Goal: Task Accomplishment & Management: Complete application form

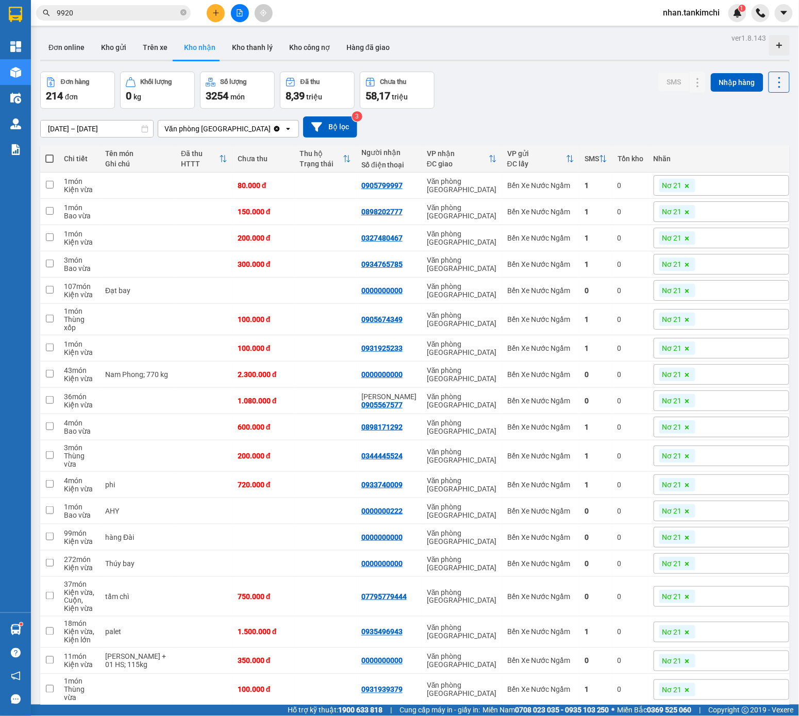
click at [164, 15] on input "9920" at bounding box center [118, 12] width 122 height 11
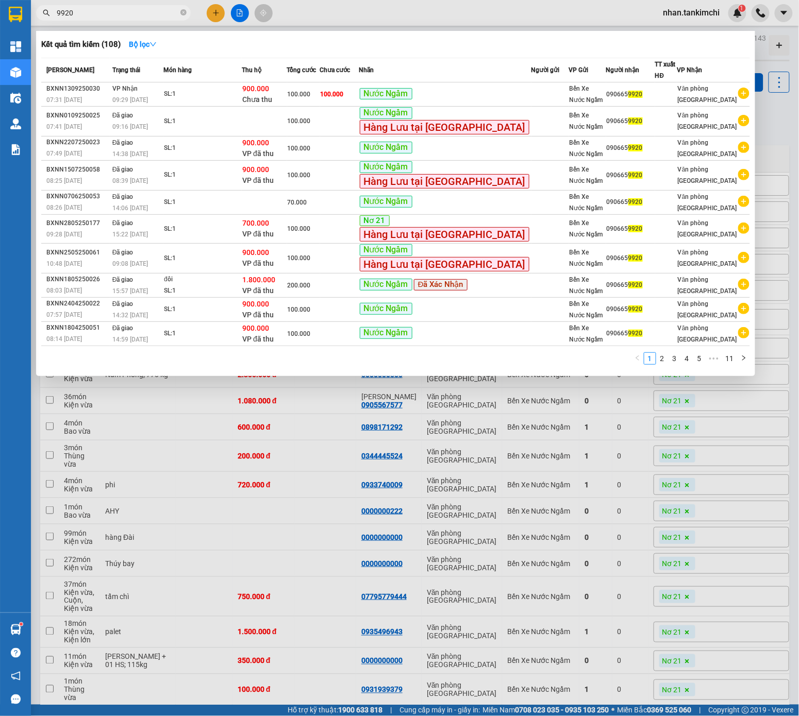
click at [164, 15] on input "9920" at bounding box center [118, 12] width 122 height 11
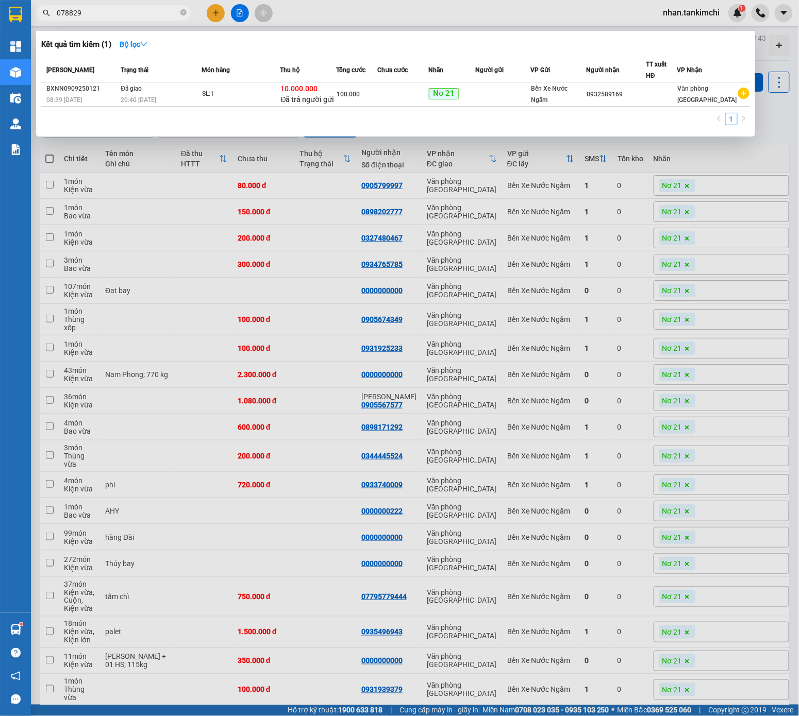
type input "0788295"
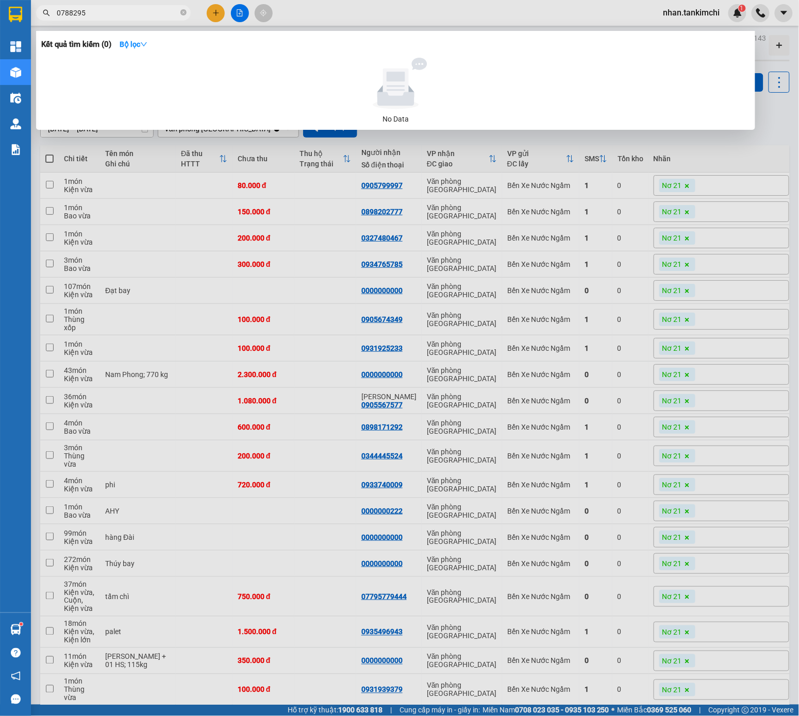
click at [142, 13] on input "0788295" at bounding box center [118, 12] width 122 height 11
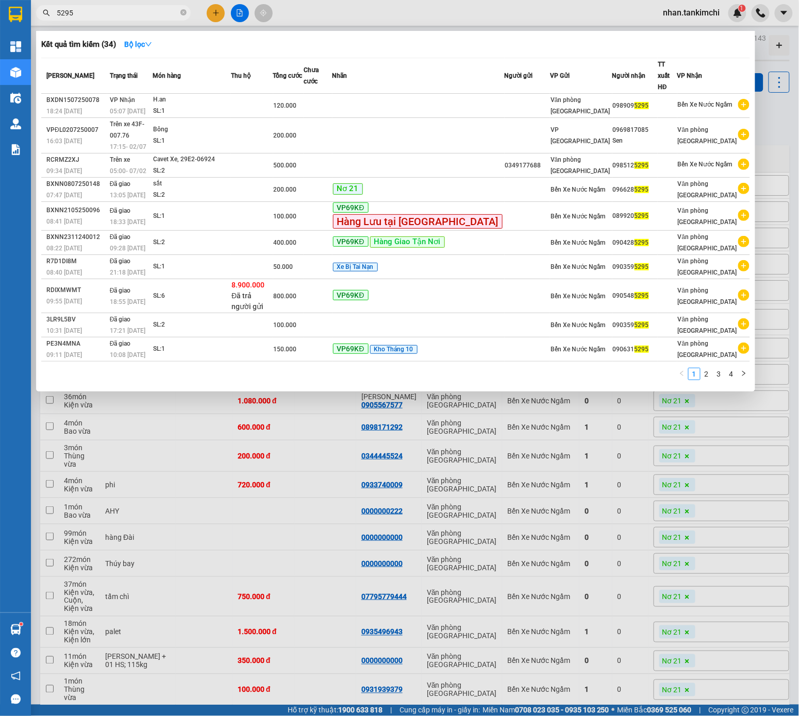
type input "5295"
click at [246, 390] on div at bounding box center [399, 358] width 799 height 716
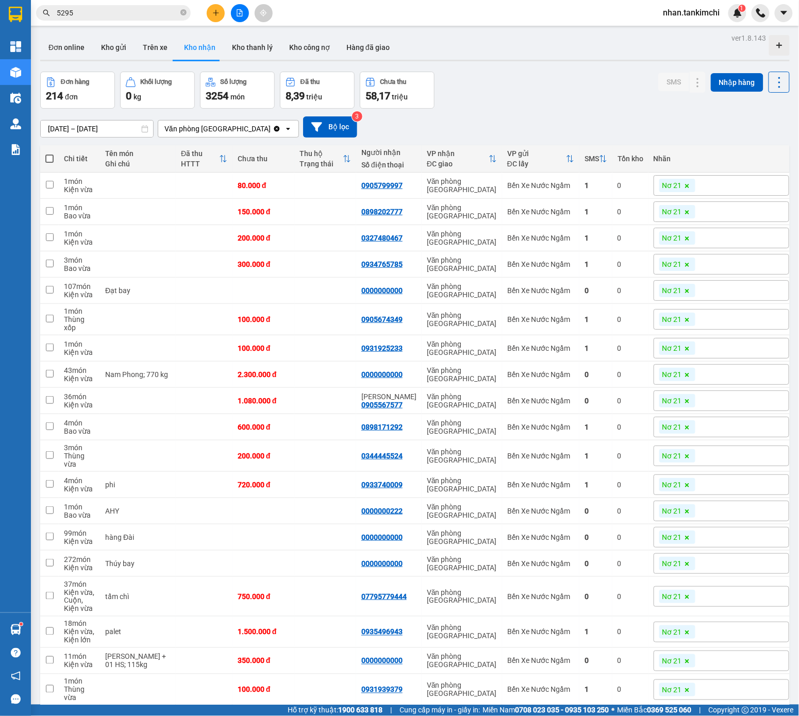
click at [114, 137] on div "11/09/2025 – 13/09/2025" at bounding box center [96, 129] width 113 height 18
click at [115, 122] on input "11/09/2025 – 13/09/2025" at bounding box center [97, 129] width 112 height 16
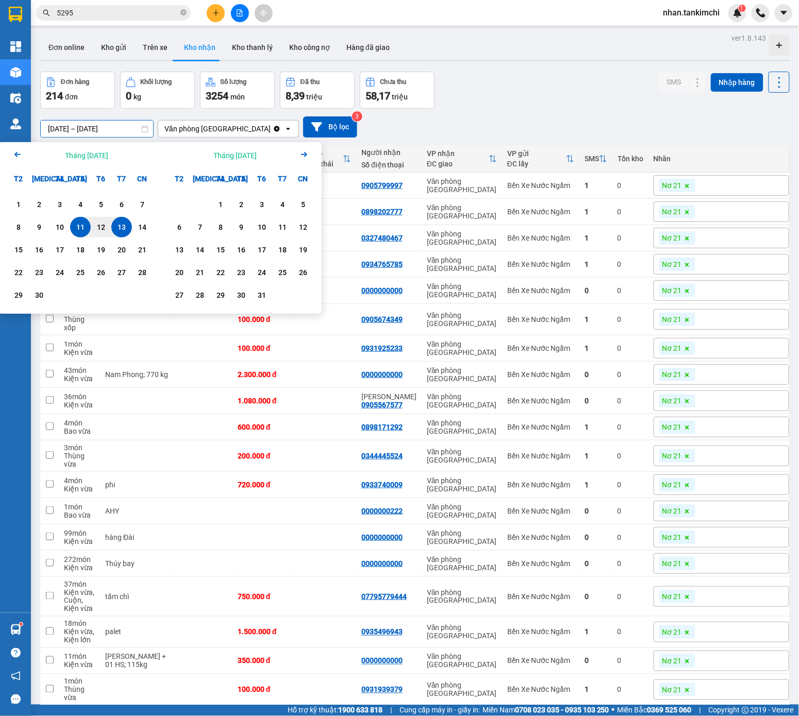
click at [118, 126] on input "11/09/2025 – 13/09/2025" at bounding box center [97, 129] width 112 height 16
click at [40, 223] on div "9" at bounding box center [39, 227] width 14 height 12
type input "09/09/2025 – 09/09/2025"
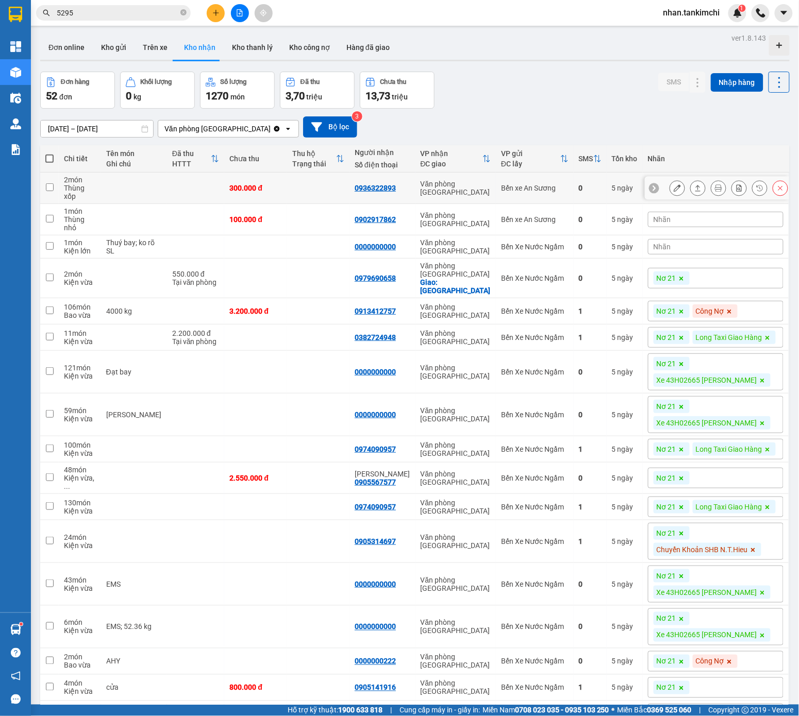
click at [736, 186] on icon at bounding box center [779, 187] width 7 height 7
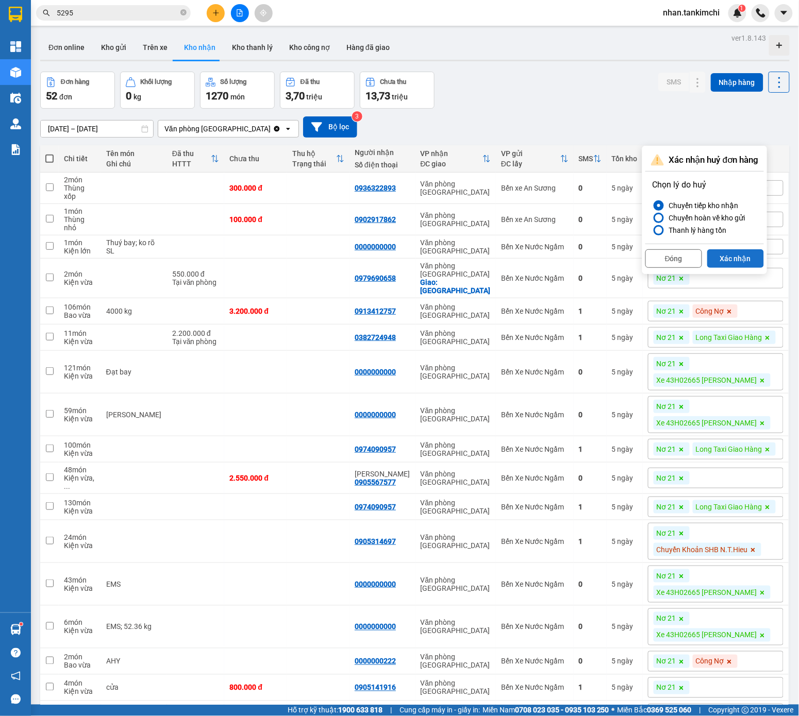
click at [736, 254] on button "Xác nhận" at bounding box center [735, 258] width 57 height 19
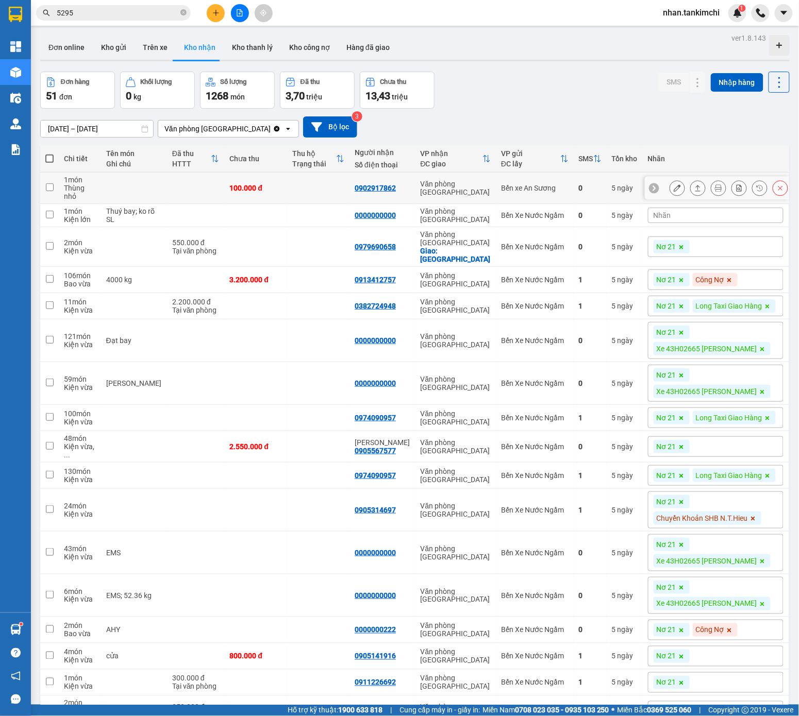
click at [736, 190] on button at bounding box center [780, 188] width 14 height 18
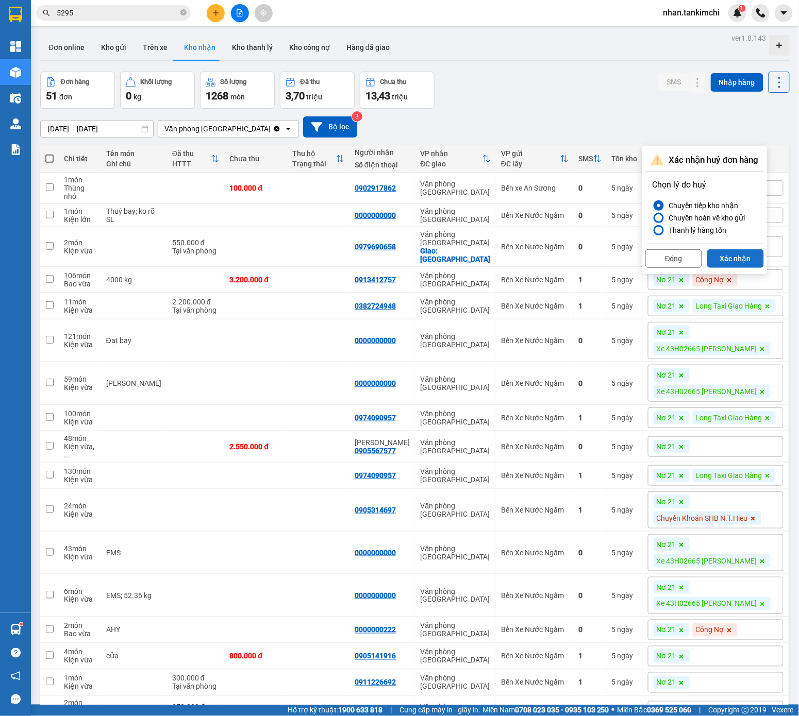
click at [736, 257] on button "Xác nhận" at bounding box center [735, 258] width 57 height 19
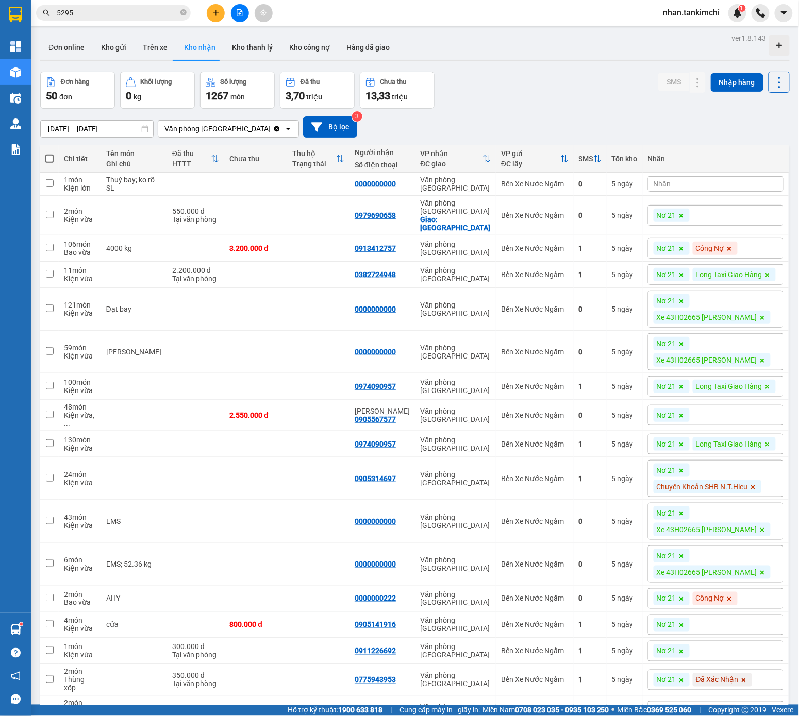
click at [693, 180] on div "Nhãn" at bounding box center [715, 183] width 135 height 15
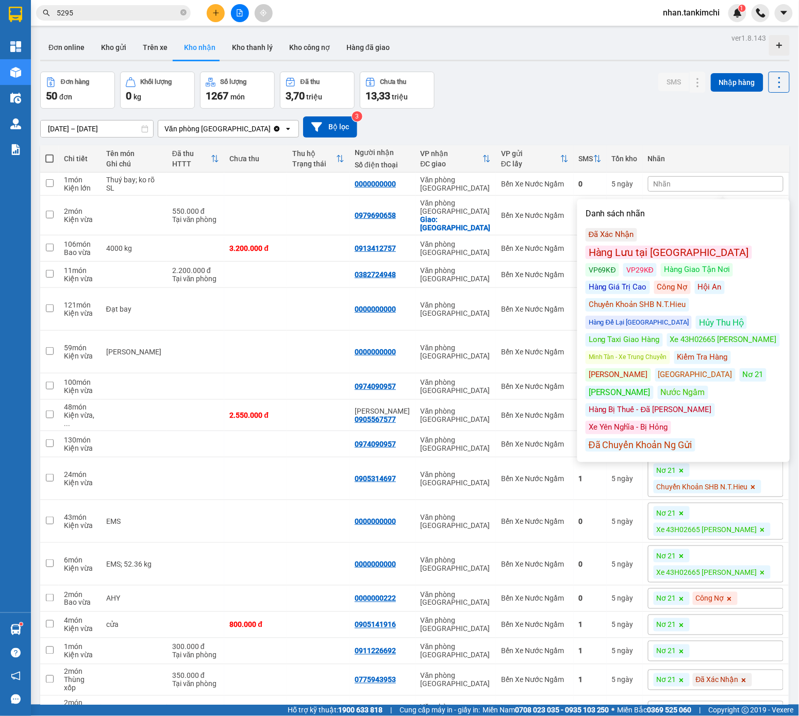
click at [682, 281] on div "Công Nợ" at bounding box center [672, 287] width 37 height 13
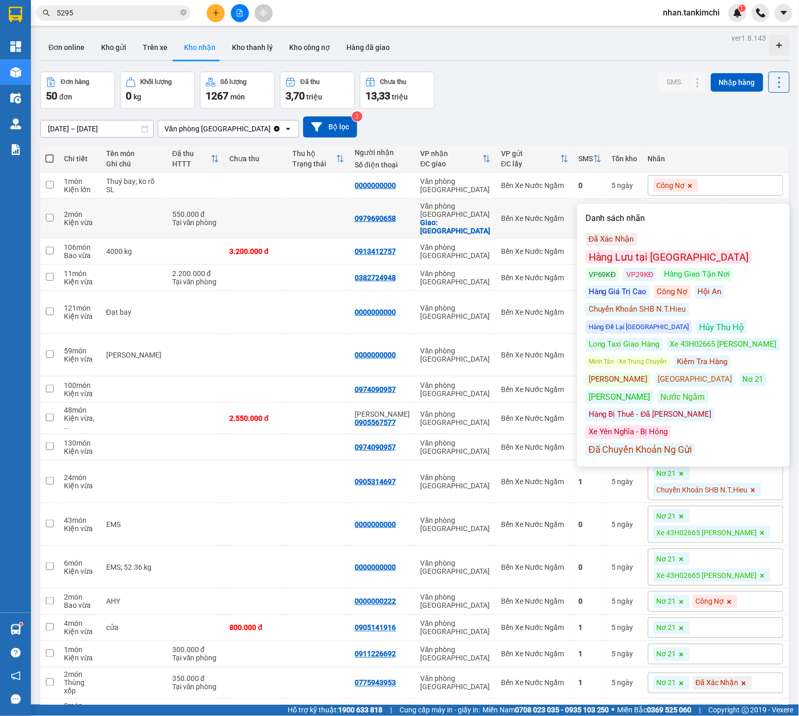
click at [465, 218] on div "Giao: Phú Lộc" at bounding box center [455, 226] width 70 height 16
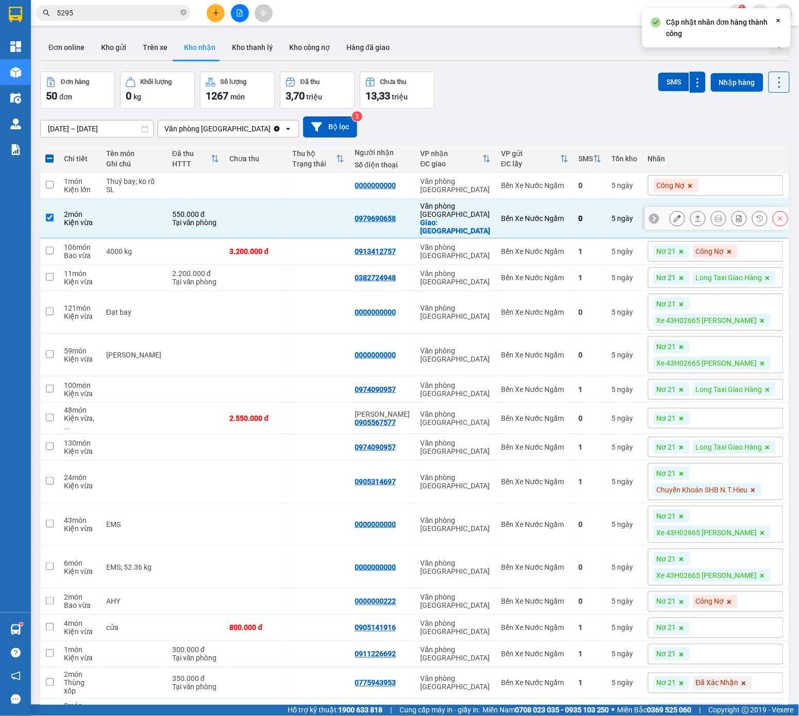
click at [736, 215] on icon at bounding box center [779, 218] width 7 height 7
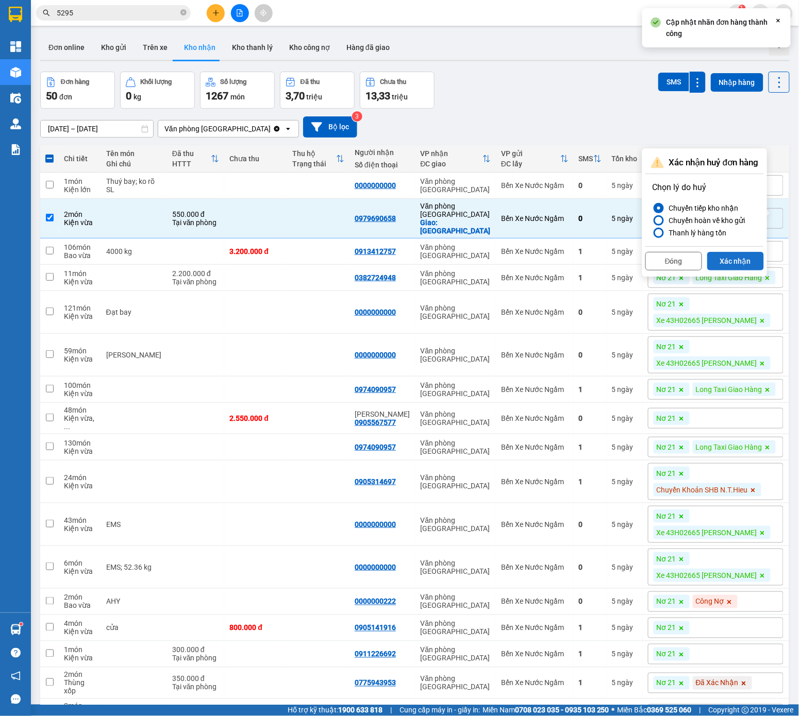
click at [736, 261] on button "Xác nhận" at bounding box center [735, 261] width 57 height 19
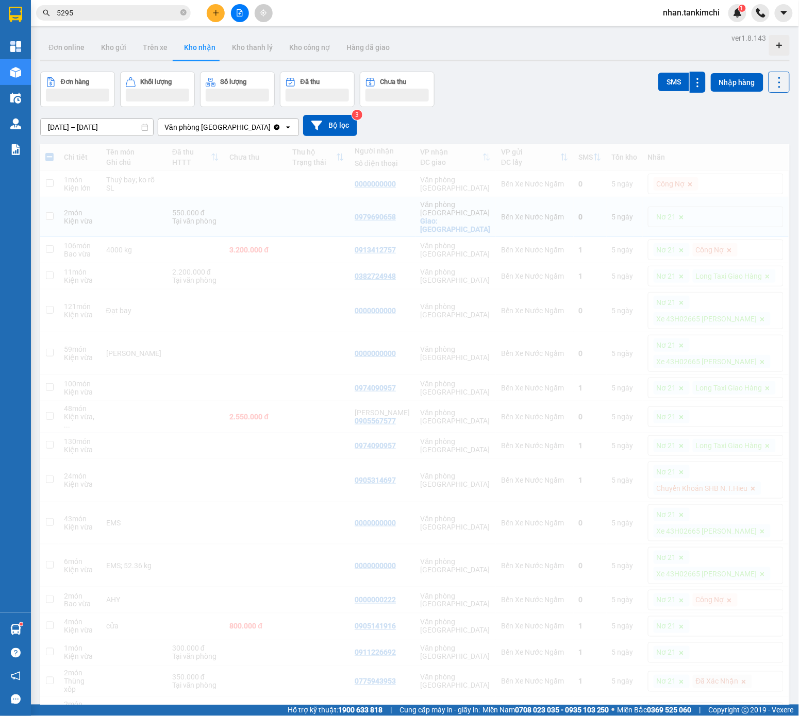
checkbox input "false"
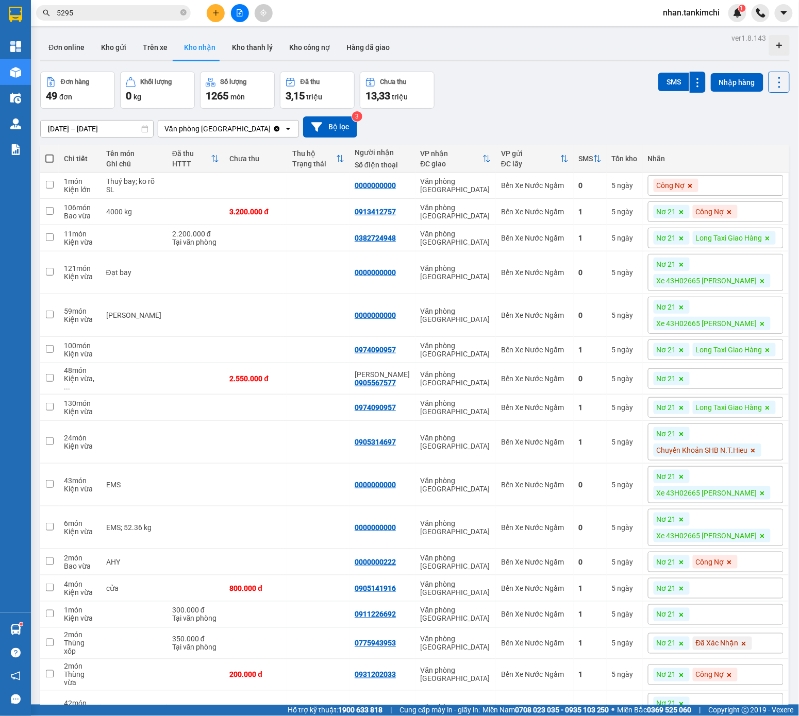
click at [684, 211] on icon at bounding box center [681, 212] width 6 height 6
click at [601, 242] on div "1" at bounding box center [590, 238] width 23 height 8
checkbox input "true"
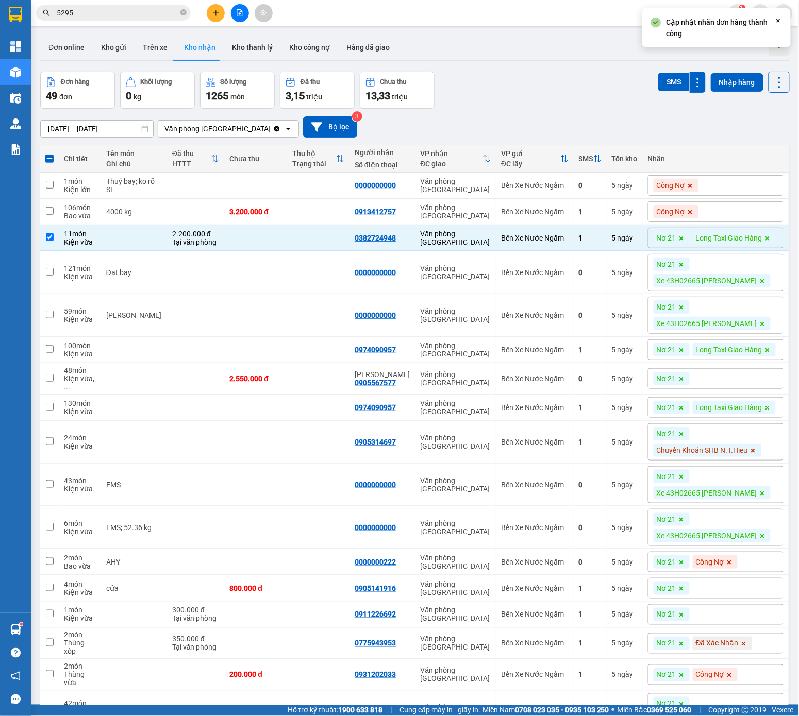
click at [683, 239] on icon at bounding box center [681, 238] width 4 height 4
click at [731, 238] on icon at bounding box center [728, 238] width 6 height 6
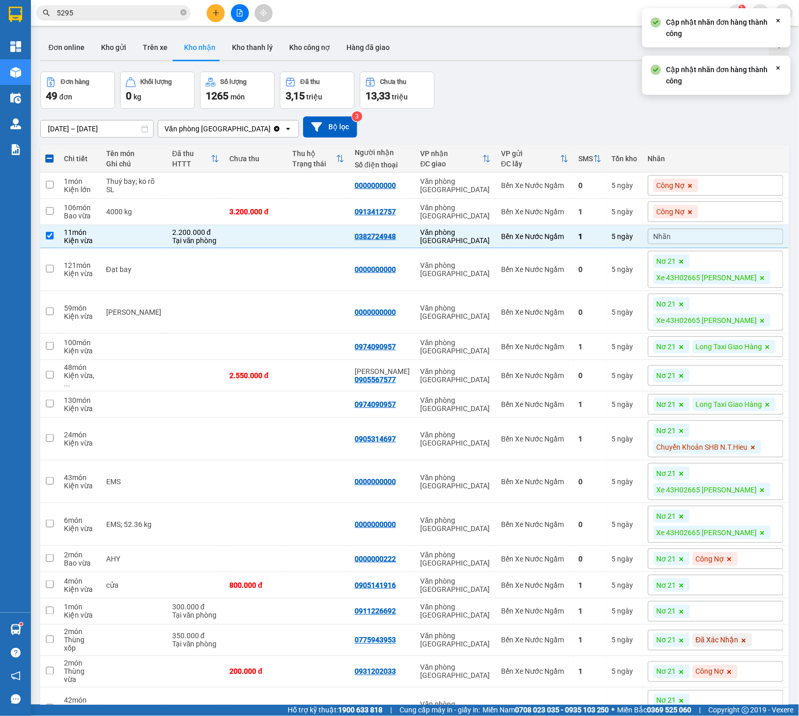
click at [705, 237] on div "Nhãn" at bounding box center [715, 236] width 135 height 15
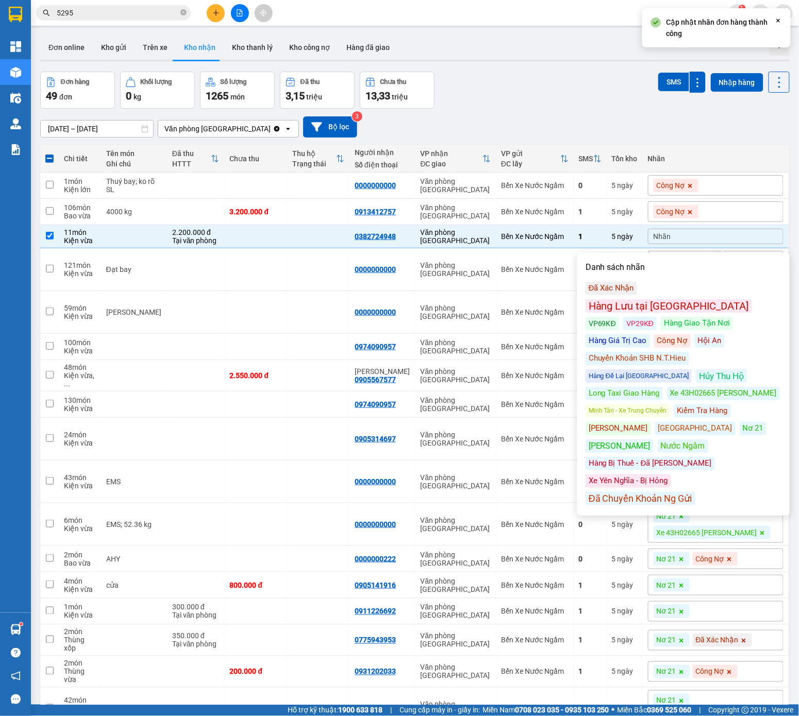
click at [677, 334] on div "Công Nợ" at bounding box center [672, 340] width 37 height 13
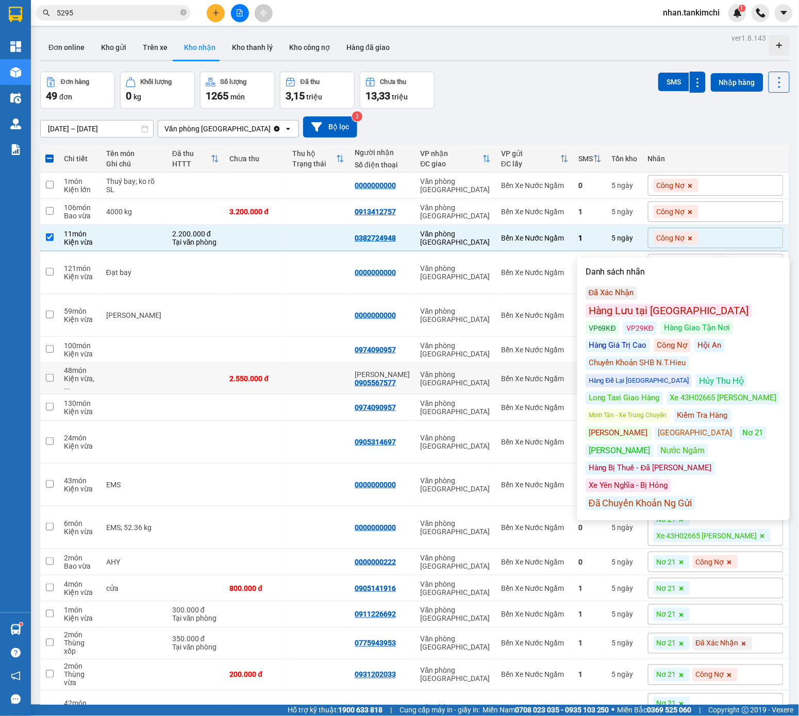
click at [479, 387] on div "Văn phòng [GEOGRAPHIC_DATA]" at bounding box center [455, 378] width 70 height 16
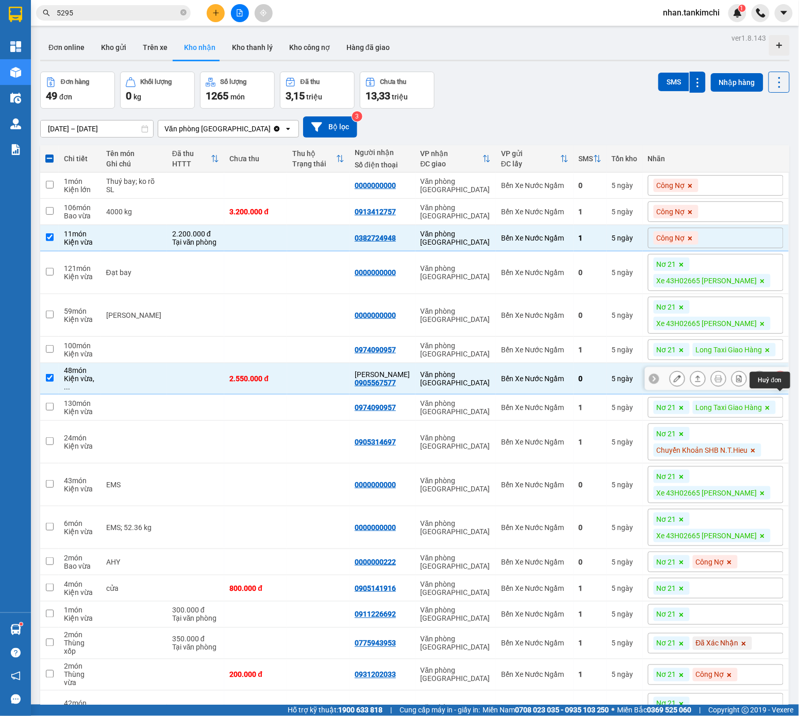
click at [736, 388] on button at bounding box center [780, 379] width 14 height 18
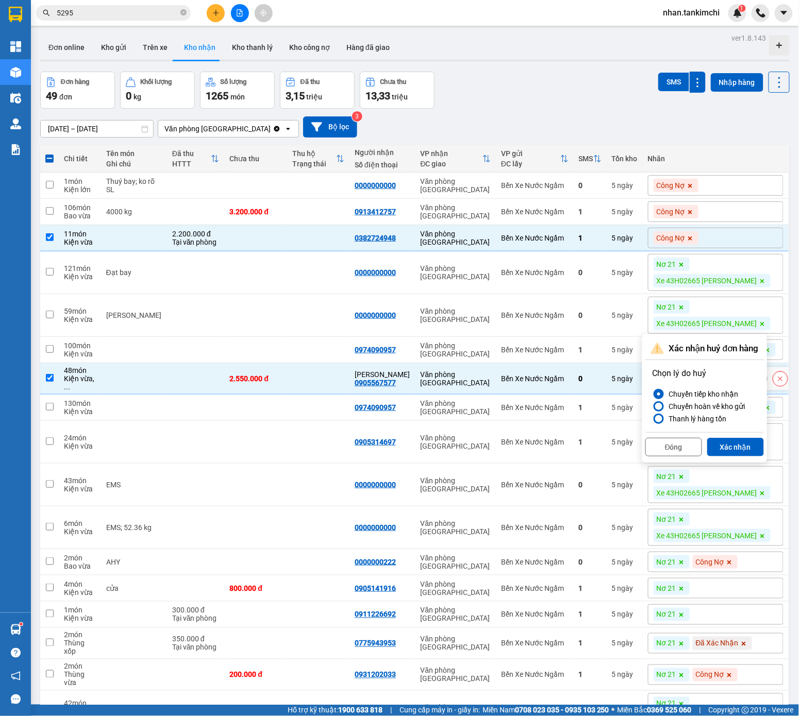
click at [573, 395] on td "Bến Xe Nước Ngầm" at bounding box center [535, 378] width 78 height 31
checkbox input "false"
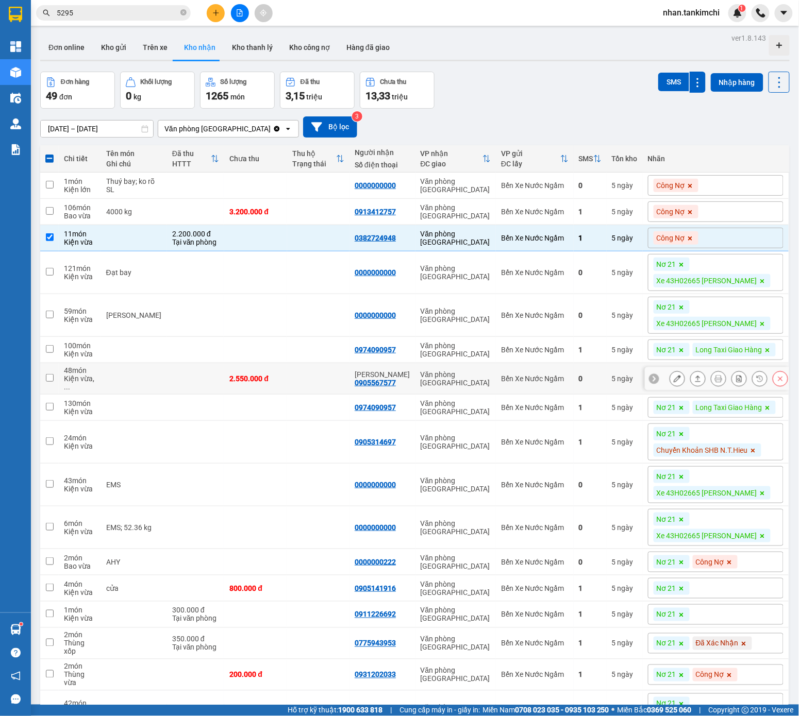
click at [679, 388] on button at bounding box center [677, 379] width 14 height 18
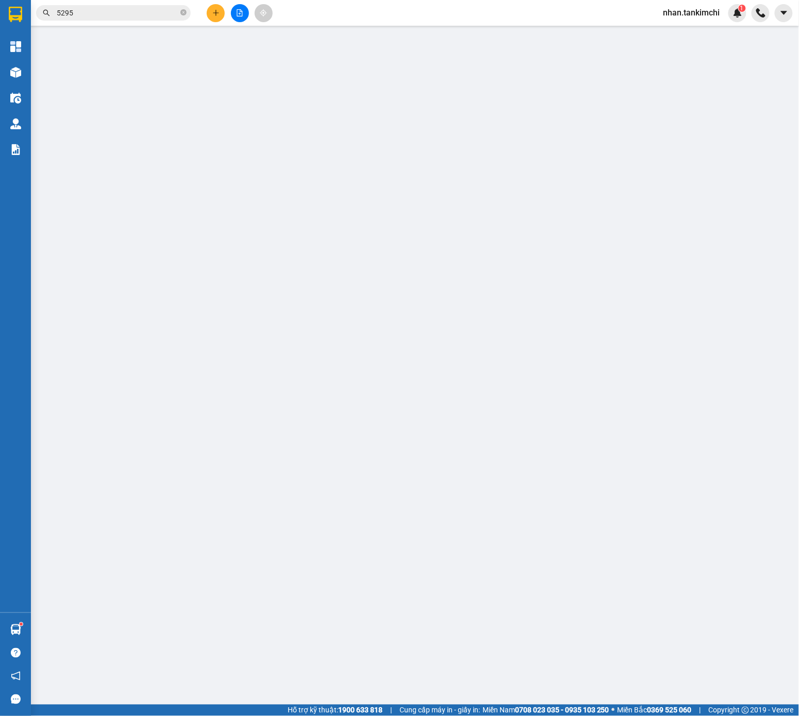
type input "0905567577"
type input "Xuân Minh"
type input "2.550.000"
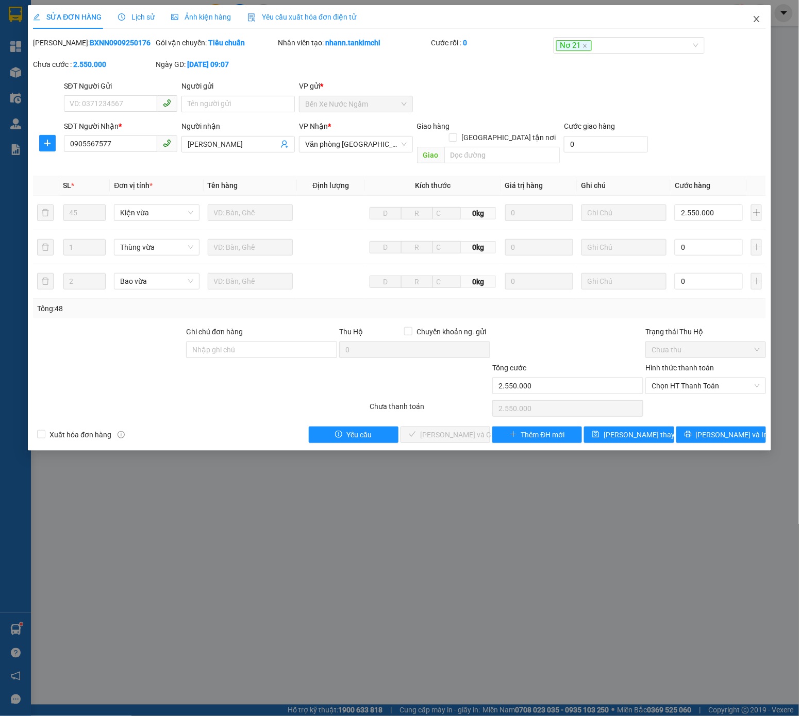
click at [736, 22] on span "Close" at bounding box center [756, 19] width 29 height 29
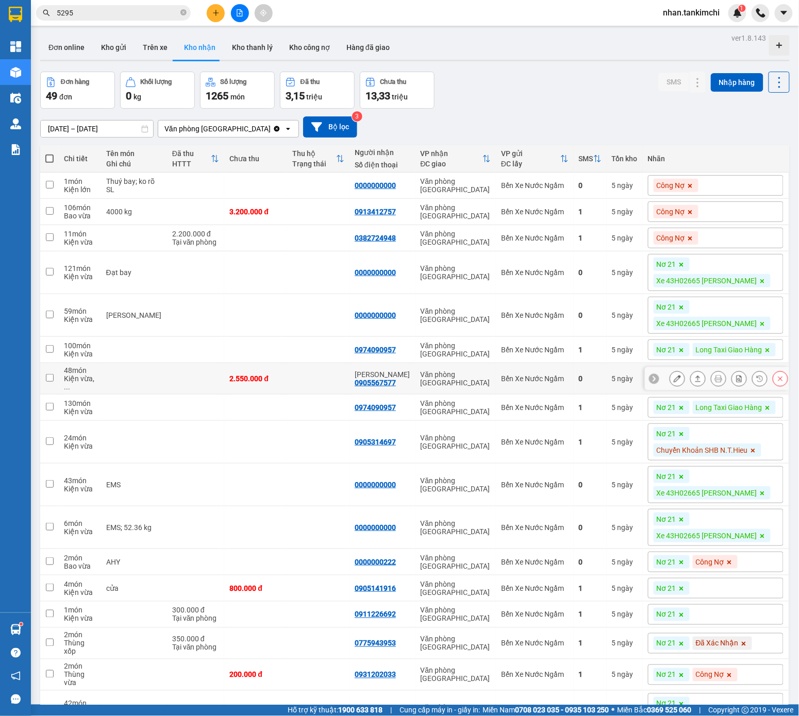
click at [736, 388] on button at bounding box center [780, 379] width 14 height 18
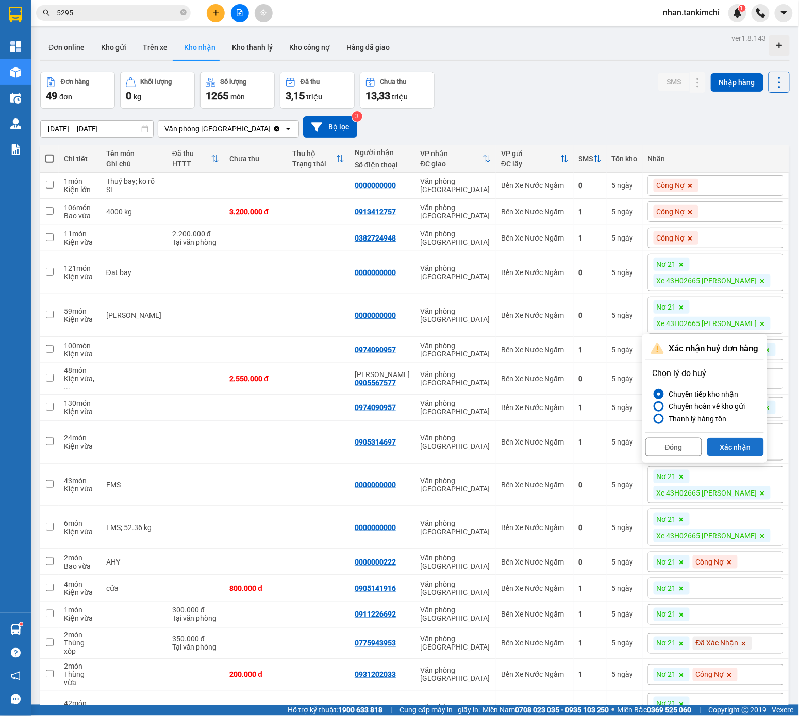
click at [736, 438] on button "Xác nhận" at bounding box center [735, 447] width 57 height 19
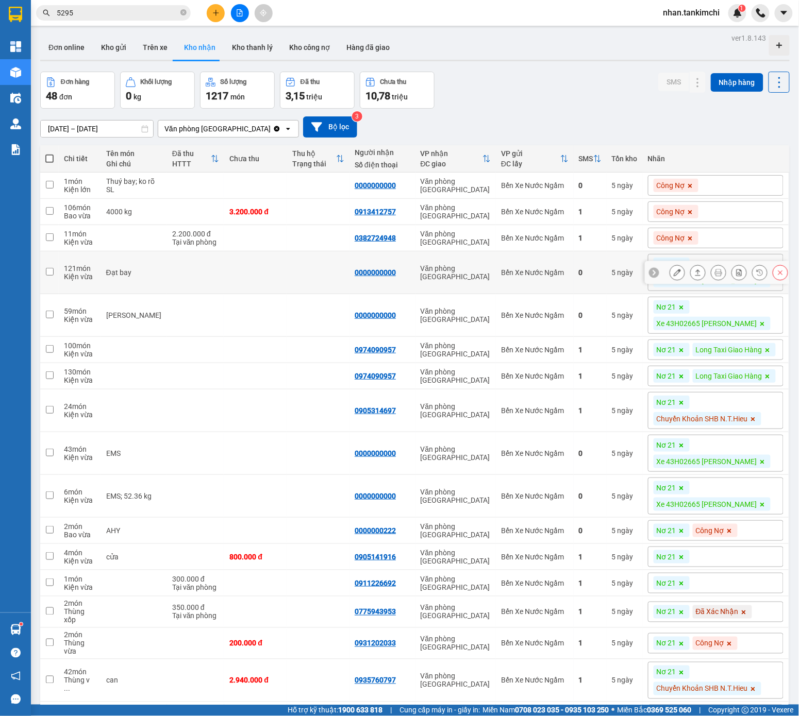
click at [736, 277] on button at bounding box center [780, 273] width 14 height 18
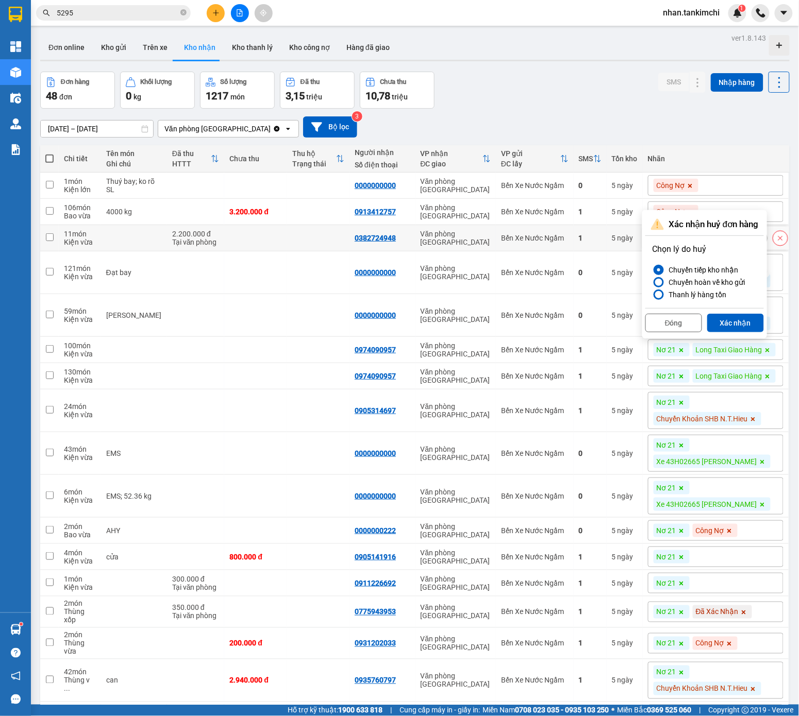
click at [520, 251] on td "Bến Xe Nước Ngầm" at bounding box center [535, 238] width 78 height 26
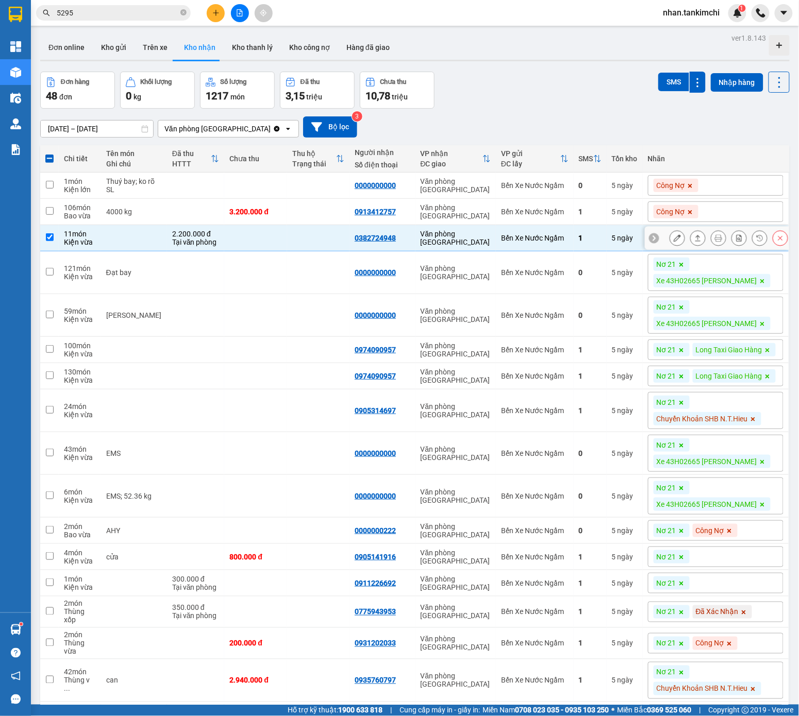
click at [736, 245] on button at bounding box center [780, 238] width 14 height 18
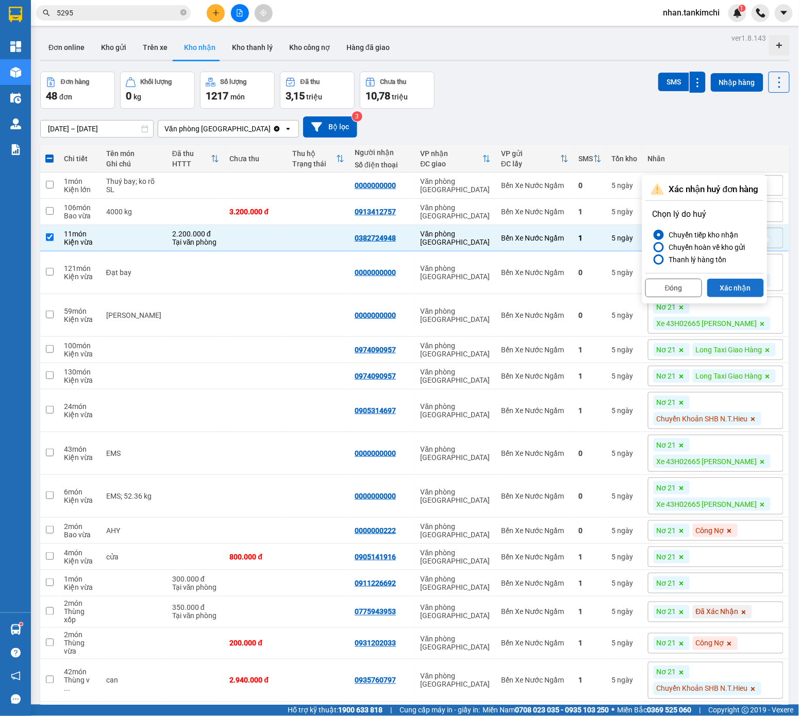
click at [736, 291] on button "Xác nhận" at bounding box center [735, 288] width 57 height 19
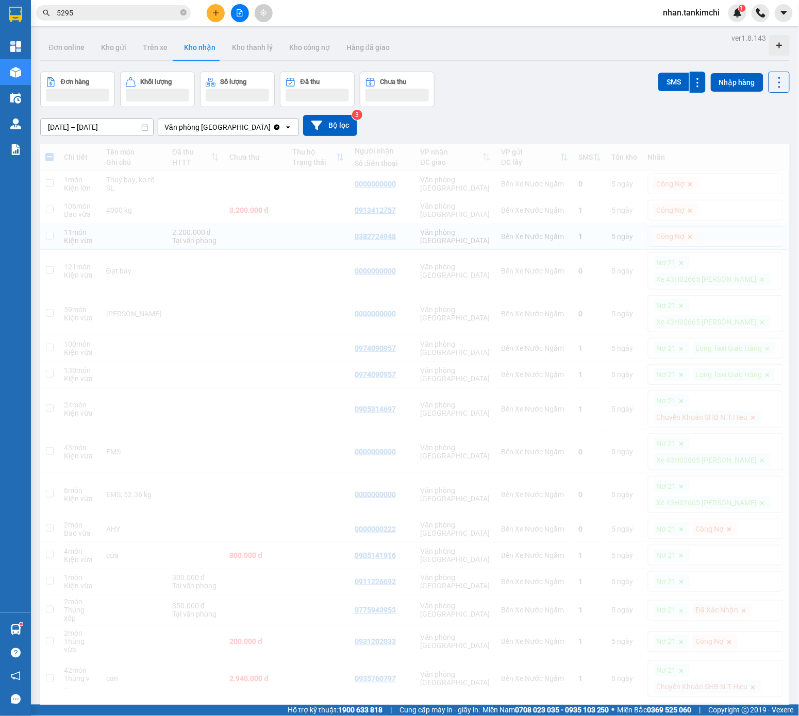
checkbox input "false"
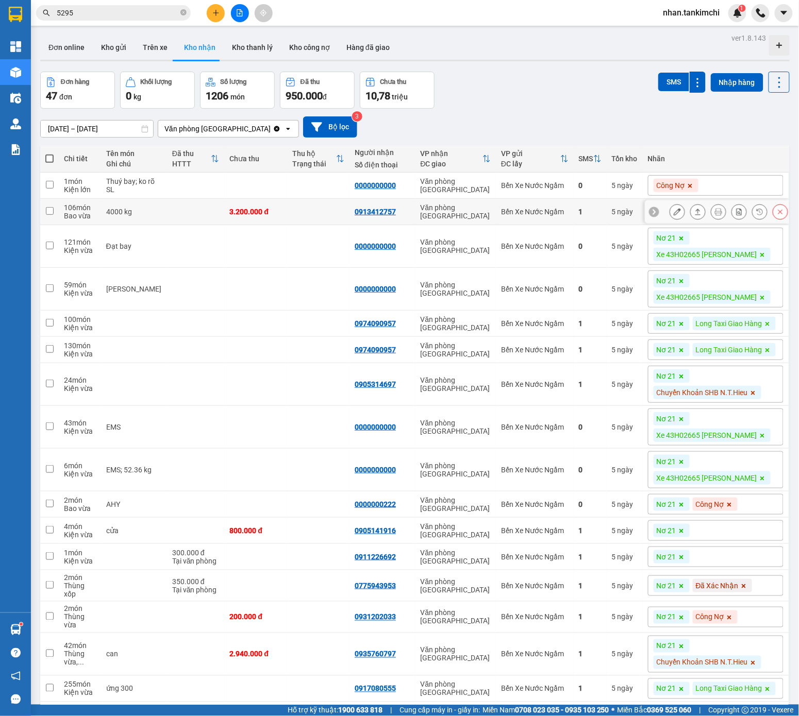
click at [736, 214] on icon at bounding box center [779, 211] width 7 height 7
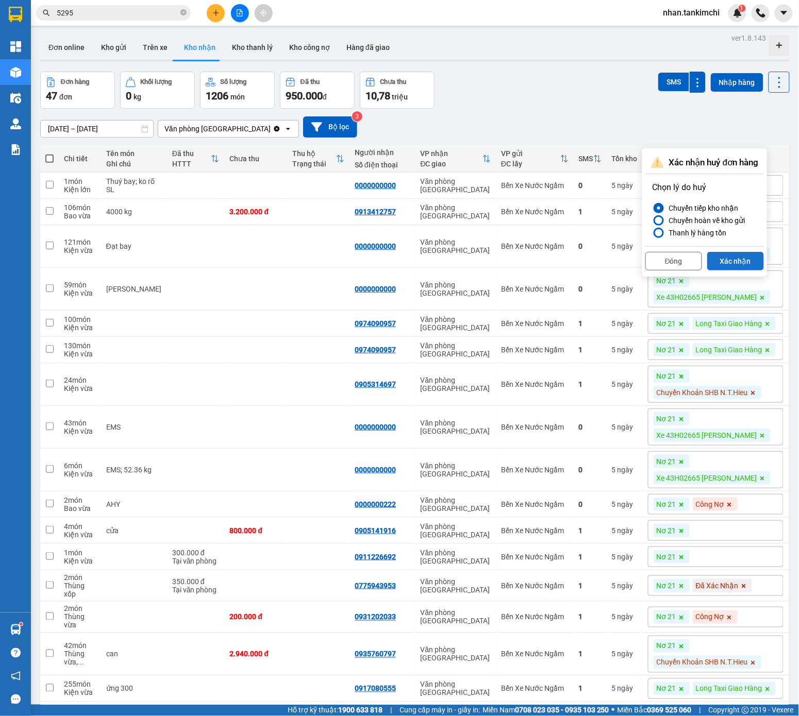
click at [736, 263] on button "Xác nhận" at bounding box center [735, 261] width 57 height 19
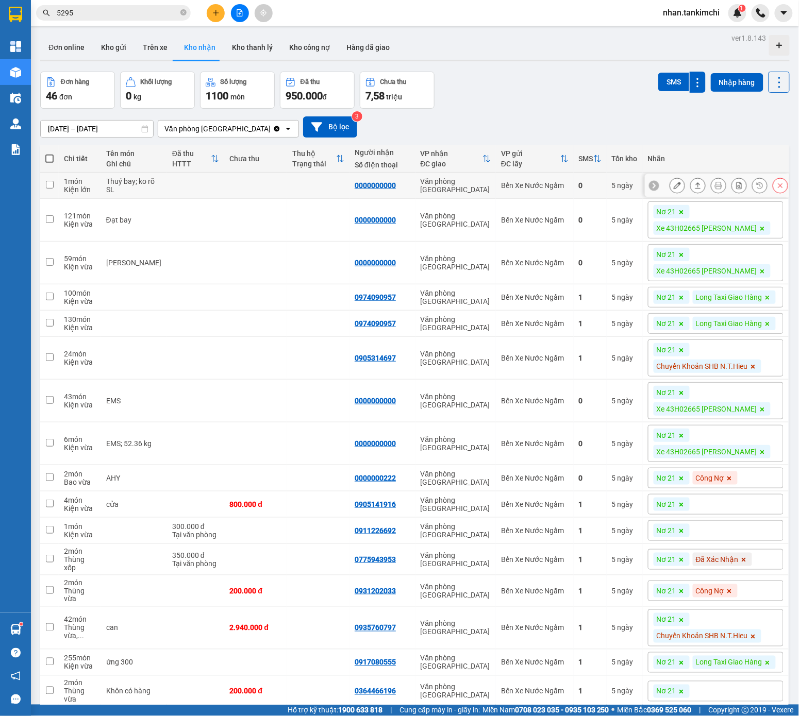
click at [736, 190] on button at bounding box center [780, 186] width 14 height 18
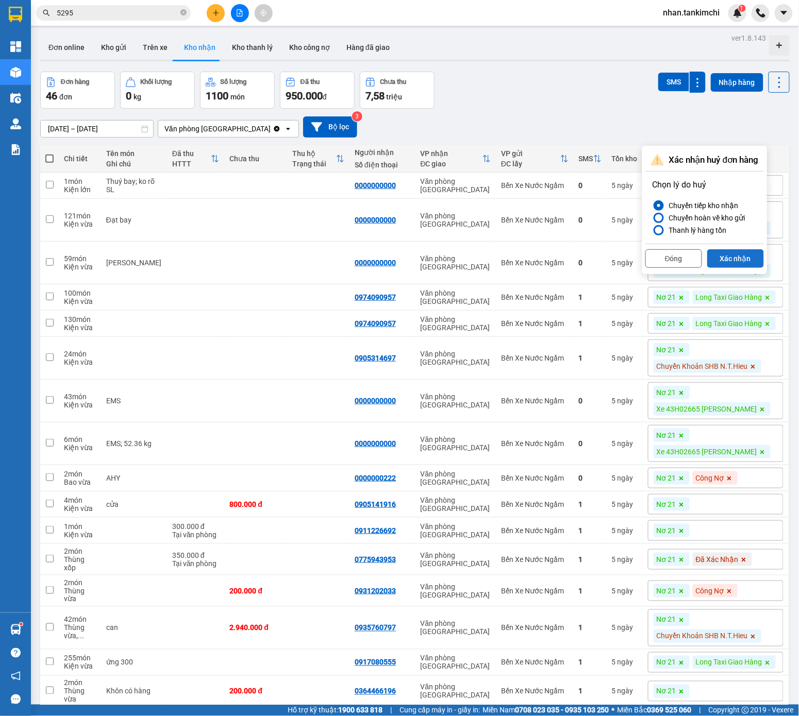
click at [729, 253] on button "Xác nhận" at bounding box center [735, 258] width 57 height 19
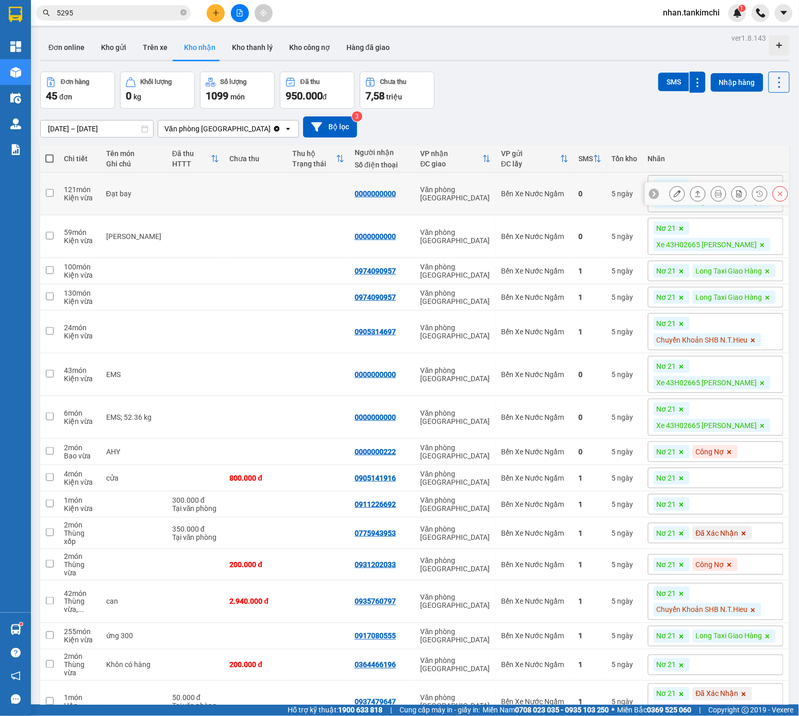
click at [736, 196] on icon at bounding box center [779, 193] width 7 height 7
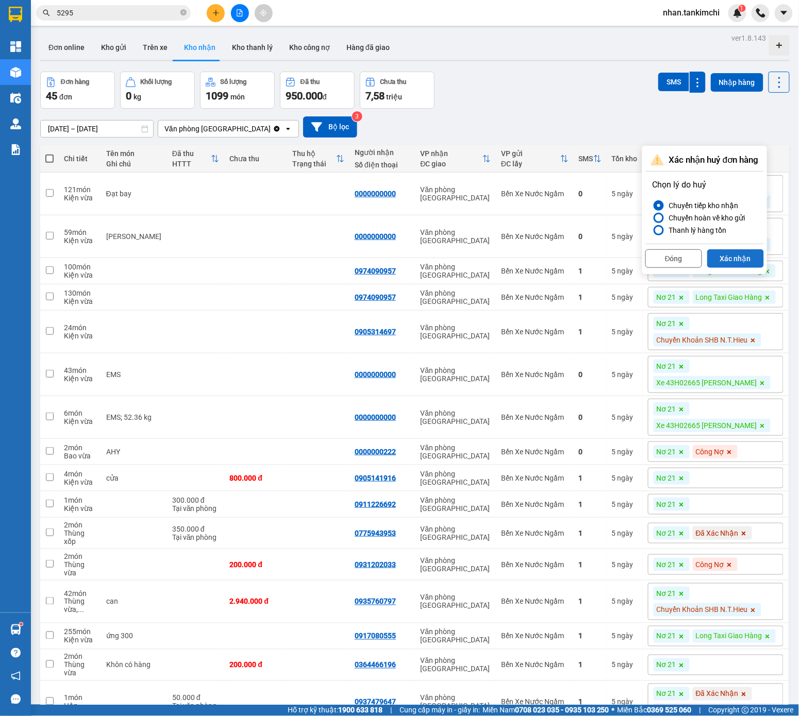
click at [735, 258] on button "Xác nhận" at bounding box center [735, 258] width 57 height 19
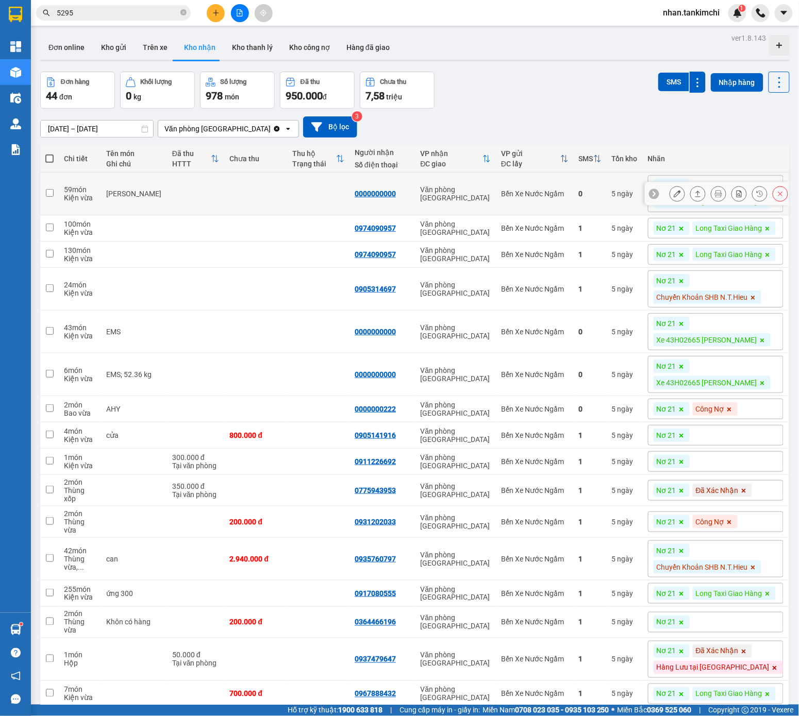
click at [736, 196] on icon at bounding box center [780, 194] width 5 height 5
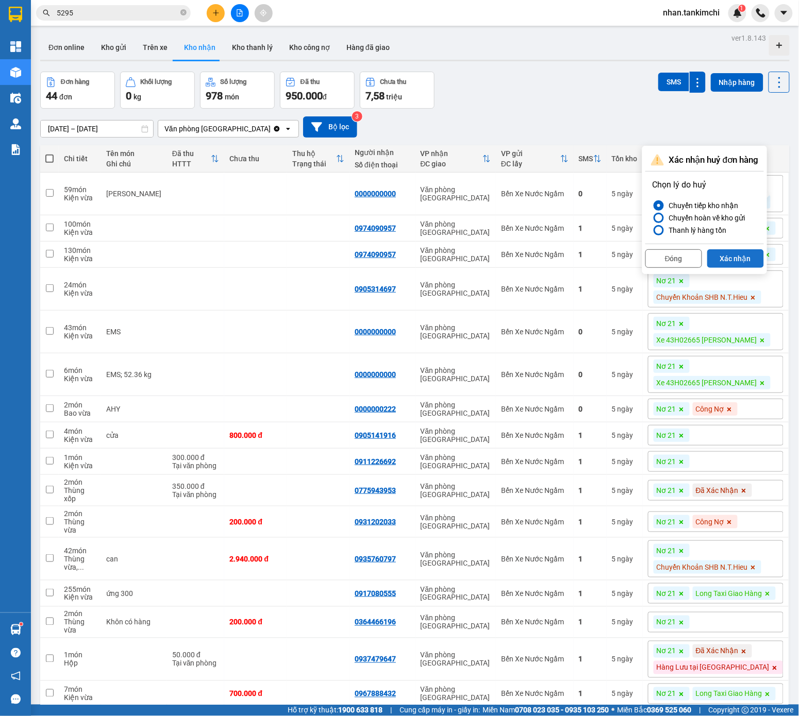
click at [736, 256] on button "Xác nhận" at bounding box center [735, 258] width 57 height 19
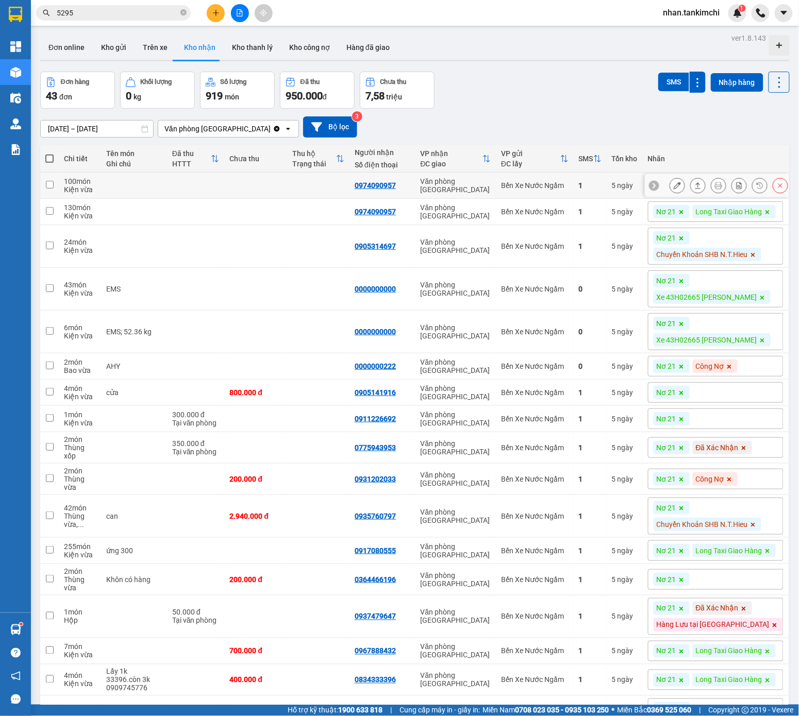
click at [736, 195] on button at bounding box center [780, 186] width 14 height 18
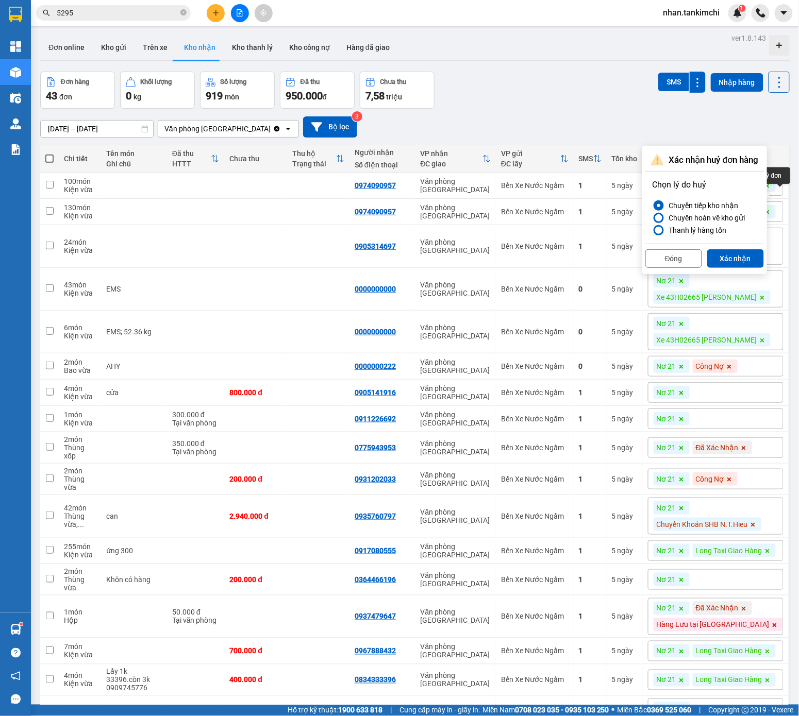
click at [736, 262] on button "Xác nhận" at bounding box center [735, 258] width 57 height 19
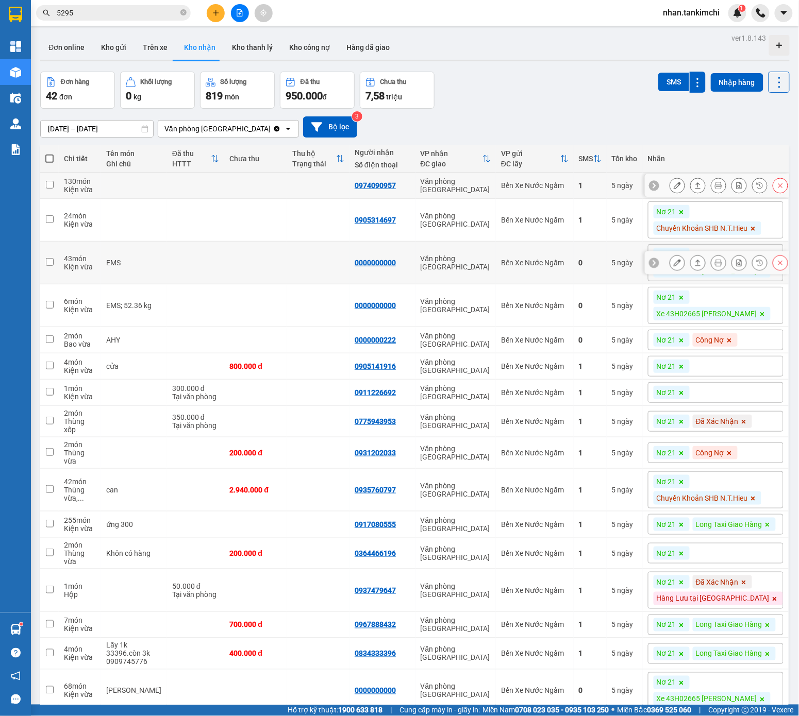
click at [736, 189] on icon at bounding box center [779, 185] width 7 height 7
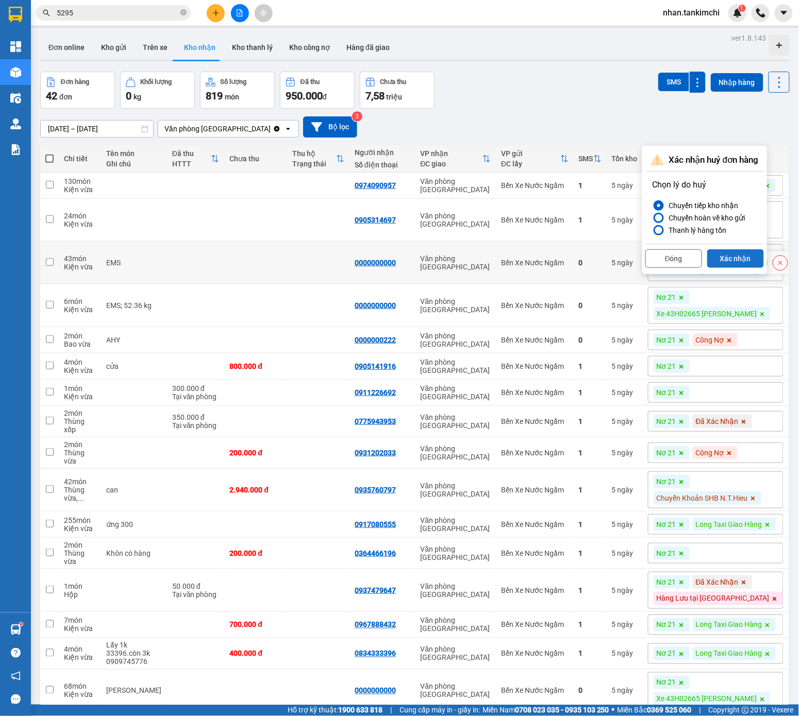
click at [734, 252] on button "Xác nhận" at bounding box center [735, 258] width 57 height 19
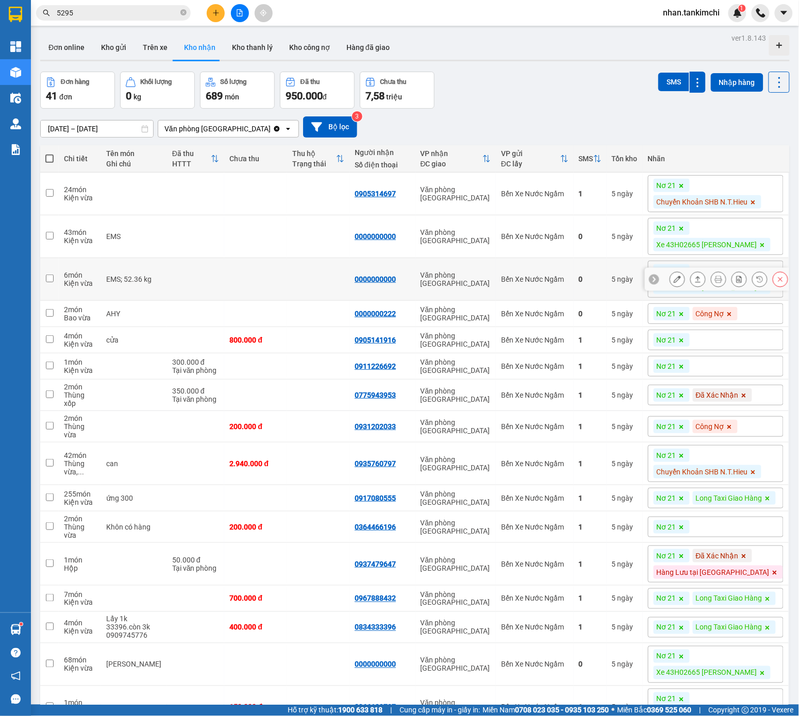
click at [736, 197] on icon at bounding box center [779, 193] width 7 height 7
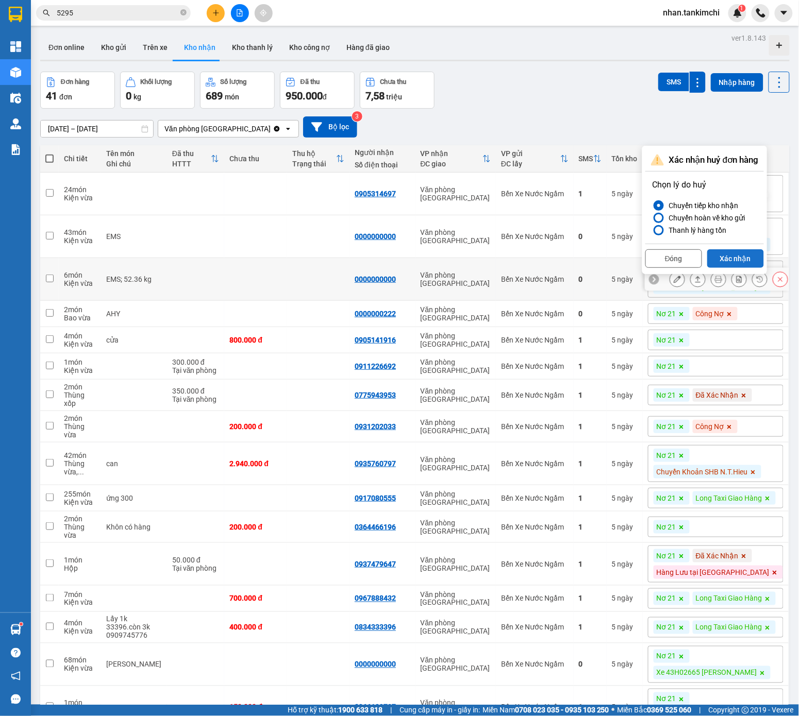
click at [736, 262] on button "Xác nhận" at bounding box center [735, 258] width 57 height 19
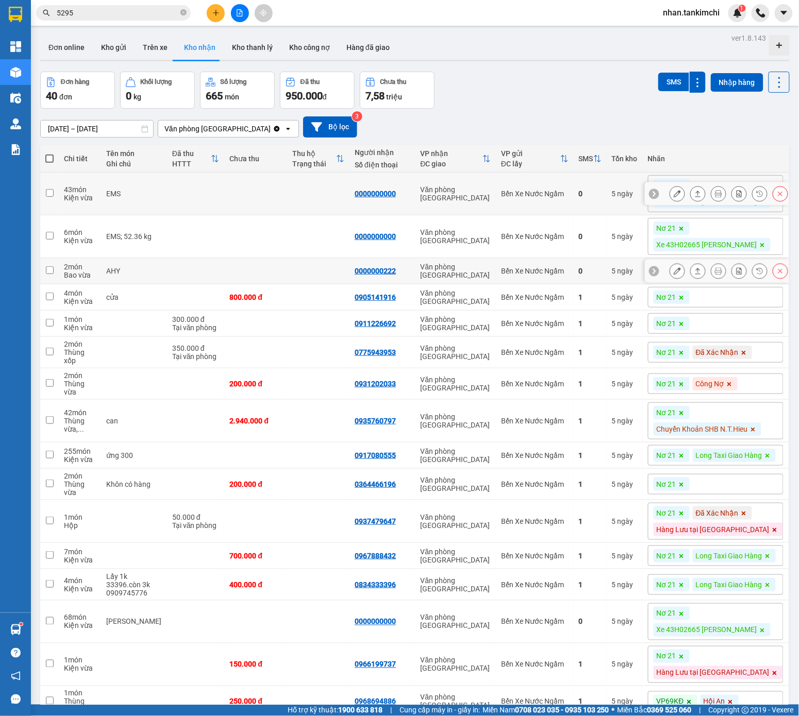
click at [736, 197] on button at bounding box center [780, 194] width 14 height 18
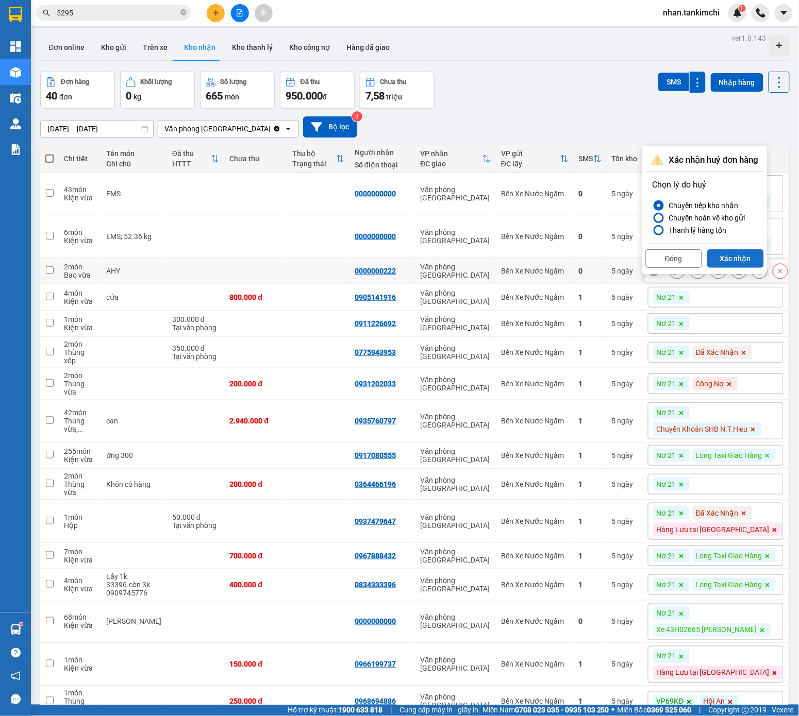
click at [734, 252] on button "Xác nhận" at bounding box center [735, 258] width 57 height 19
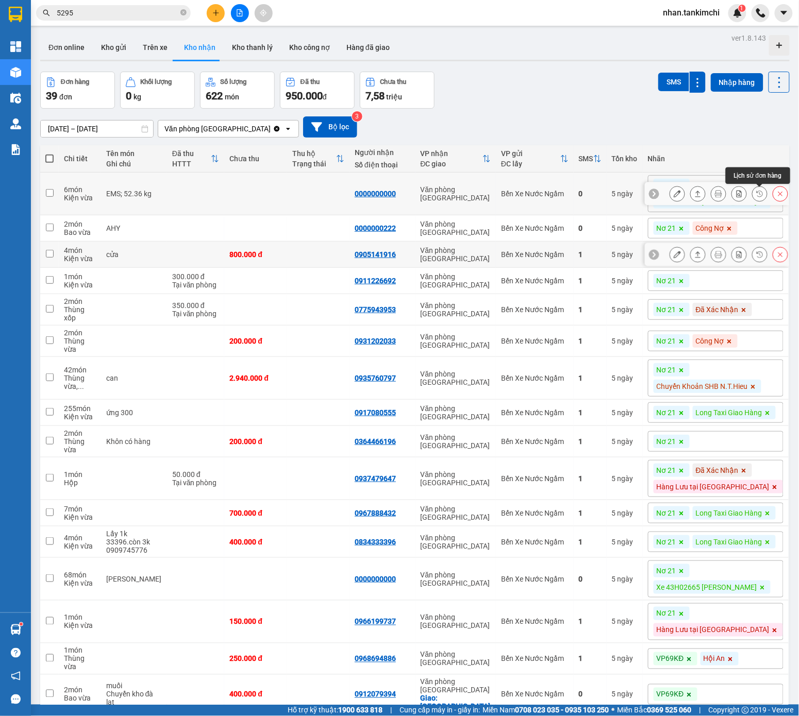
click at [736, 195] on icon at bounding box center [779, 193] width 7 height 7
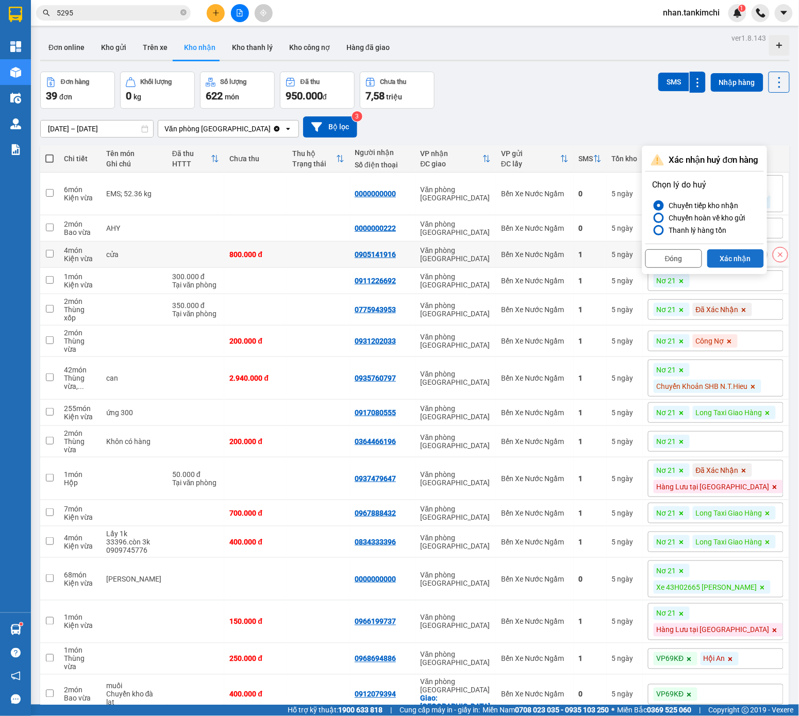
click at [736, 258] on button "Xác nhận" at bounding box center [735, 258] width 57 height 19
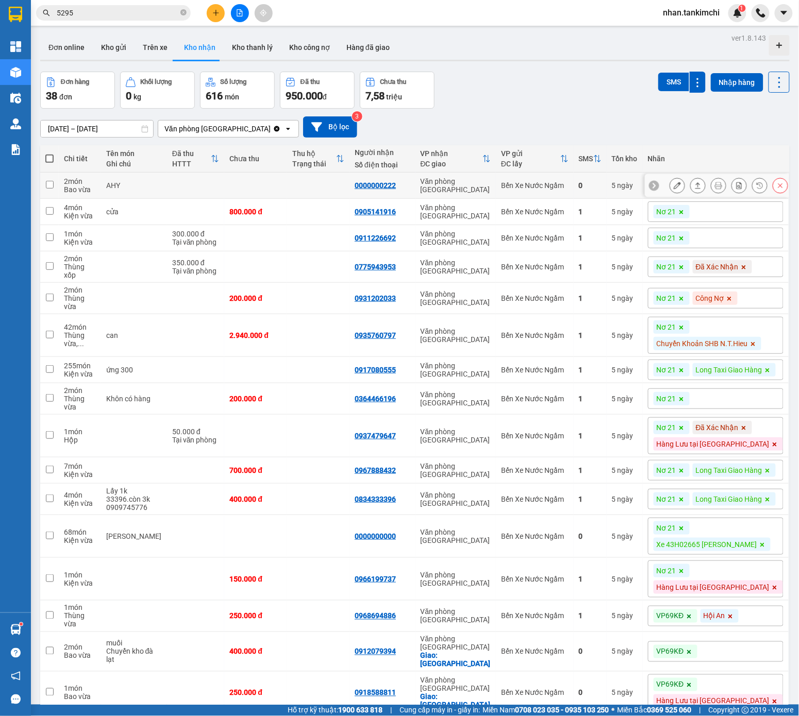
click at [736, 186] on button at bounding box center [780, 186] width 14 height 18
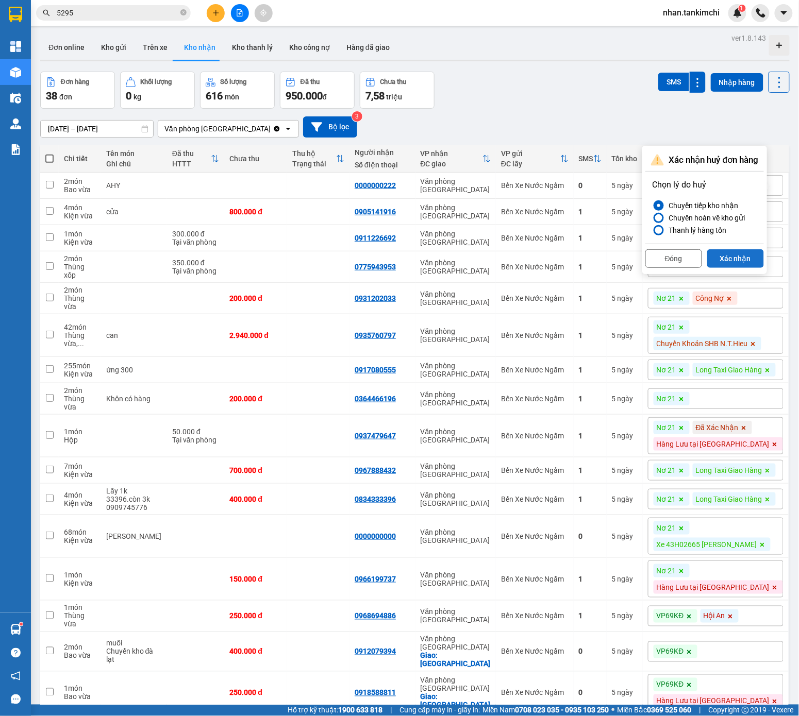
click at [736, 250] on button "Xác nhận" at bounding box center [735, 258] width 57 height 19
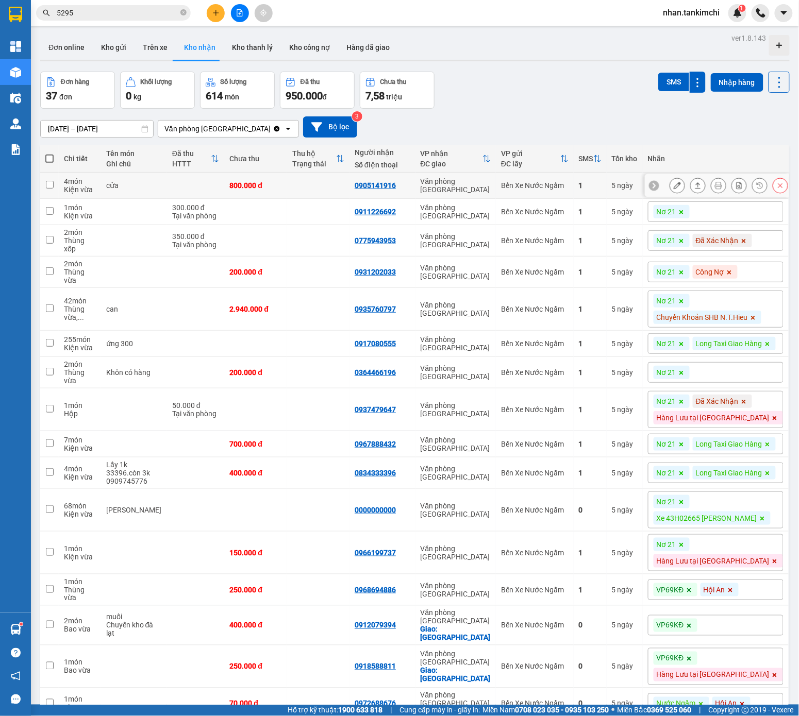
click at [736, 189] on div at bounding box center [759, 185] width 15 height 15
click at [736, 189] on icon at bounding box center [779, 185] width 7 height 7
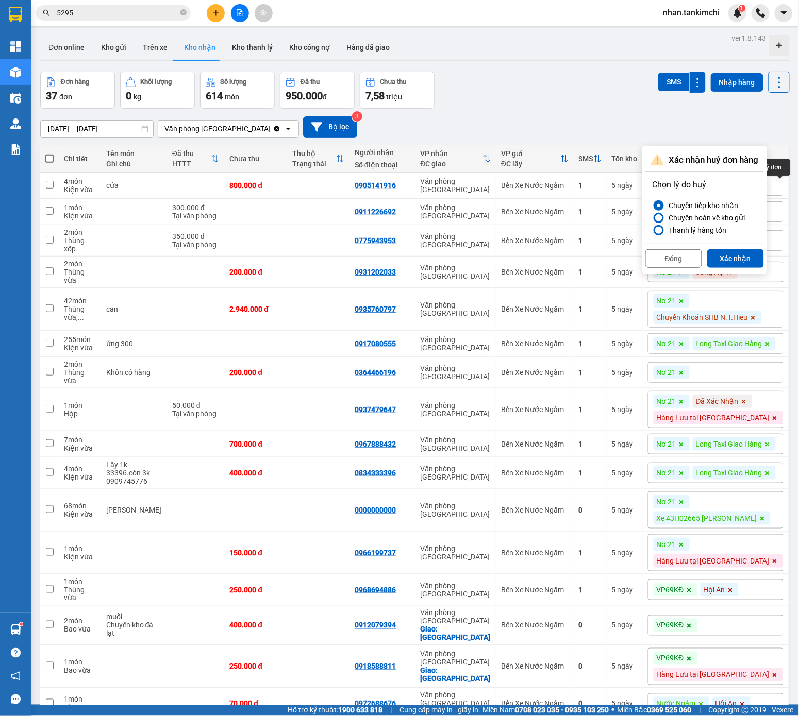
click at [729, 269] on div "Đóng Xác nhận" at bounding box center [704, 257] width 118 height 27
click at [735, 260] on button "Xác nhận" at bounding box center [735, 258] width 57 height 19
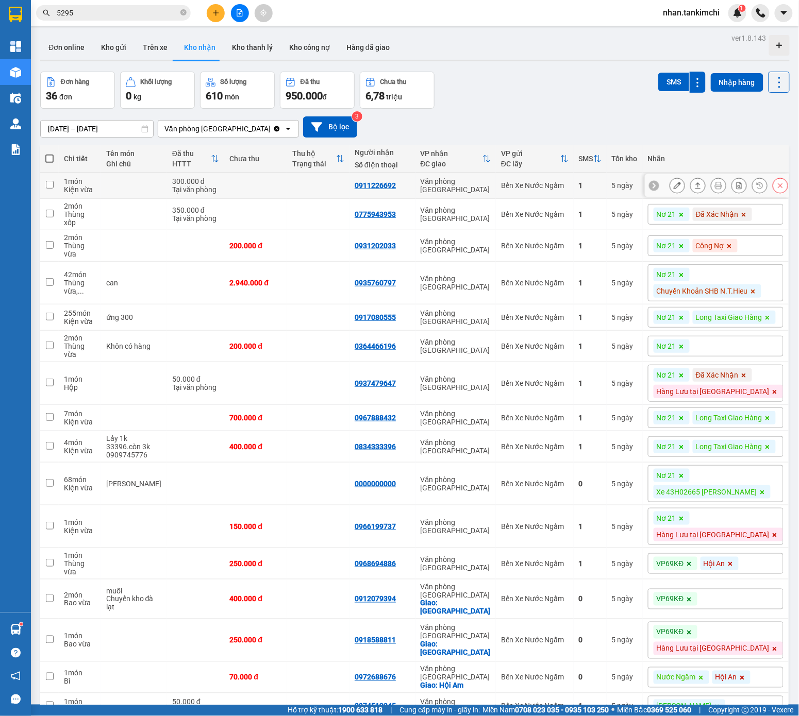
click at [736, 183] on div at bounding box center [728, 185] width 118 height 15
click at [736, 184] on icon at bounding box center [780, 185] width 5 height 5
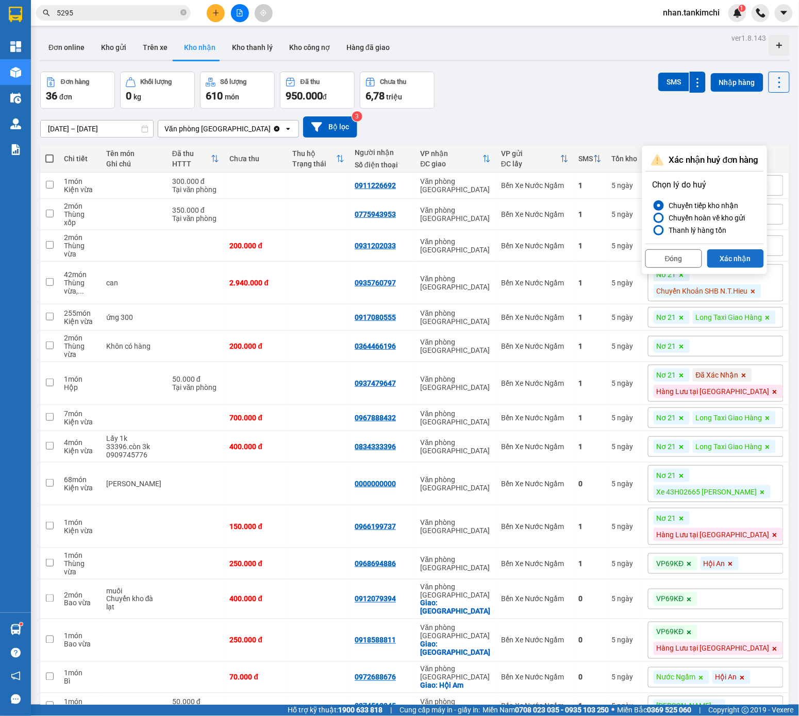
click at [736, 260] on button "Xác nhận" at bounding box center [735, 258] width 57 height 19
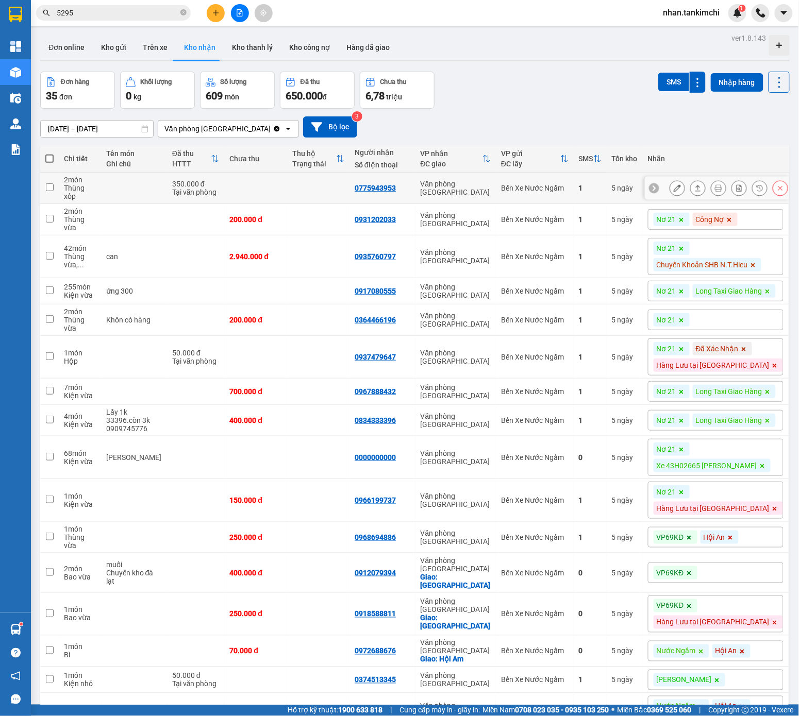
click at [736, 186] on icon at bounding box center [779, 187] width 7 height 7
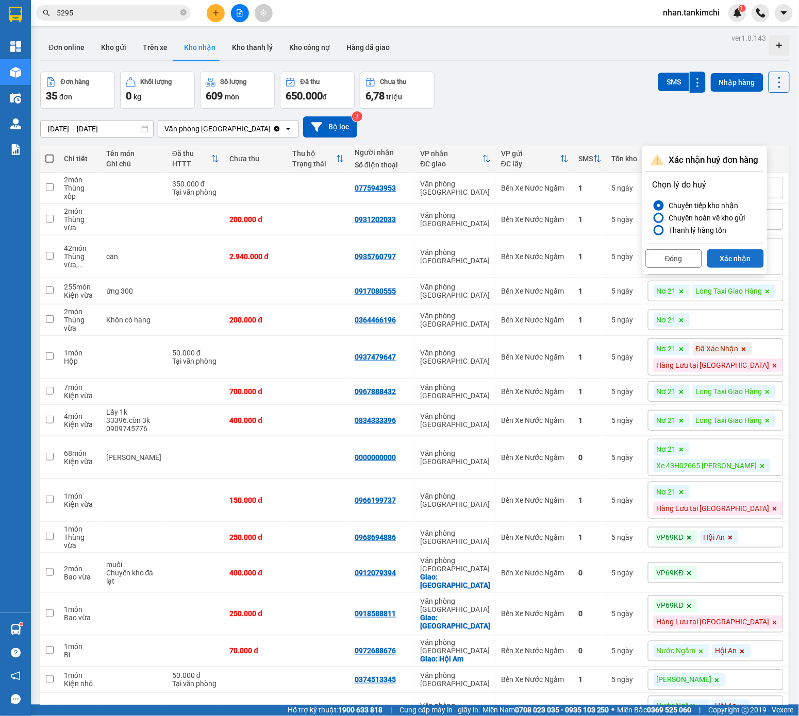
click at [736, 258] on button "Xác nhận" at bounding box center [735, 258] width 57 height 19
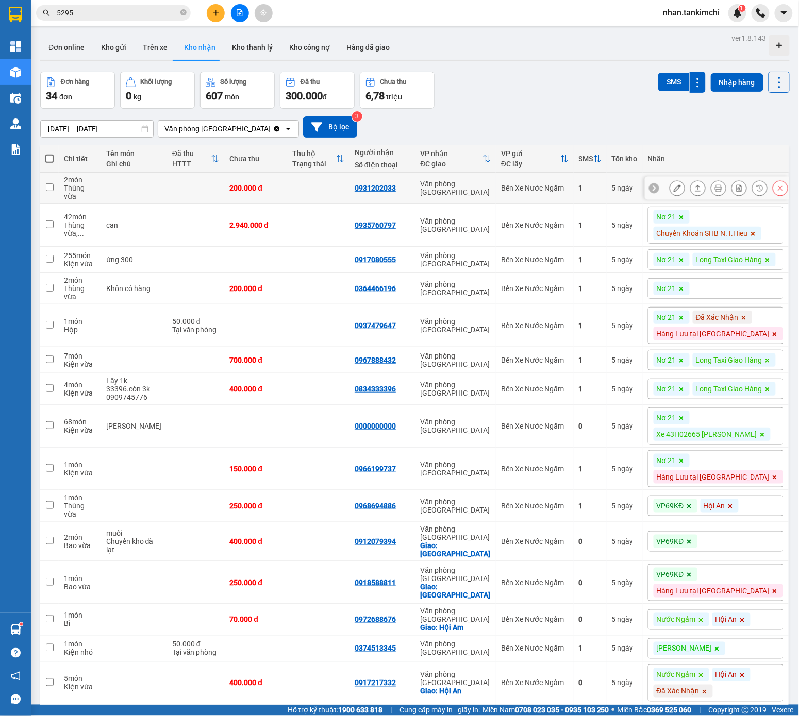
click at [736, 184] on icon at bounding box center [779, 187] width 7 height 7
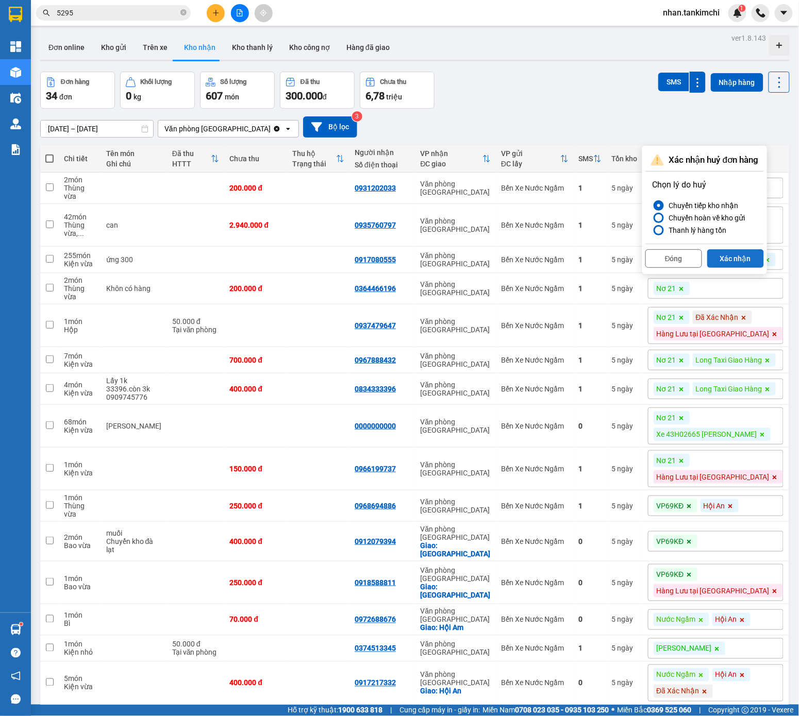
click at [736, 254] on button "Xác nhận" at bounding box center [735, 258] width 57 height 19
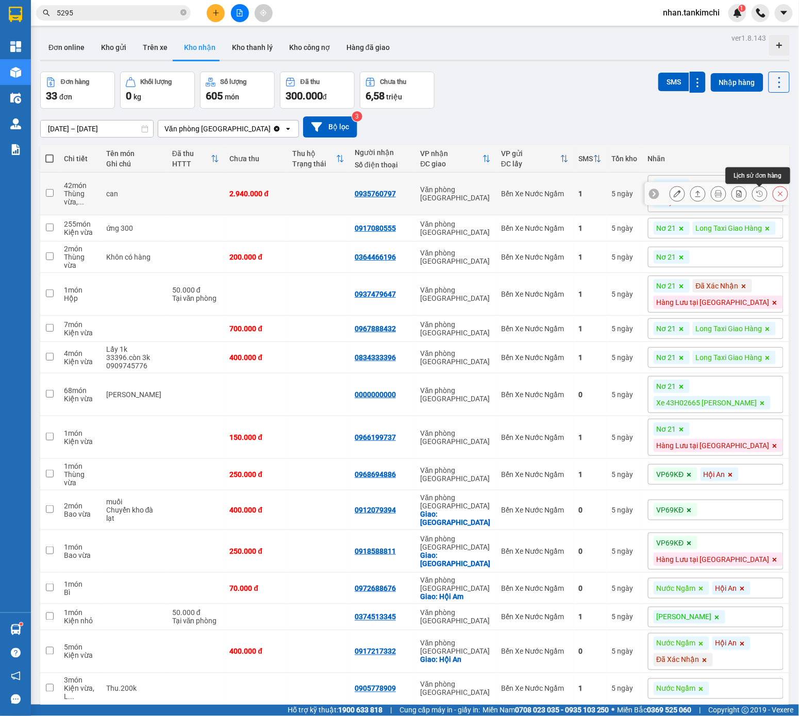
click at [736, 198] on button at bounding box center [780, 194] width 14 height 18
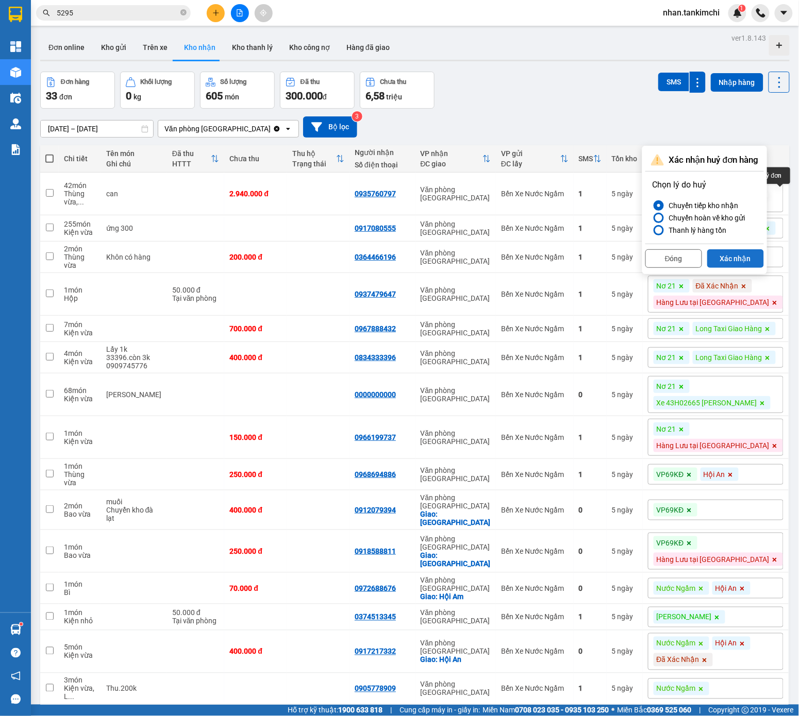
click at [731, 267] on button "Xác nhận" at bounding box center [735, 258] width 57 height 19
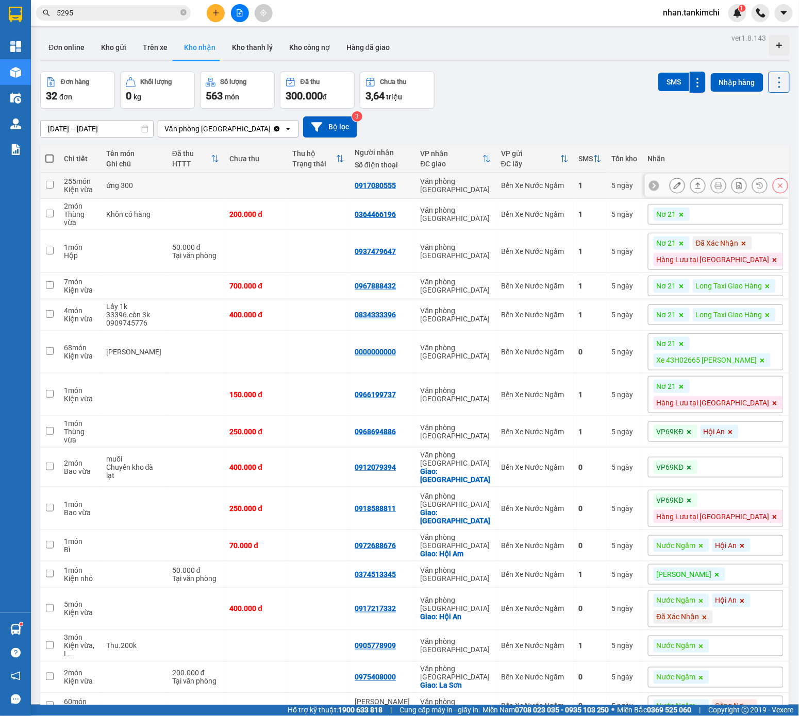
click at [736, 189] on icon at bounding box center [779, 185] width 7 height 7
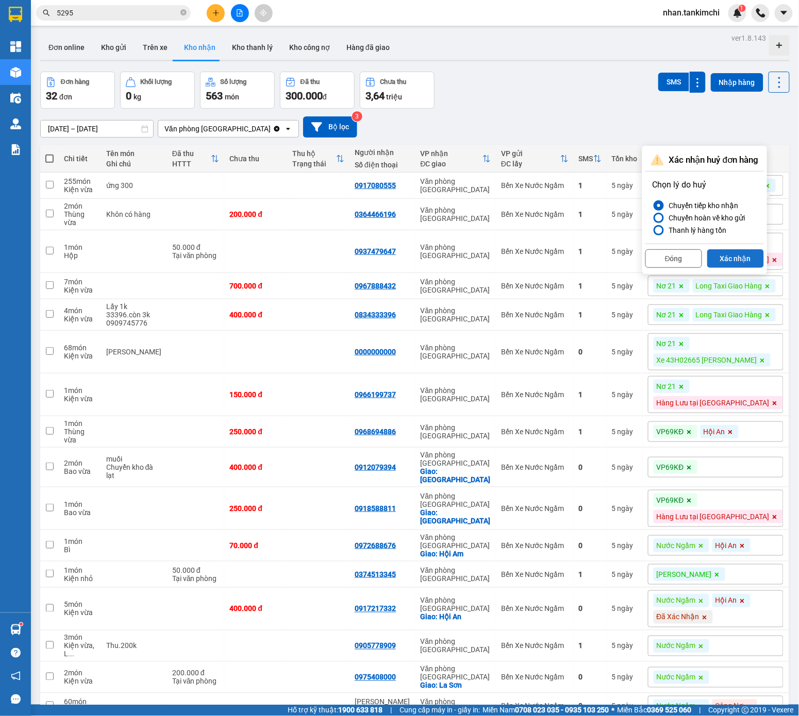
click at [736, 258] on button "Xác nhận" at bounding box center [735, 258] width 57 height 19
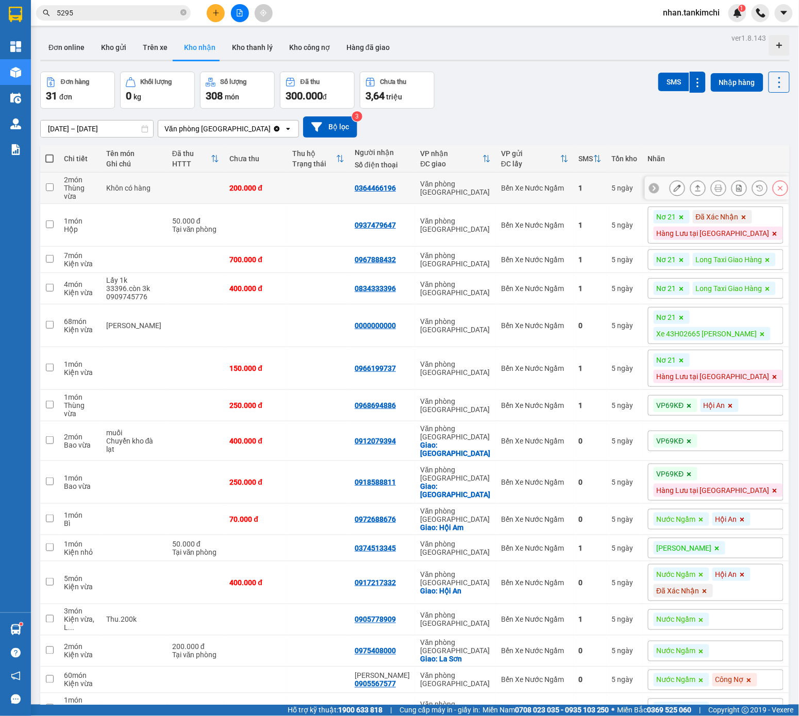
click at [736, 184] on icon at bounding box center [779, 187] width 7 height 7
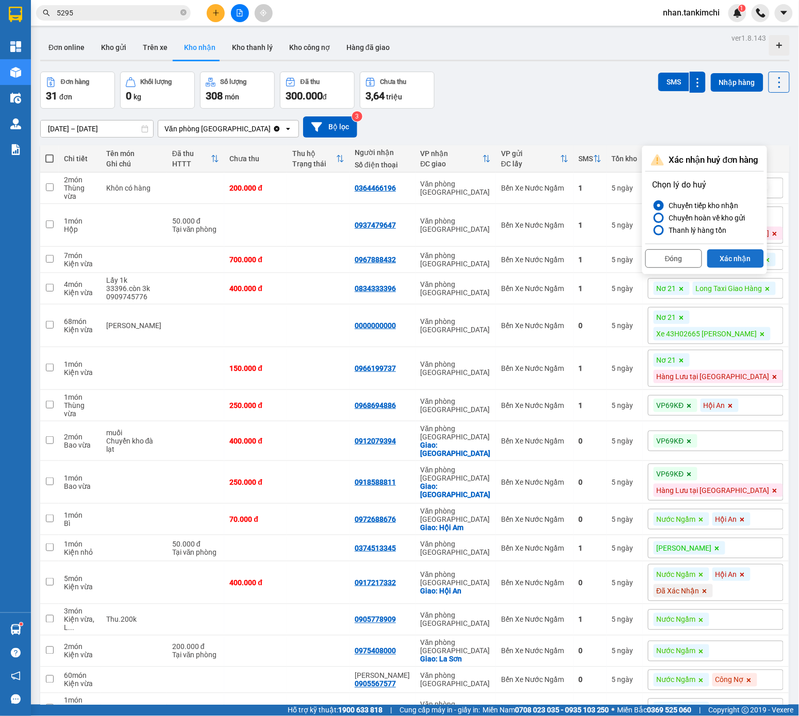
click at [736, 253] on button "Xác nhận" at bounding box center [735, 258] width 57 height 19
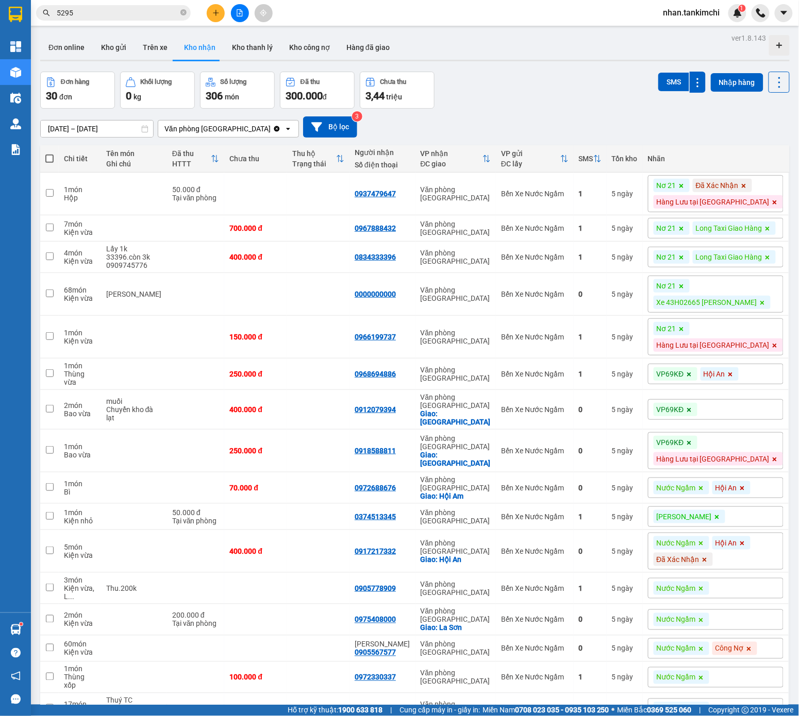
click at [686, 181] on span at bounding box center [681, 185] width 10 height 13
click at [709, 182] on span at bounding box center [704, 185] width 10 height 13
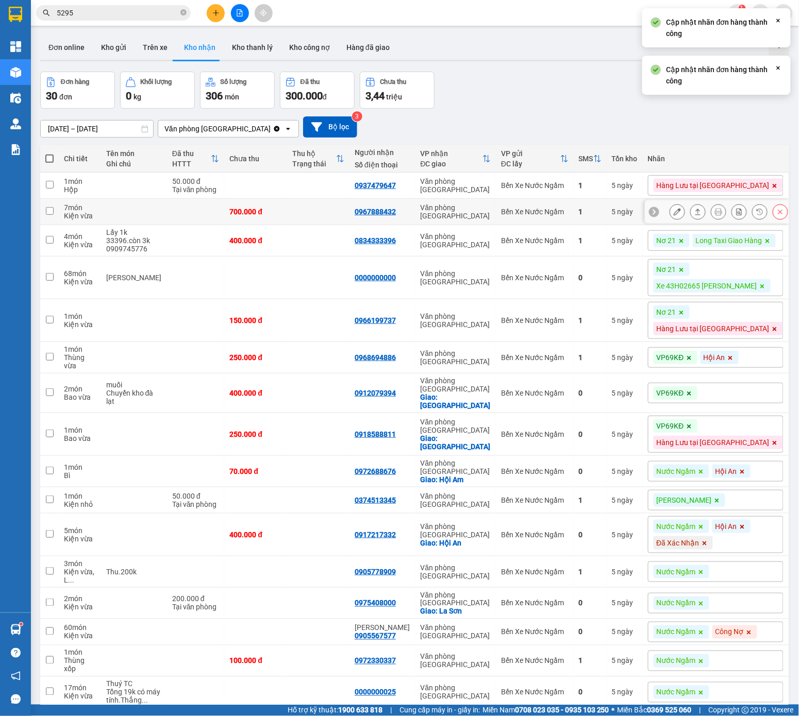
click at [606, 225] on td "1" at bounding box center [589, 212] width 33 height 26
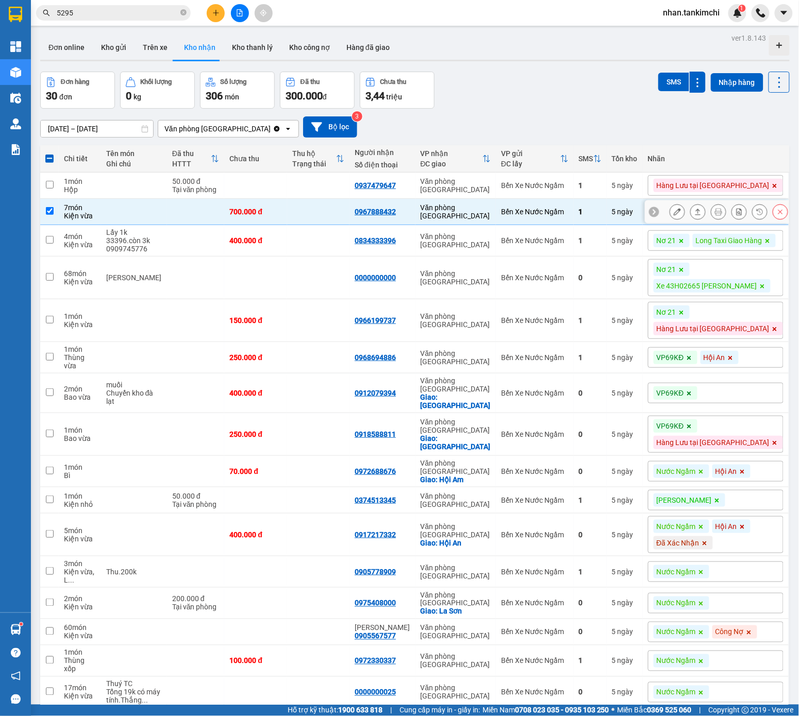
click at [736, 219] on div at bounding box center [779, 211] width 15 height 15
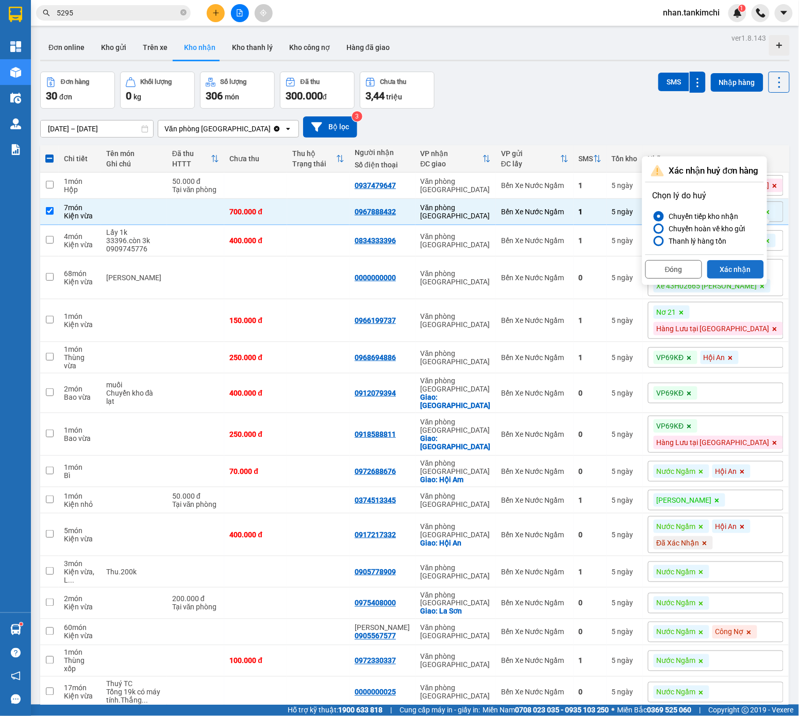
click at [736, 275] on button "Xác nhận" at bounding box center [735, 269] width 57 height 19
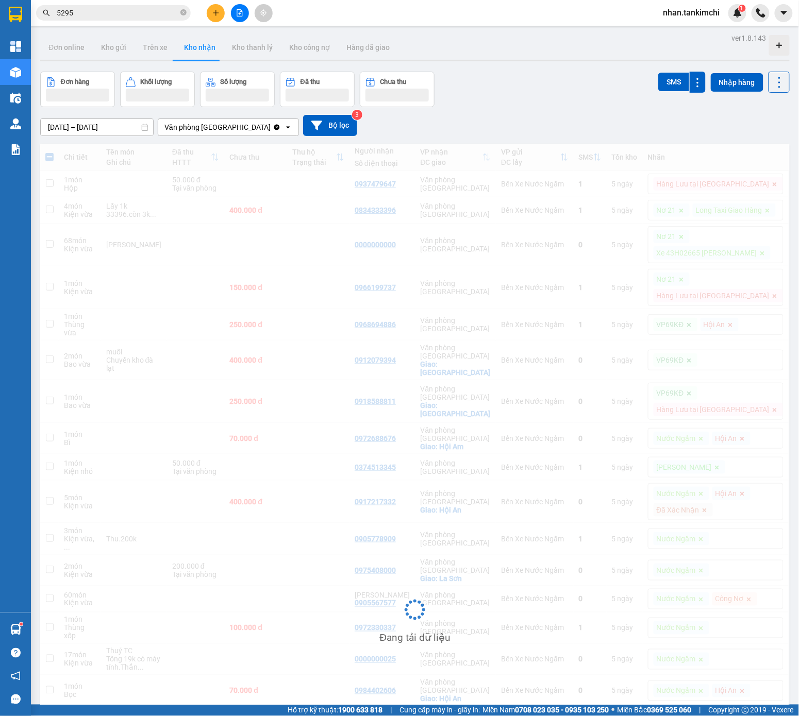
checkbox input "false"
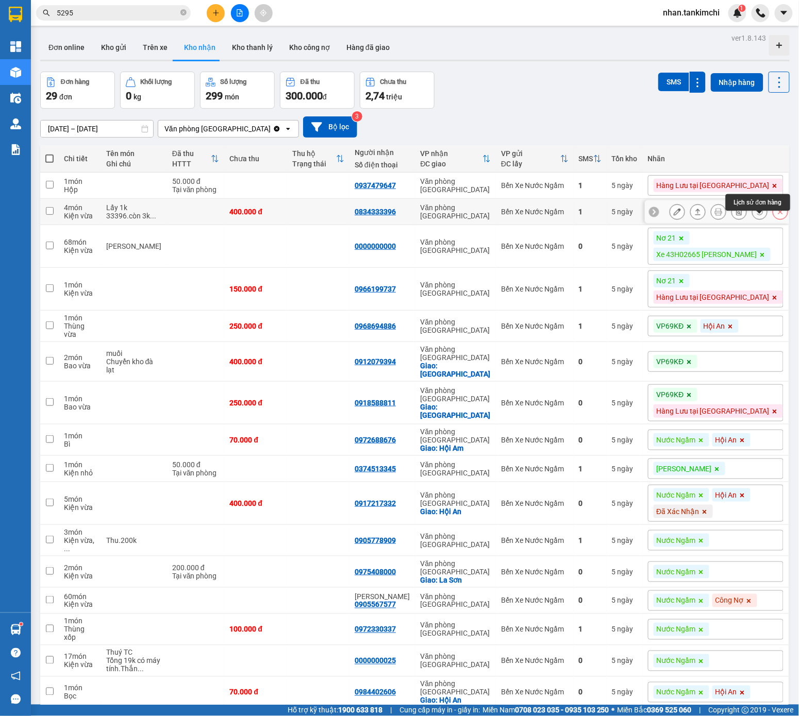
click at [736, 220] on button at bounding box center [780, 212] width 14 height 18
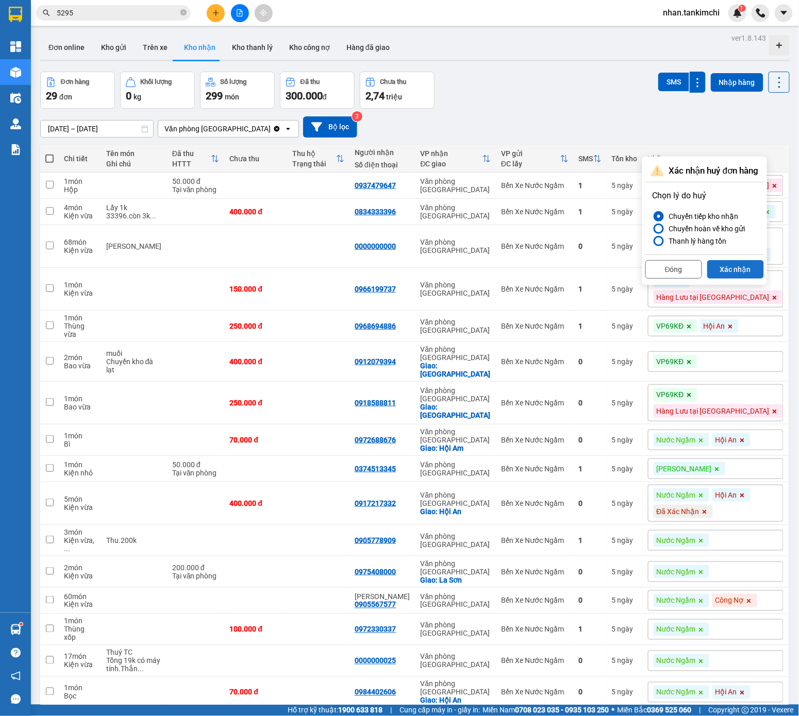
click at [735, 276] on button "Xác nhận" at bounding box center [735, 269] width 57 height 19
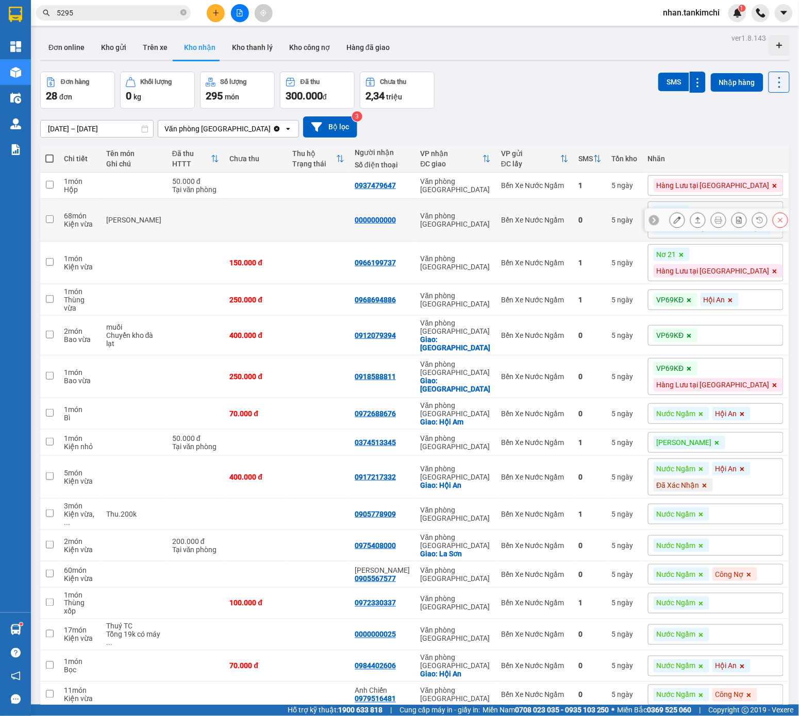
click at [736, 225] on button at bounding box center [780, 220] width 14 height 18
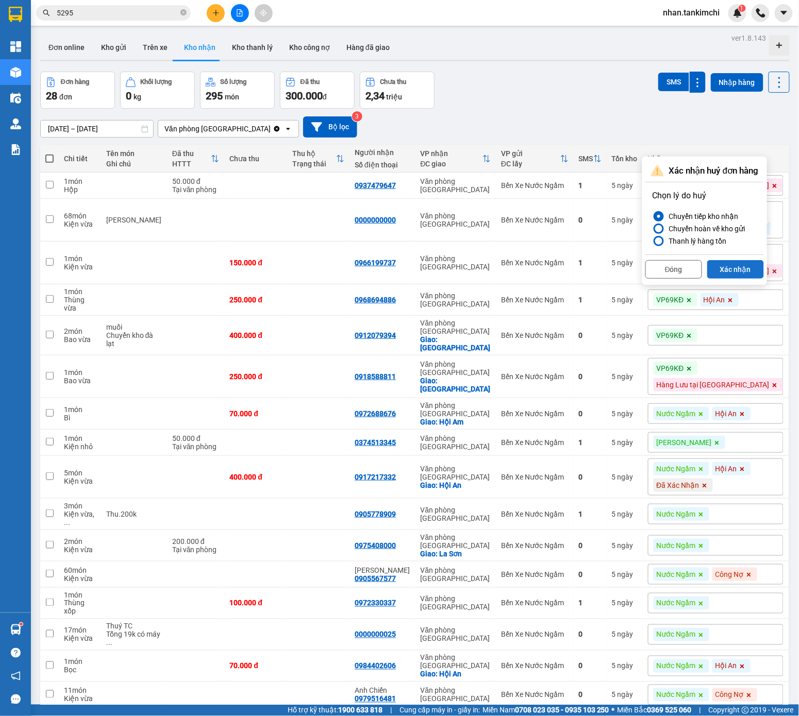
click at [736, 276] on button "Xác nhận" at bounding box center [735, 269] width 57 height 19
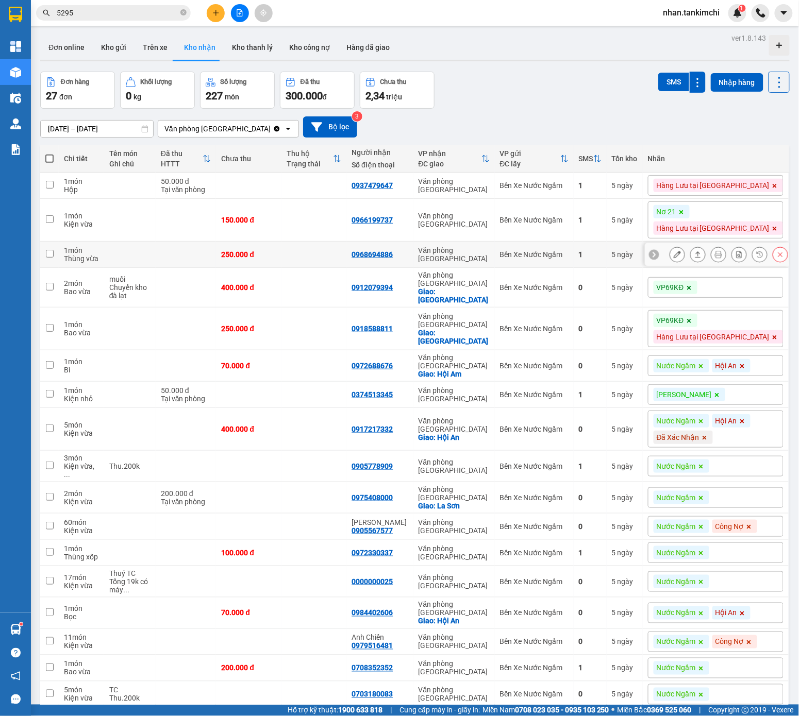
click at [736, 257] on button at bounding box center [780, 255] width 14 height 18
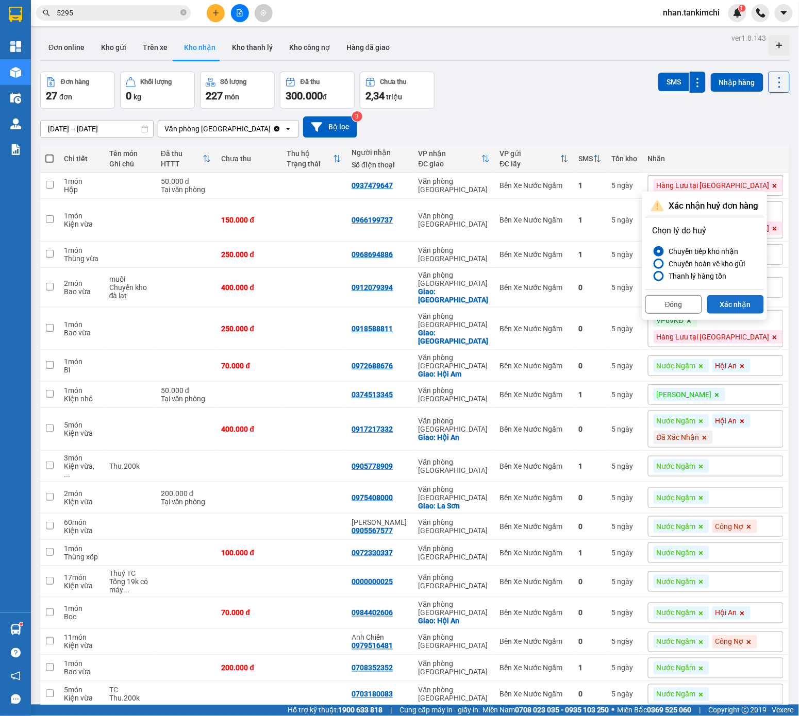
click at [736, 305] on button "Xác nhận" at bounding box center [735, 304] width 57 height 19
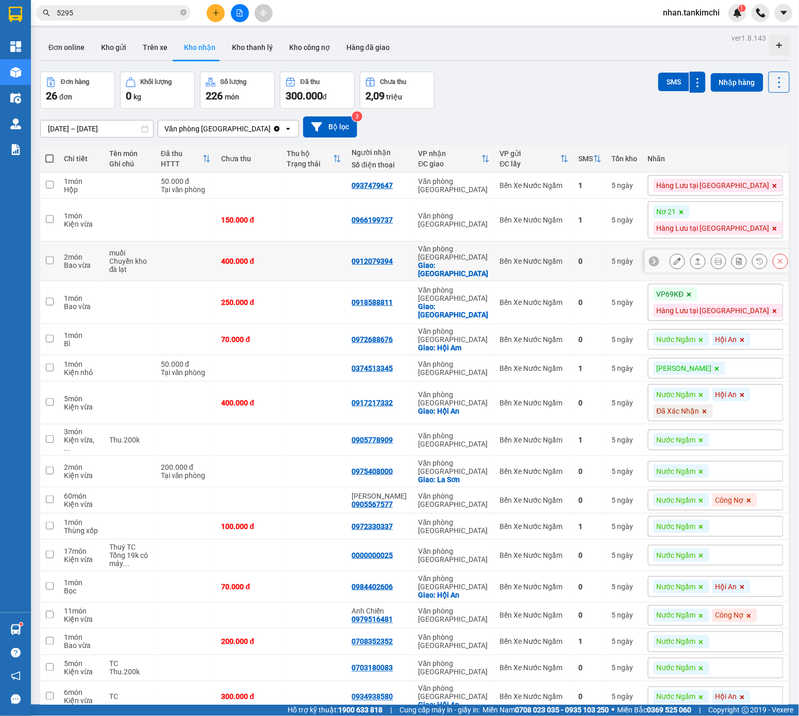
click at [736, 262] on icon at bounding box center [779, 261] width 7 height 7
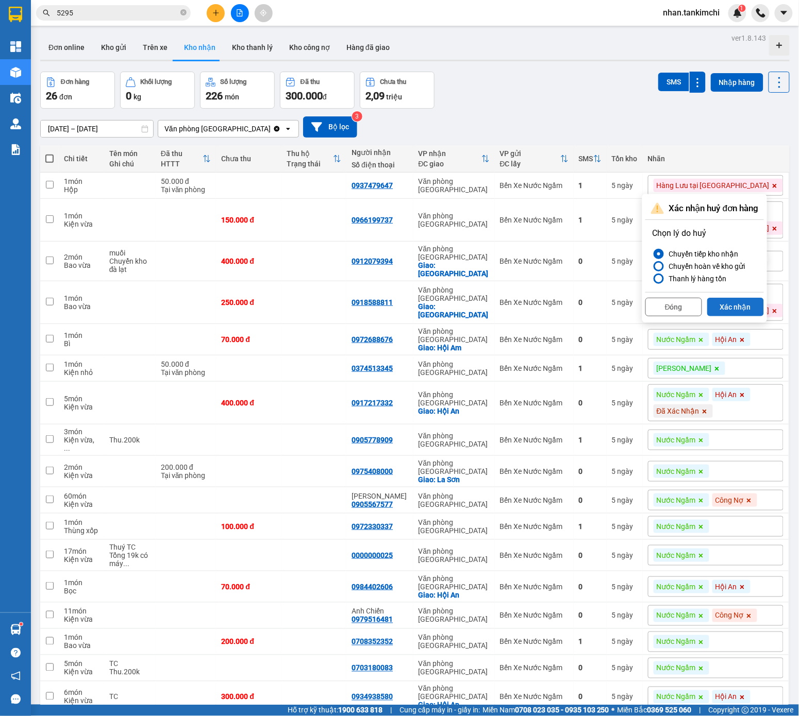
click at [736, 315] on button "Xác nhận" at bounding box center [735, 307] width 57 height 19
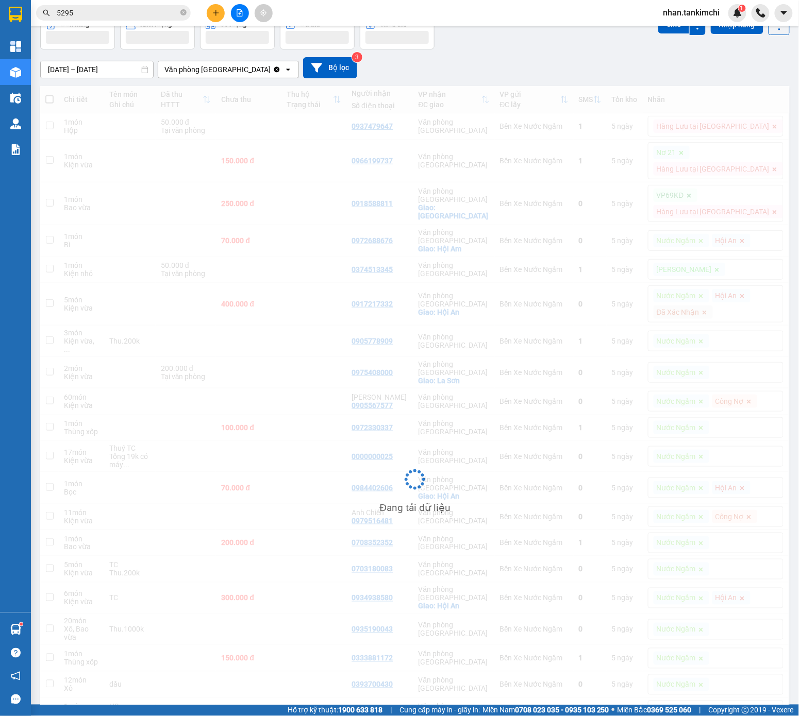
scroll to position [58, 0]
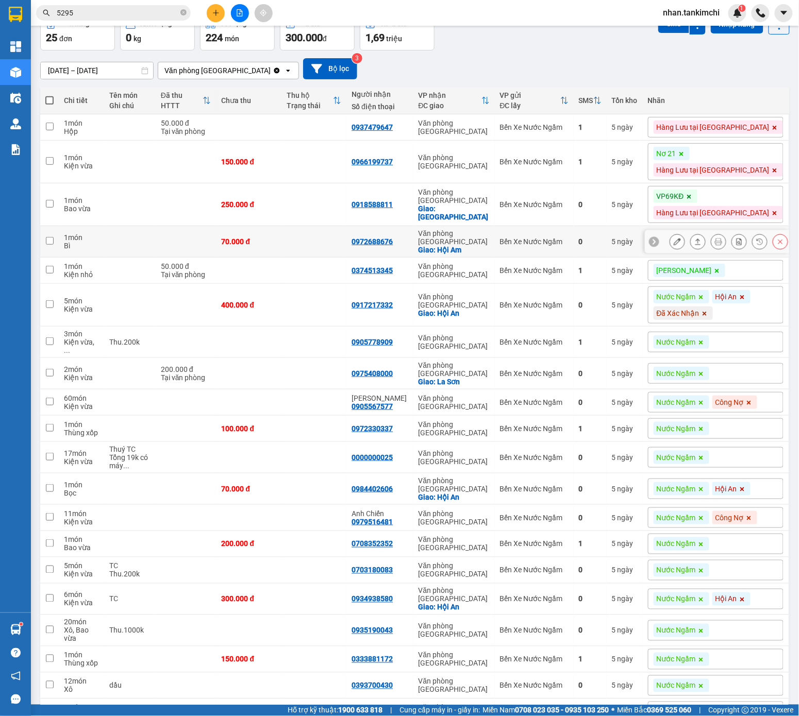
click at [736, 250] on button at bounding box center [780, 242] width 14 height 18
click at [736, 288] on button "Xác nhận" at bounding box center [741, 297] width 57 height 19
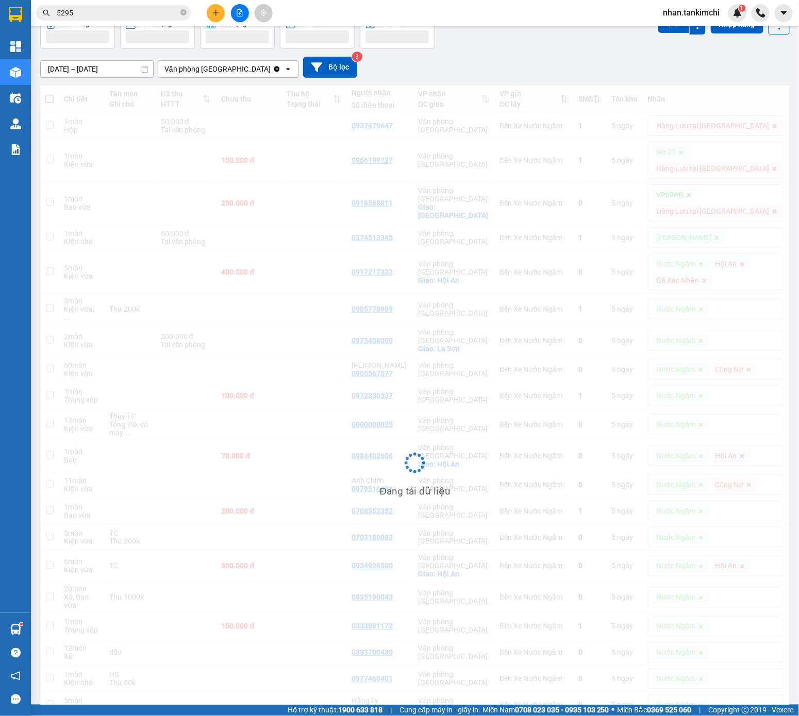
click at [736, 288] on div "Đang tải dữ liệu" at bounding box center [414, 471] width 749 height 771
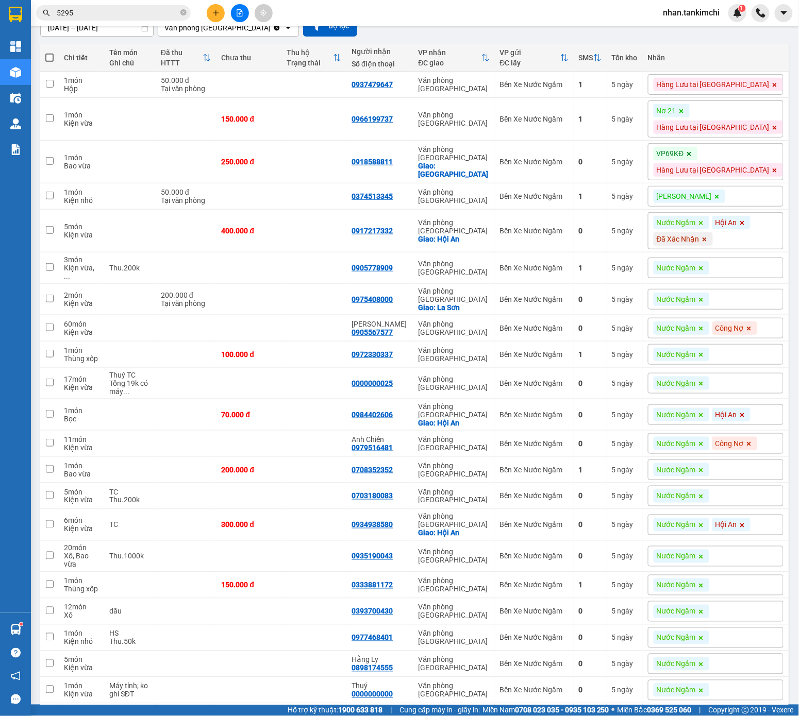
scroll to position [108, 0]
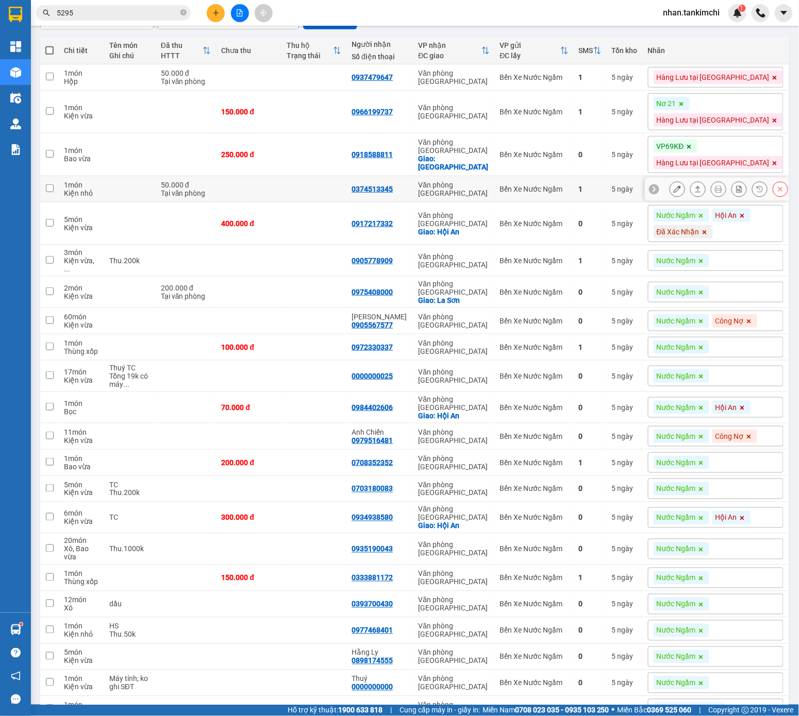
click at [736, 192] on icon at bounding box center [779, 188] width 7 height 7
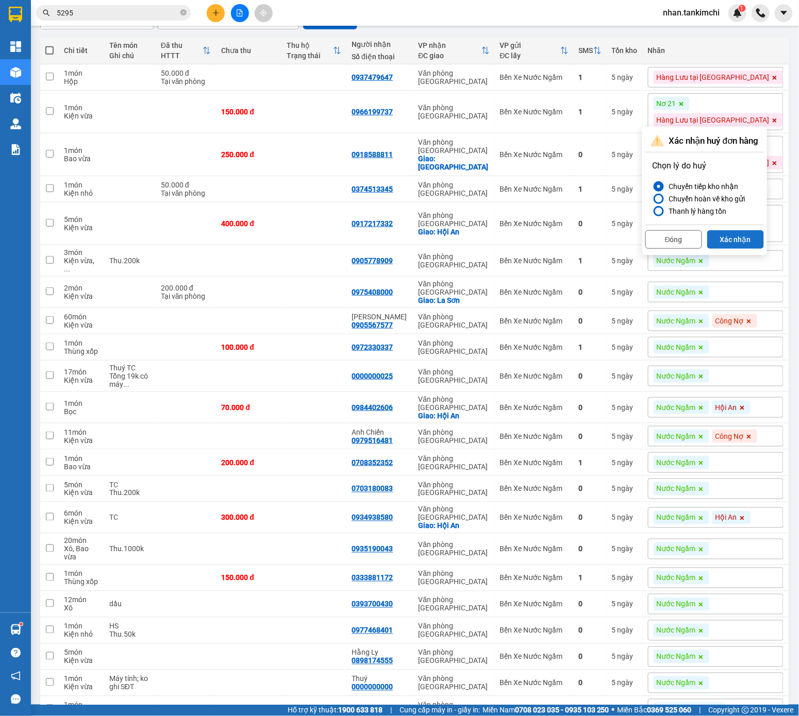
click at [736, 235] on button "Xác nhận" at bounding box center [735, 239] width 57 height 19
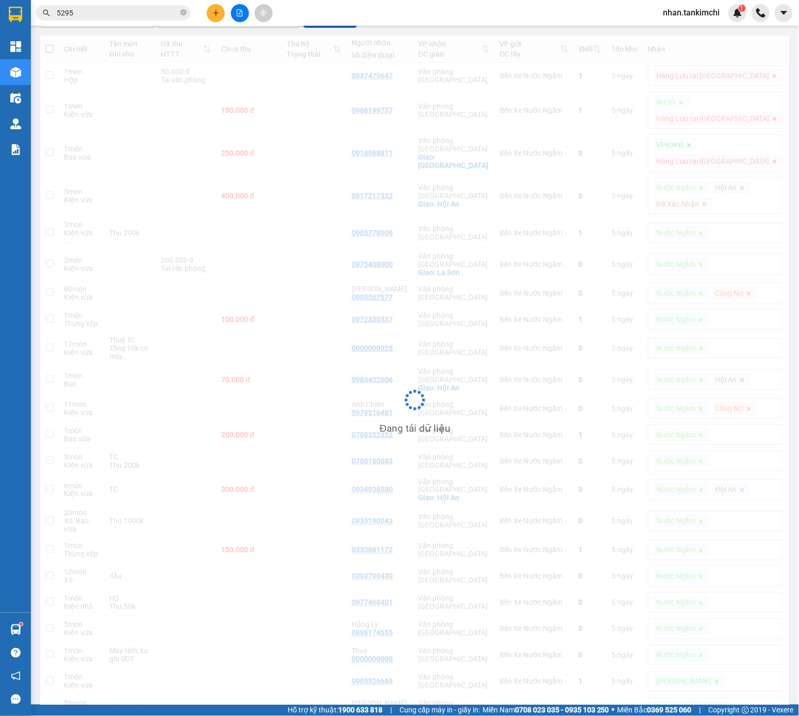
scroll to position [132, 0]
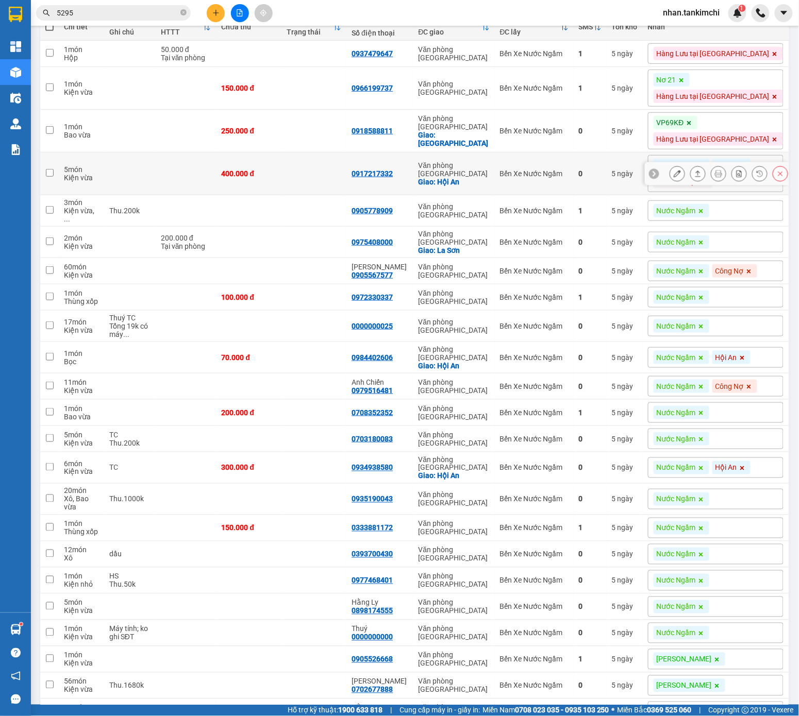
click at [736, 183] on button at bounding box center [780, 174] width 14 height 18
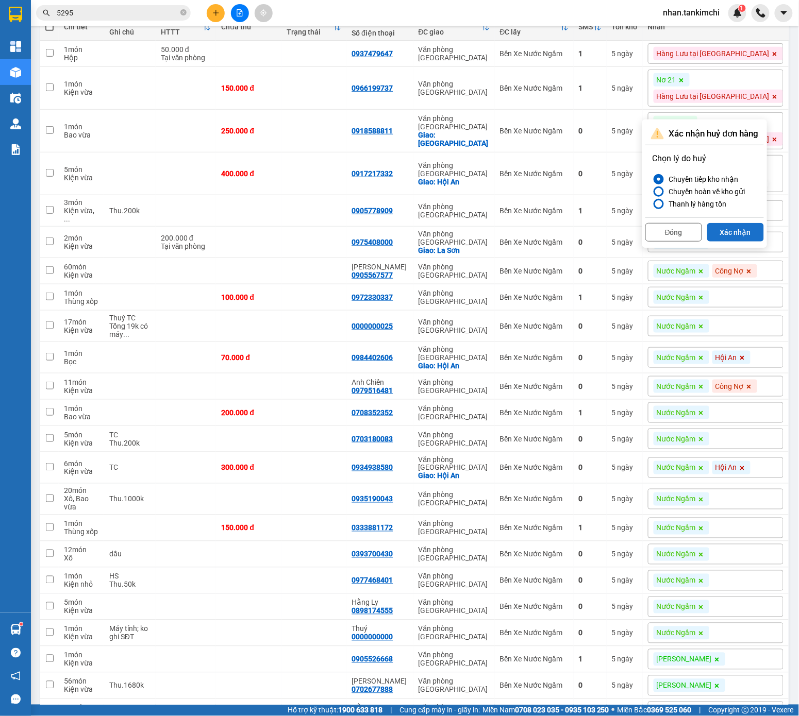
click at [736, 230] on button "Xác nhận" at bounding box center [735, 232] width 57 height 19
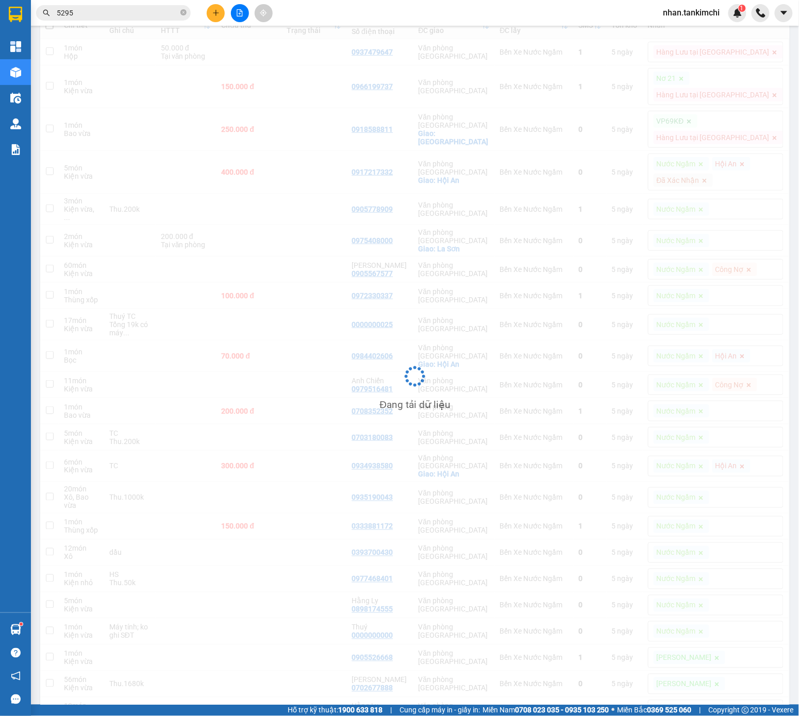
scroll to position [157, 0]
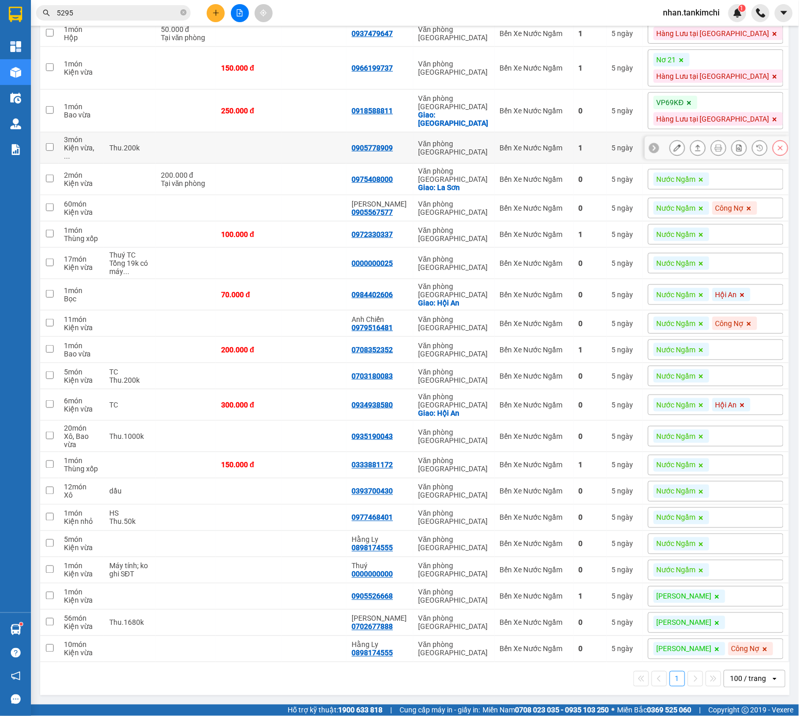
click at [736, 146] on icon at bounding box center [780, 148] width 5 height 5
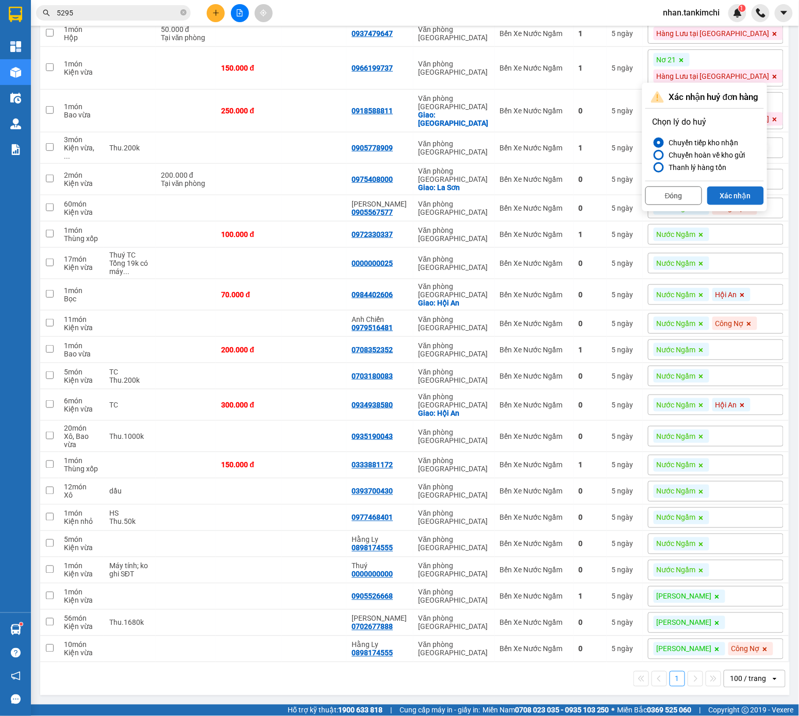
click at [736, 186] on button "Xác nhận" at bounding box center [735, 195] width 57 height 19
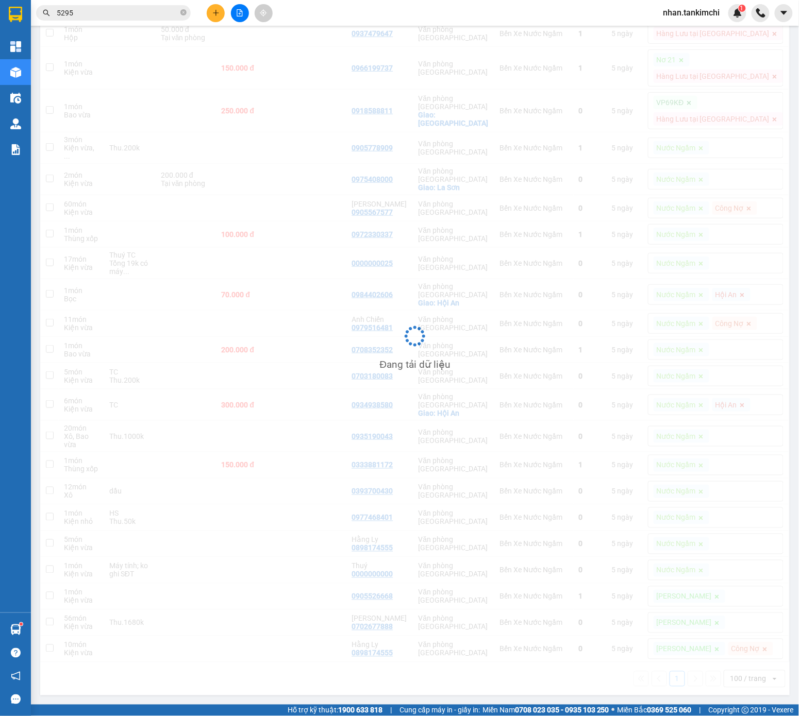
scroll to position [67, 0]
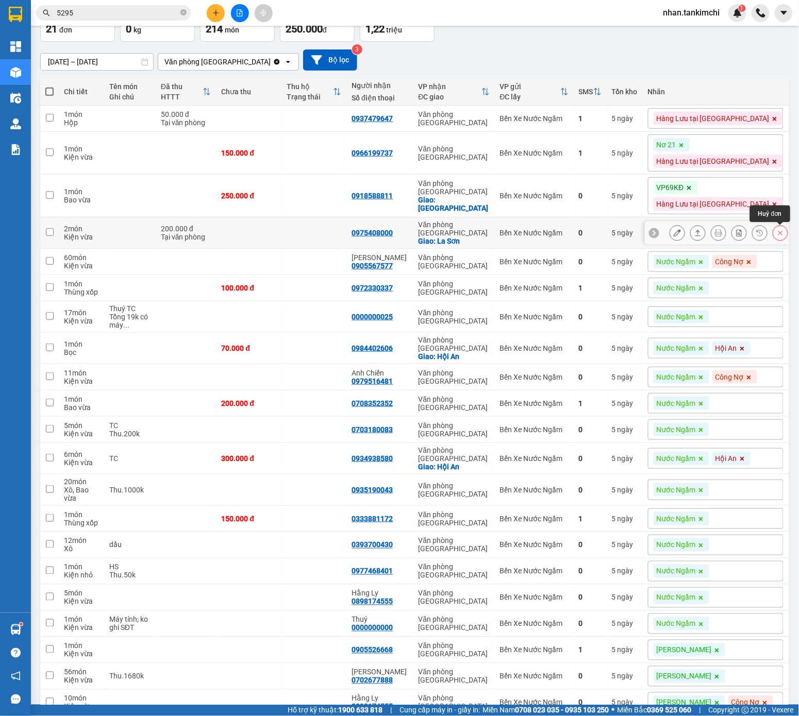
click at [736, 233] on icon at bounding box center [779, 232] width 7 height 7
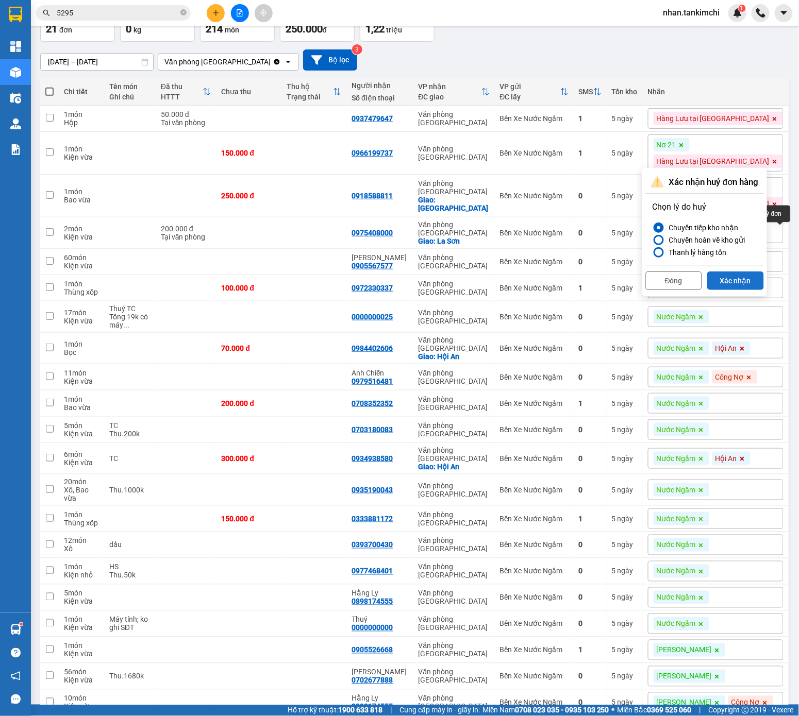
click at [736, 282] on button "Xác nhận" at bounding box center [735, 280] width 57 height 19
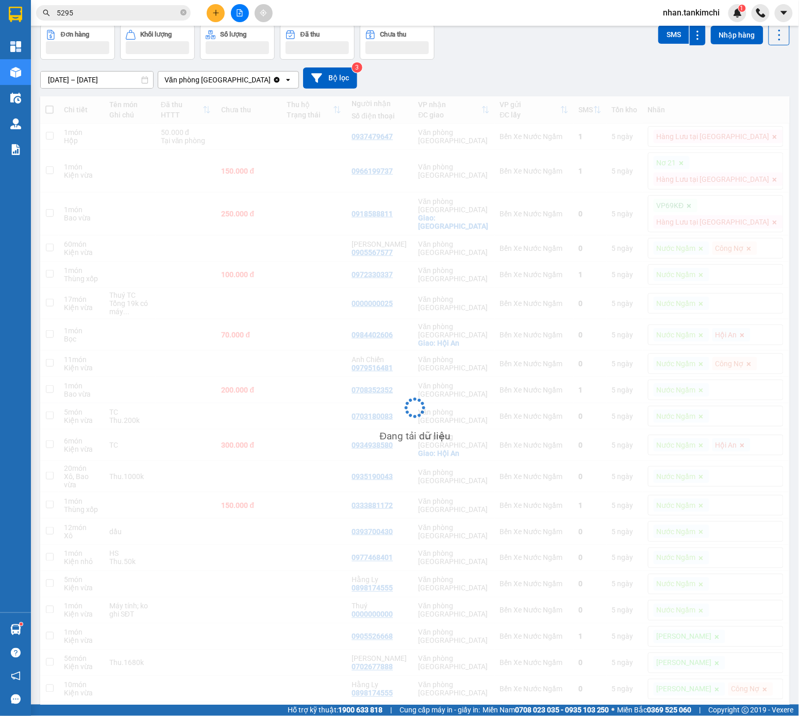
scroll to position [58, 0]
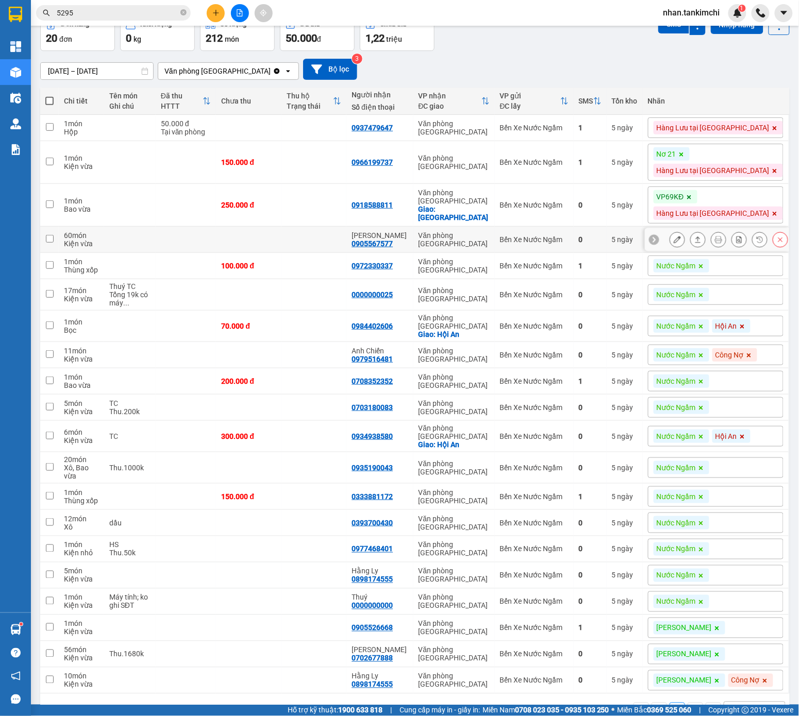
click at [736, 247] on div at bounding box center [728, 239] width 118 height 15
click at [736, 243] on icon at bounding box center [779, 239] width 7 height 7
click at [487, 212] on div "Giao: Điện Bàn" at bounding box center [453, 213] width 71 height 16
checkbox input "true"
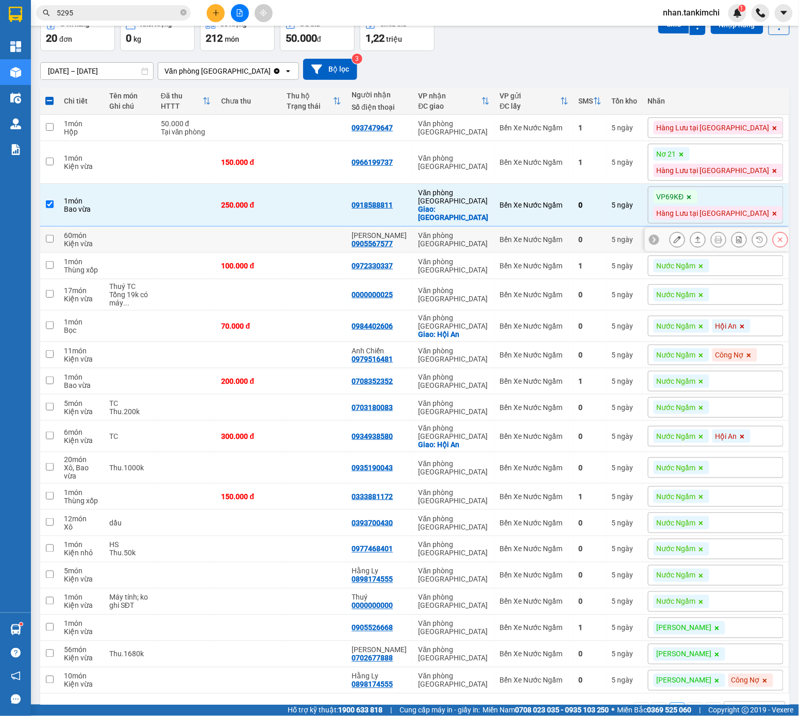
click at [736, 249] on button at bounding box center [780, 240] width 14 height 18
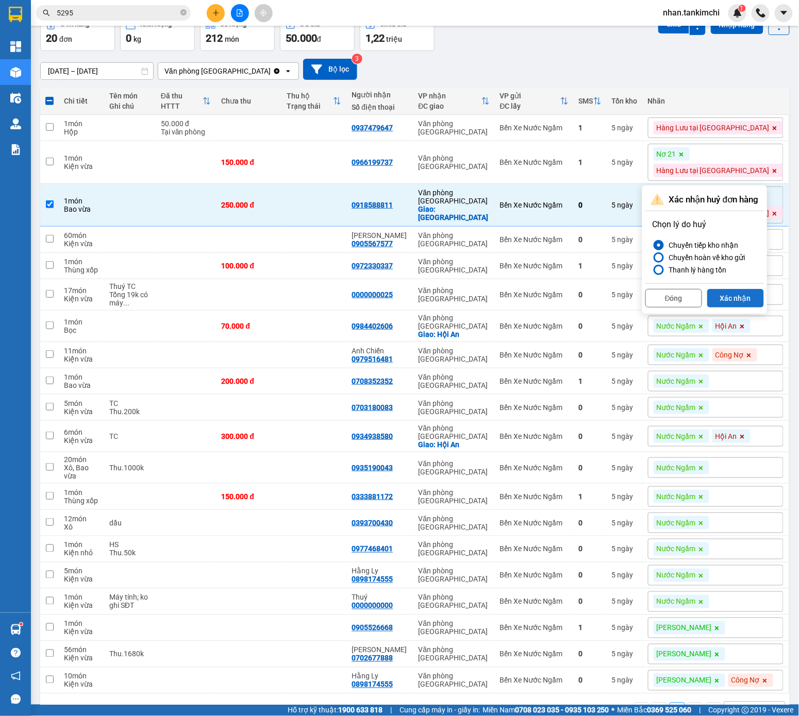
click at [736, 293] on button "Xác nhận" at bounding box center [735, 298] width 57 height 19
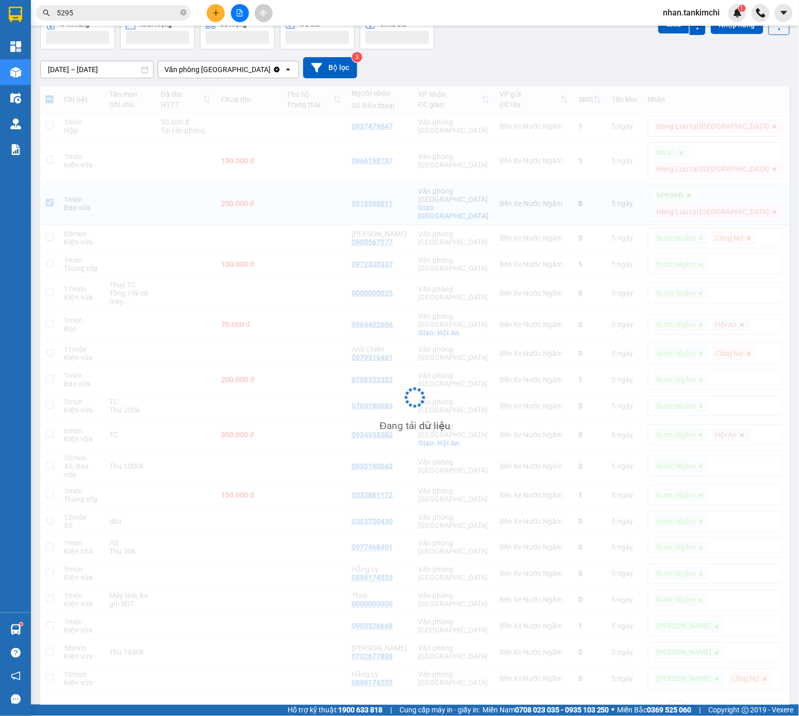
scroll to position [47, 0]
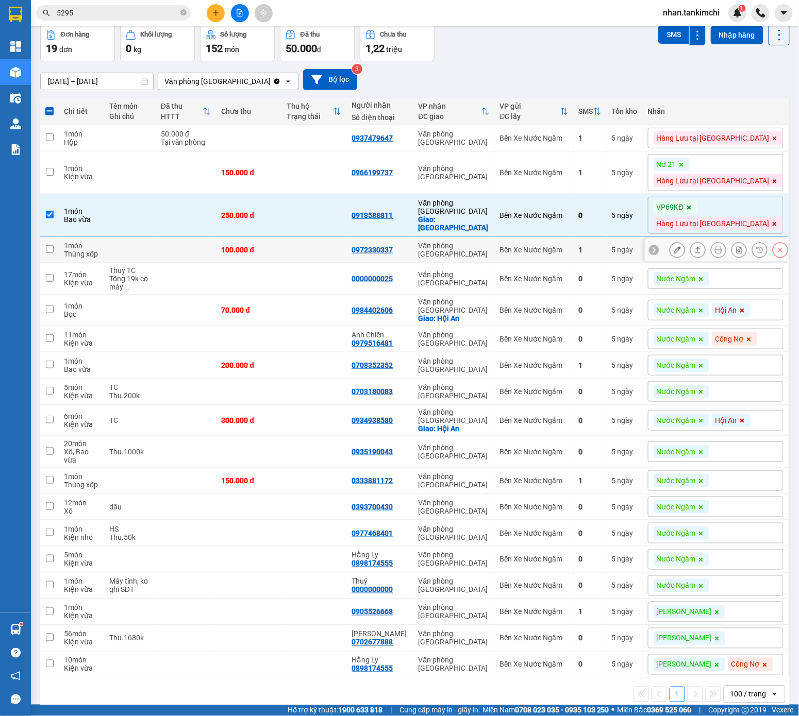
click at [736, 254] on button at bounding box center [780, 250] width 14 height 18
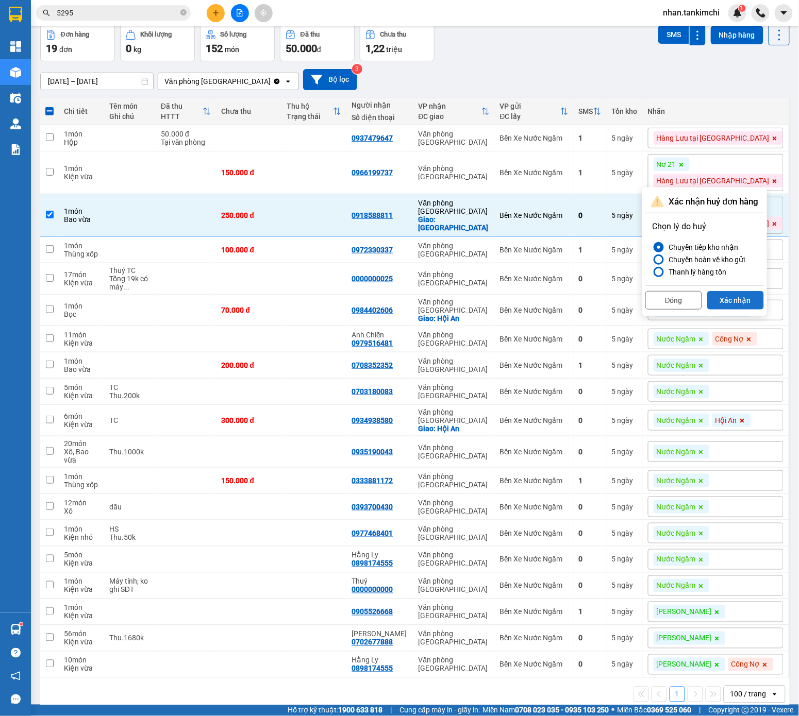
click at [736, 306] on button "Xác nhận" at bounding box center [735, 300] width 57 height 19
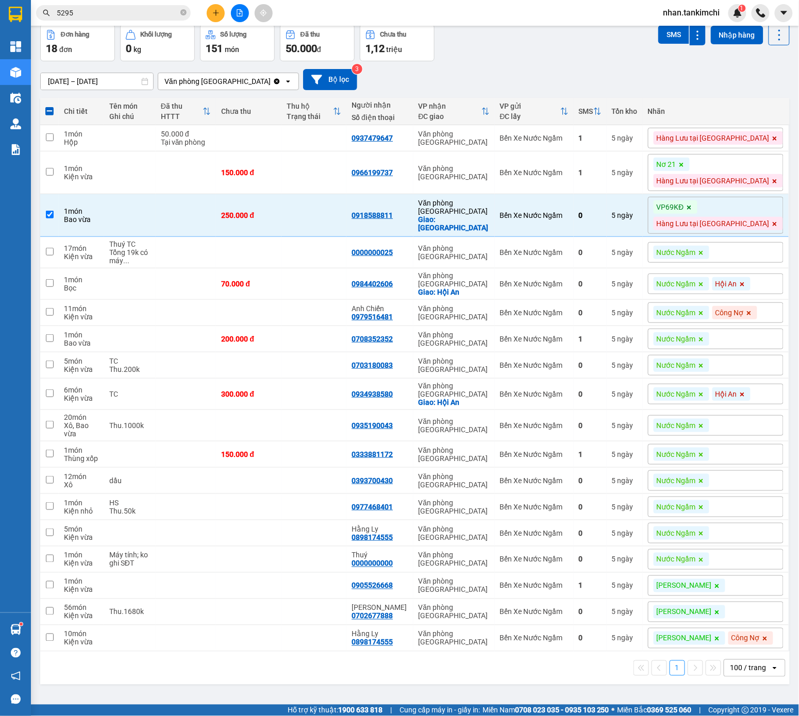
click at [686, 160] on span at bounding box center [681, 164] width 10 height 13
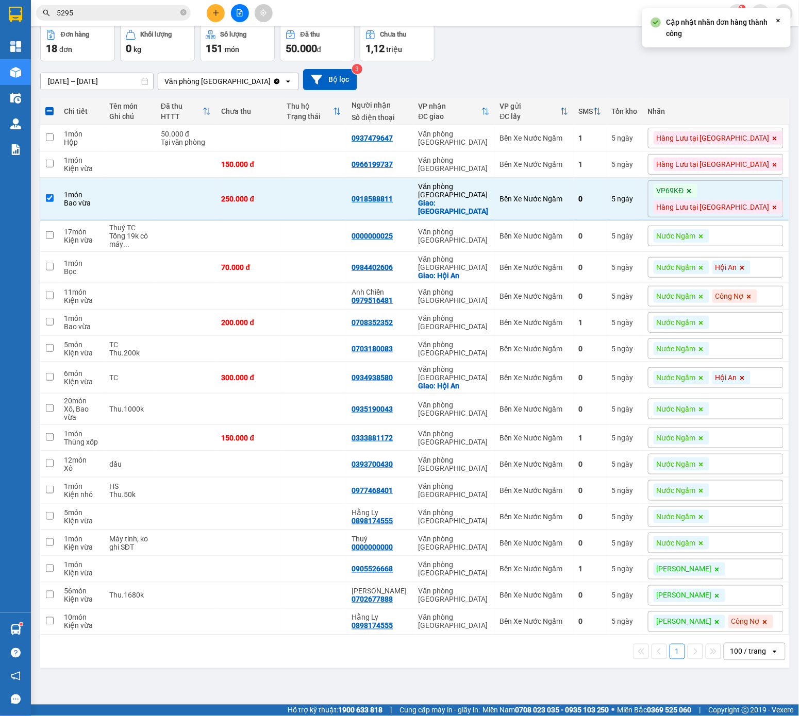
click at [694, 188] on span at bounding box center [689, 190] width 10 height 13
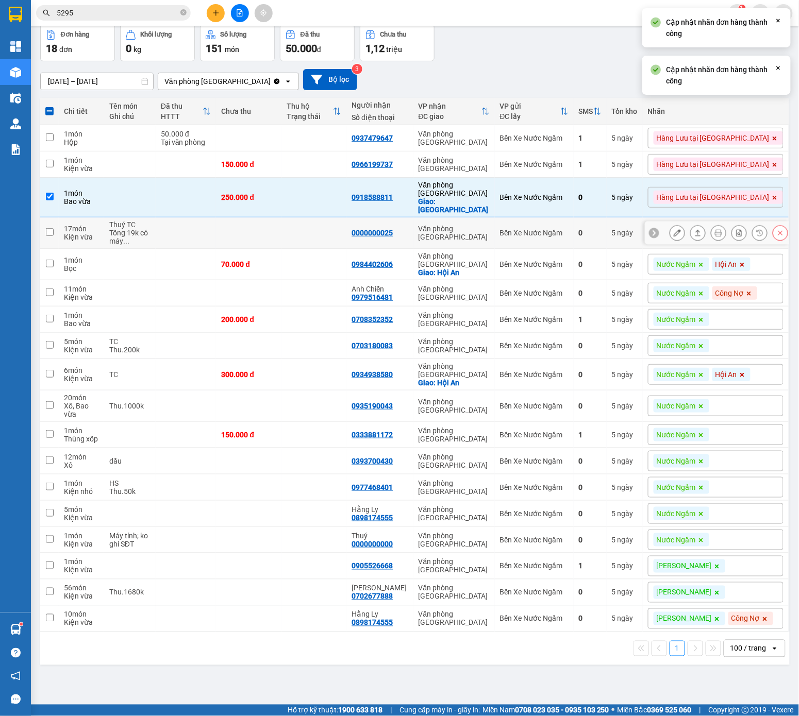
click at [736, 225] on button at bounding box center [780, 233] width 14 height 18
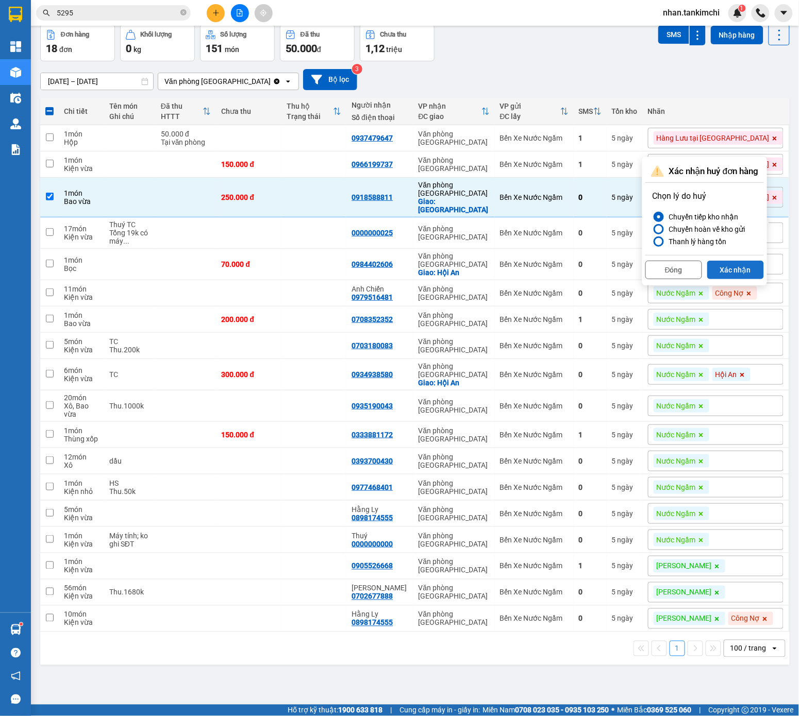
click at [736, 268] on button "Xác nhận" at bounding box center [735, 270] width 57 height 19
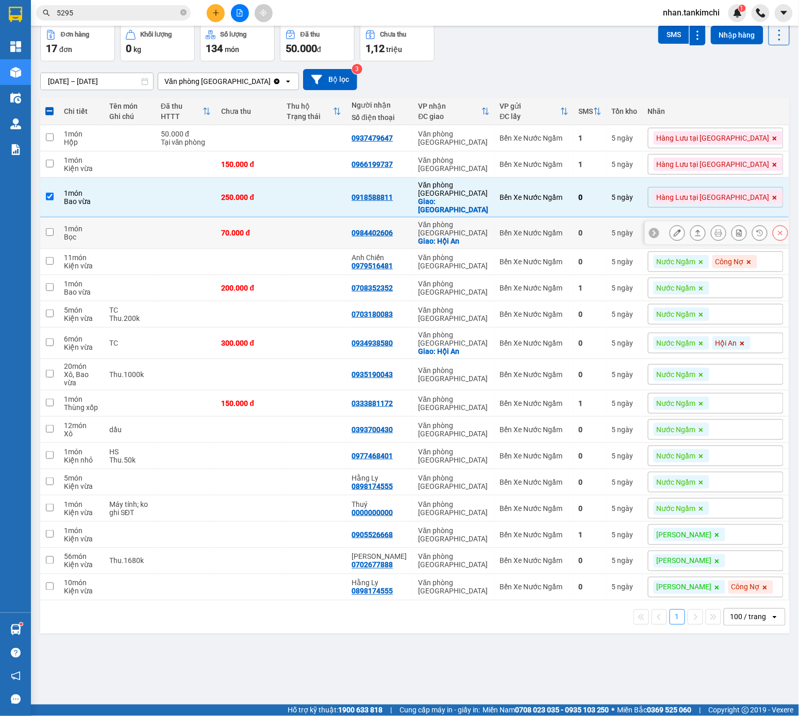
click at [736, 229] on icon at bounding box center [779, 232] width 7 height 7
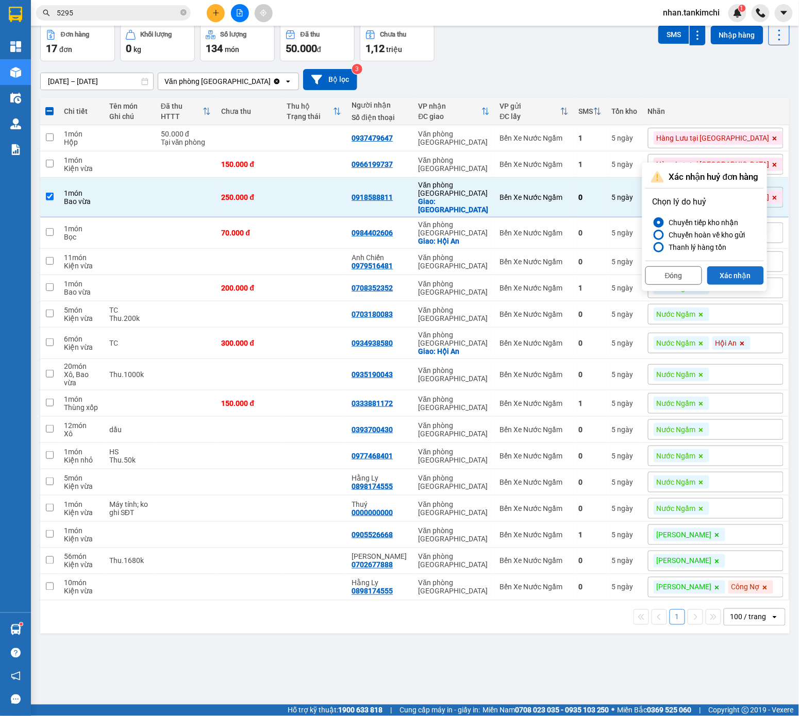
click at [736, 267] on button "Xác nhận" at bounding box center [735, 275] width 57 height 19
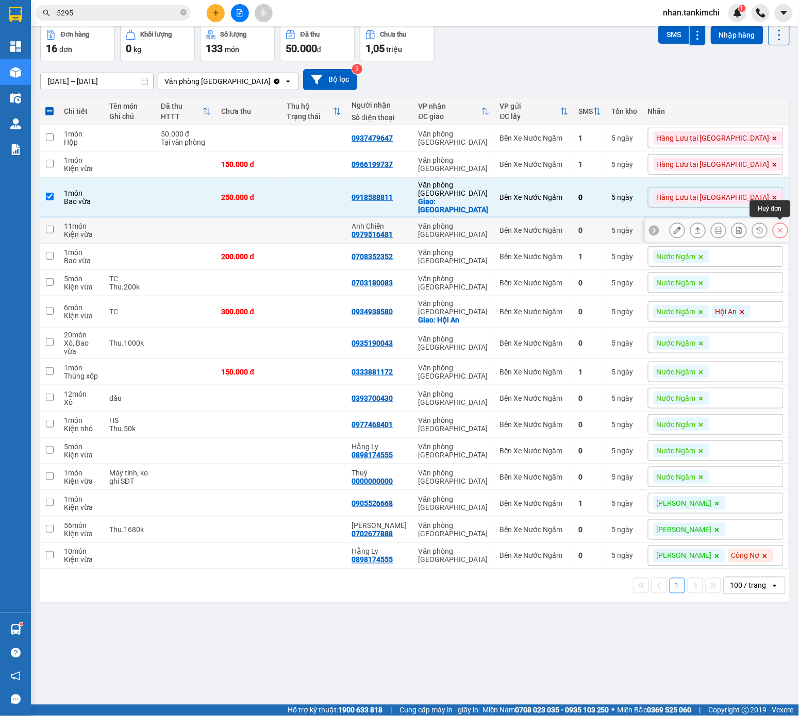
click at [736, 230] on icon at bounding box center [779, 230] width 7 height 7
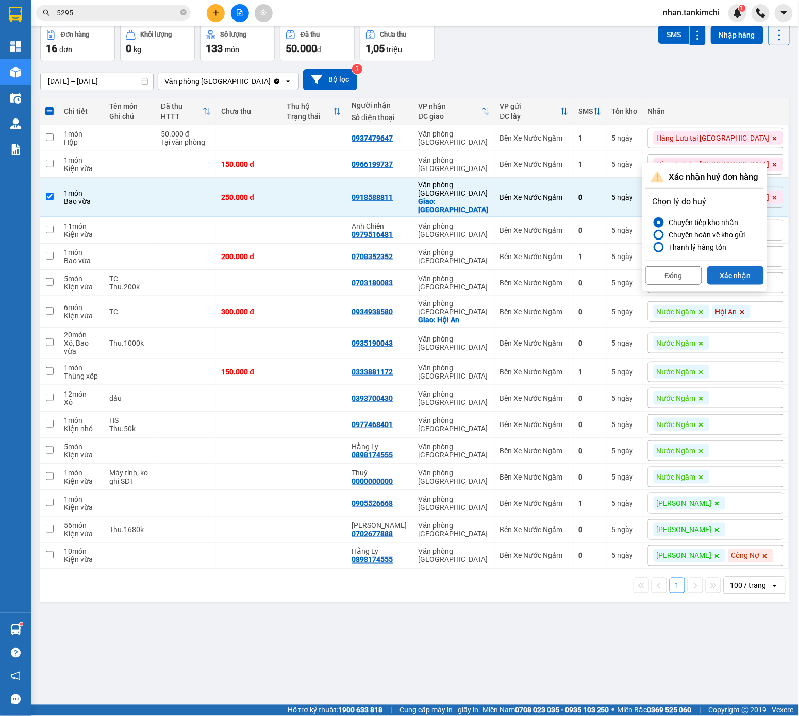
click at [736, 283] on button "Xác nhận" at bounding box center [735, 275] width 57 height 19
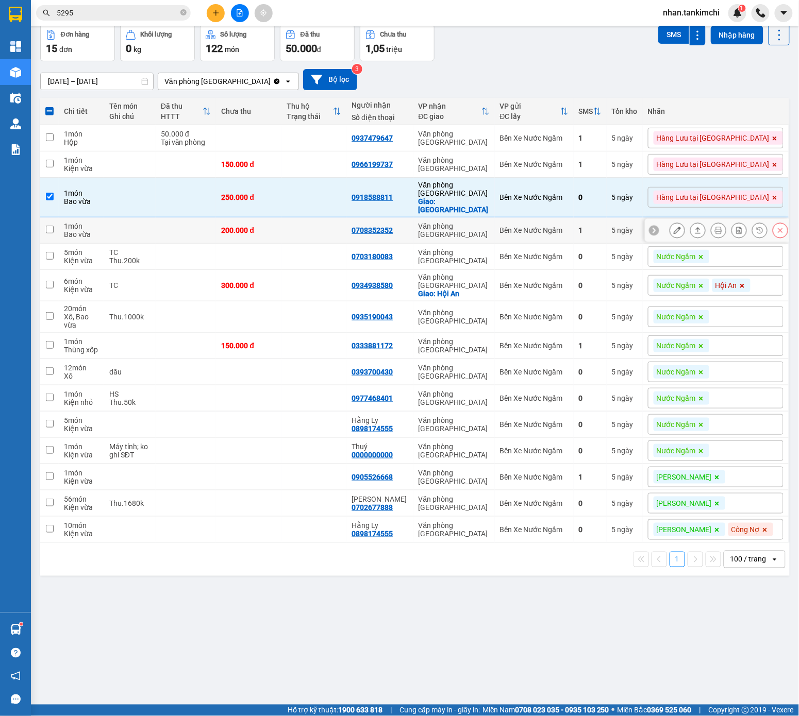
click at [736, 225] on button at bounding box center [780, 231] width 14 height 18
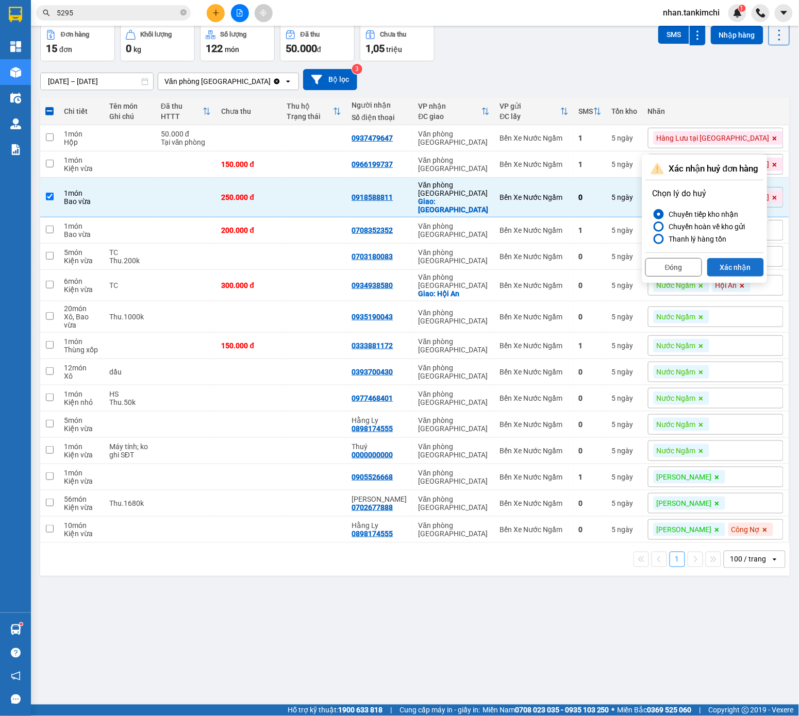
click at [736, 268] on button "Xác nhận" at bounding box center [735, 267] width 57 height 19
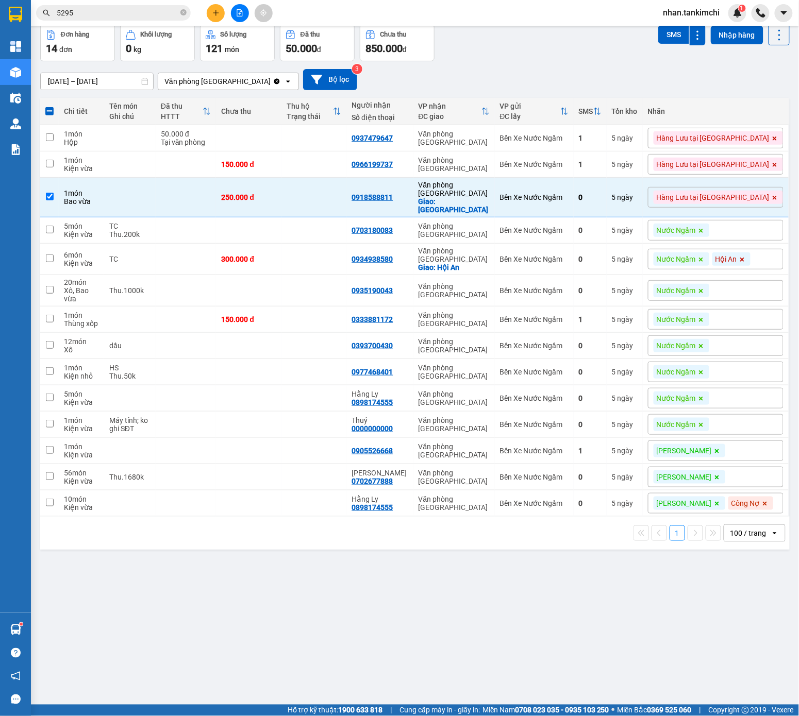
scroll to position [0, 0]
click at [736, 422] on button at bounding box center [780, 425] width 14 height 18
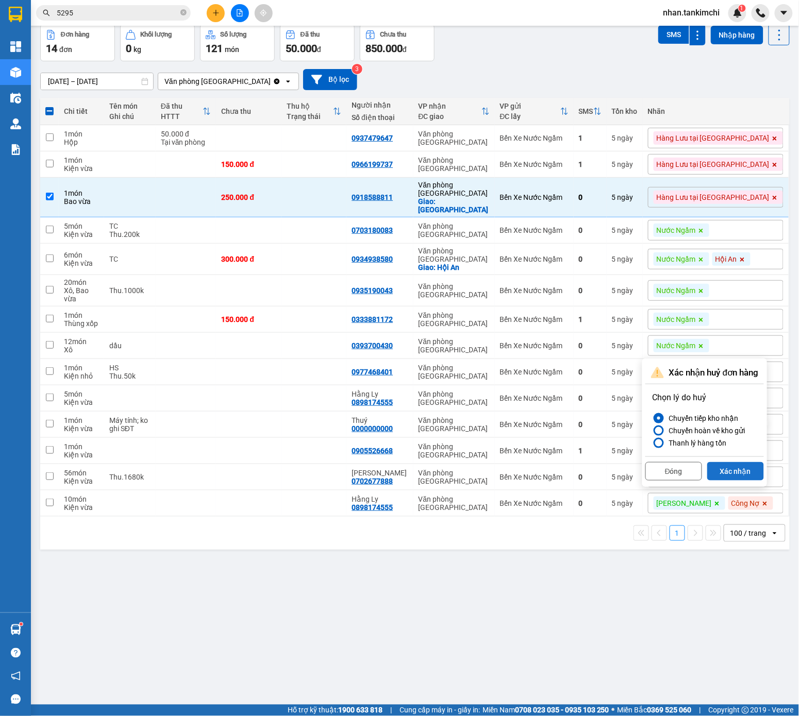
click at [736, 462] on button "Xác nhận" at bounding box center [735, 471] width 57 height 19
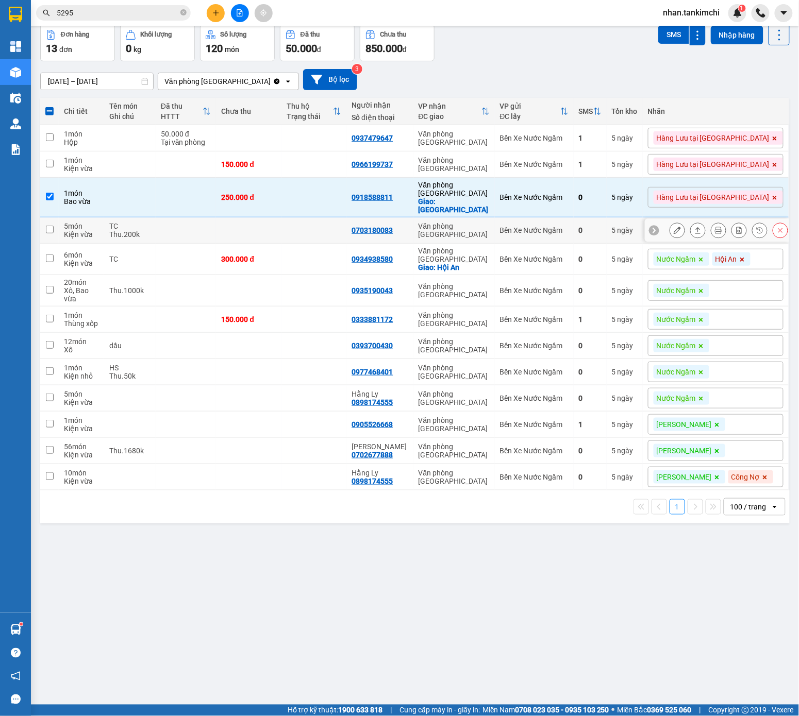
click at [736, 223] on div at bounding box center [728, 230] width 118 height 15
click at [736, 225] on button at bounding box center [780, 231] width 14 height 18
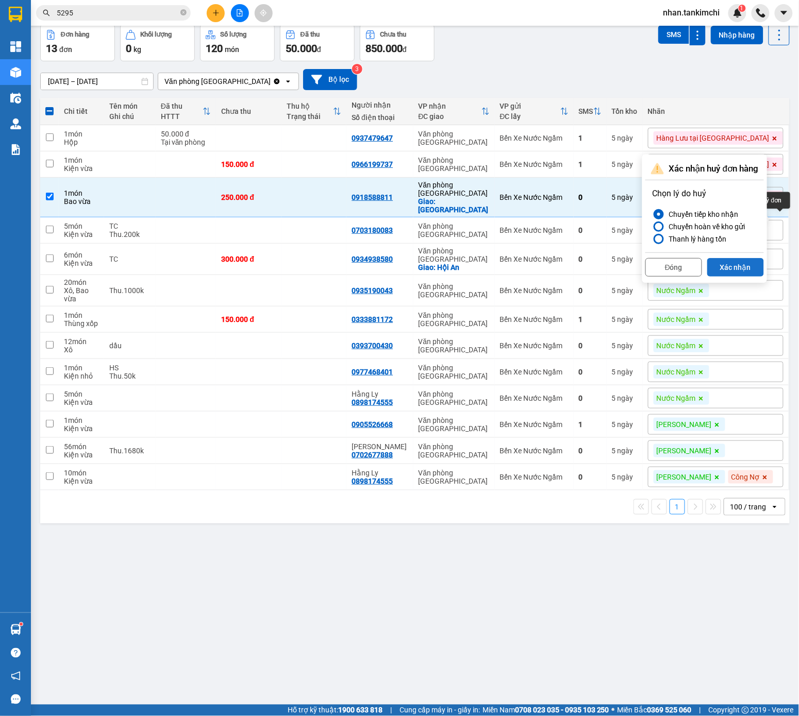
click at [730, 264] on button "Xác nhận" at bounding box center [735, 267] width 57 height 19
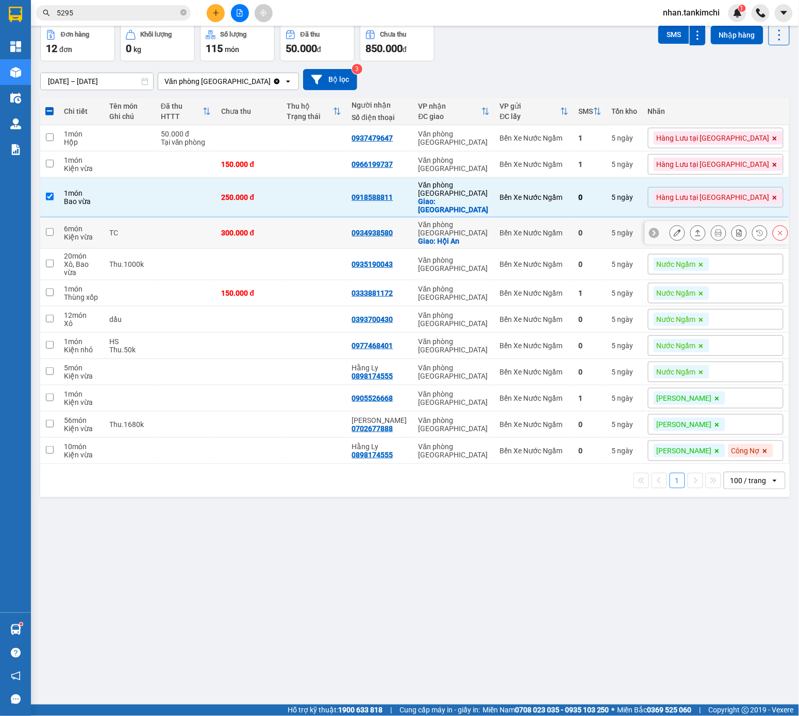
click at [736, 228] on button at bounding box center [780, 233] width 14 height 18
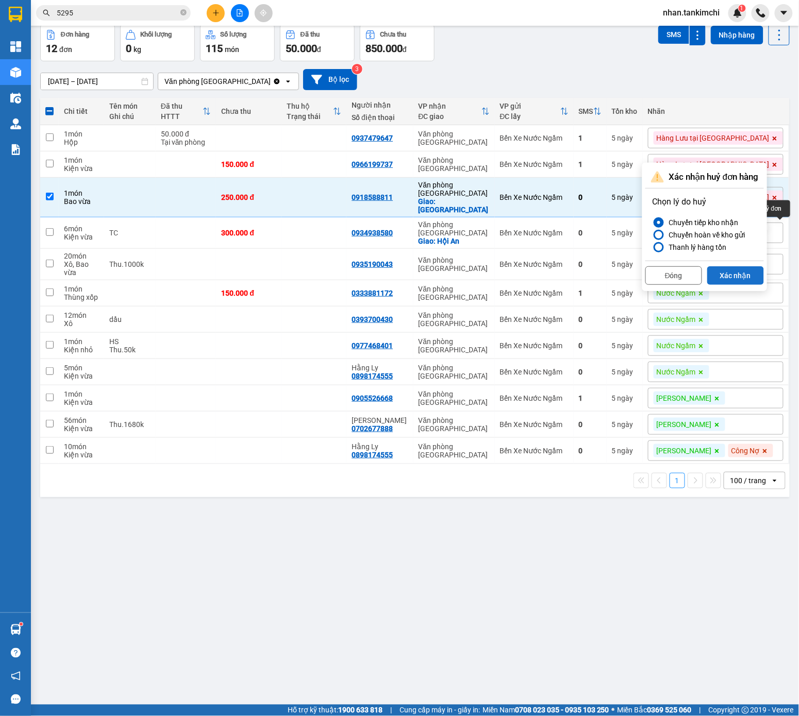
click at [736, 281] on button "Xác nhận" at bounding box center [735, 275] width 57 height 19
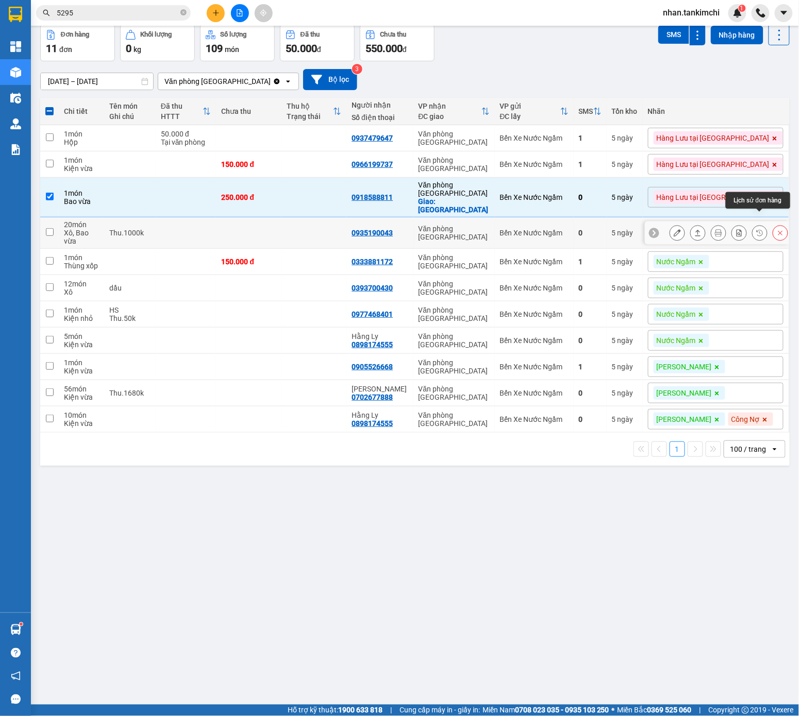
click at [736, 229] on icon at bounding box center [779, 232] width 7 height 7
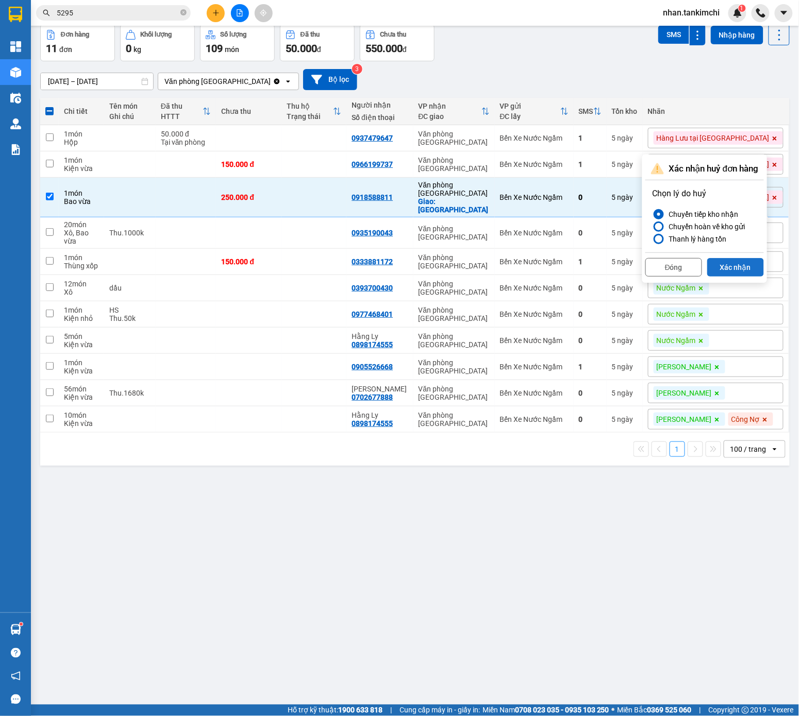
click at [736, 267] on button "Xác nhận" at bounding box center [735, 267] width 57 height 19
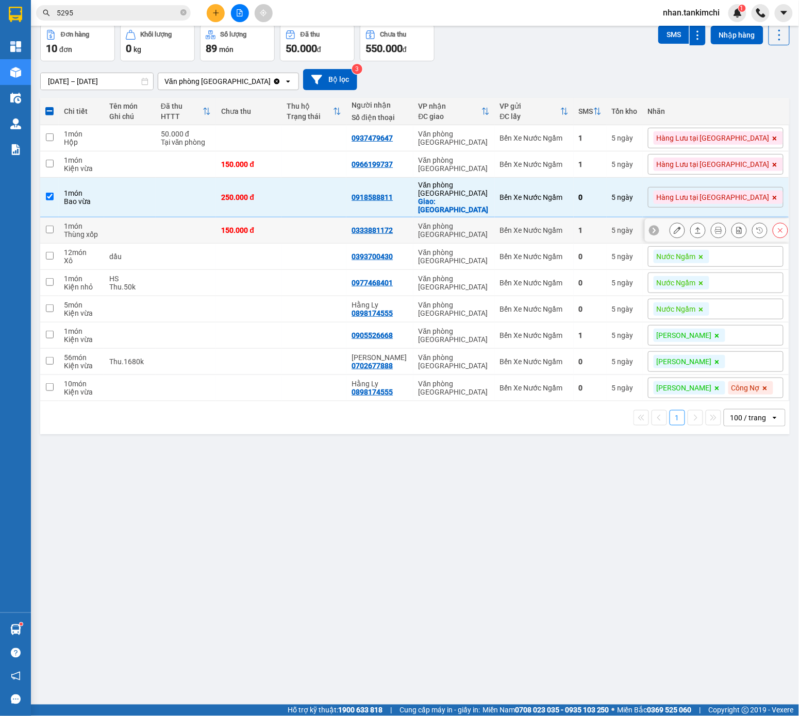
click at [736, 227] on icon at bounding box center [779, 230] width 7 height 7
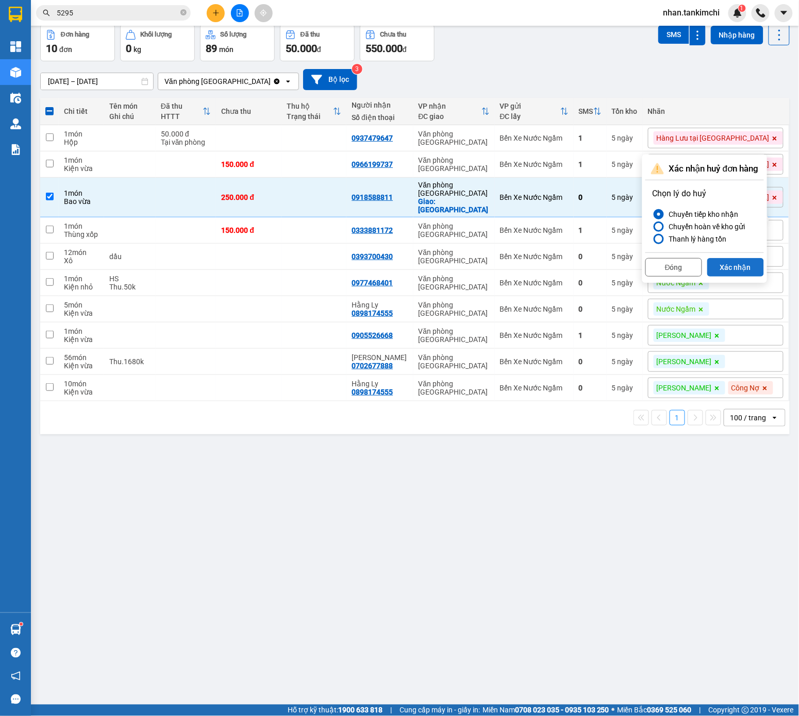
click at [736, 271] on button "Xác nhận" at bounding box center [735, 267] width 57 height 19
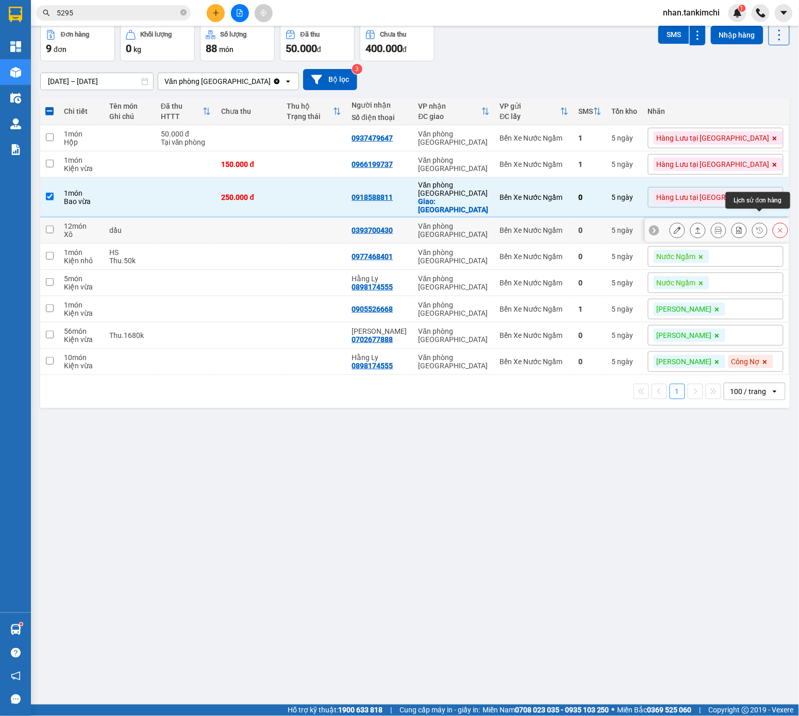
click at [736, 227] on icon at bounding box center [779, 230] width 7 height 7
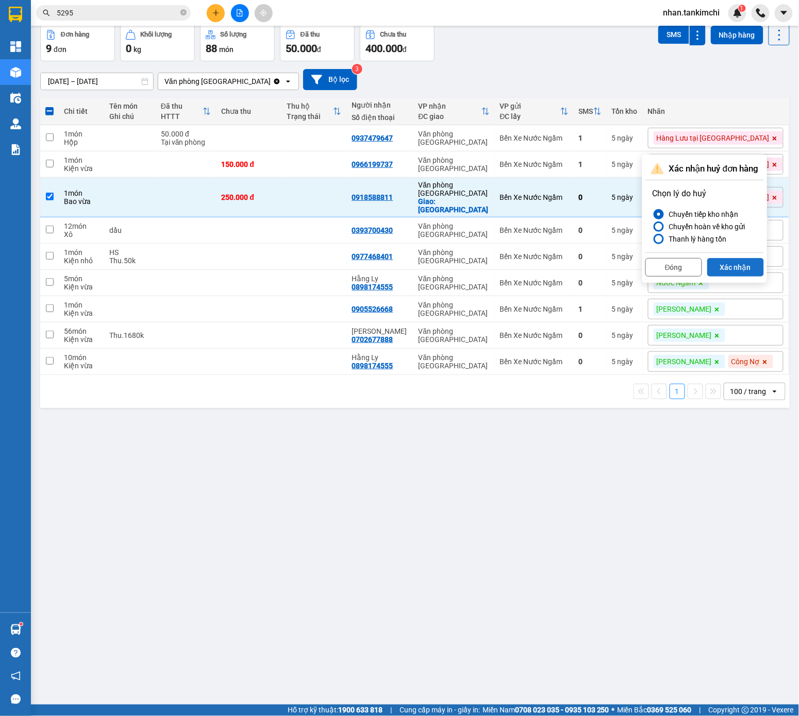
click at [736, 269] on button "Xác nhận" at bounding box center [735, 267] width 57 height 19
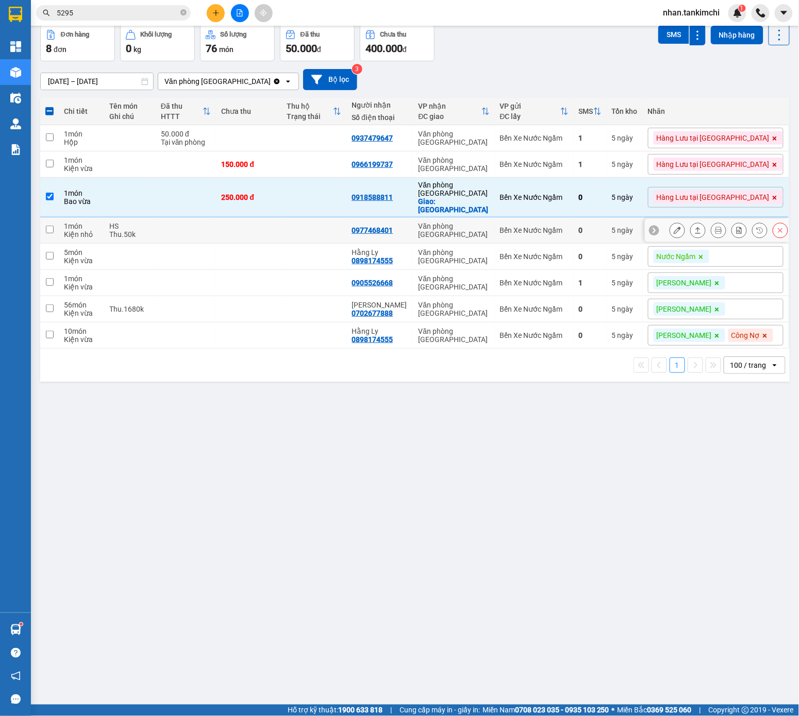
click at [736, 223] on button at bounding box center [780, 231] width 14 height 18
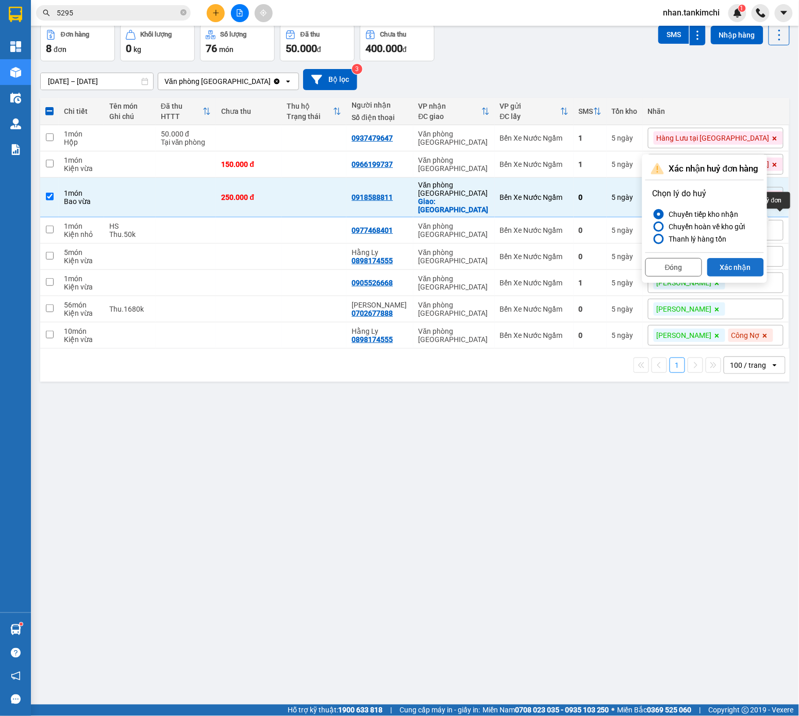
click at [736, 267] on button "Xác nhận" at bounding box center [735, 267] width 57 height 19
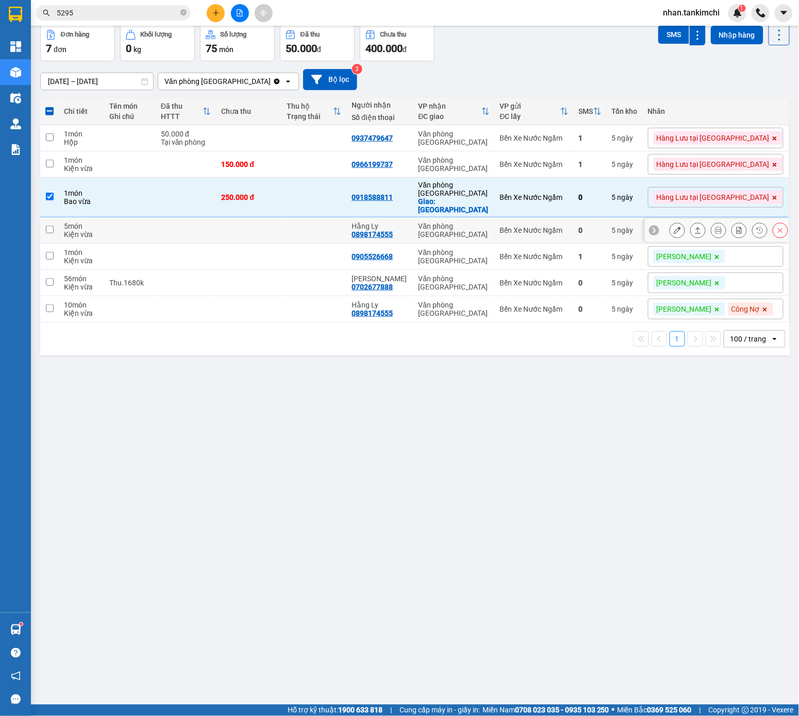
click at [736, 227] on icon at bounding box center [779, 230] width 7 height 7
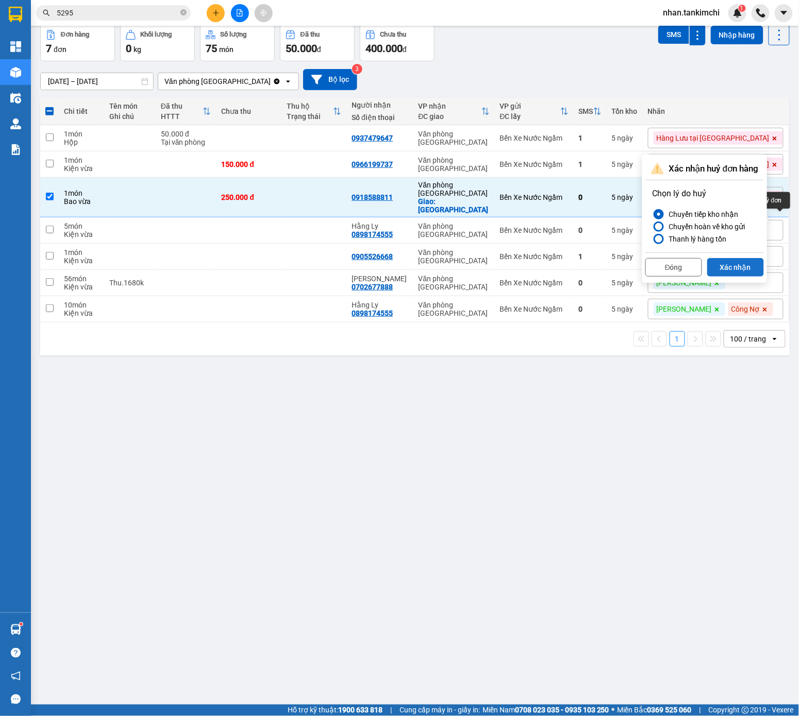
click at [736, 261] on button "Xác nhận" at bounding box center [735, 267] width 57 height 19
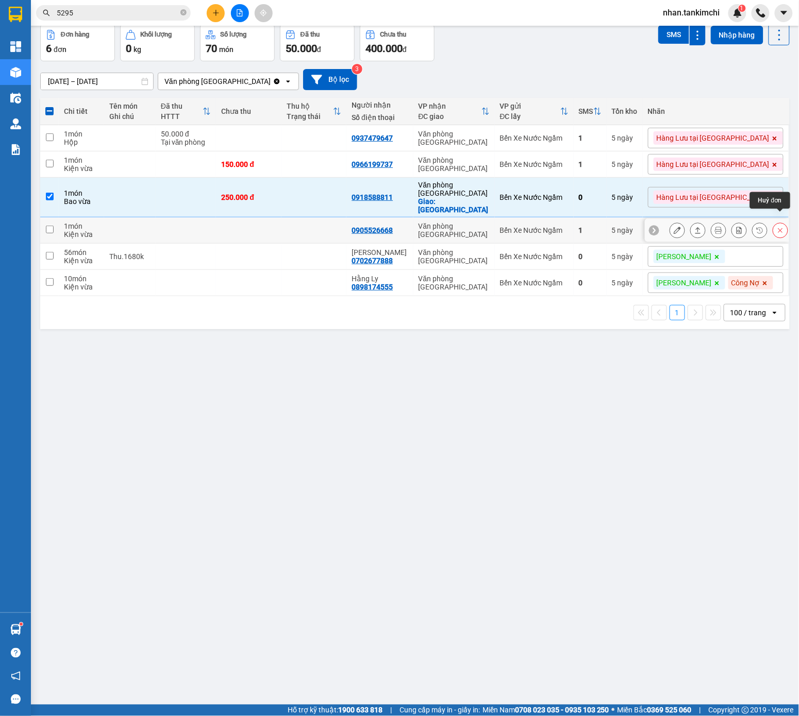
click at [736, 222] on button at bounding box center [780, 231] width 14 height 18
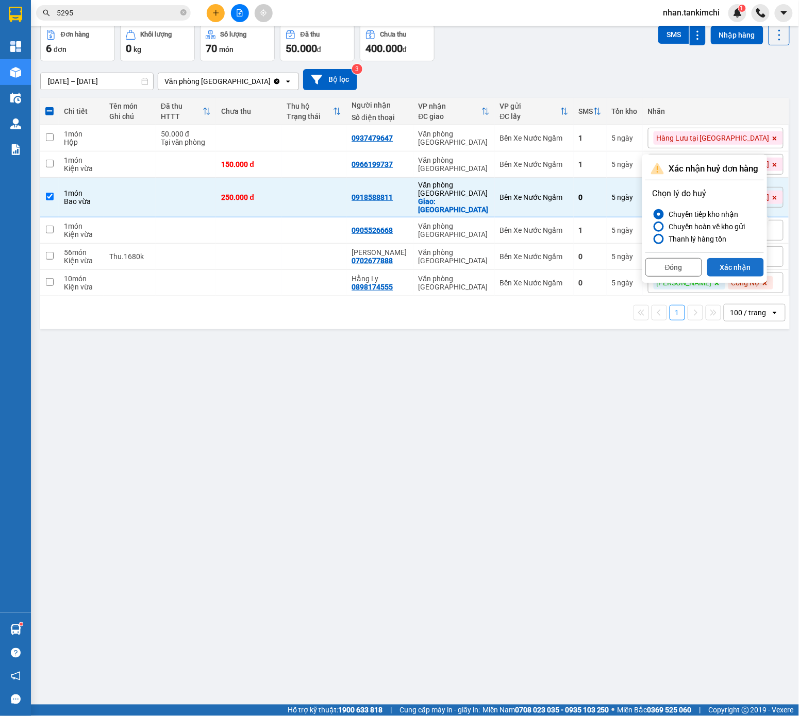
click at [736, 265] on button "Xác nhận" at bounding box center [735, 267] width 57 height 19
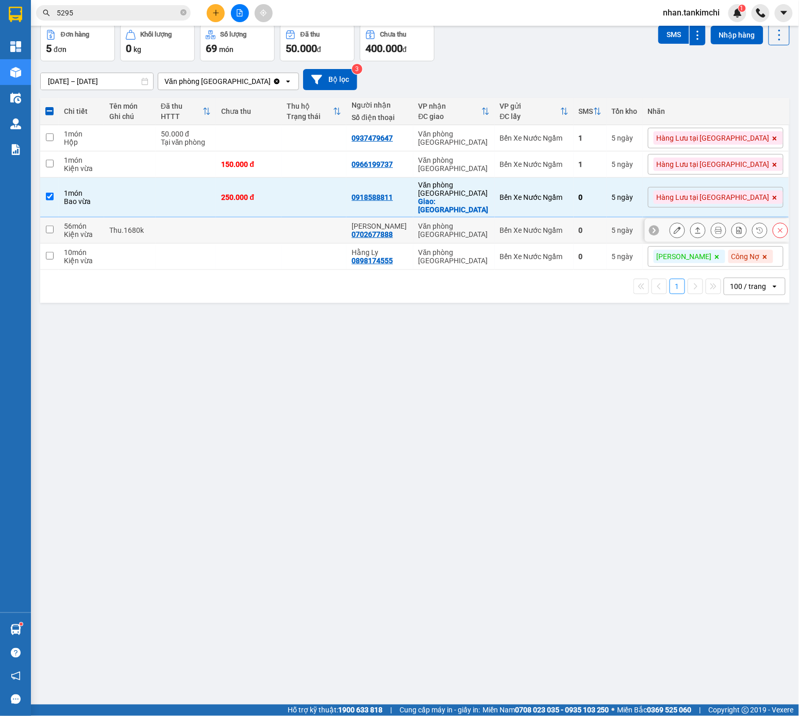
click at [736, 227] on icon at bounding box center [779, 230] width 7 height 7
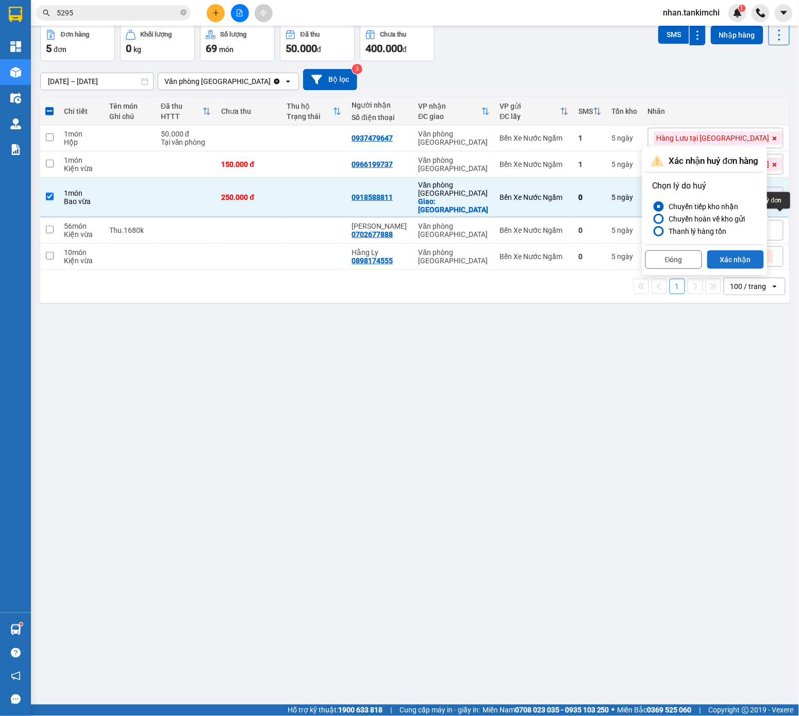
click at [736, 252] on button "Xác nhận" at bounding box center [735, 259] width 57 height 19
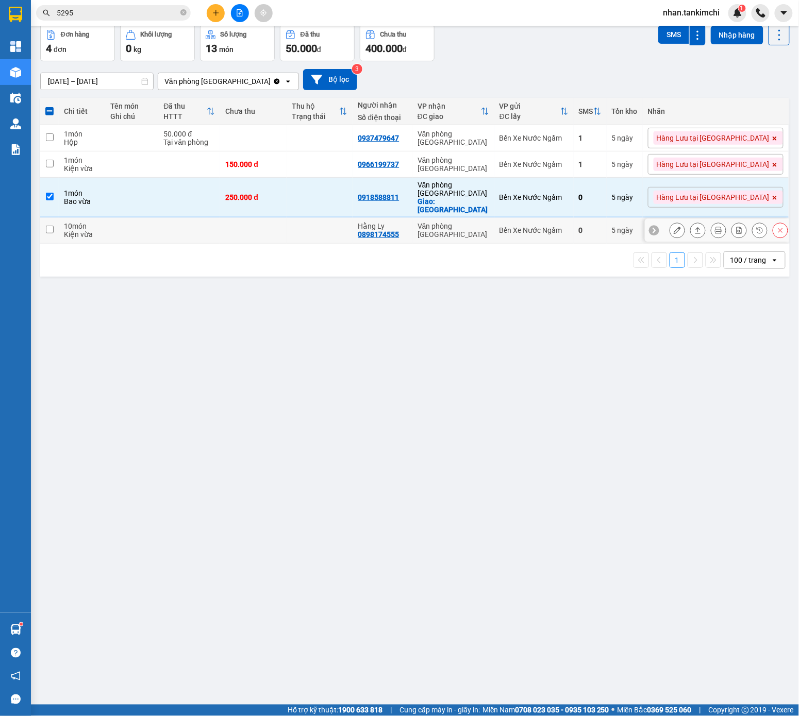
click at [736, 228] on icon at bounding box center [779, 230] width 7 height 7
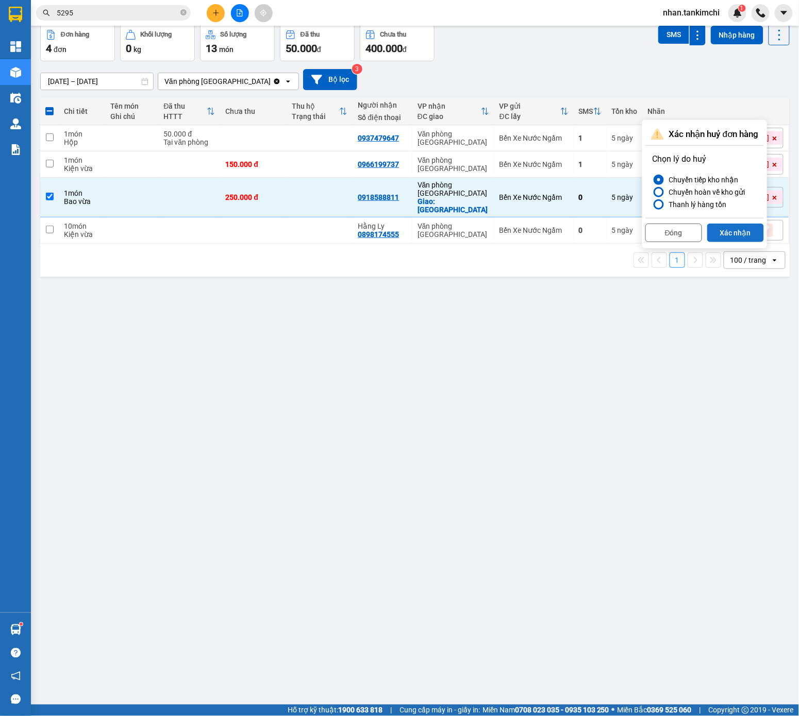
click at [736, 237] on button "Xác nhận" at bounding box center [735, 233] width 57 height 19
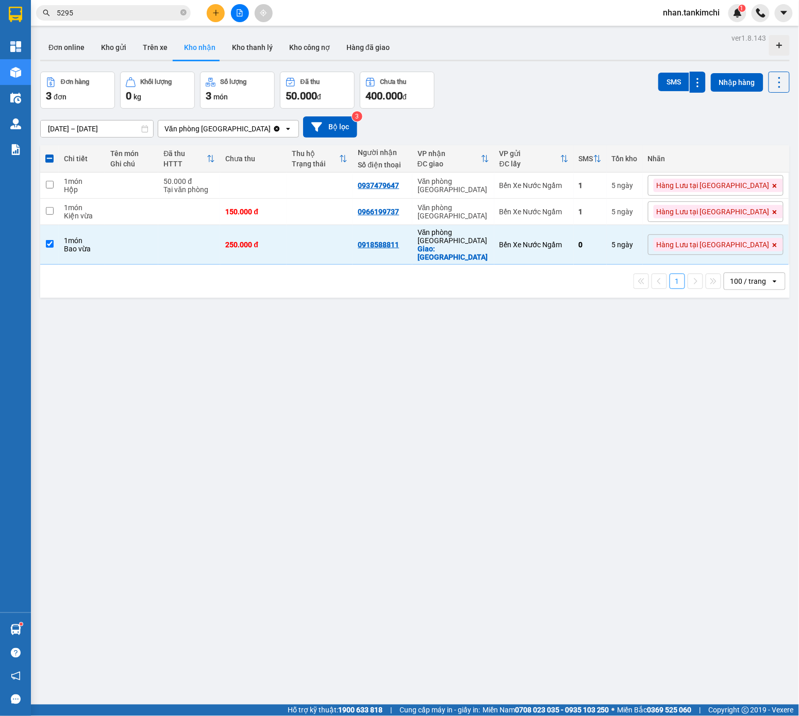
scroll to position [-1, 0]
click at [215, 19] on button at bounding box center [216, 13] width 18 height 18
click at [237, 35] on div "Tạo đơn hàng" at bounding box center [256, 38] width 45 height 11
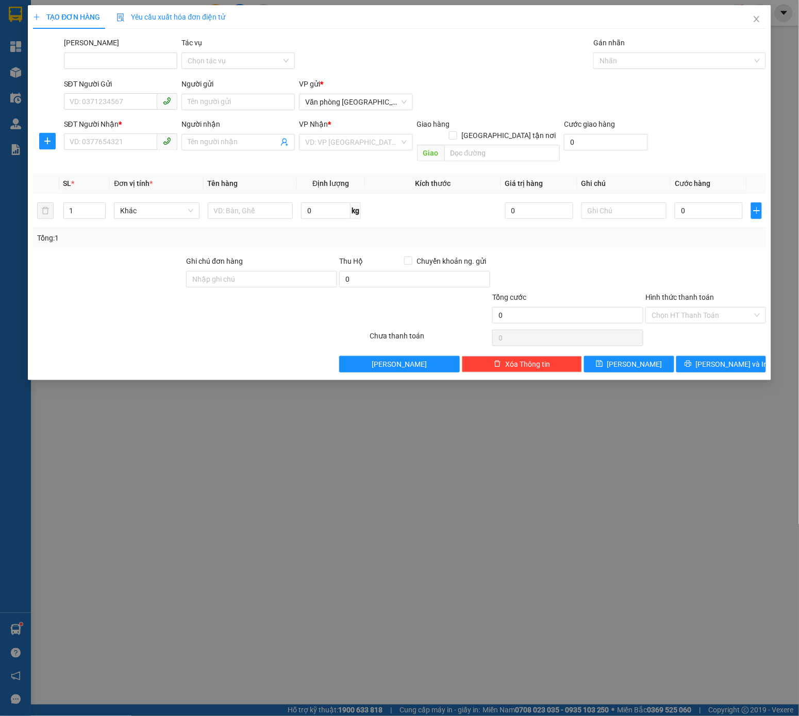
click at [122, 124] on b "*" at bounding box center [119, 124] width 3 height 8
click at [124, 133] on input "SĐT Người Nhận *" at bounding box center [110, 141] width 93 height 16
click at [331, 117] on form "SĐT Người Gửi VD: 0371234567 Người gửi Tên người gửi VP gửi * Văn phòng Đà Nẵng…" at bounding box center [399, 122] width 733 height 88
click at [343, 105] on span "Văn phòng [GEOGRAPHIC_DATA]" at bounding box center [355, 101] width 101 height 15
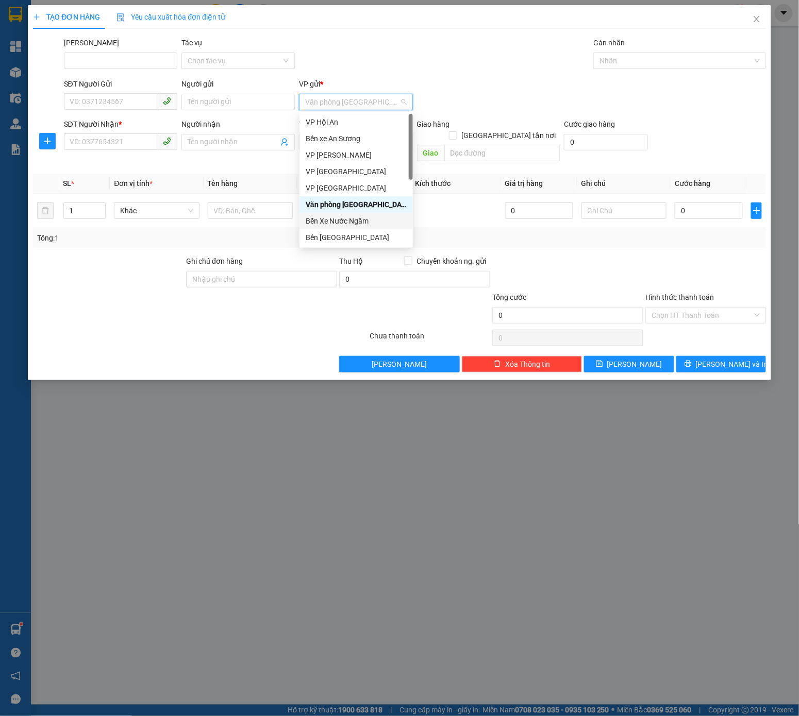
click at [365, 219] on div "Bến Xe Nước Ngầm" at bounding box center [355, 220] width 101 height 11
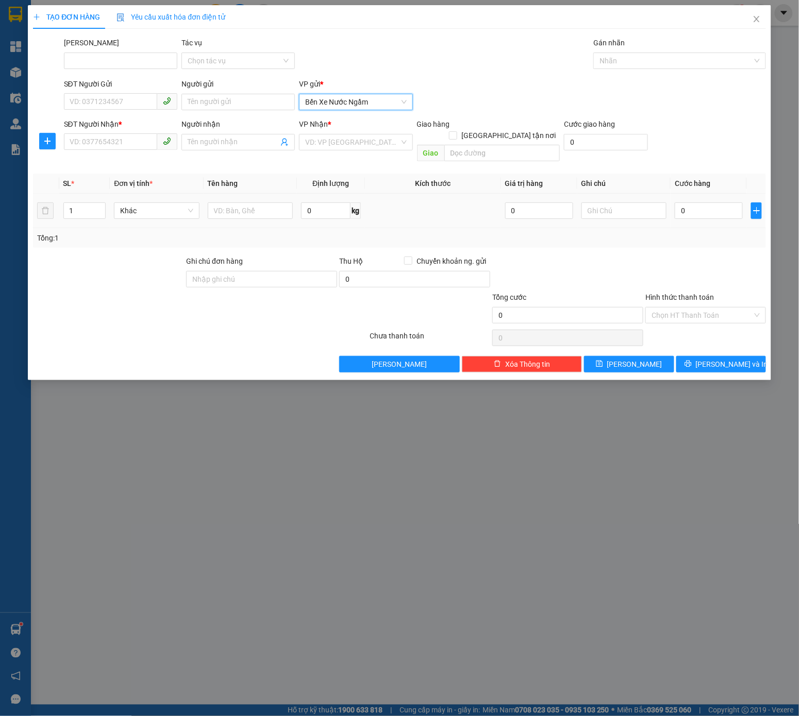
click at [380, 153] on div "VP Nhận * VD: VP Sài Gòn" at bounding box center [355, 136] width 113 height 36
click at [380, 147] on input "search" at bounding box center [352, 141] width 94 height 15
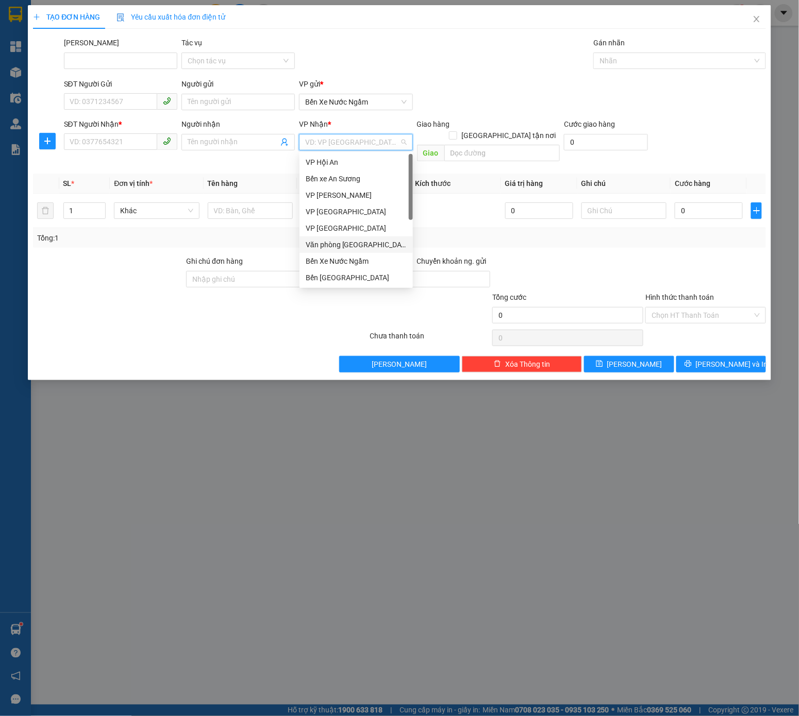
click at [357, 240] on div "Văn phòng [GEOGRAPHIC_DATA]" at bounding box center [355, 244] width 101 height 11
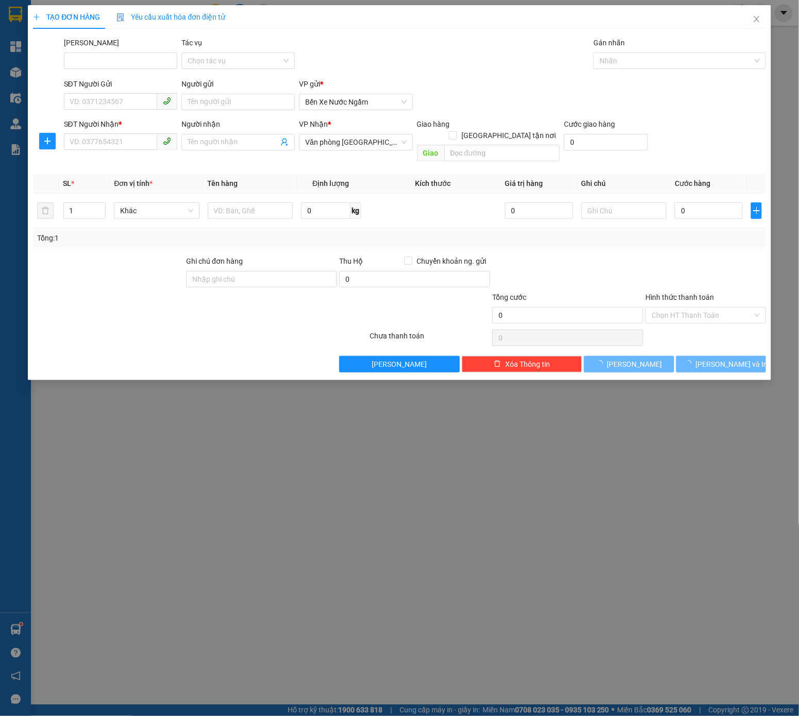
click at [99, 151] on div "SĐT Người Nhận * VD: 0377654321" at bounding box center [120, 136] width 113 height 36
click at [102, 145] on input "SĐT Người Nhận *" at bounding box center [110, 141] width 93 height 16
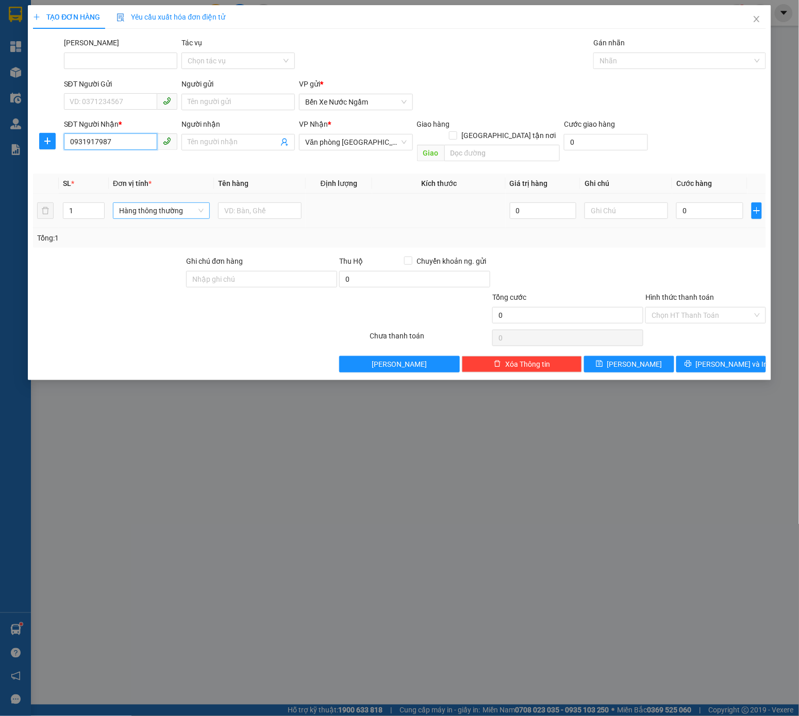
click at [175, 203] on span "Hàng thông thường" at bounding box center [161, 210] width 84 height 15
type input "0931917987"
type input "ki"
click at [163, 253] on div "Kiện vừa" at bounding box center [163, 252] width 87 height 11
click at [261, 202] on input "text" at bounding box center [250, 210] width 85 height 16
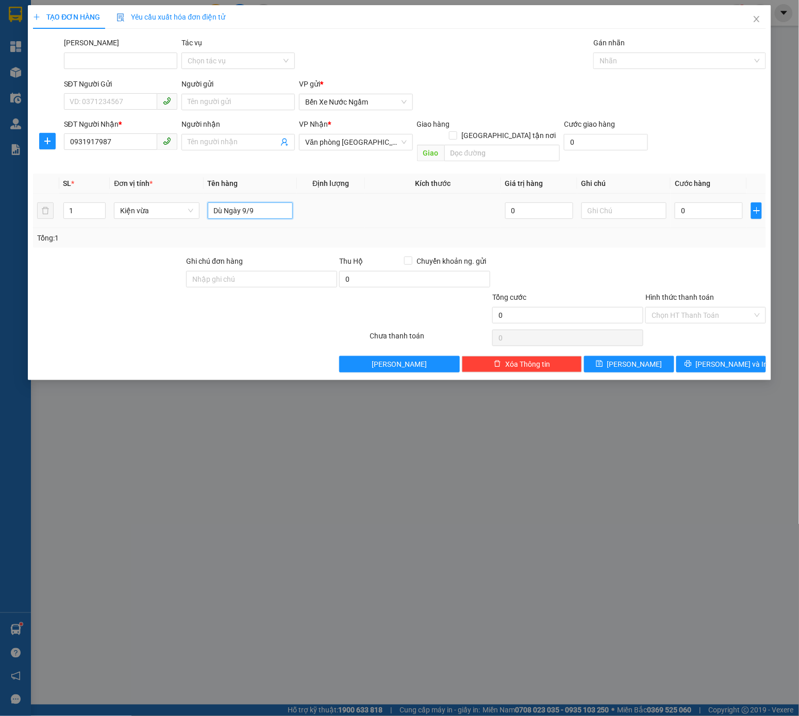
type input "Dù Ngày 9/9"
click at [697, 228] on div "Tổng: 1" at bounding box center [399, 238] width 733 height 20
click at [702, 206] on input "0" at bounding box center [708, 210] width 68 height 16
type input "08"
type input "8"
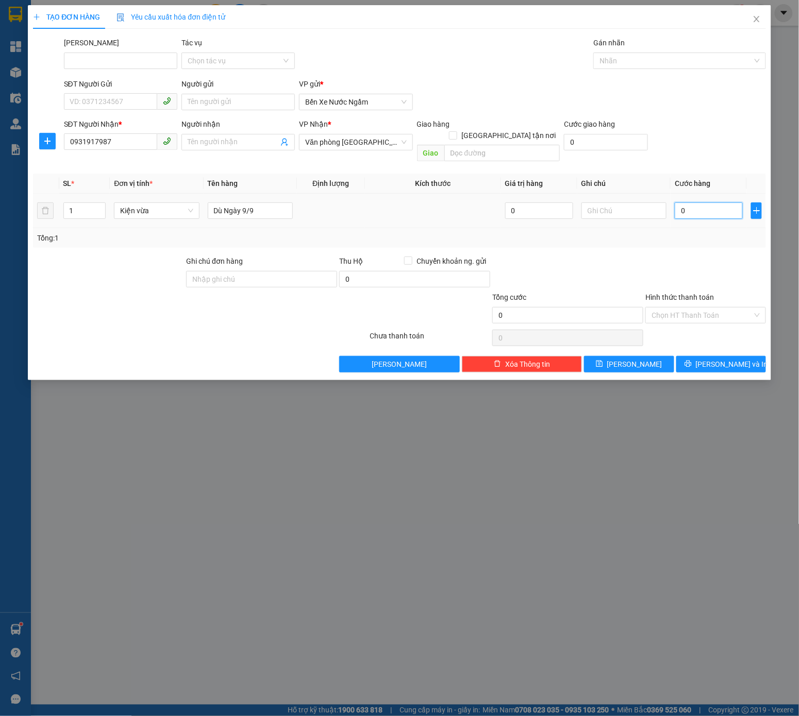
type input "8"
type input "082"
type input "82"
type input "0.820"
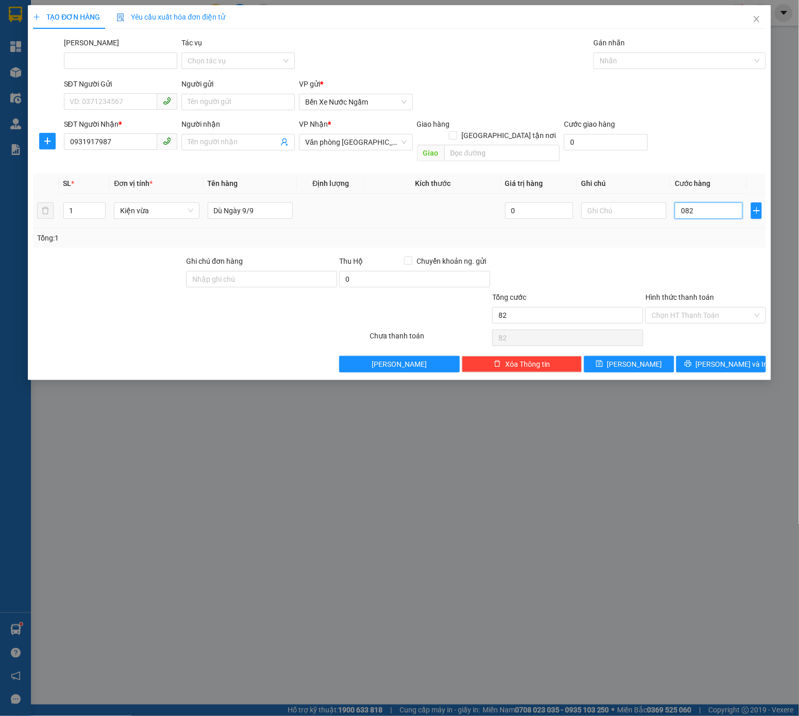
type input "820"
type input "08.200"
type input "8.200"
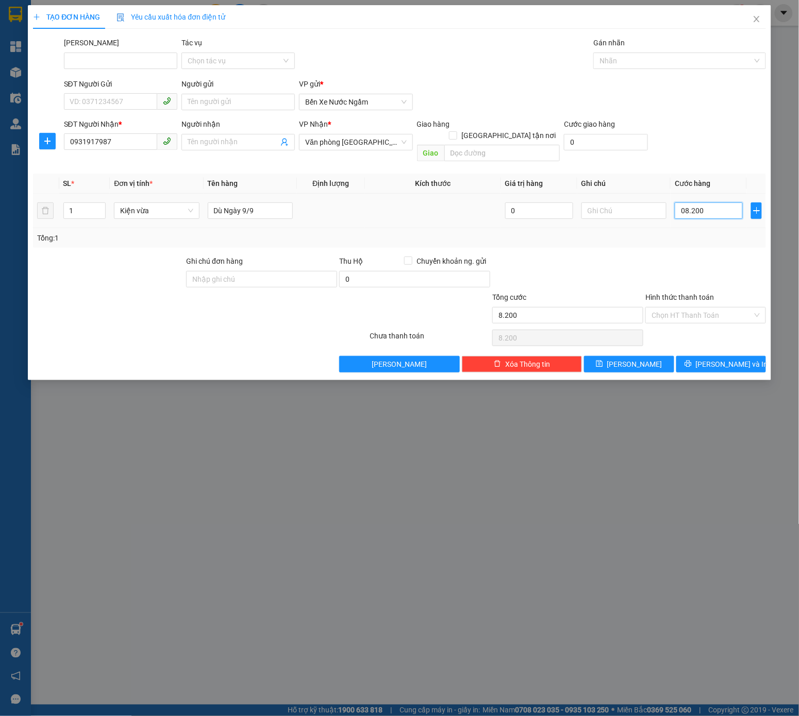
type input "082.000"
type input "82.000"
type input "0.820.000"
type input "820.000"
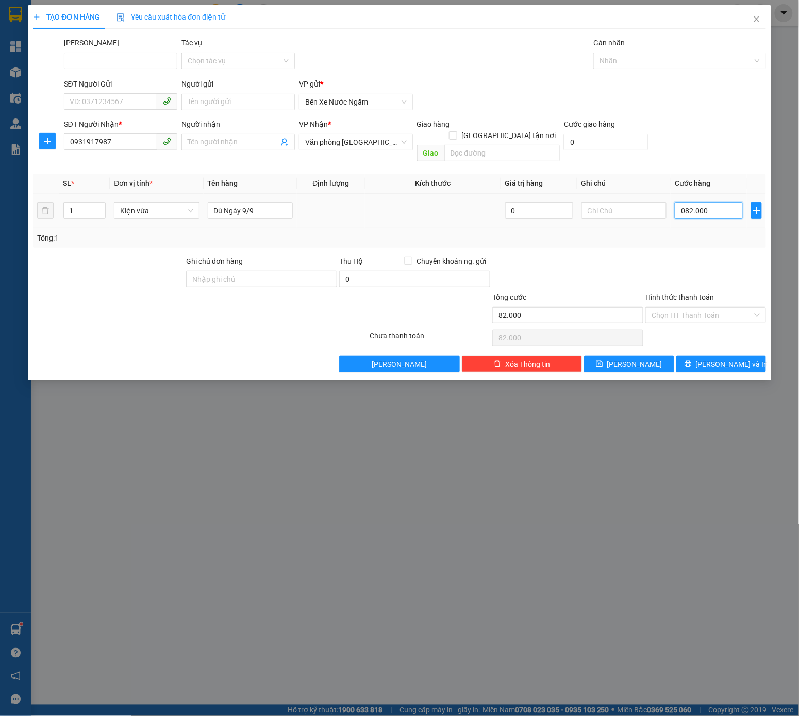
type input "820.000"
click at [691, 82] on div "SĐT Người Gửi VD: 0371234567 Người gửi Tên người gửi VP gửi * Bến Xe Nước Ngầm" at bounding box center [415, 96] width 706 height 36
click at [688, 58] on div at bounding box center [674, 61] width 157 height 12
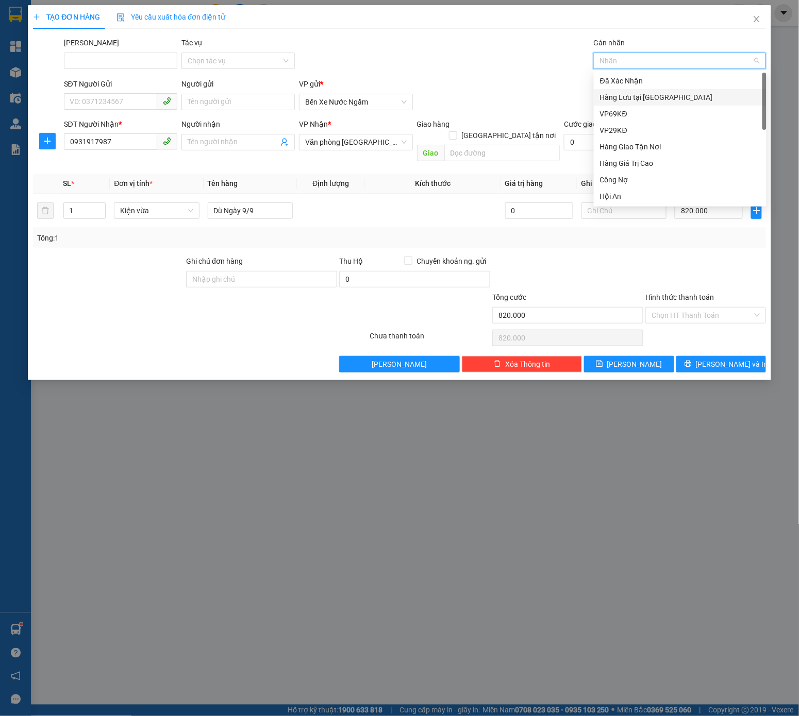
click at [638, 97] on div "Hàng Lưu tại Kho ĐN" at bounding box center [680, 97] width 160 height 11
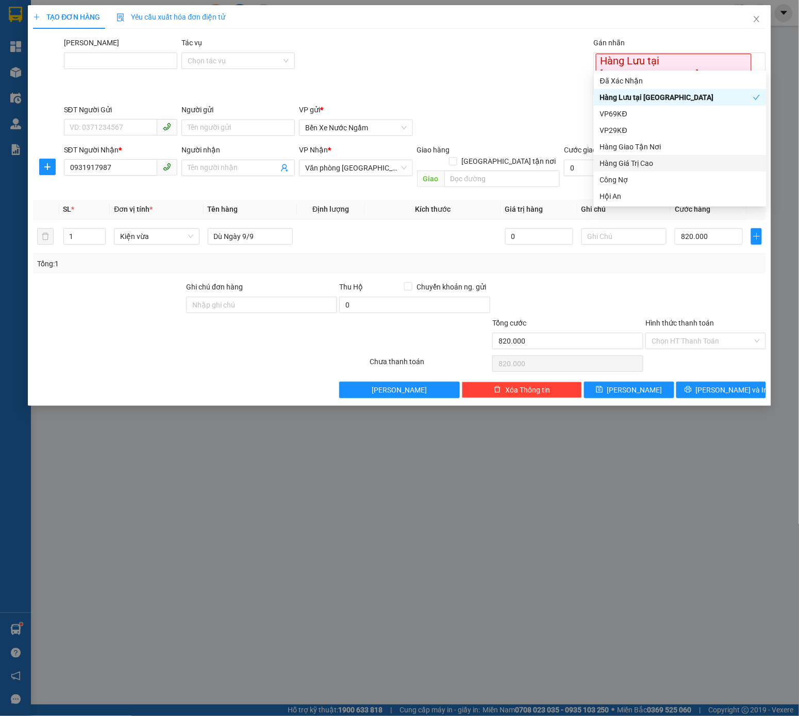
click at [638, 343] on div "Transit Pickup Surcharge Ids Transit Deliver Surcharge Ids Transit Deliver Surc…" at bounding box center [399, 217] width 733 height 361
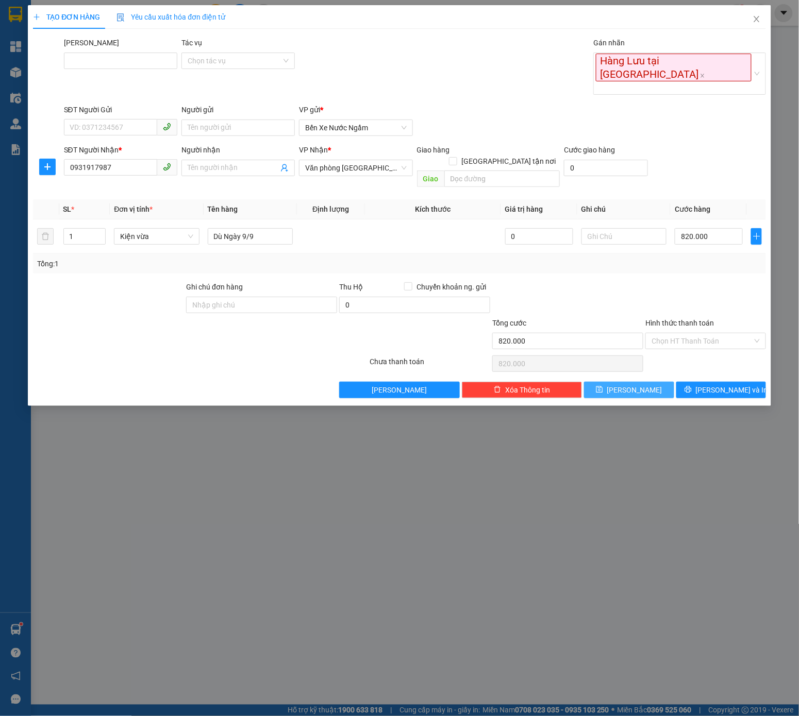
click at [625, 382] on button "Lưu" at bounding box center [629, 390] width 90 height 16
type input "0"
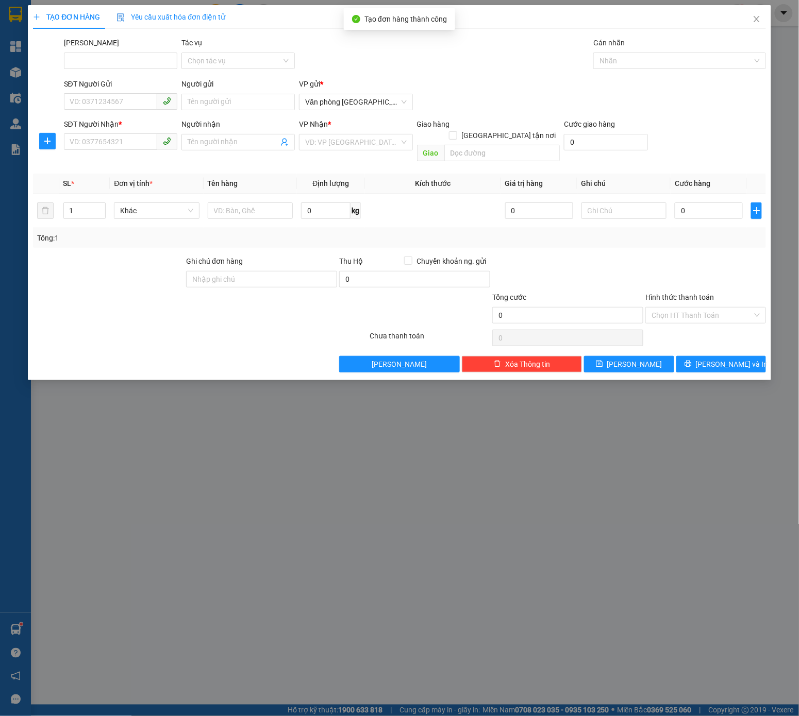
click at [736, 30] on div "TẠO ĐƠN HÀNG Yêu cầu xuất hóa đơn điện tử Transit Pickup Surcharge Ids Transit …" at bounding box center [399, 188] width 733 height 367
click at [736, 22] on icon "close" at bounding box center [756, 19] width 8 height 8
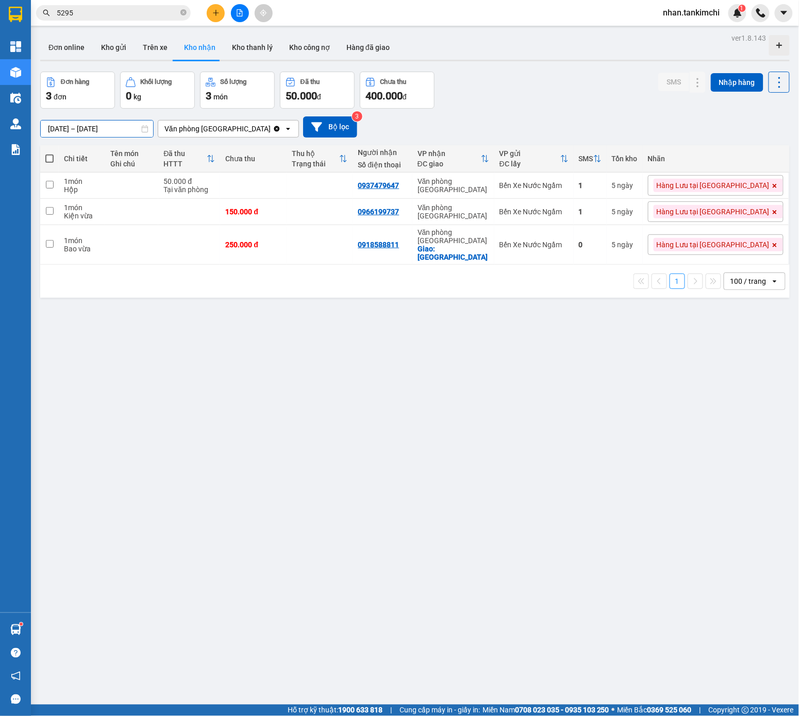
click at [97, 125] on input "09/09/2025 – 09/09/2025" at bounding box center [97, 129] width 112 height 16
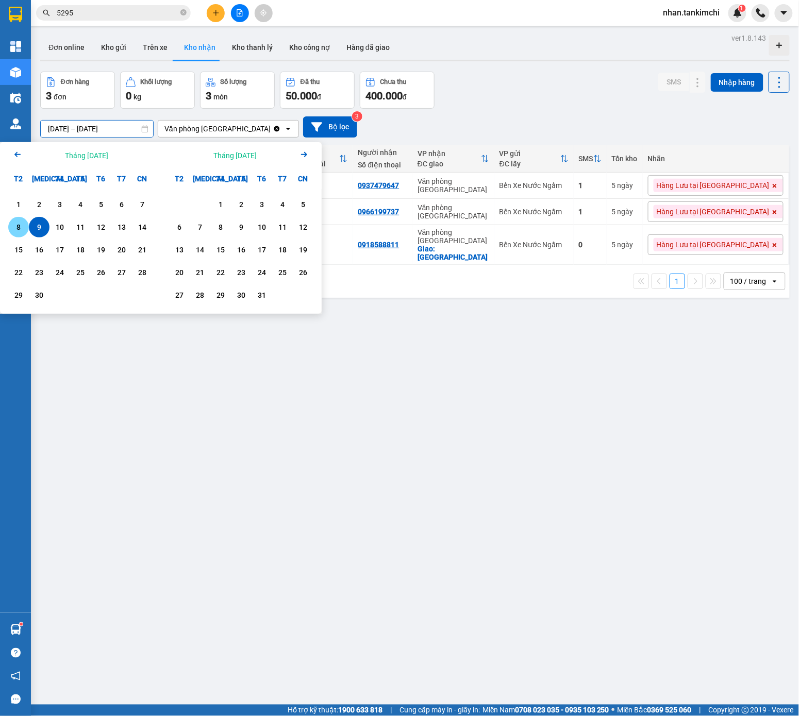
click at [15, 227] on div "8" at bounding box center [18, 227] width 14 height 12
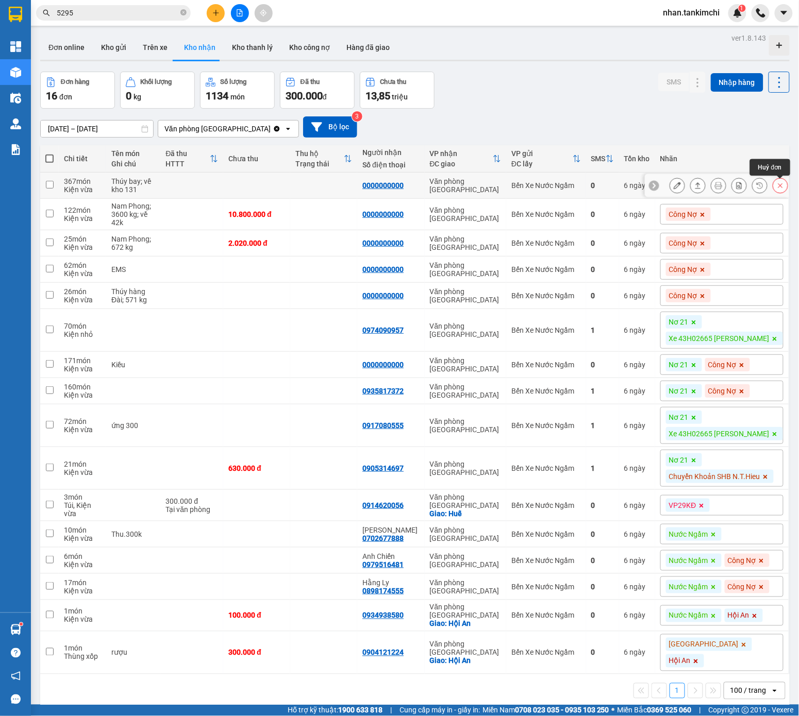
click at [736, 188] on icon at bounding box center [779, 185] width 7 height 7
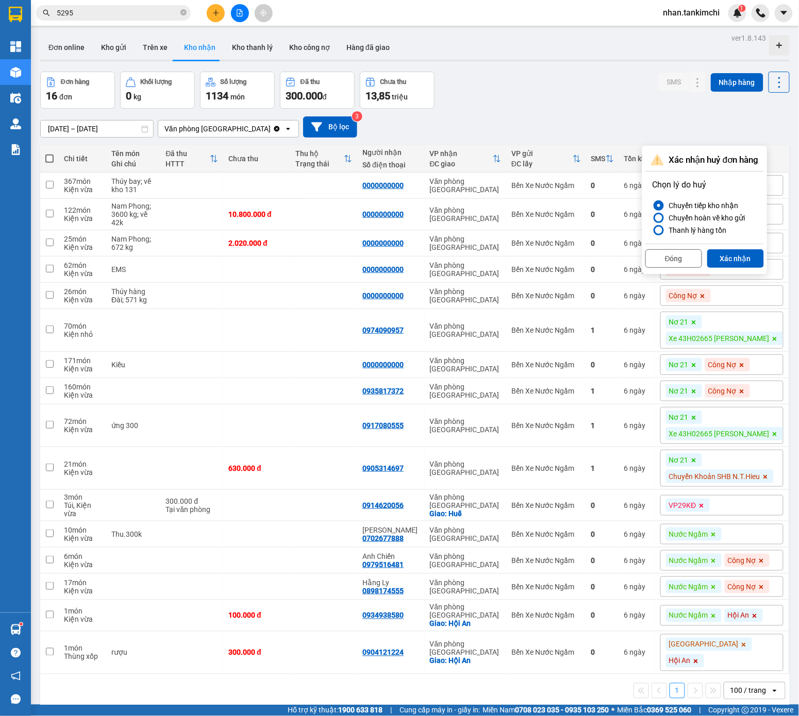
click at [489, 95] on div "Đơn hàng 16 đơn Khối lượng 0 kg Số lượng 1134 món Đã thu 300.000 đ Chưa thu 13,…" at bounding box center [414, 90] width 749 height 37
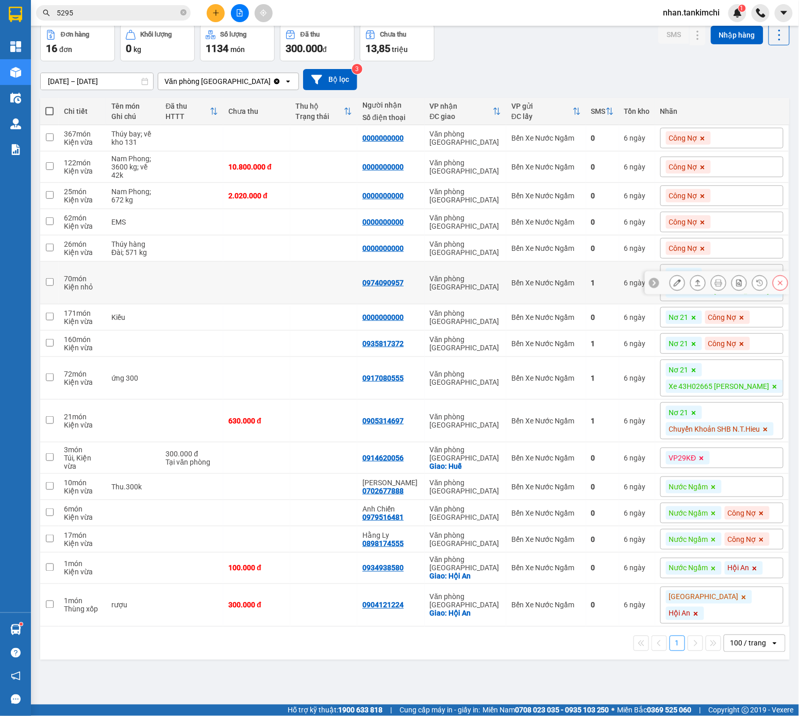
scroll to position [47, 0]
click at [736, 141] on icon at bounding box center [779, 137] width 7 height 7
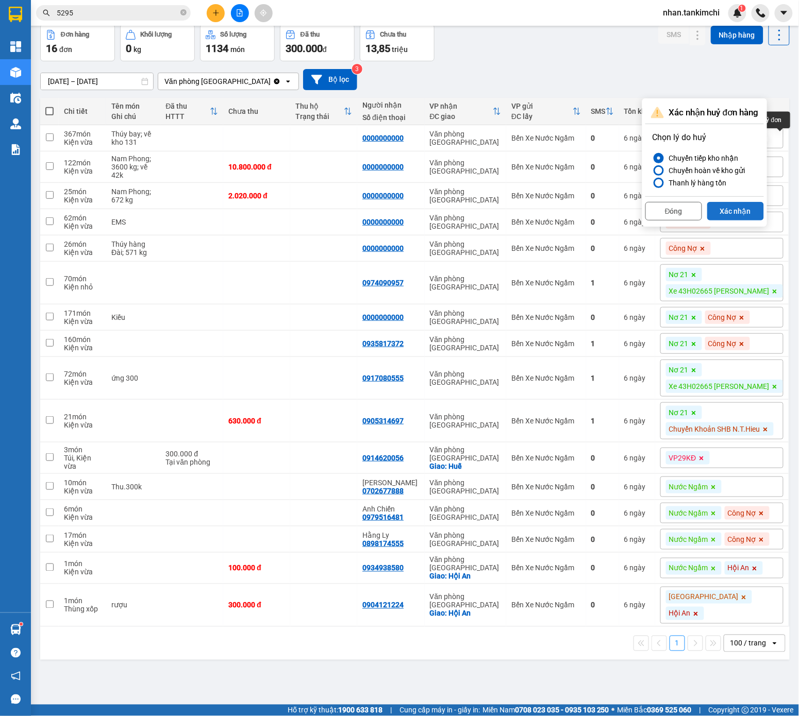
click at [736, 211] on button "Xác nhận" at bounding box center [735, 211] width 57 height 19
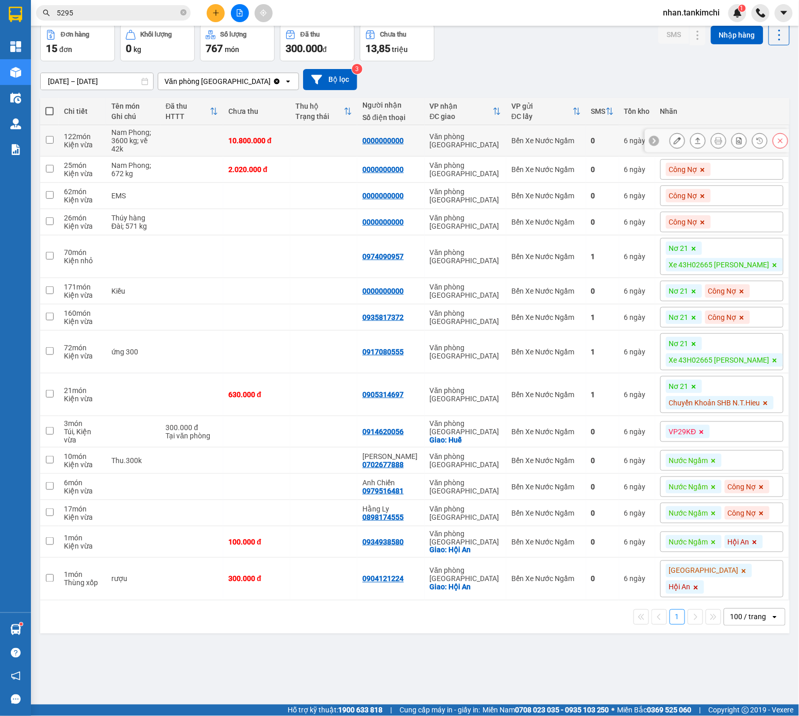
click at [736, 143] on icon at bounding box center [779, 140] width 7 height 7
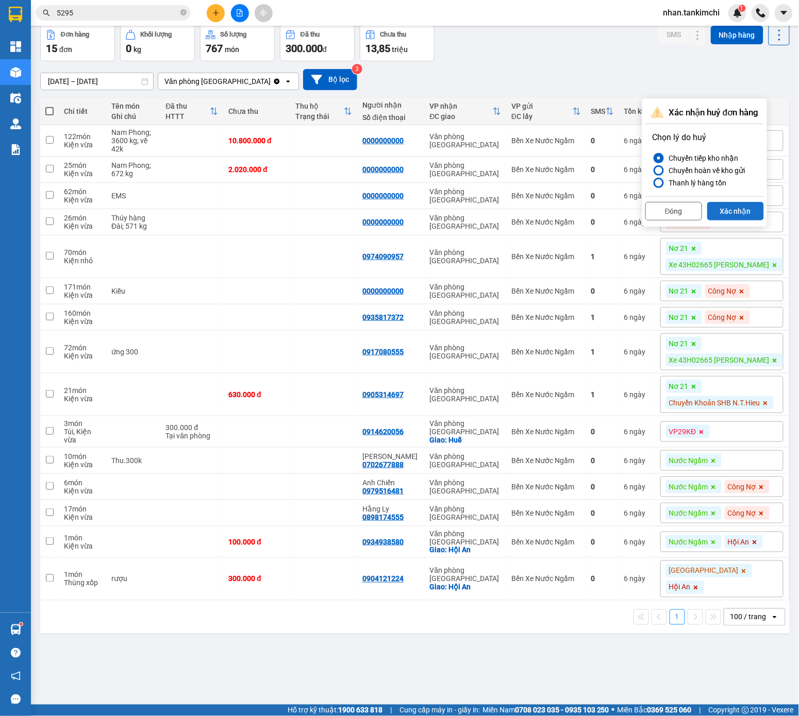
click at [734, 208] on button "Xác nhận" at bounding box center [735, 211] width 57 height 19
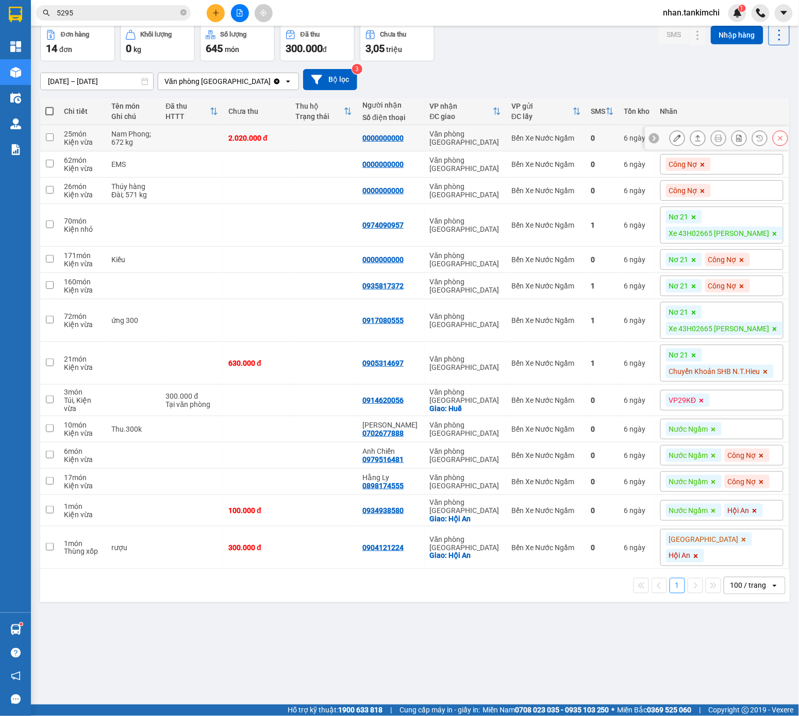
click at [736, 142] on div at bounding box center [728, 137] width 118 height 15
click at [736, 146] on button at bounding box center [780, 138] width 14 height 18
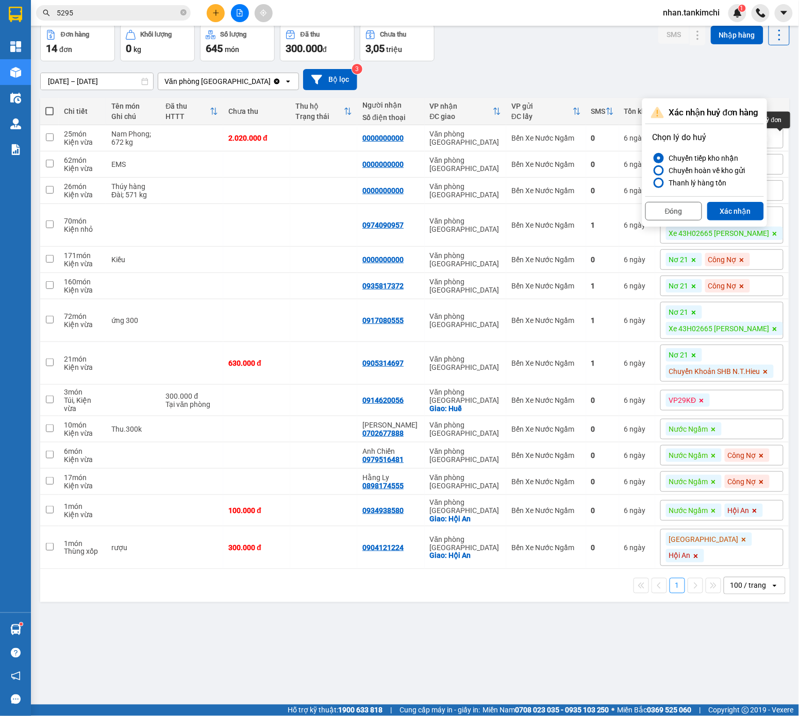
click at [732, 202] on div "Đóng Xác nhận" at bounding box center [704, 209] width 118 height 27
click at [726, 194] on div "Chọn lý do huỷ Chuyển tiếp kho nhận Chuyển hoàn về kho gửi Thanh lý hàng tồn" at bounding box center [704, 160] width 114 height 68
click at [736, 211] on button "Xác nhận" at bounding box center [735, 211] width 57 height 19
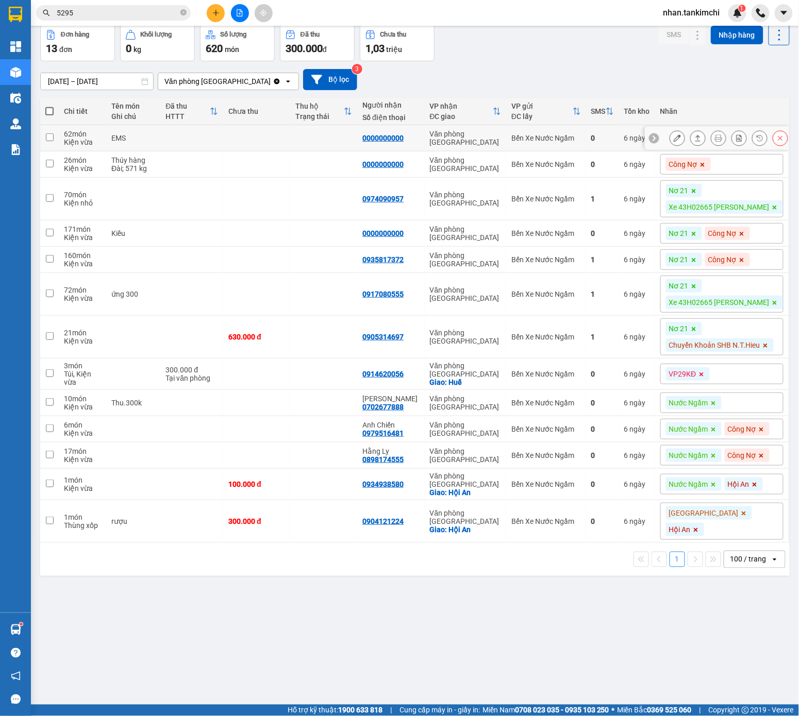
click at [736, 141] on icon at bounding box center [779, 137] width 7 height 7
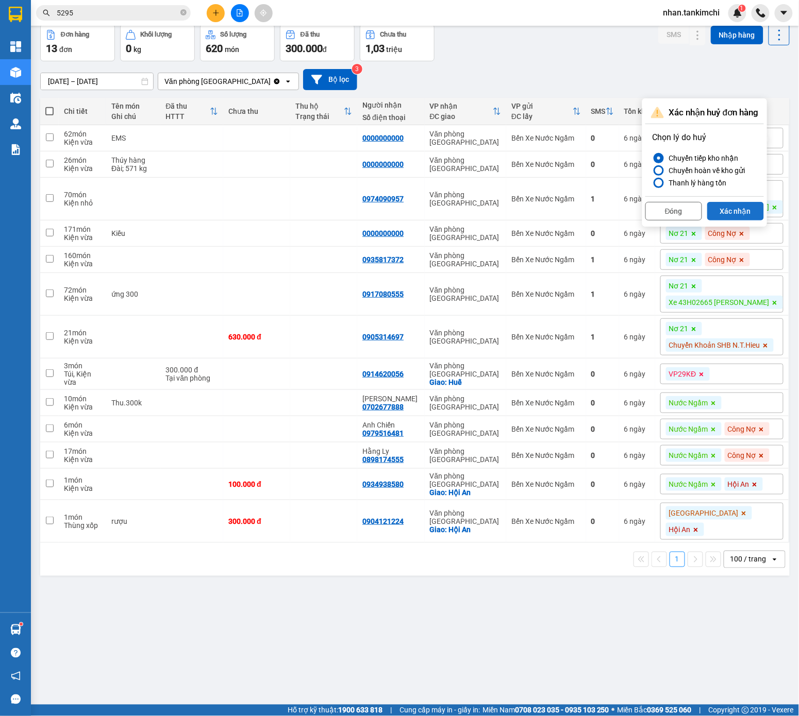
click at [734, 203] on button "Xác nhận" at bounding box center [735, 211] width 57 height 19
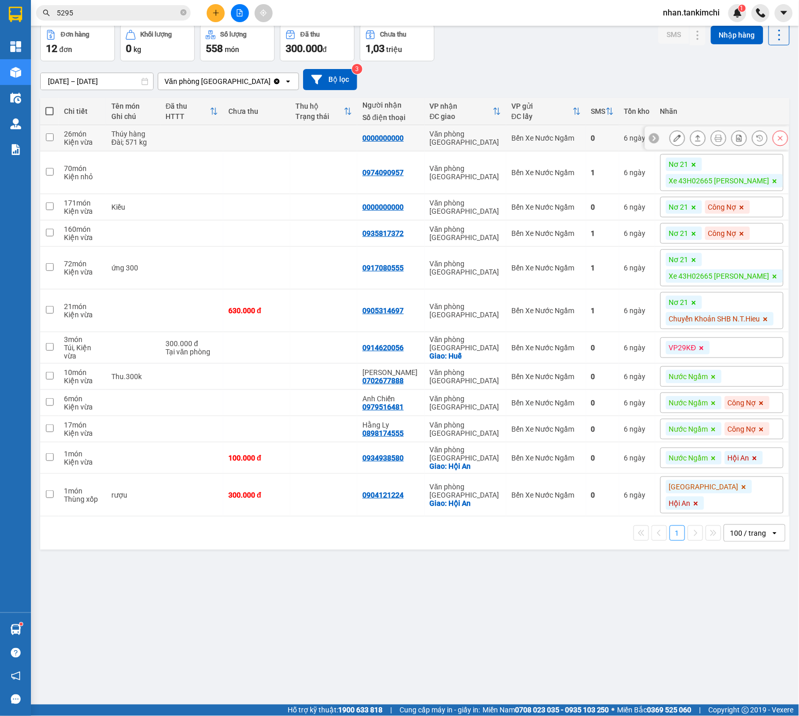
click at [736, 143] on button at bounding box center [780, 138] width 14 height 18
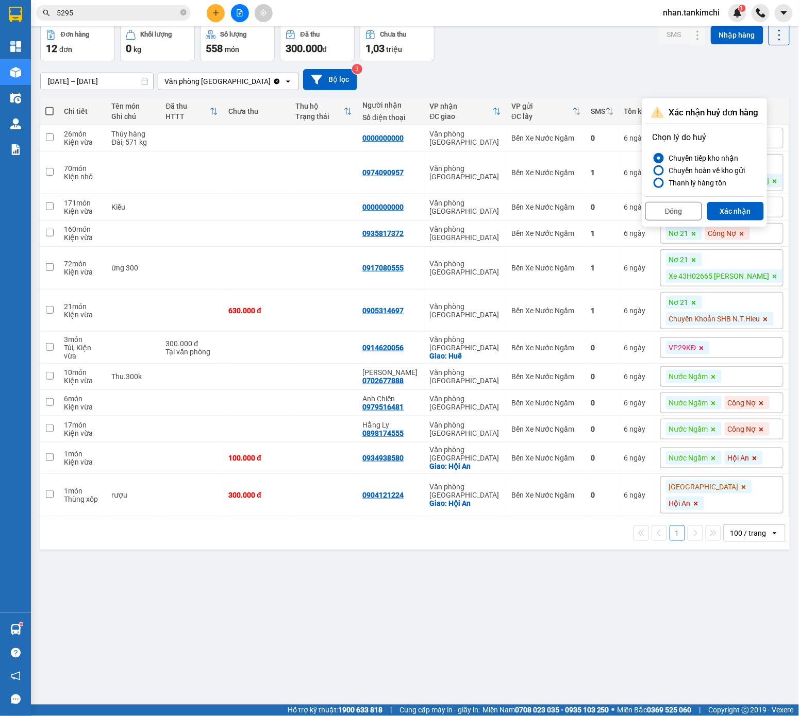
click at [736, 202] on div "Đóng Xác nhận" at bounding box center [704, 209] width 118 height 27
click at [736, 209] on button "Xác nhận" at bounding box center [735, 211] width 57 height 19
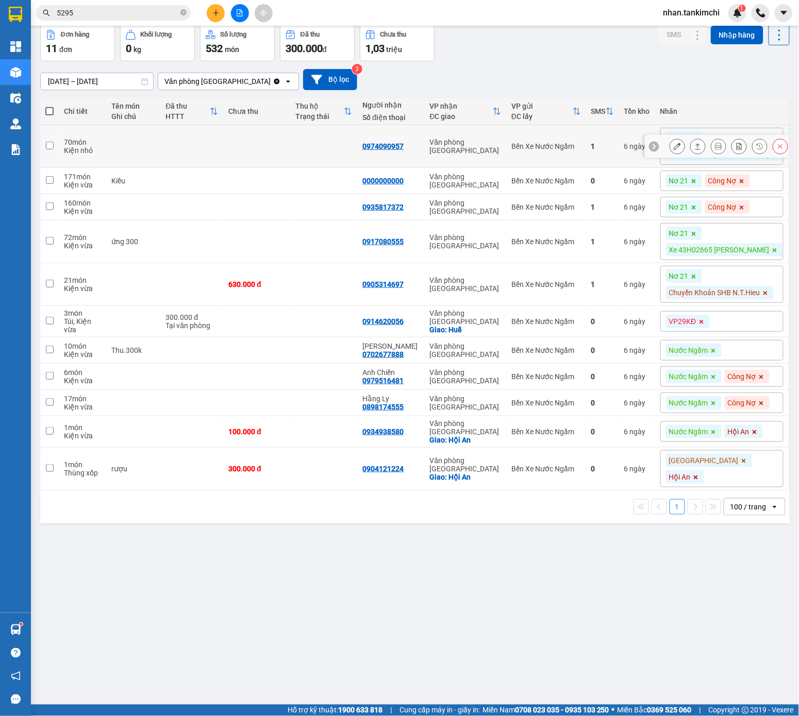
click at [736, 152] on div at bounding box center [779, 146] width 15 height 15
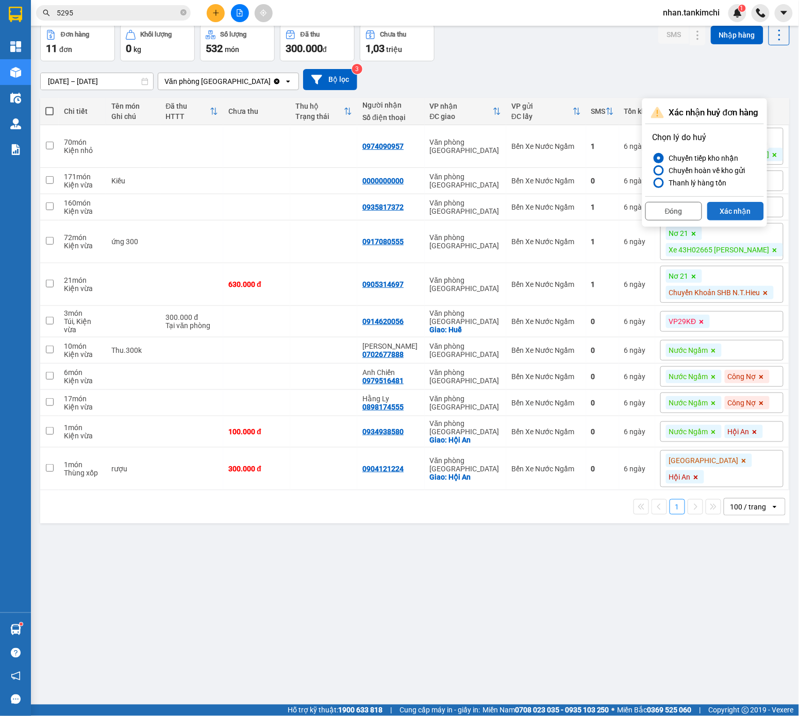
click at [736, 207] on button "Xác nhận" at bounding box center [735, 211] width 57 height 19
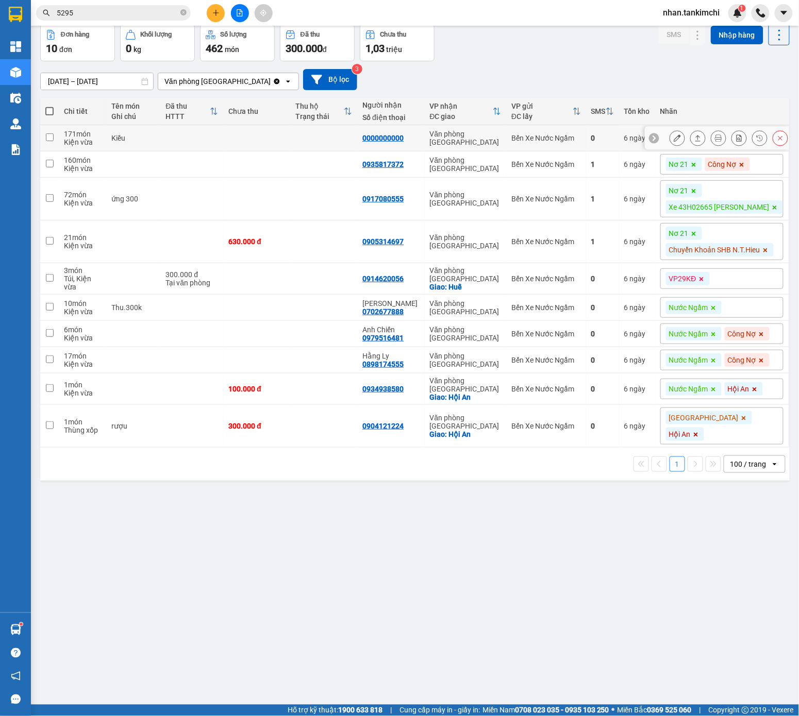
click at [736, 143] on button at bounding box center [780, 138] width 14 height 18
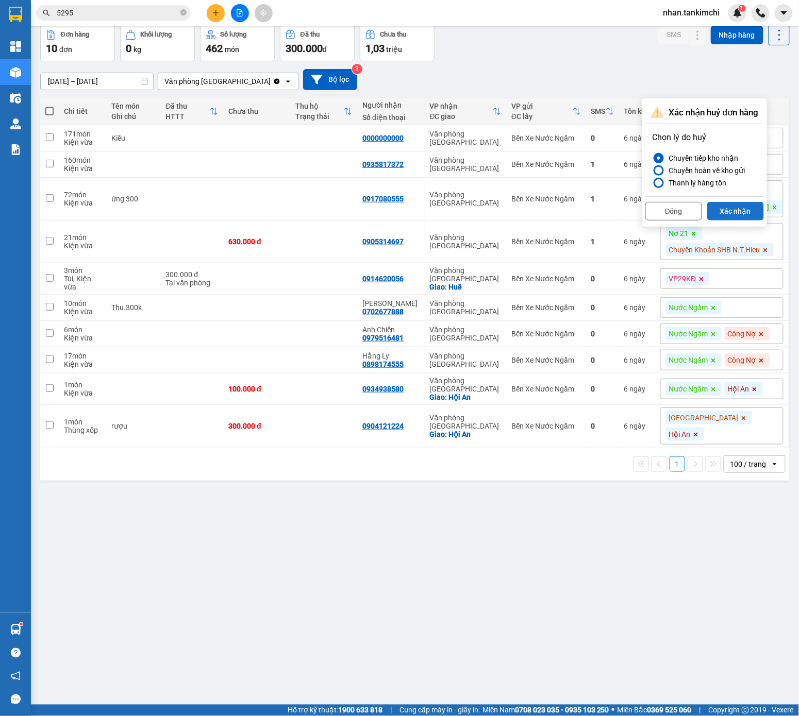
click at [734, 209] on button "Xác nhận" at bounding box center [735, 211] width 57 height 19
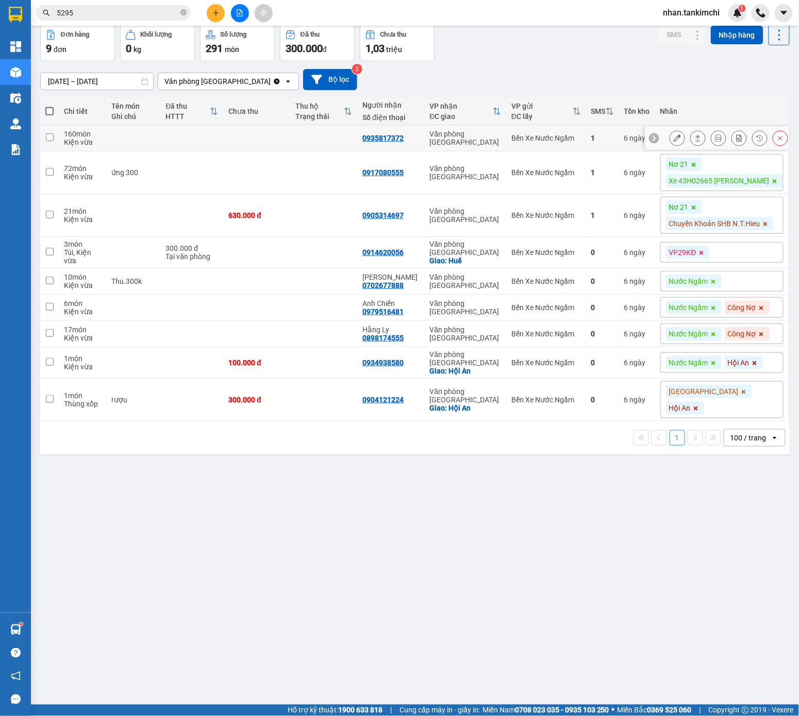
click at [736, 143] on button at bounding box center [780, 138] width 14 height 18
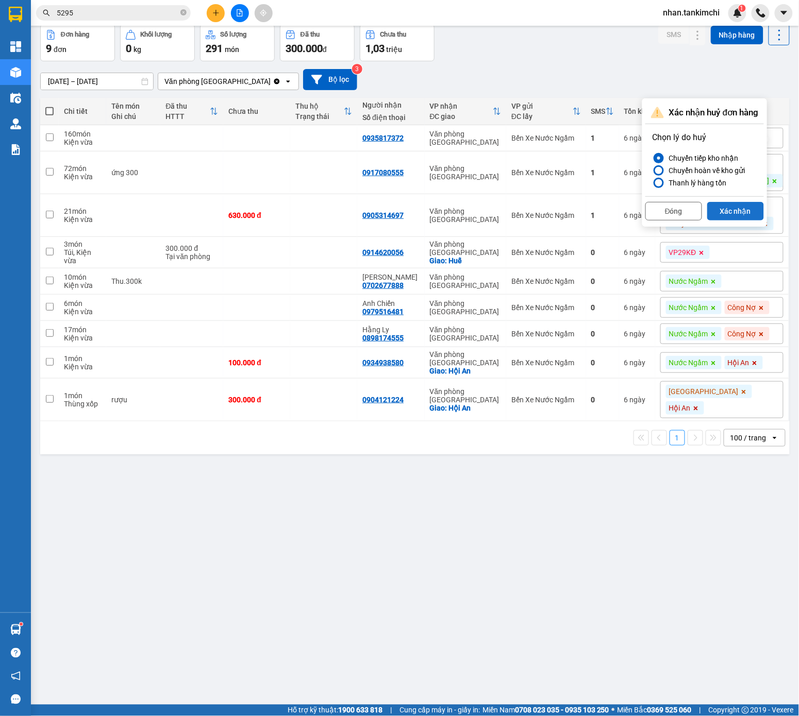
click at [736, 203] on button "Xác nhận" at bounding box center [735, 211] width 57 height 19
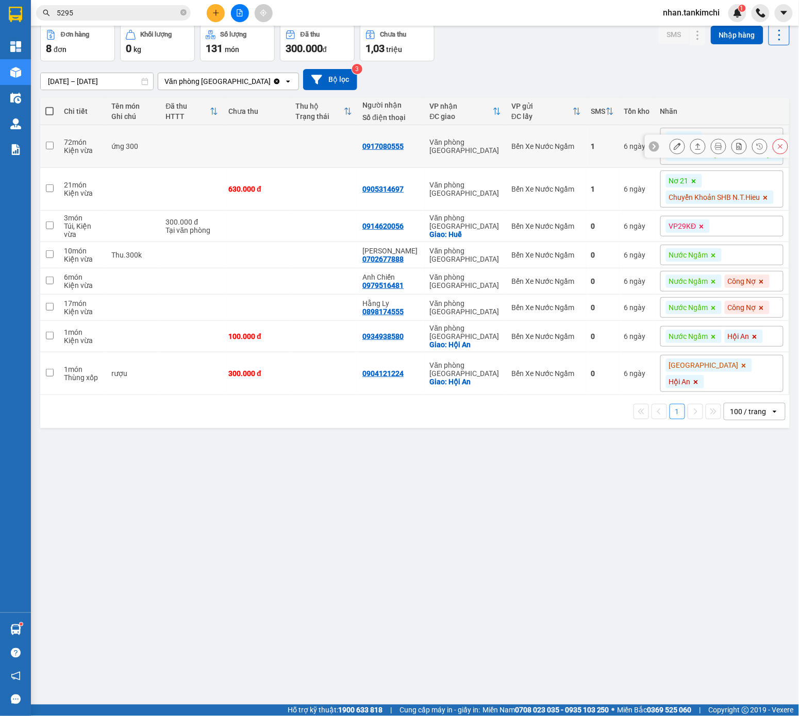
click at [736, 148] on icon at bounding box center [779, 146] width 7 height 7
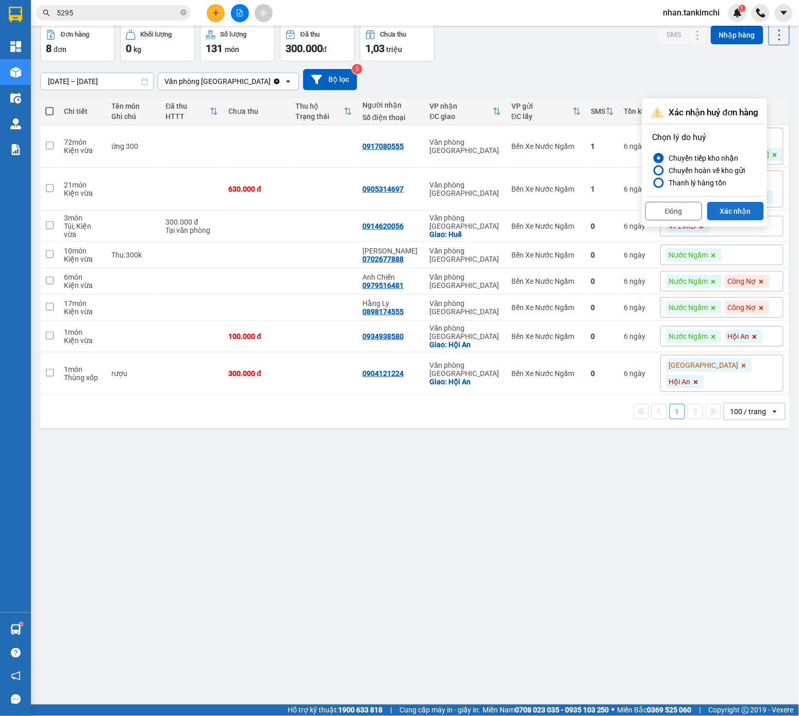
click at [736, 204] on button "Xác nhận" at bounding box center [735, 211] width 57 height 19
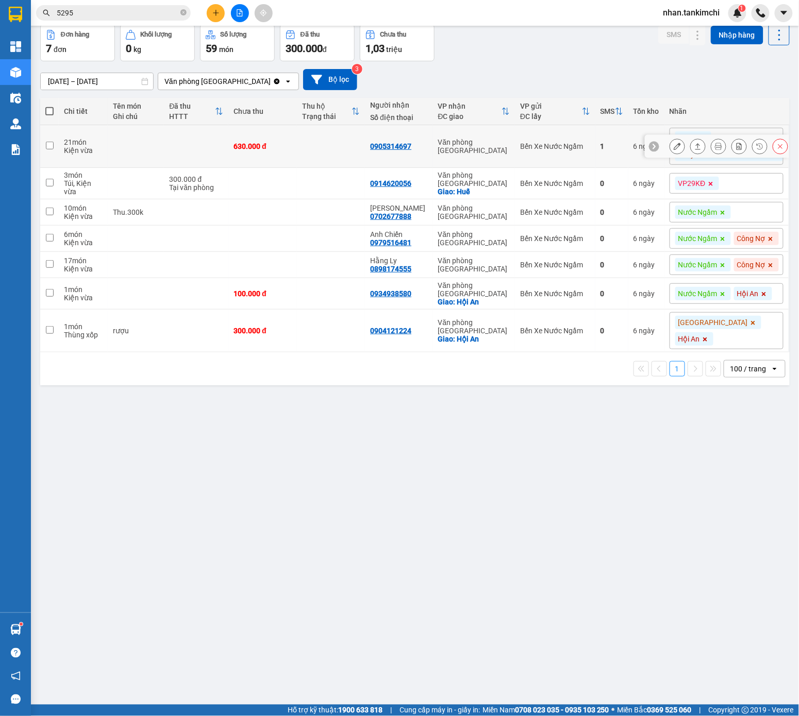
click at [736, 151] on button at bounding box center [780, 147] width 14 height 18
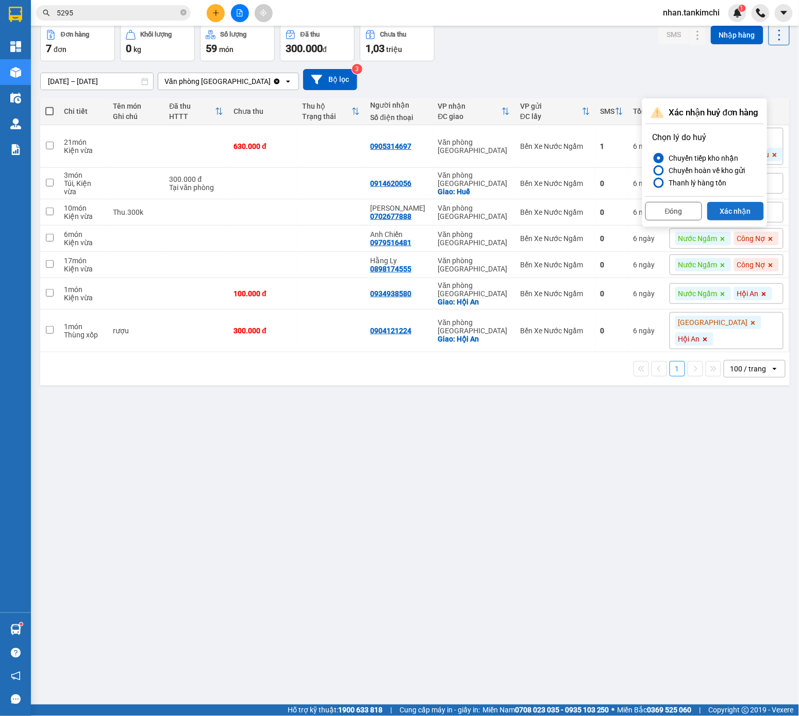
click at [731, 210] on button "Xác nhận" at bounding box center [735, 211] width 57 height 19
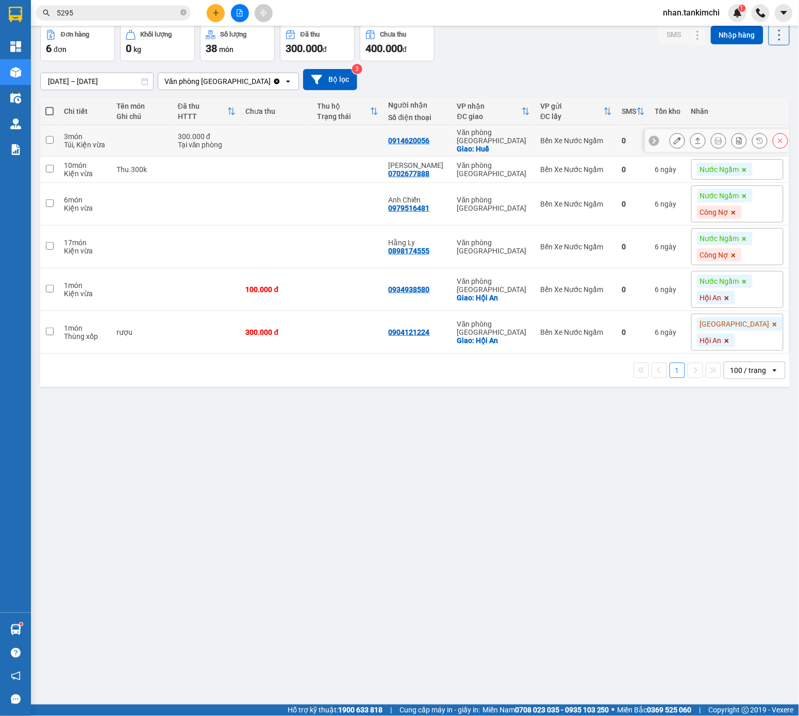
click at [736, 137] on button at bounding box center [780, 141] width 14 height 18
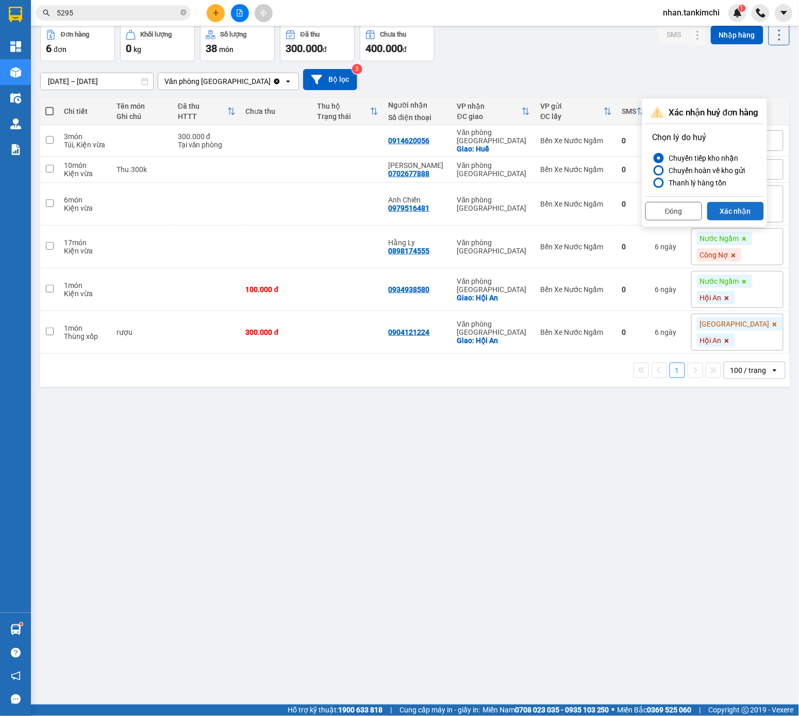
click at [736, 211] on button "Xác nhận" at bounding box center [735, 211] width 57 height 19
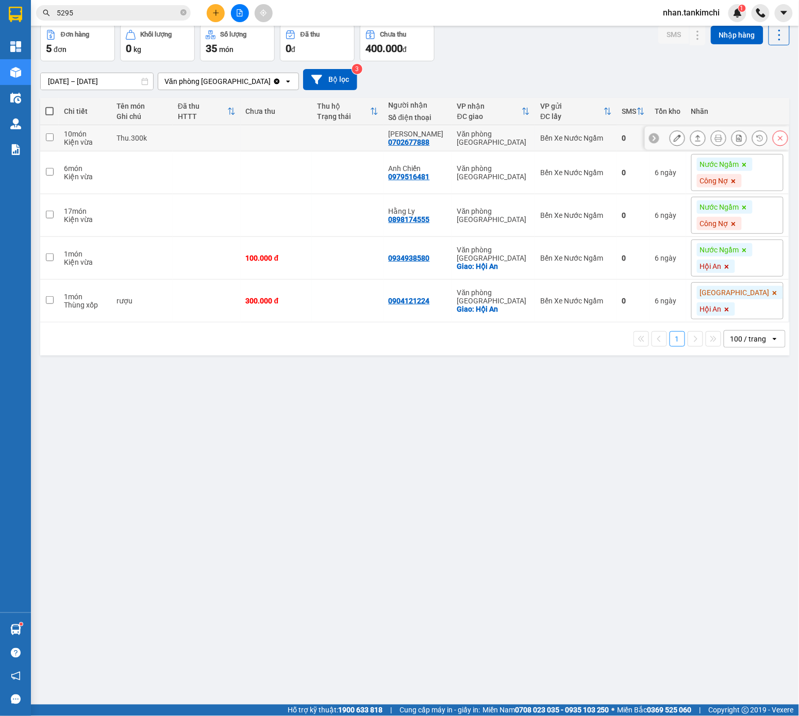
click at [736, 142] on button at bounding box center [780, 138] width 14 height 18
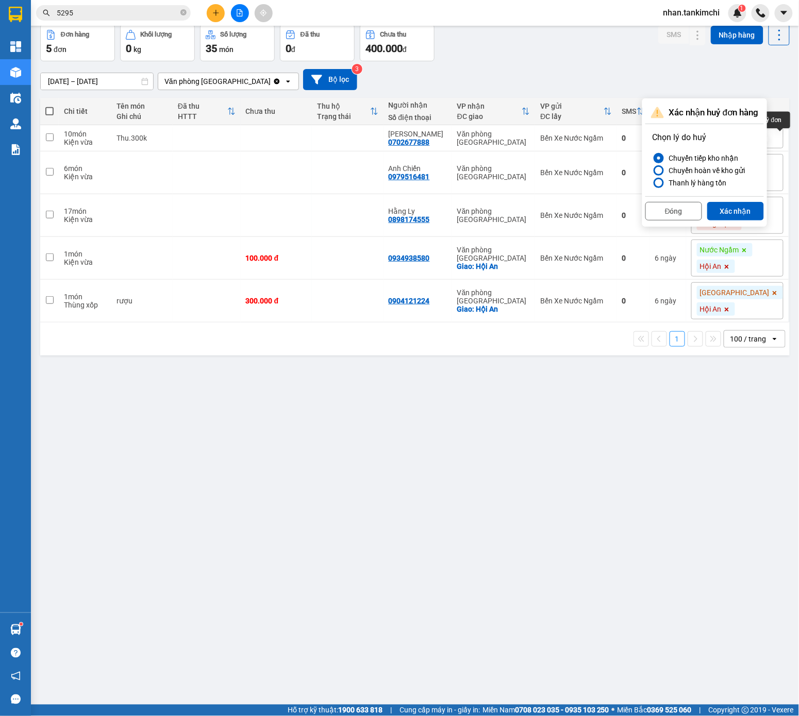
click at [736, 201] on div "Đóng Xác nhận" at bounding box center [704, 209] width 118 height 27
click at [736, 210] on button "Xác nhận" at bounding box center [735, 211] width 57 height 19
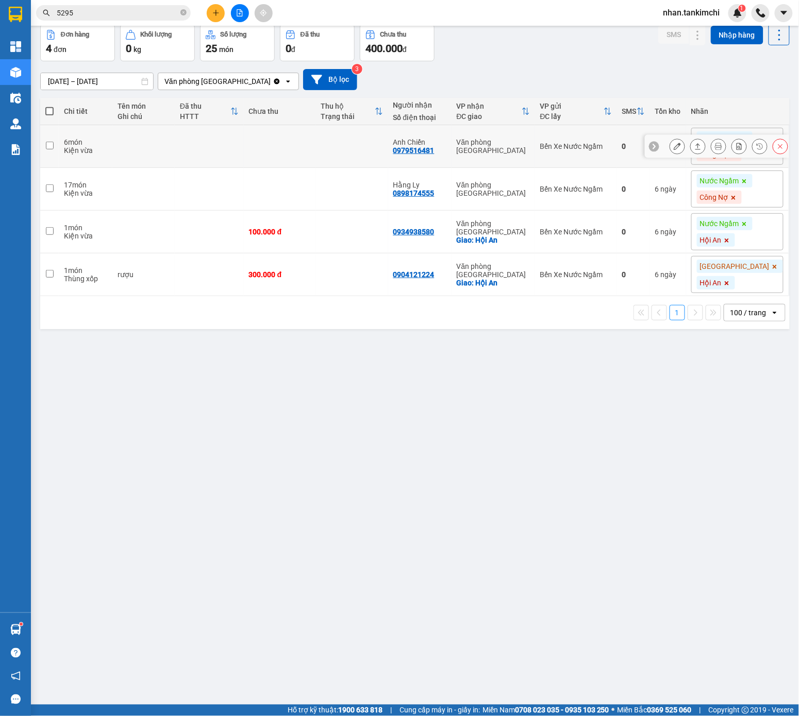
click at [736, 147] on div at bounding box center [728, 146] width 118 height 15
click at [736, 149] on button at bounding box center [780, 147] width 14 height 18
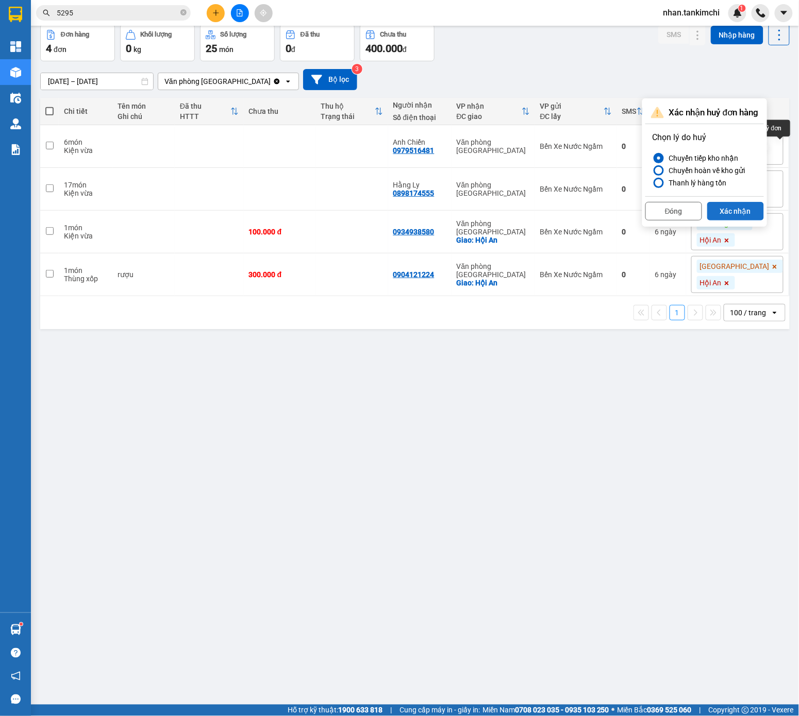
click at [729, 211] on button "Xác nhận" at bounding box center [735, 211] width 57 height 19
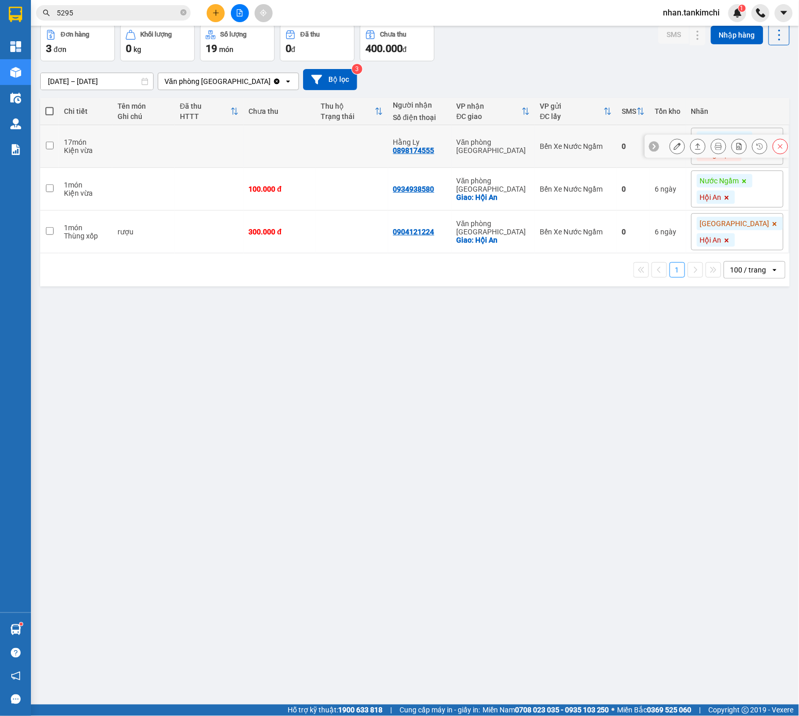
click at [736, 149] on div at bounding box center [728, 146] width 118 height 15
click at [736, 149] on icon at bounding box center [780, 146] width 5 height 5
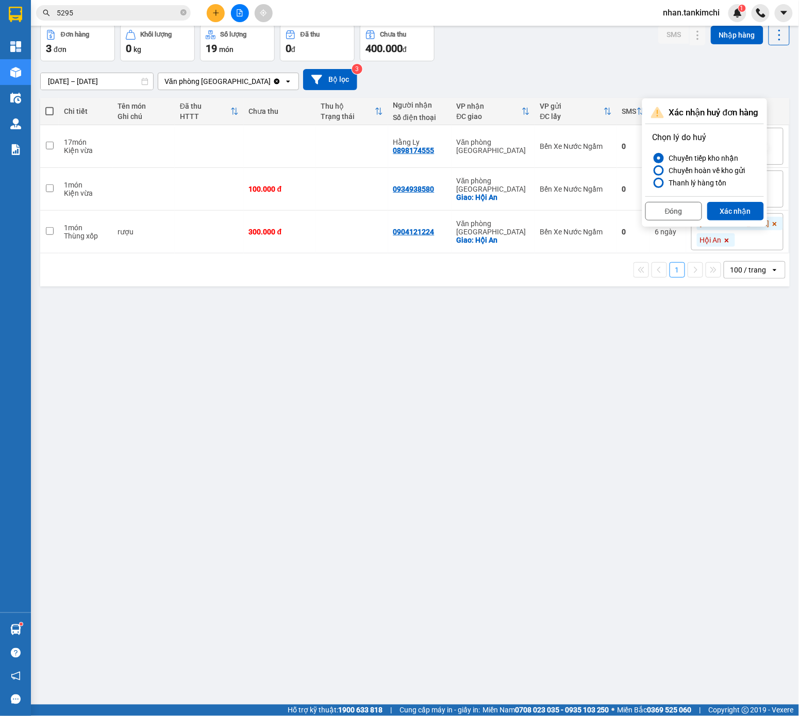
click at [736, 200] on div "Đóng Xác nhận" at bounding box center [704, 209] width 118 height 27
click at [736, 209] on button "Xác nhận" at bounding box center [735, 211] width 57 height 19
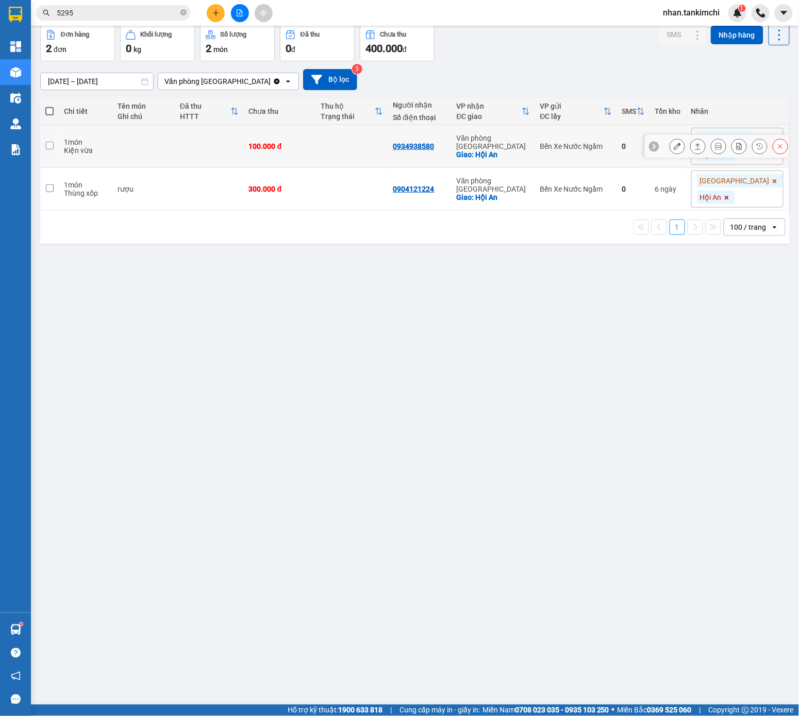
click at [736, 155] on button at bounding box center [780, 147] width 14 height 18
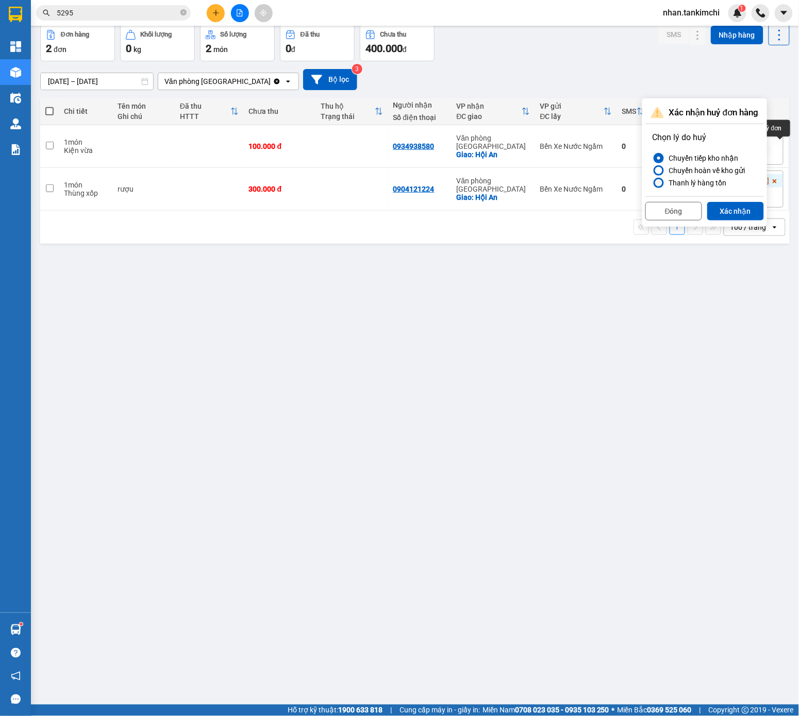
click at [736, 196] on div "Đóng Xác nhận" at bounding box center [704, 209] width 118 height 27
click at [736, 205] on button "Xác nhận" at bounding box center [735, 211] width 57 height 19
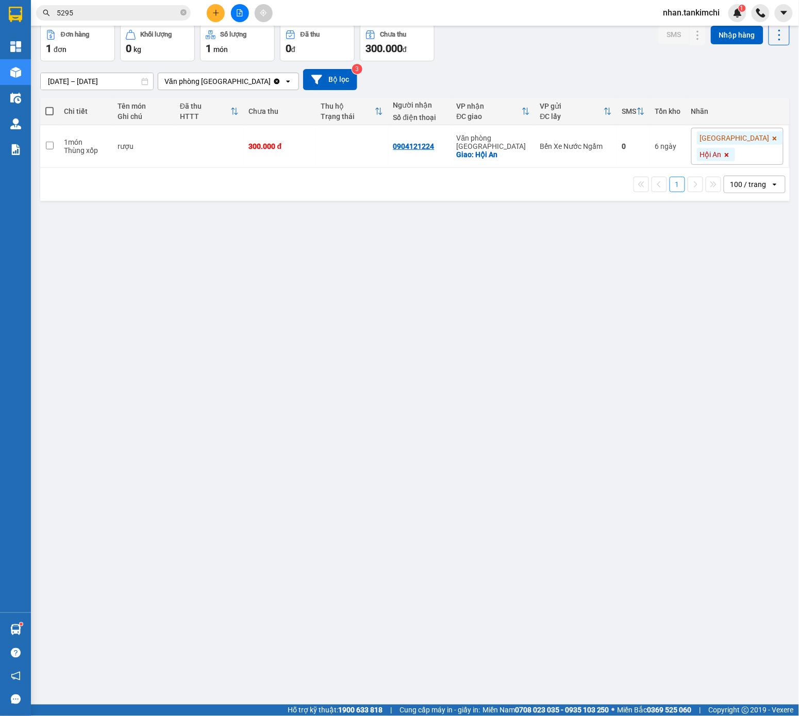
click at [736, 147] on div "ver 1.8.143 Đơn online Kho gửi Trên xe Kho nhận Kho thanh lý Kho công nợ Hàng đ…" at bounding box center [414, 342] width 757 height 716
click at [736, 147] on icon at bounding box center [779, 146] width 7 height 7
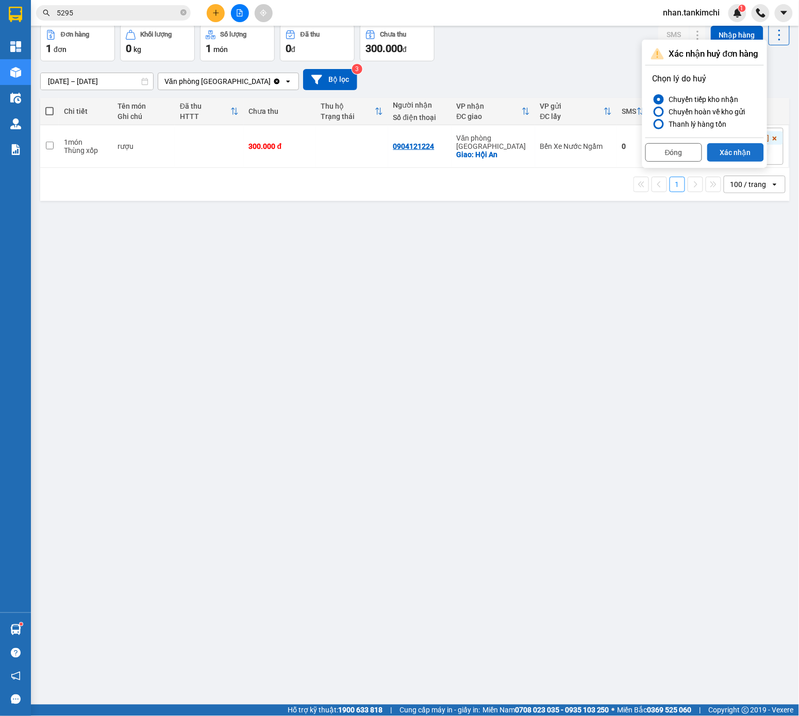
click at [736, 152] on button "Xác nhận" at bounding box center [735, 152] width 57 height 19
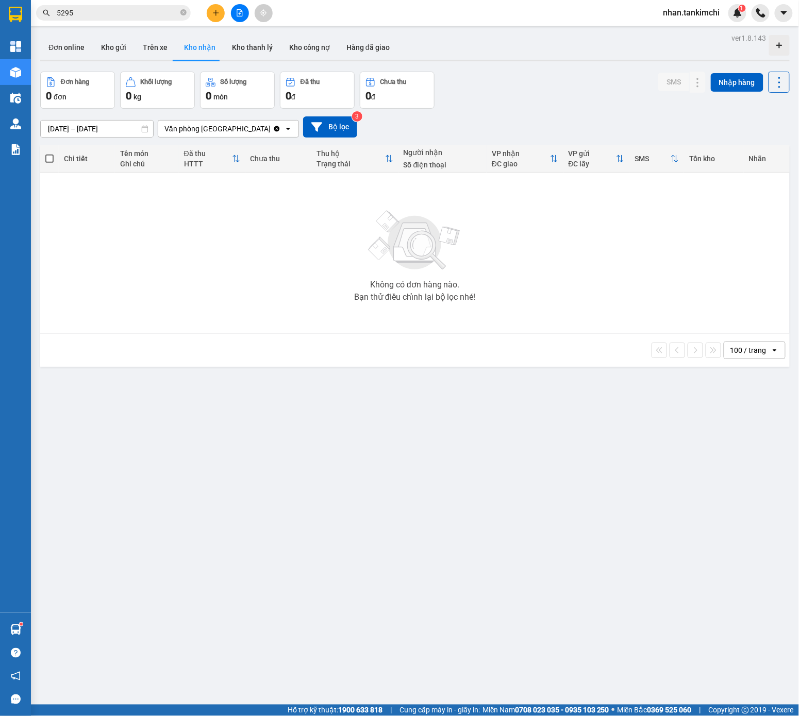
scroll to position [0, 0]
click at [125, 126] on input "08/09/2025 – 08/09/2025" at bounding box center [97, 129] width 112 height 16
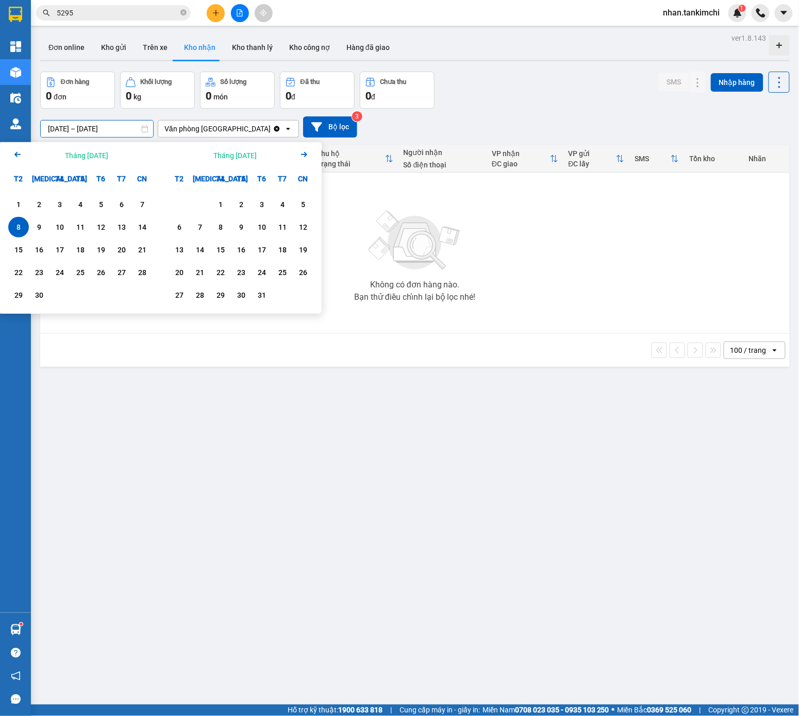
click at [2, 204] on div "1 2 3 4 5 6 7 8 9 10 11 12 13 14 15 16 17 18 19 20 21 22 23 24 25 26 27 28 29 30" at bounding box center [80, 251] width 161 height 125
click at [17, 204] on div "1" at bounding box center [18, 204] width 14 height 12
click at [135, 213] on div "7" at bounding box center [142, 204] width 21 height 21
type input "01/09/2025 – 07/09/2025"
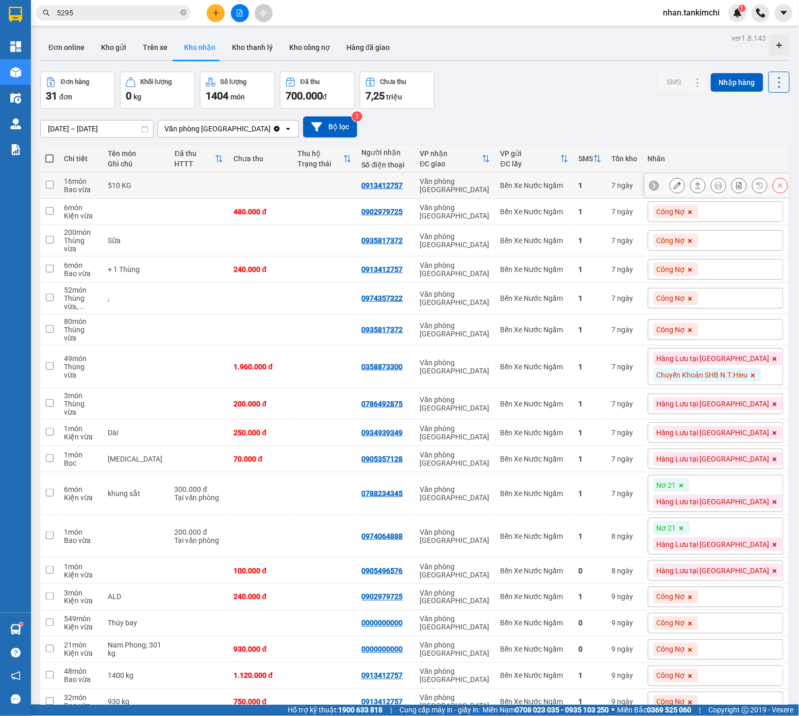
click at [736, 189] on icon at bounding box center [779, 185] width 7 height 7
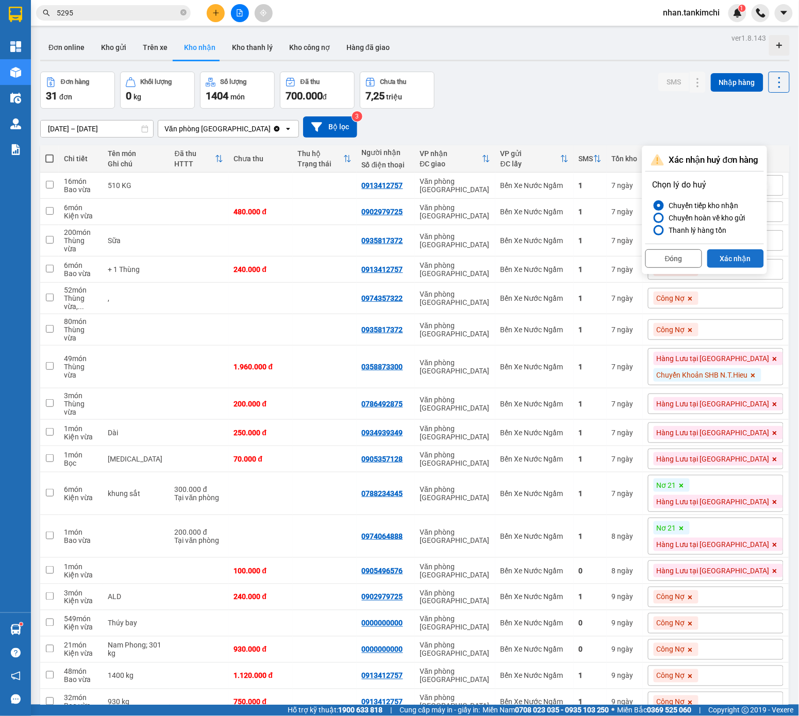
click at [736, 259] on button "Xác nhận" at bounding box center [735, 258] width 57 height 19
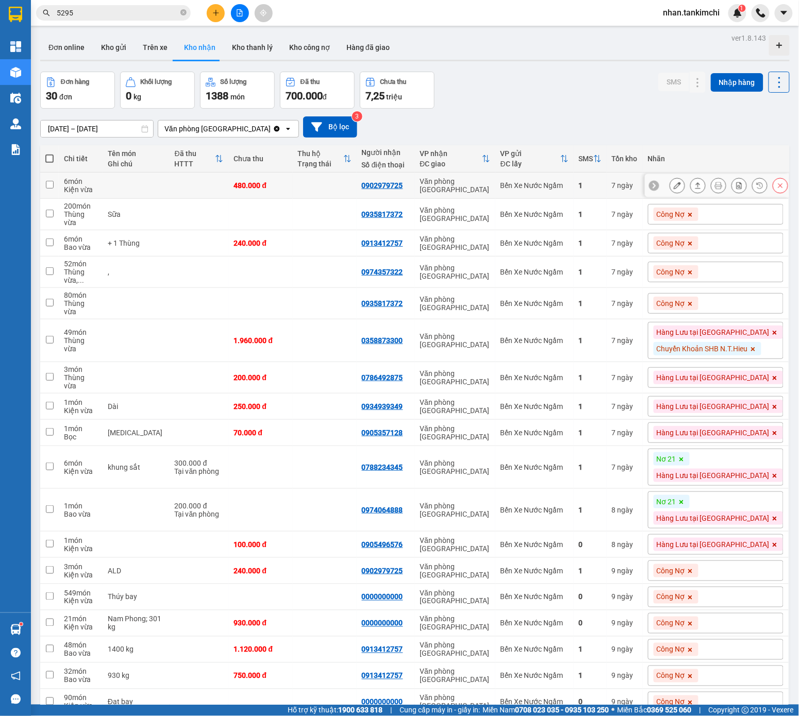
click at [736, 192] on button at bounding box center [780, 186] width 14 height 18
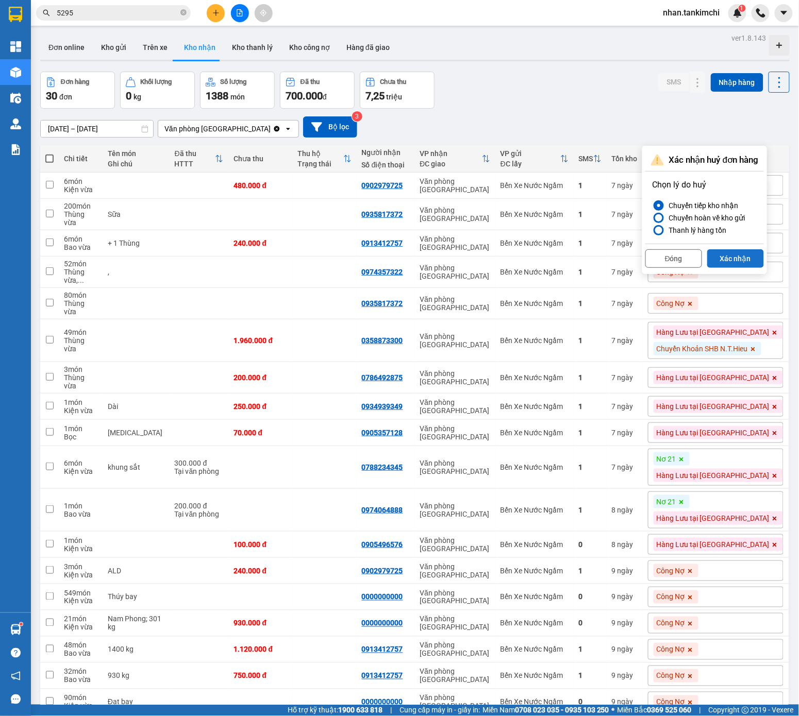
click at [736, 261] on button "Xác nhận" at bounding box center [735, 258] width 57 height 19
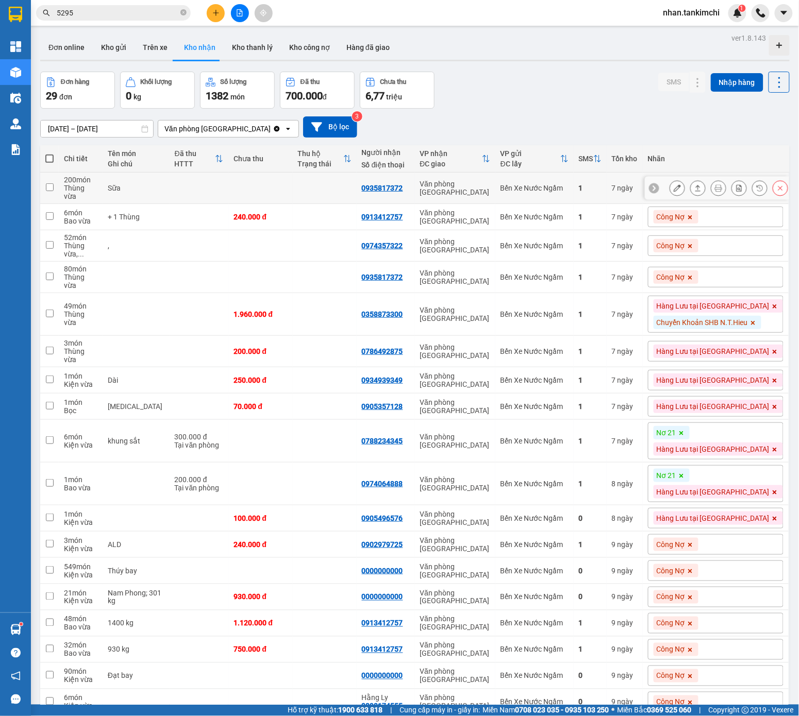
click at [736, 192] on button at bounding box center [780, 188] width 14 height 18
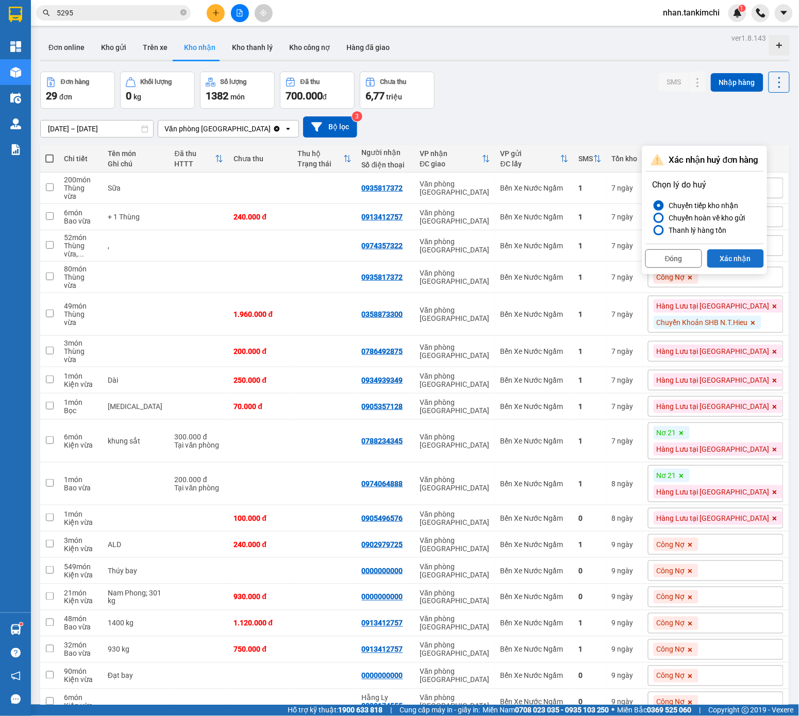
click at [724, 264] on button "Xác nhận" at bounding box center [735, 258] width 57 height 19
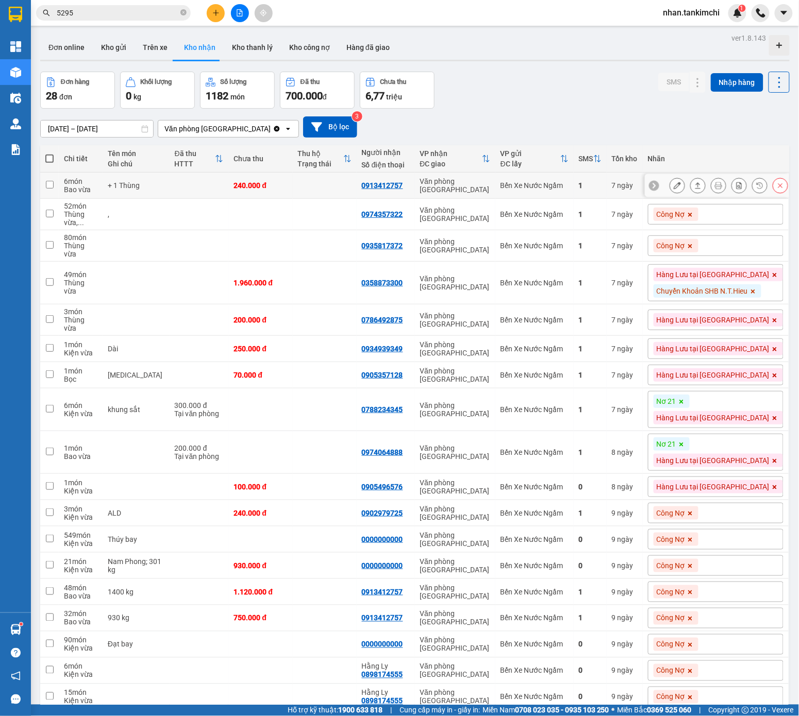
click at [736, 186] on button at bounding box center [780, 186] width 14 height 18
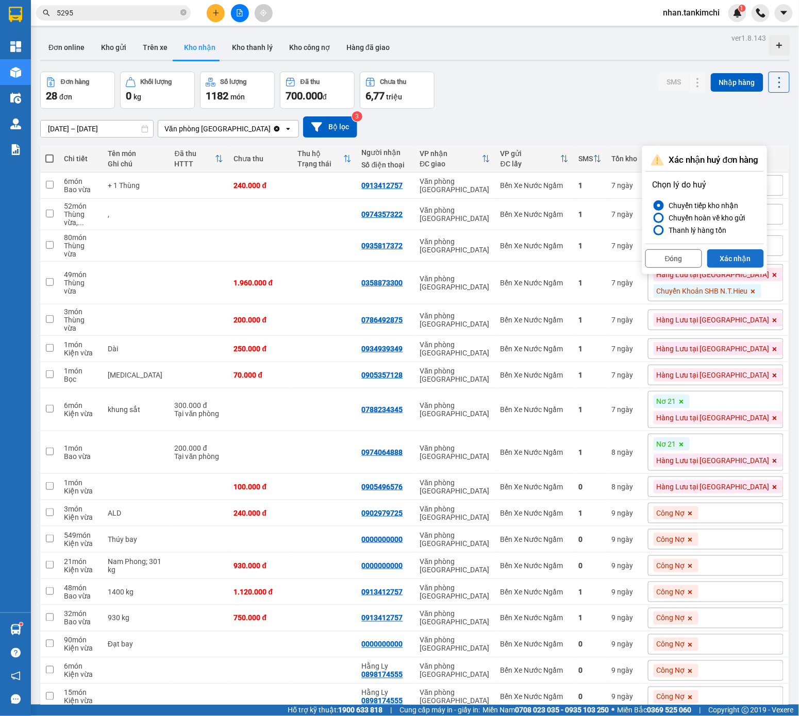
click at [736, 256] on button "Xác nhận" at bounding box center [735, 258] width 57 height 19
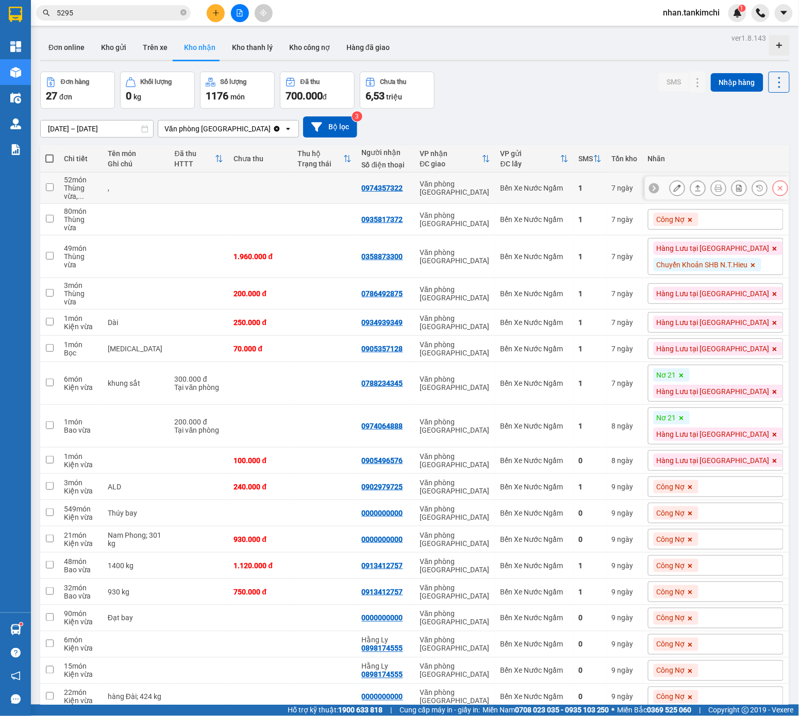
click at [736, 189] on button at bounding box center [780, 188] width 14 height 18
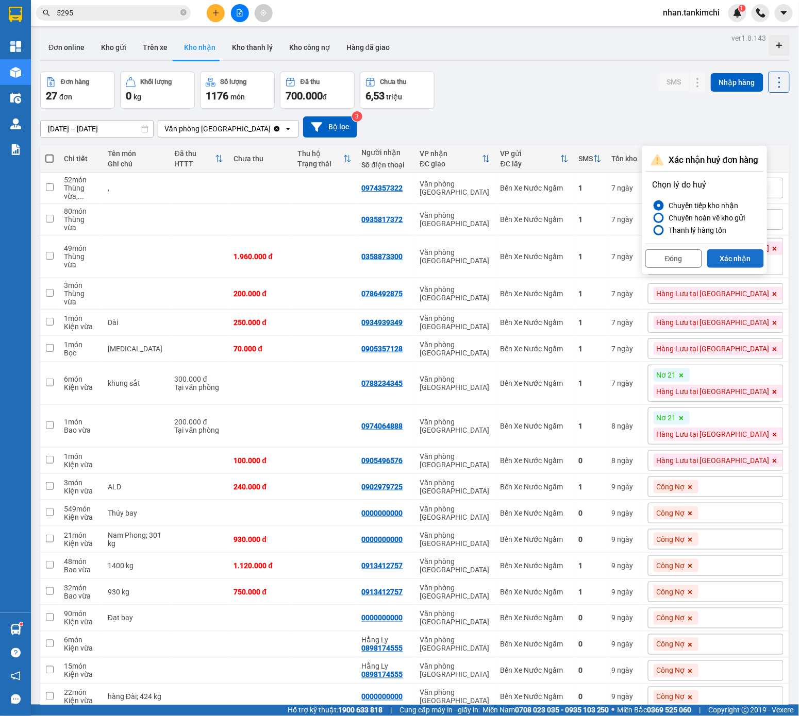
click at [736, 256] on button "Xác nhận" at bounding box center [735, 258] width 57 height 19
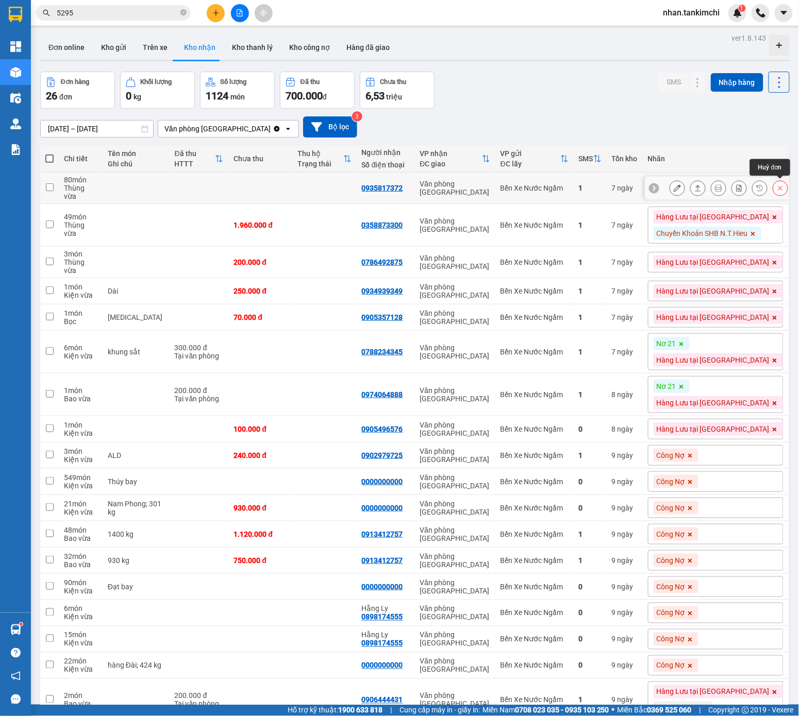
click at [736, 186] on icon at bounding box center [779, 187] width 7 height 7
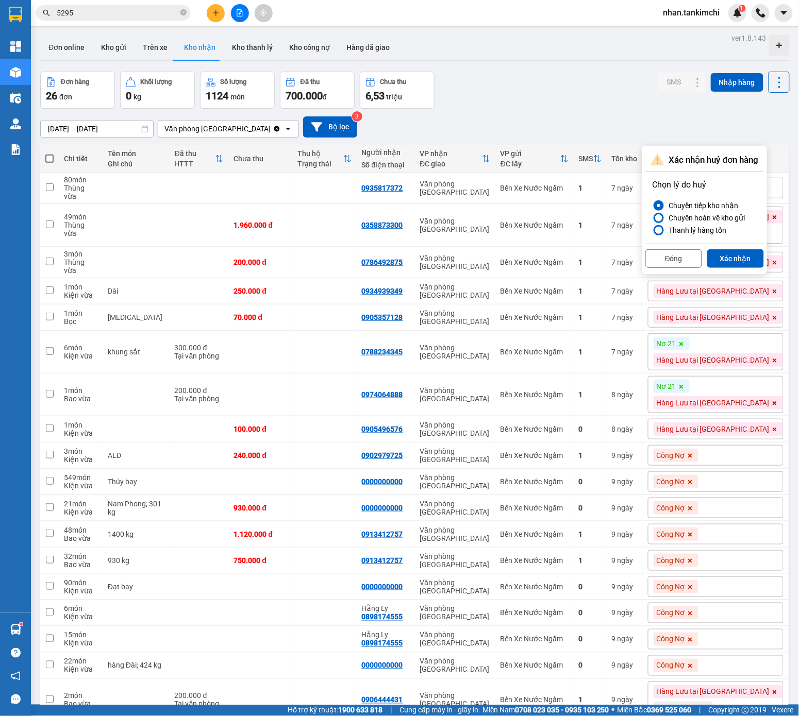
click at [736, 246] on div "Đóng Xác nhận" at bounding box center [704, 257] width 118 height 27
click at [736, 259] on button "Xác nhận" at bounding box center [735, 258] width 57 height 19
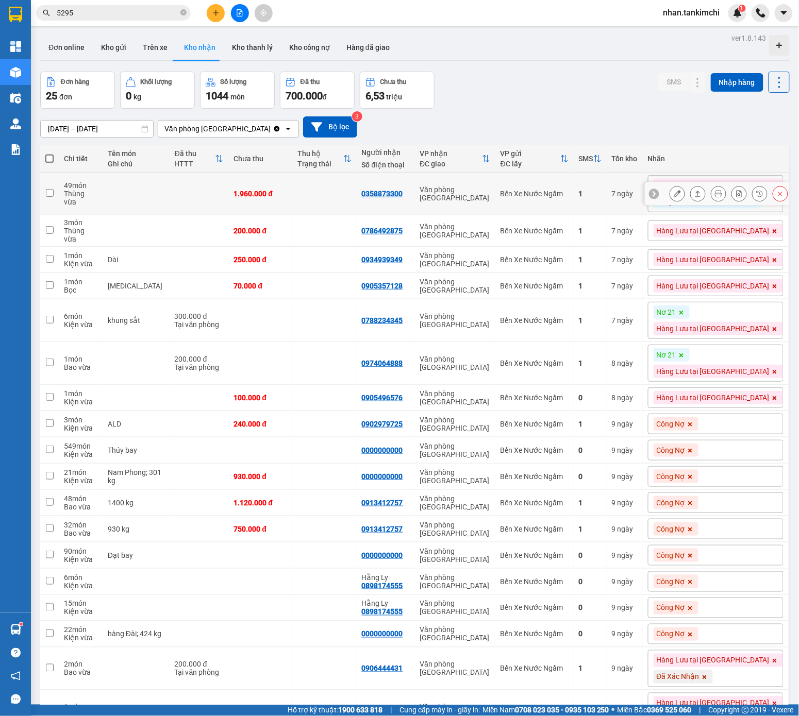
click at [736, 194] on button at bounding box center [780, 194] width 14 height 18
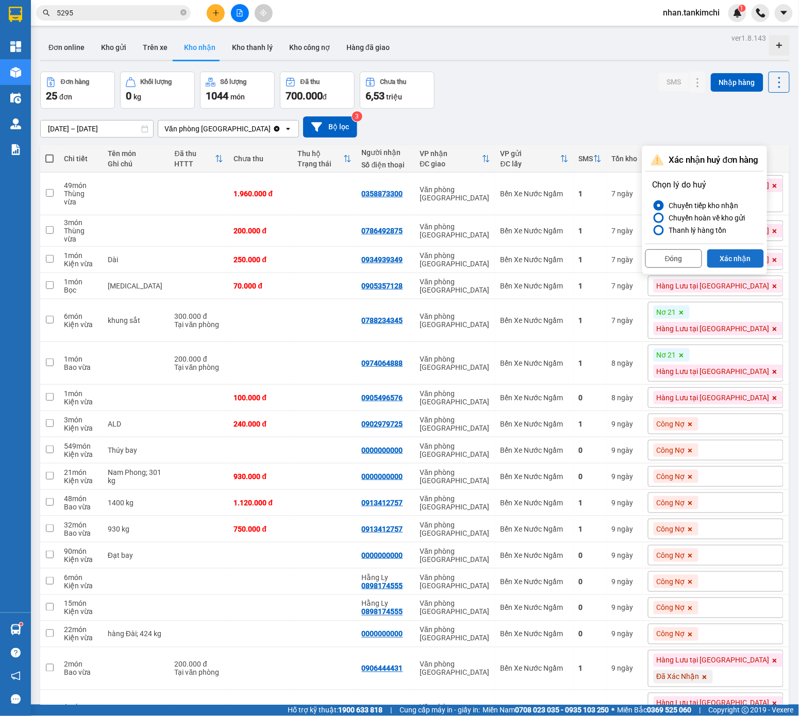
click at [731, 268] on button "Xác nhận" at bounding box center [735, 258] width 57 height 19
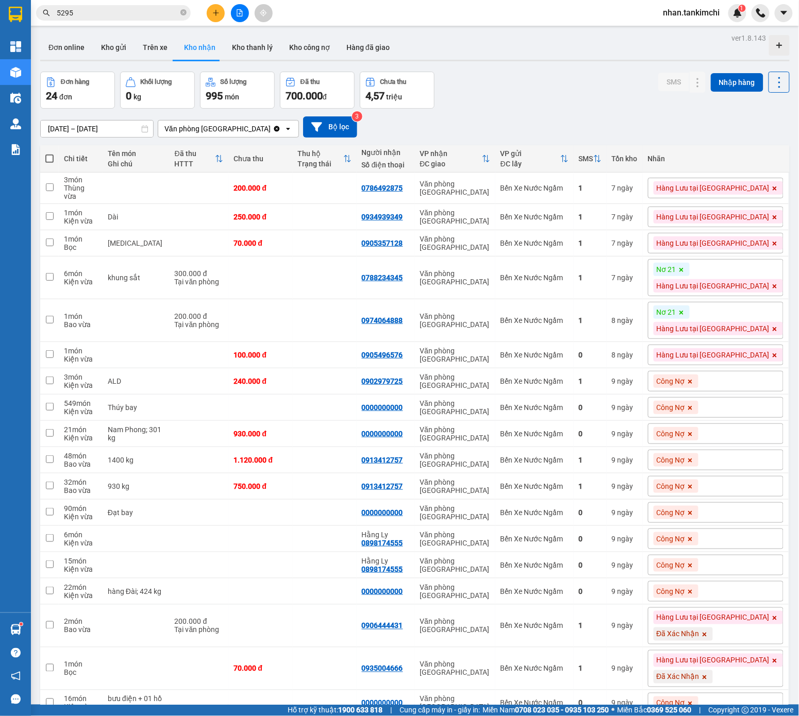
click at [684, 268] on icon at bounding box center [681, 270] width 6 height 6
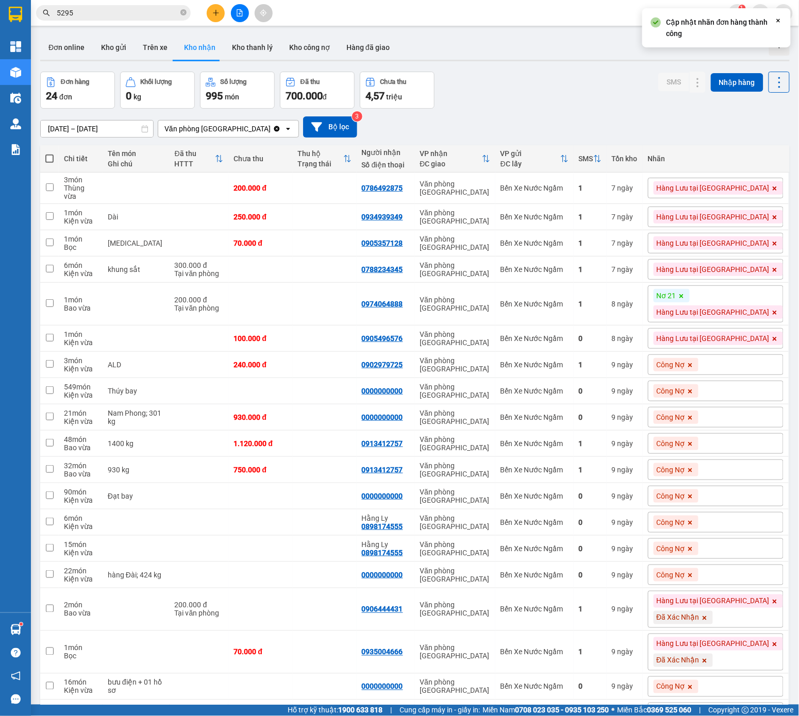
click at [684, 295] on icon at bounding box center [681, 296] width 6 height 6
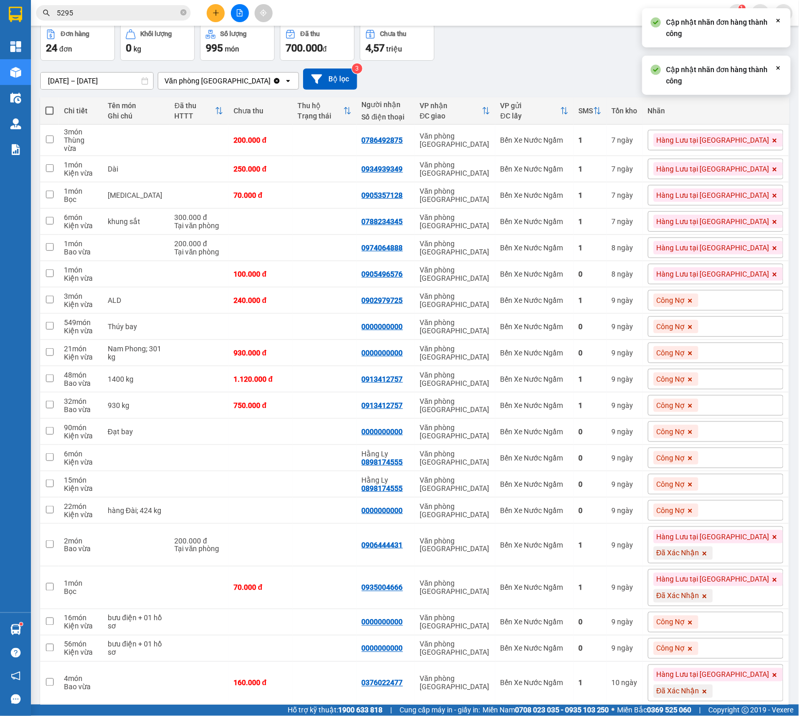
scroll to position [58, 0]
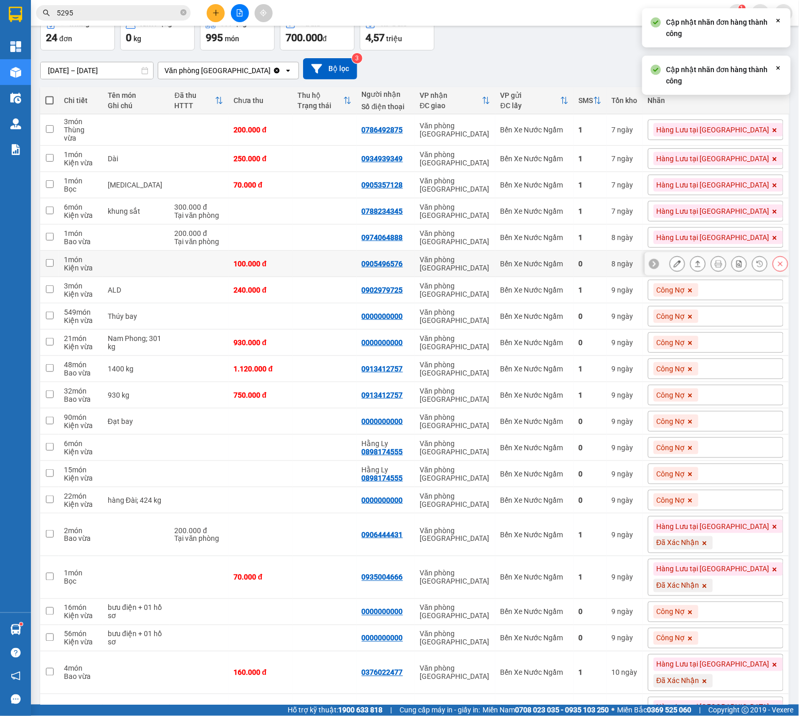
click at [642, 267] on td "8 ngày" at bounding box center [624, 264] width 36 height 26
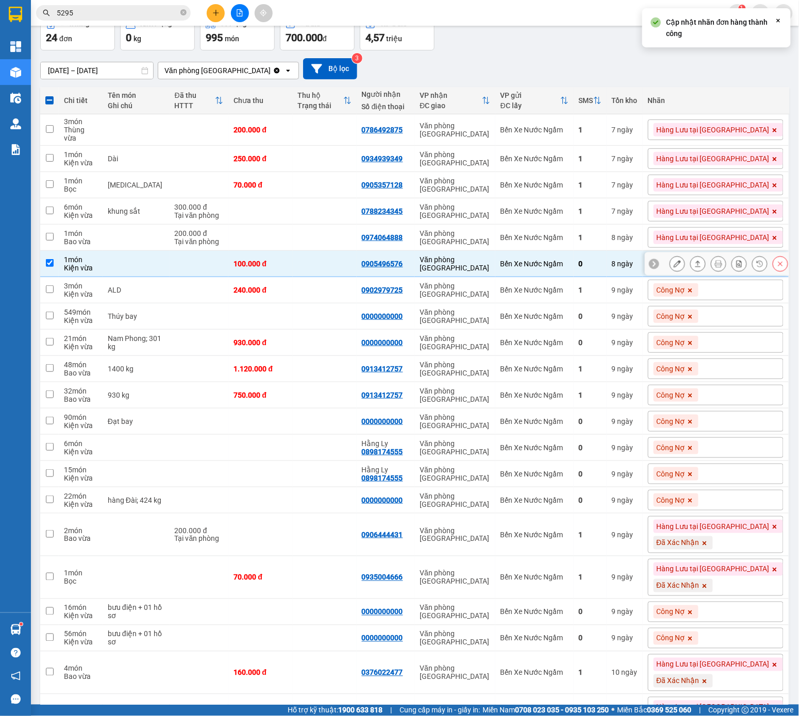
click at [601, 265] on div "0" at bounding box center [590, 264] width 23 height 8
checkbox input "false"
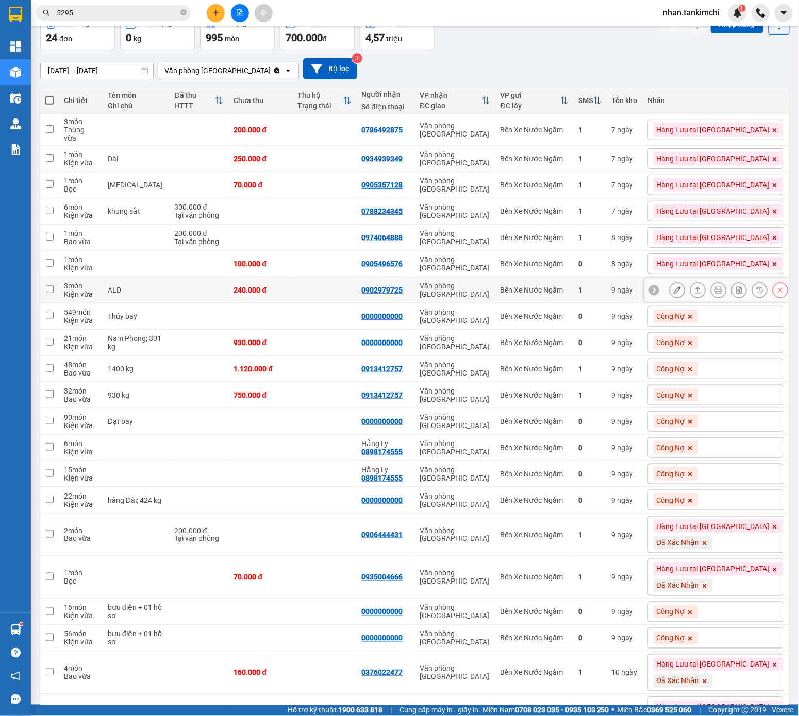
click at [606, 283] on td "1" at bounding box center [589, 290] width 33 height 26
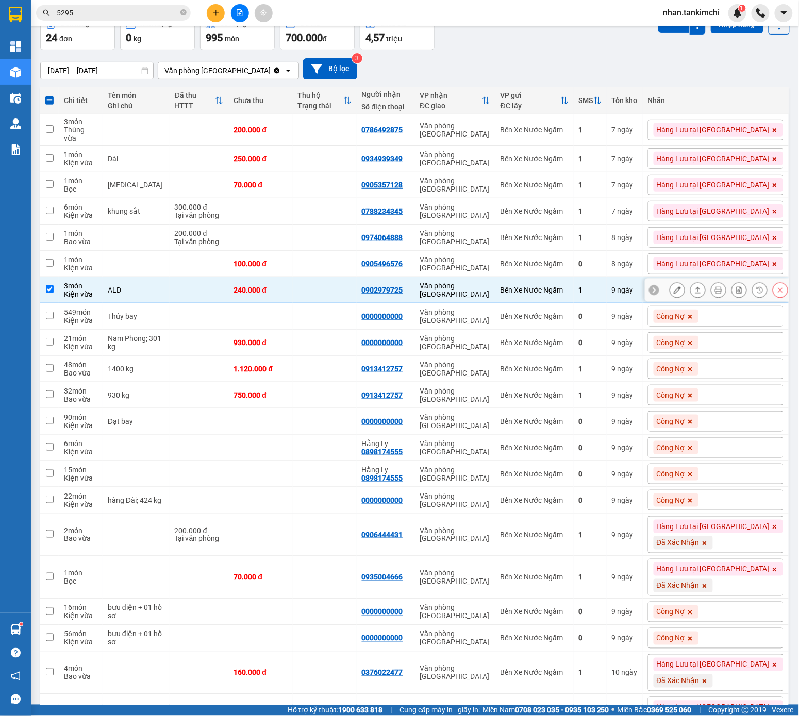
click at [736, 294] on button at bounding box center [780, 290] width 14 height 18
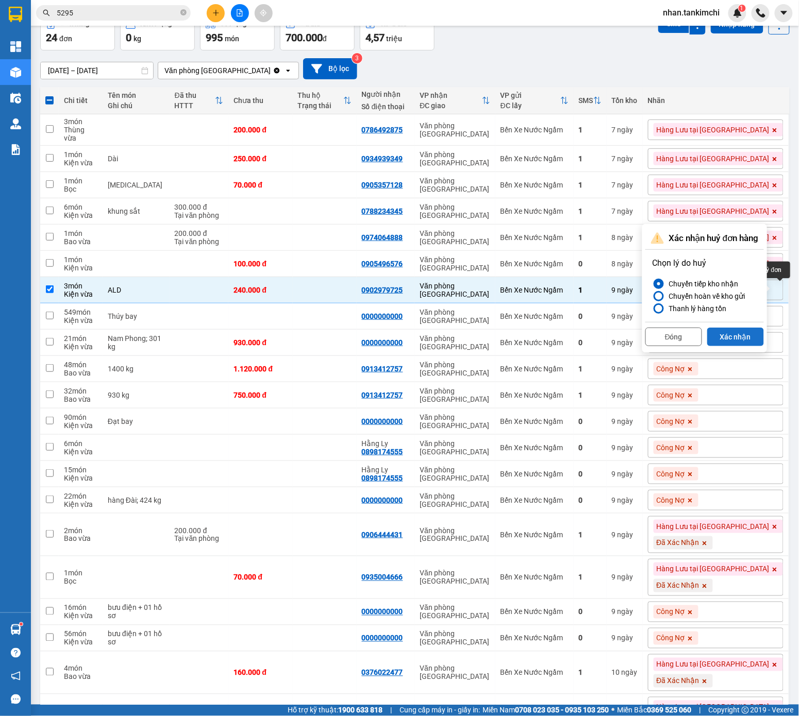
click at [736, 330] on button "Xác nhận" at bounding box center [735, 337] width 57 height 19
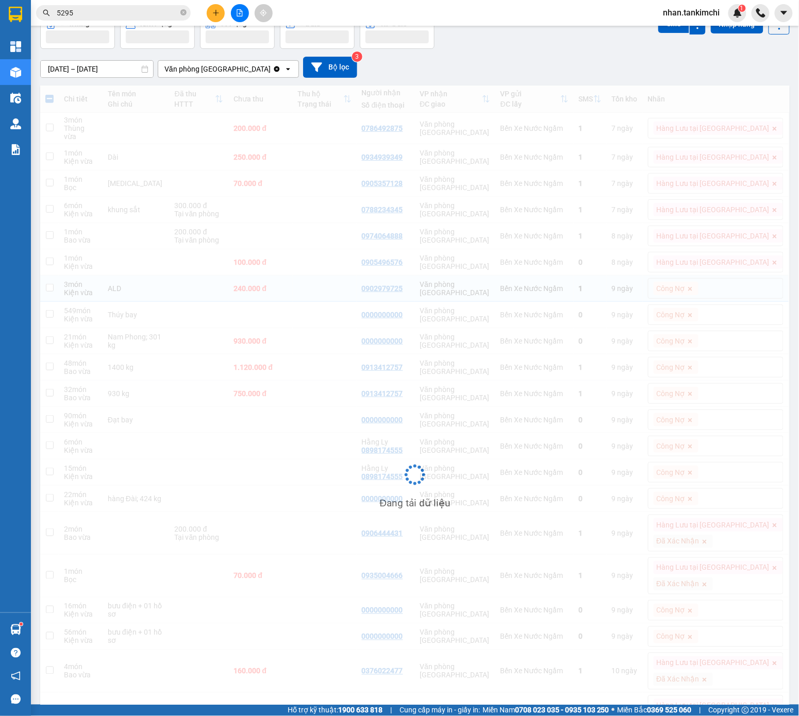
checkbox input "false"
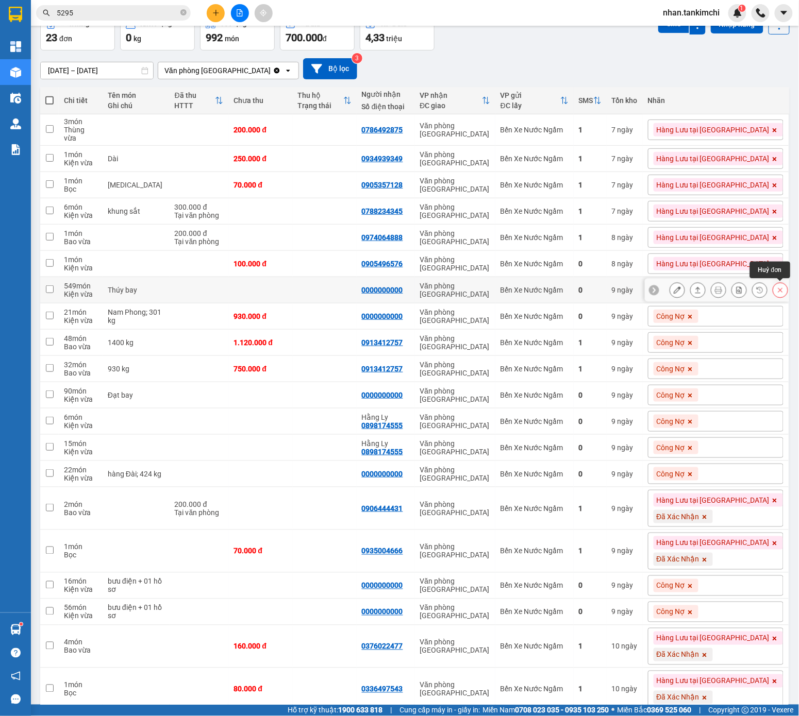
click at [736, 295] on button at bounding box center [780, 290] width 14 height 18
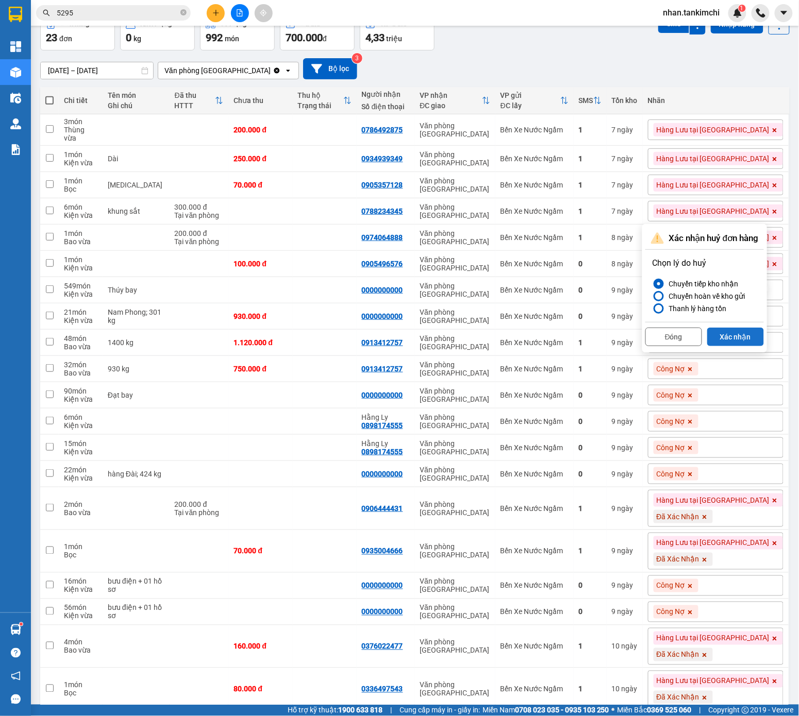
click at [736, 333] on button "Xác nhận" at bounding box center [735, 337] width 57 height 19
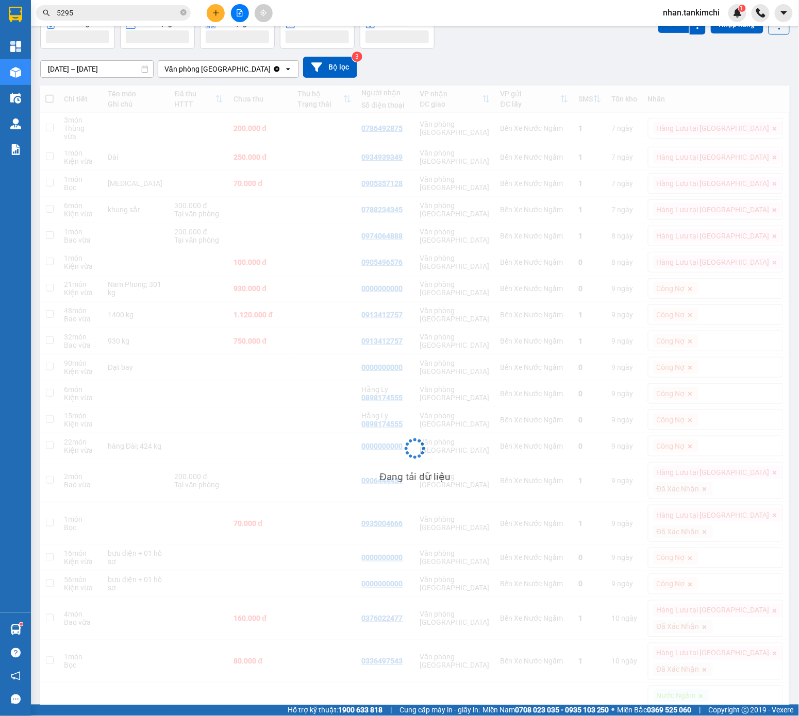
scroll to position [47, 0]
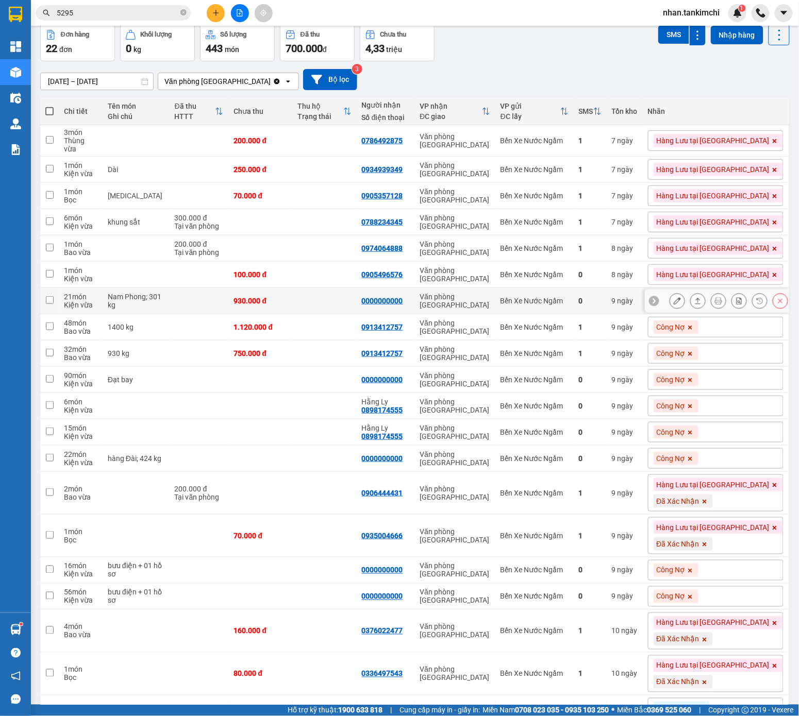
click at [736, 301] on icon at bounding box center [779, 300] width 7 height 7
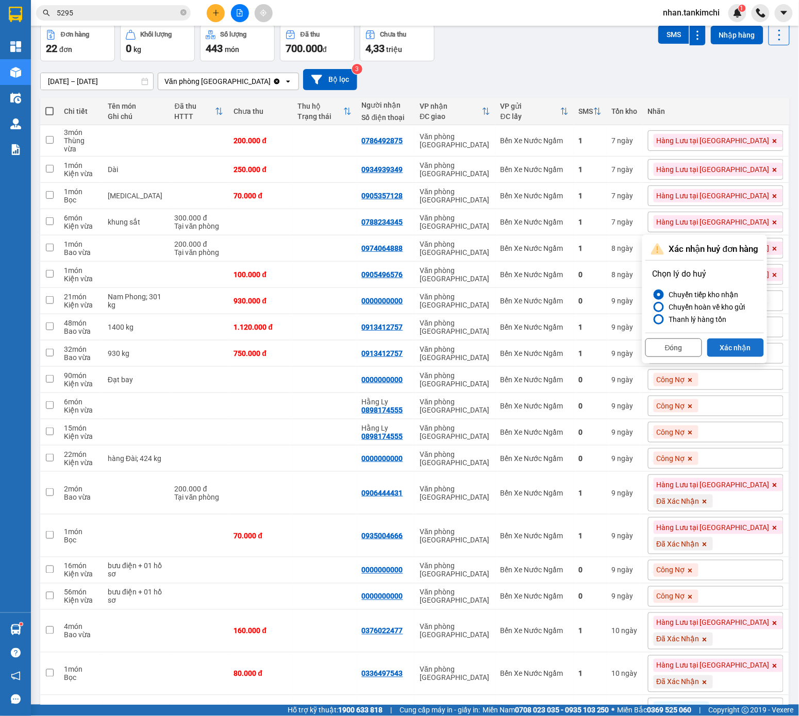
click at [736, 349] on button "Xác nhận" at bounding box center [735, 347] width 57 height 19
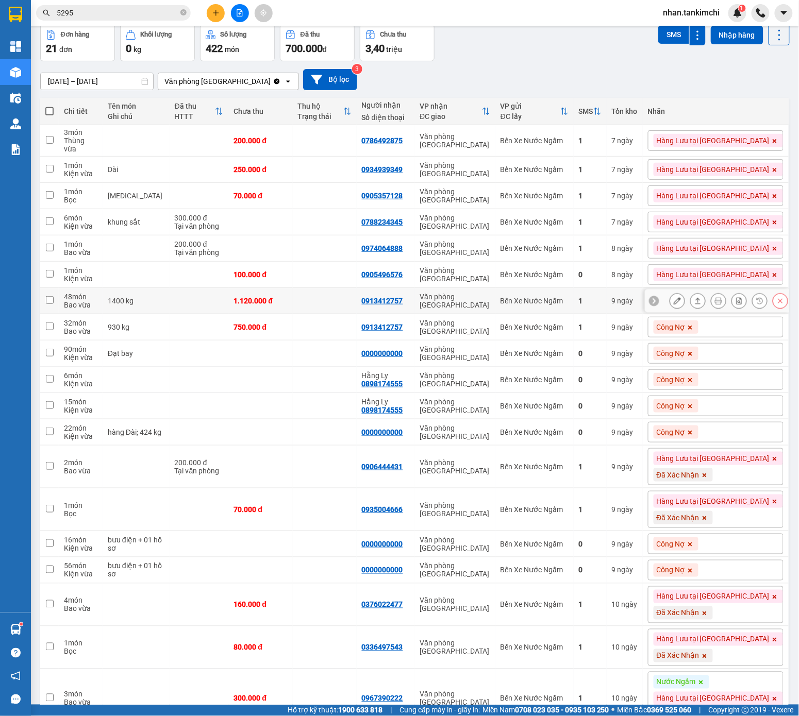
click at [736, 306] on div at bounding box center [728, 300] width 118 height 15
click at [736, 303] on button at bounding box center [780, 301] width 14 height 18
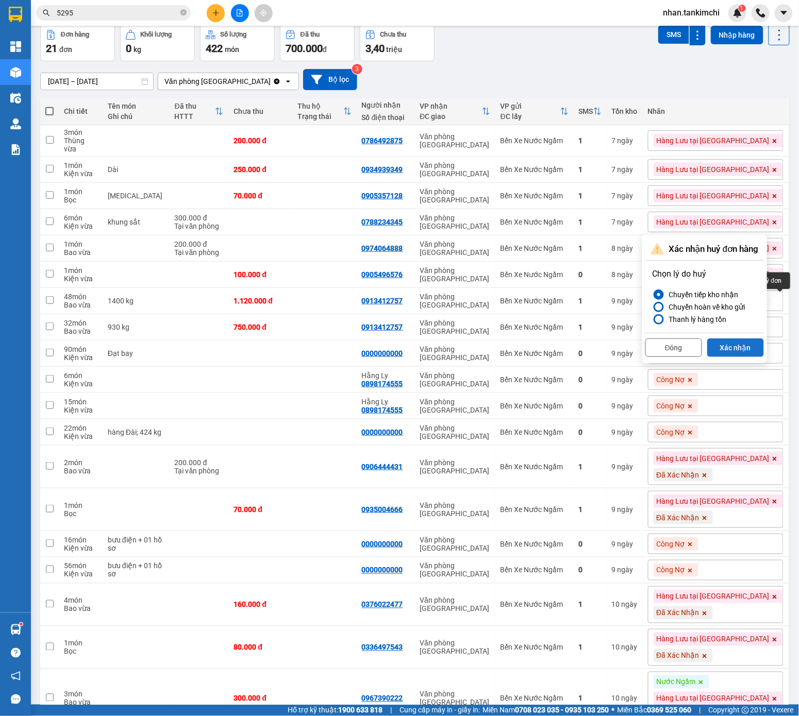
click at [736, 345] on button "Xác nhận" at bounding box center [735, 347] width 57 height 19
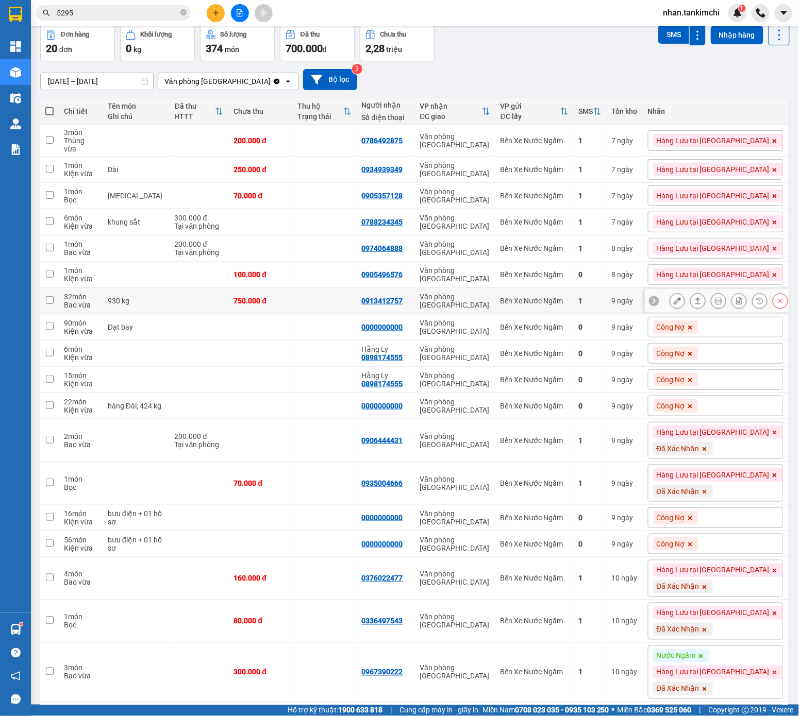
click at [736, 301] on div at bounding box center [728, 300] width 118 height 15
click at [736, 301] on button at bounding box center [780, 301] width 14 height 18
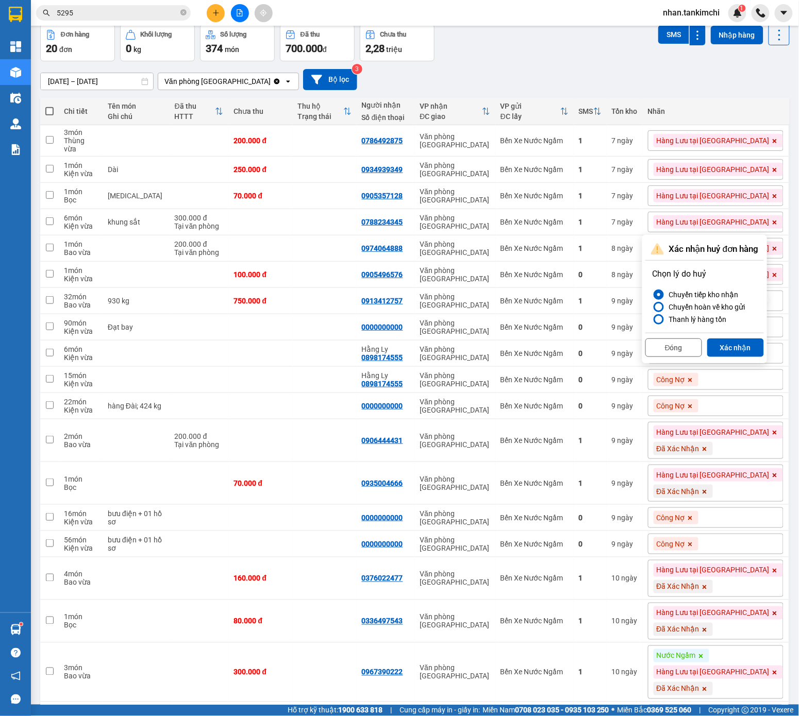
click at [736, 359] on div "Đóng Xác nhận" at bounding box center [704, 346] width 118 height 27
click at [736, 353] on button "Xác nhận" at bounding box center [735, 347] width 57 height 19
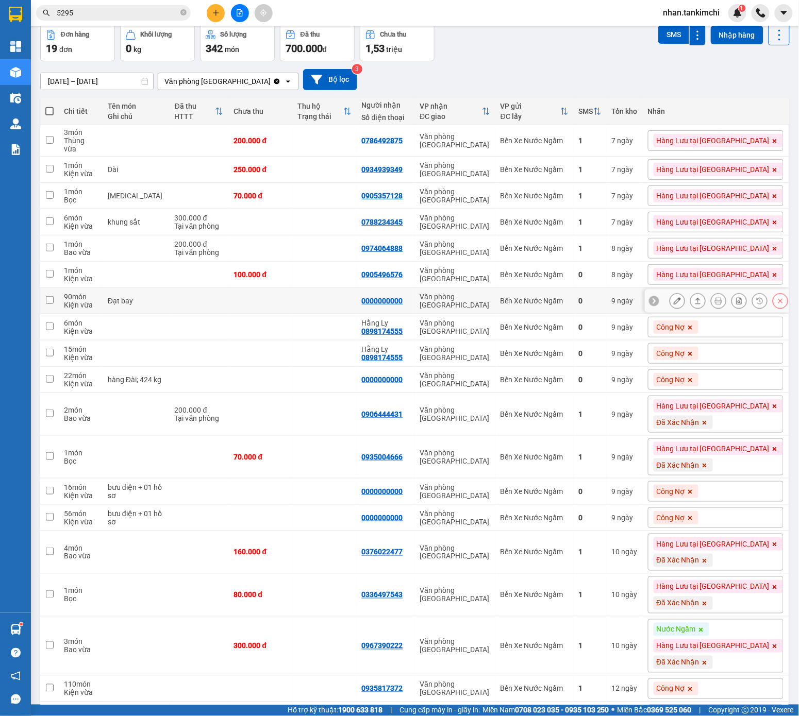
click at [736, 302] on icon at bounding box center [779, 300] width 7 height 7
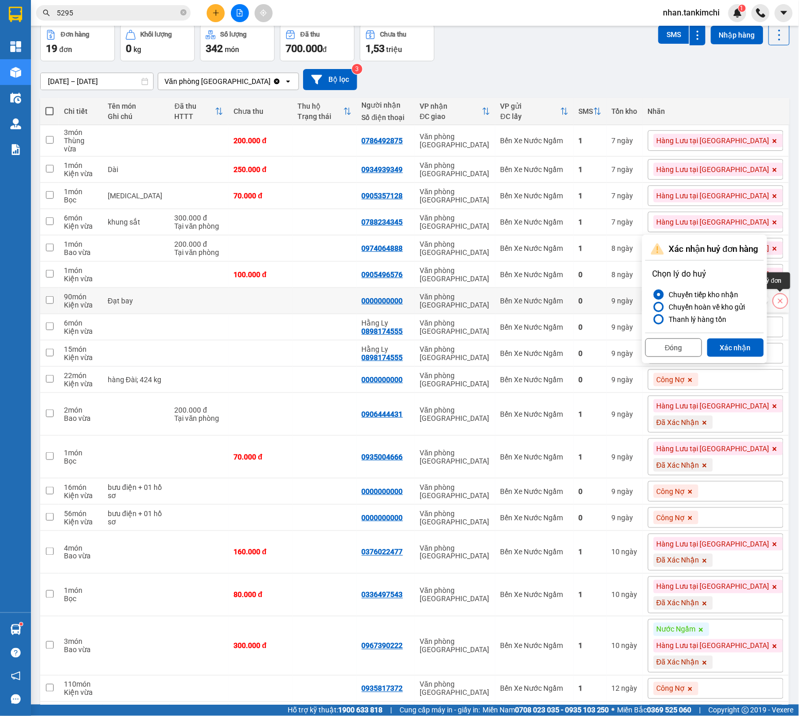
click at [736, 338] on div "Đóng Xác nhận" at bounding box center [704, 346] width 118 height 27
click at [736, 347] on button "Xác nhận" at bounding box center [735, 347] width 57 height 19
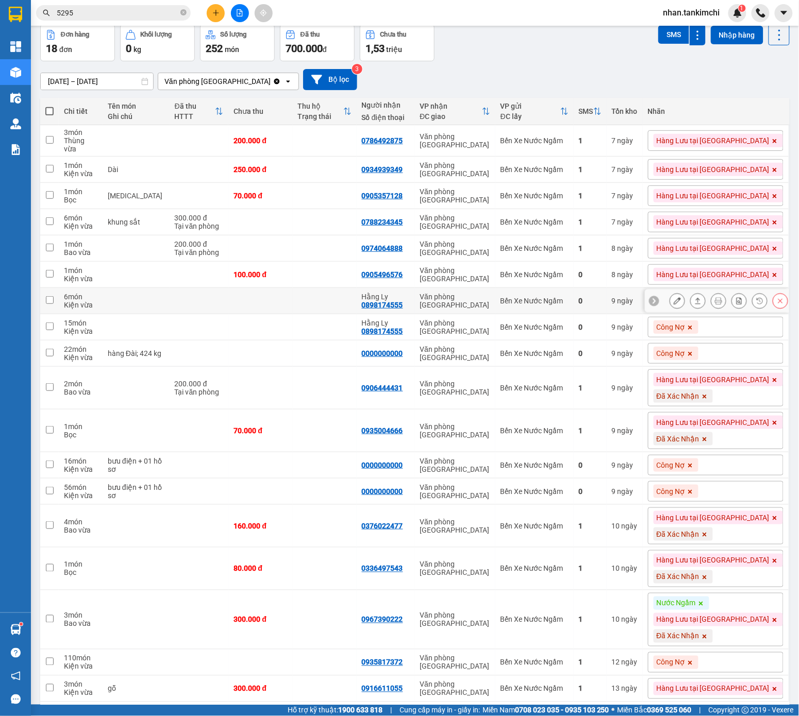
click at [736, 303] on button at bounding box center [780, 301] width 14 height 18
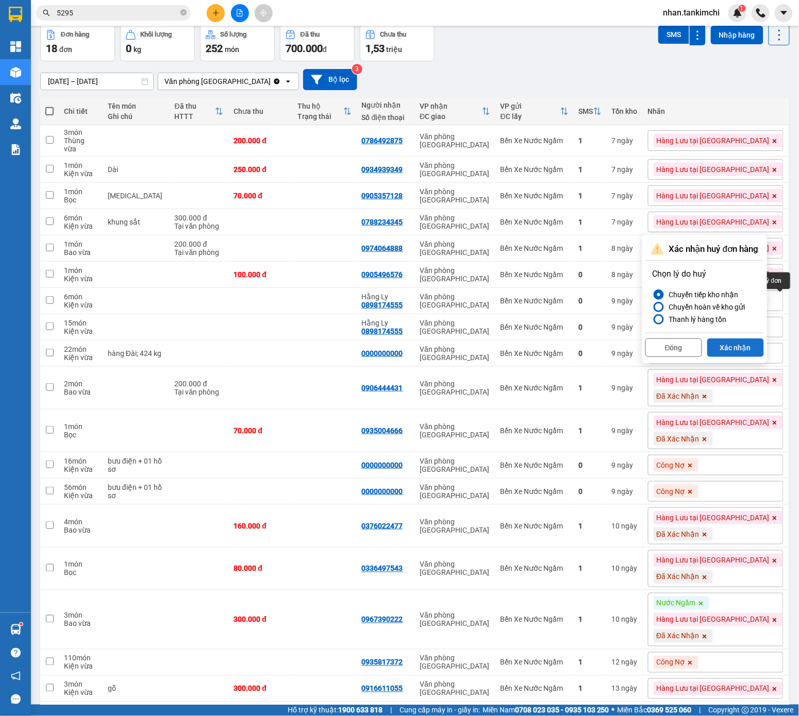
click at [736, 348] on button "Xác nhận" at bounding box center [735, 347] width 57 height 19
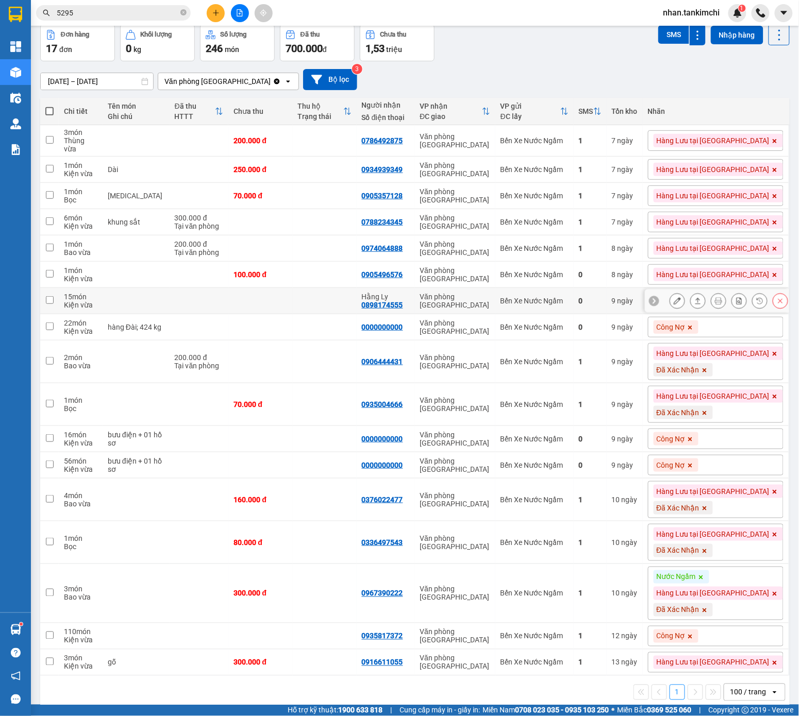
click at [736, 301] on button at bounding box center [780, 301] width 14 height 18
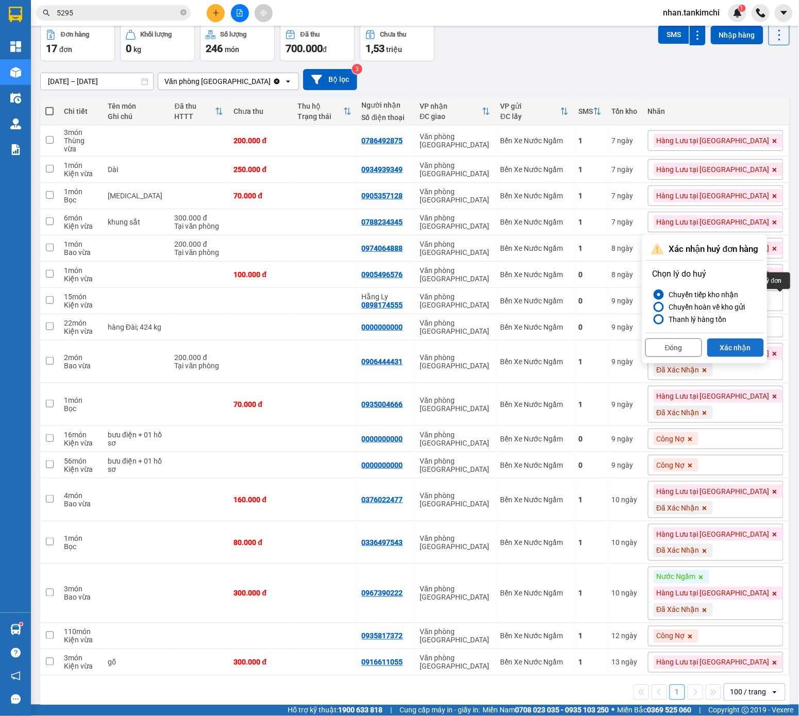
click at [736, 347] on button "Xác nhận" at bounding box center [735, 347] width 57 height 19
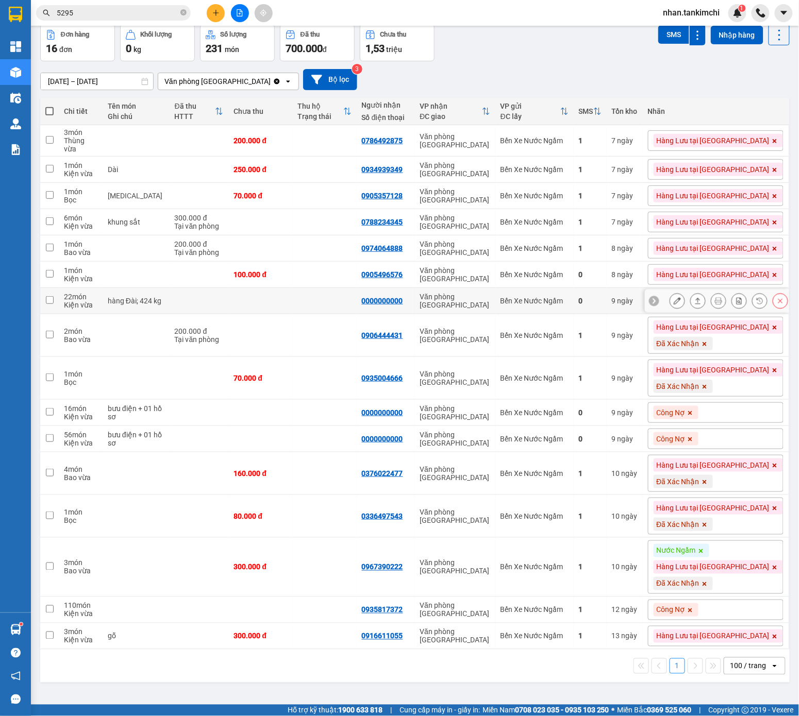
click at [736, 298] on icon at bounding box center [779, 300] width 7 height 7
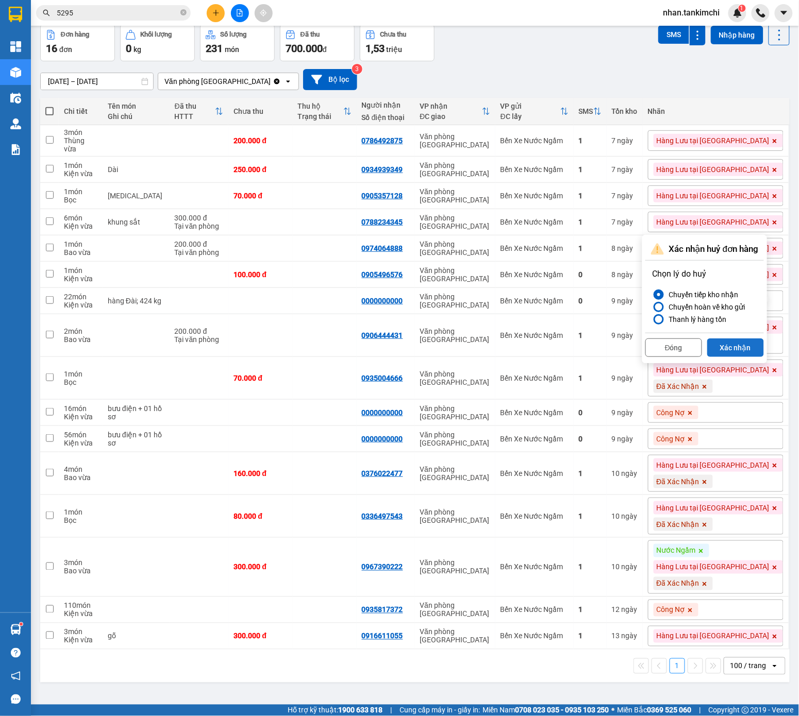
click at [729, 351] on button "Xác nhận" at bounding box center [735, 347] width 57 height 19
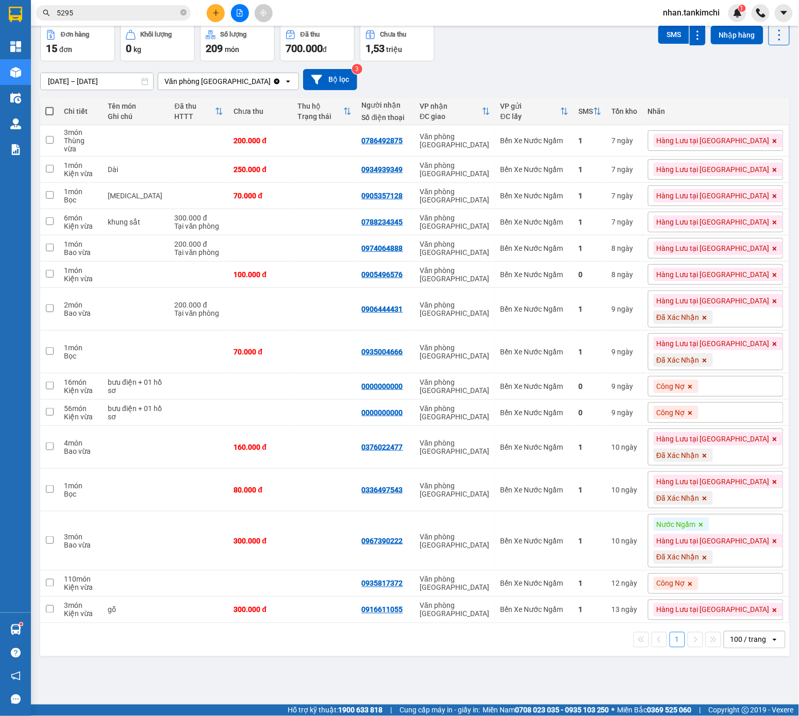
click at [707, 318] on icon at bounding box center [704, 318] width 6 height 6
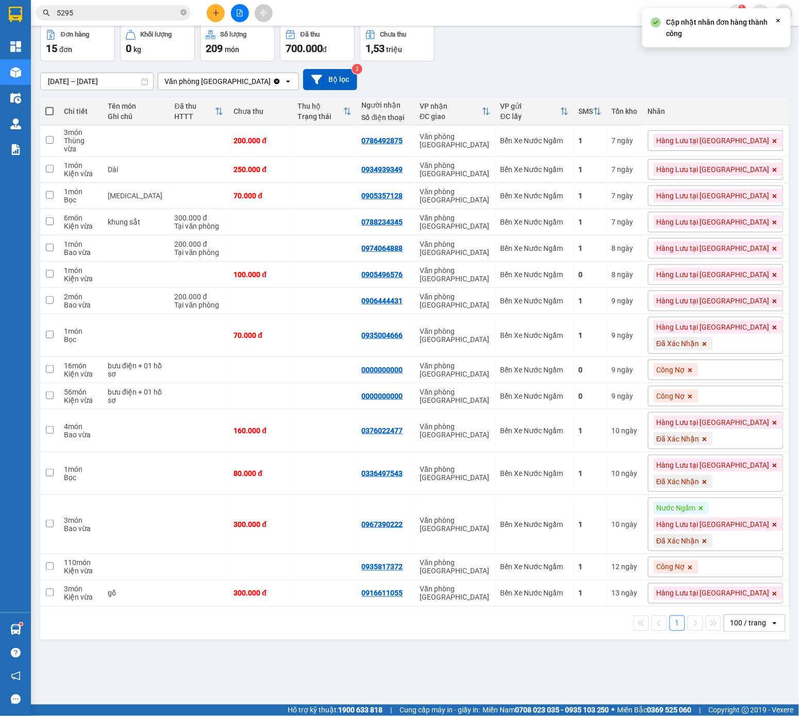
click at [706, 344] on icon at bounding box center [704, 344] width 4 height 4
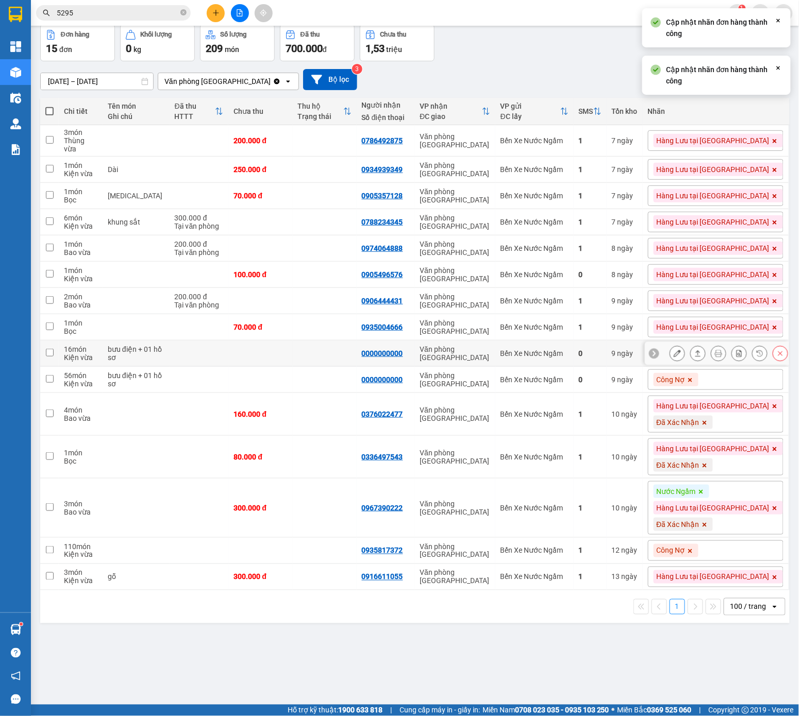
click at [601, 351] on div "0" at bounding box center [590, 353] width 23 height 8
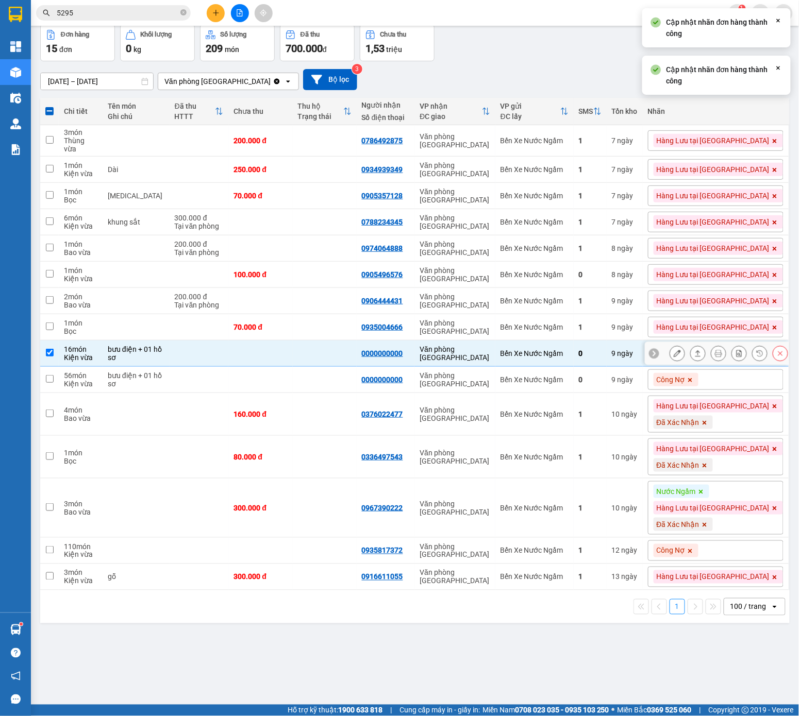
click at [736, 352] on button at bounding box center [780, 354] width 14 height 18
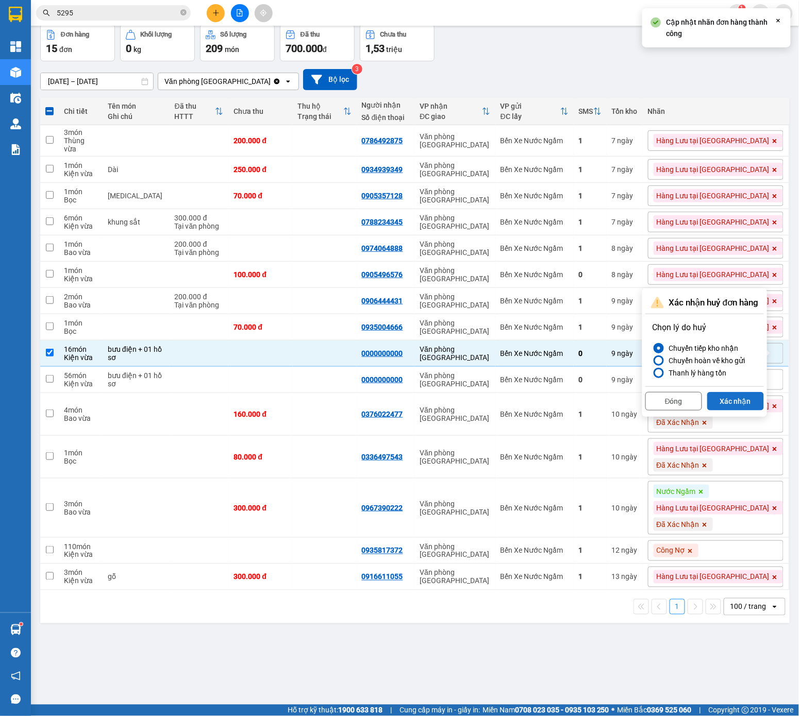
click at [729, 402] on button "Xác nhận" at bounding box center [735, 401] width 57 height 19
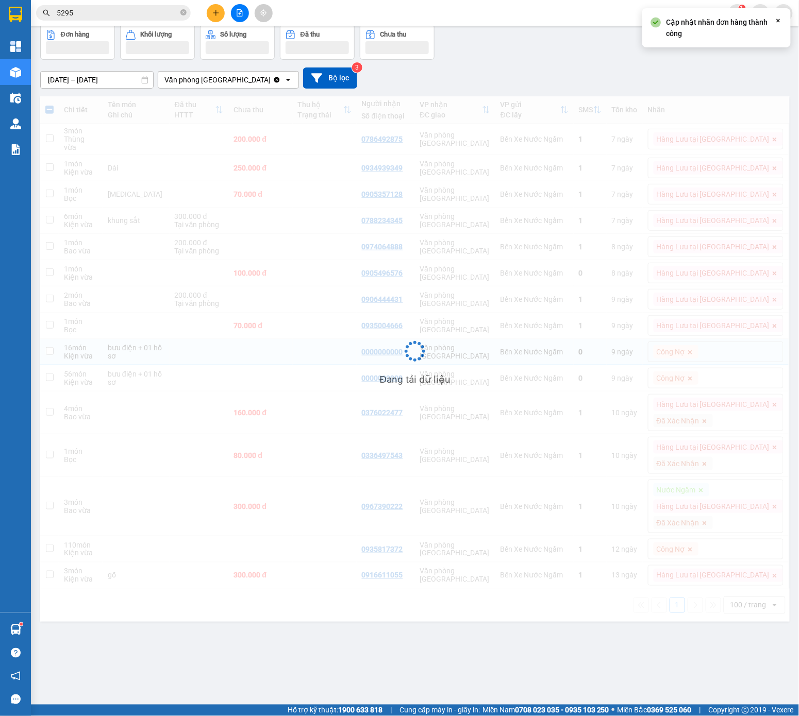
checkbox input "false"
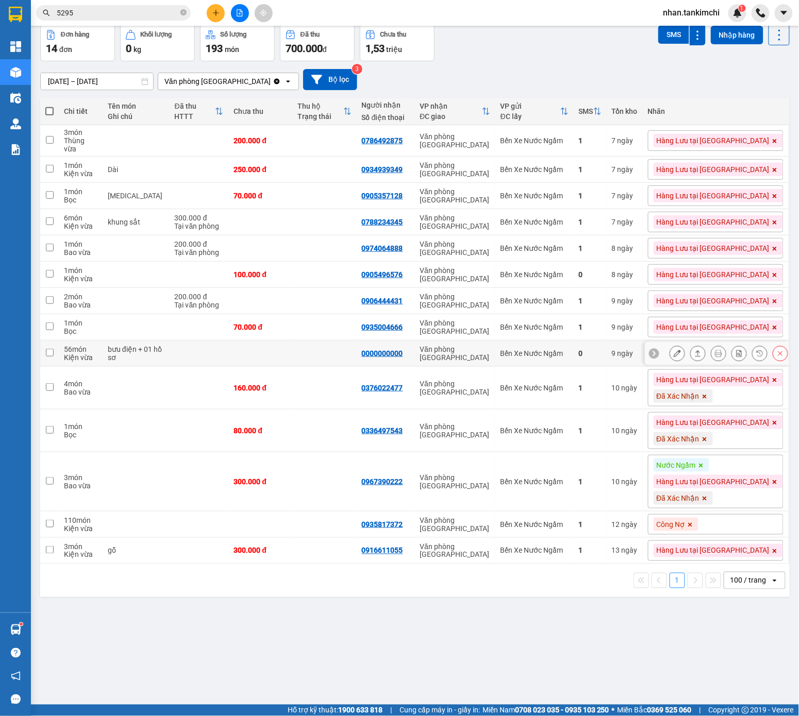
click at [736, 353] on icon at bounding box center [779, 353] width 7 height 7
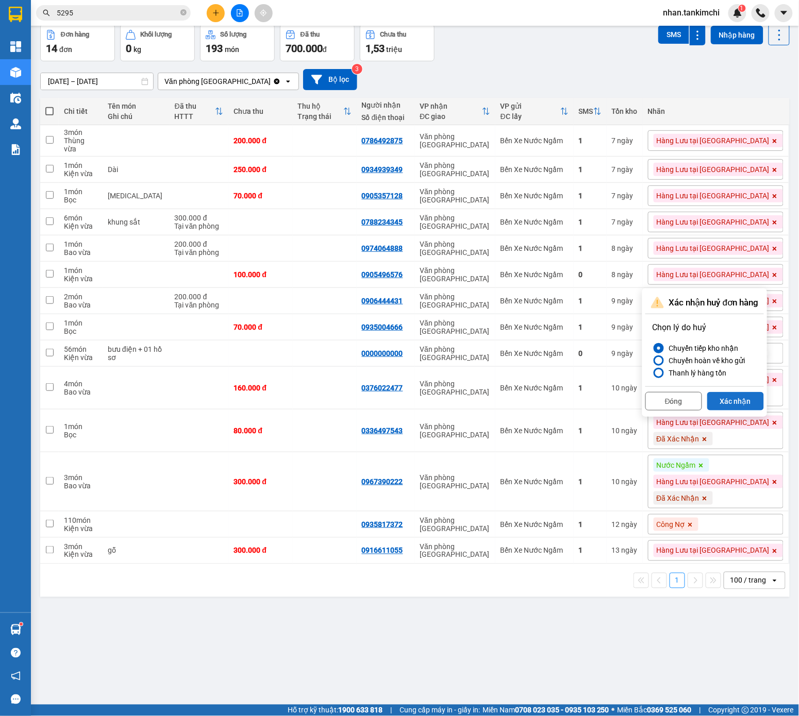
click at [736, 406] on button "Xác nhận" at bounding box center [735, 401] width 57 height 19
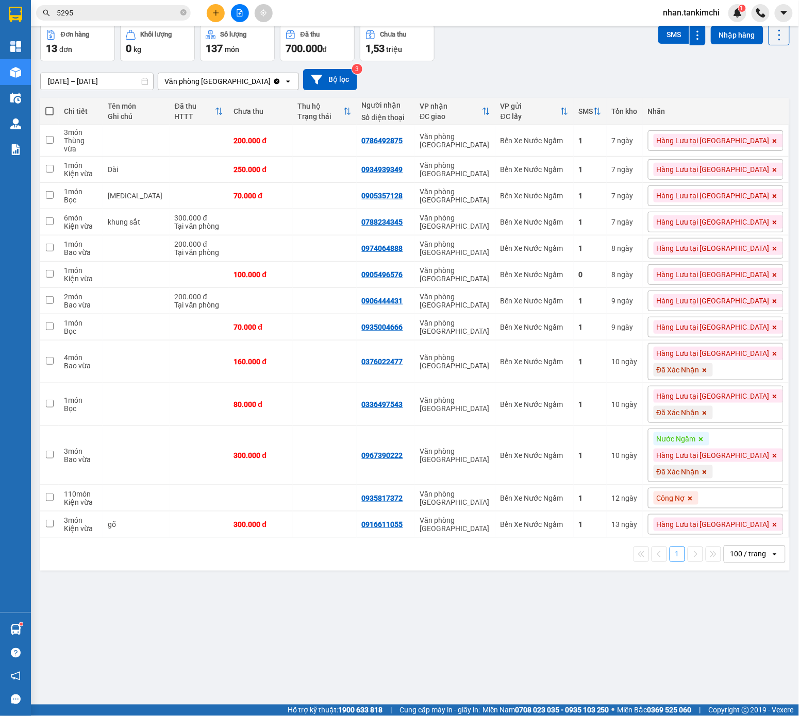
click at [699, 372] on span "Đã Xác Nhận" at bounding box center [677, 369] width 43 height 9
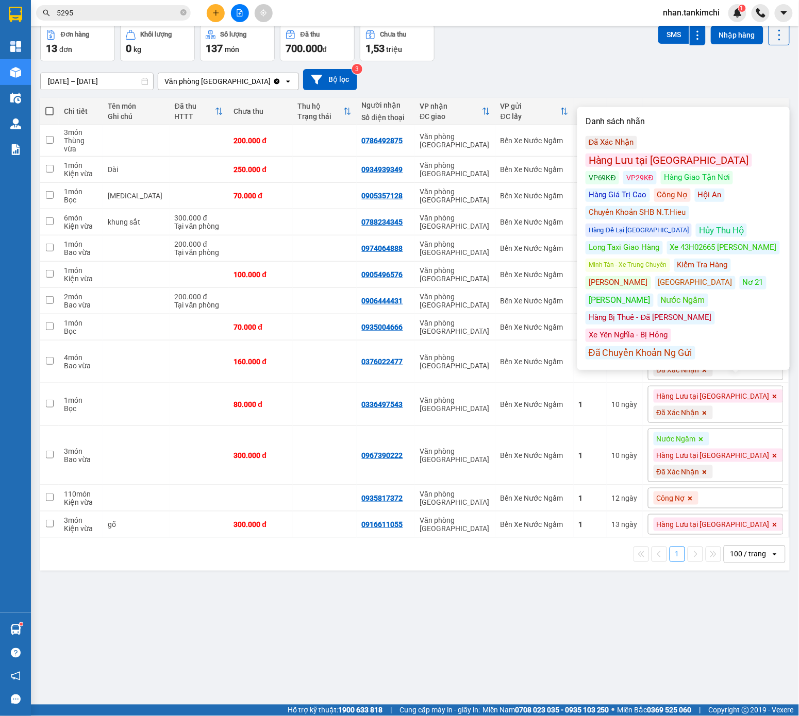
click at [709, 371] on span at bounding box center [704, 369] width 10 height 13
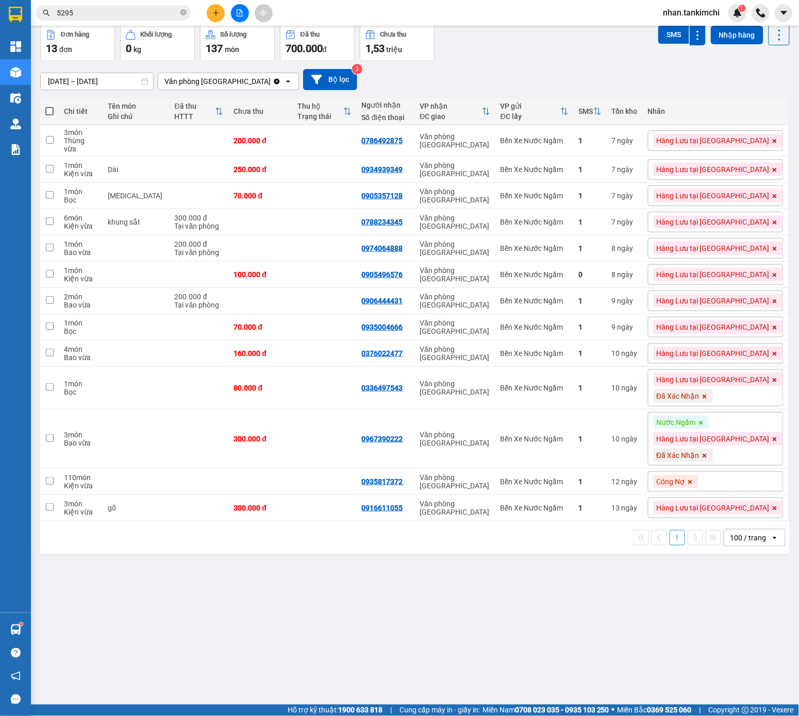
click at [709, 392] on span at bounding box center [704, 395] width 10 height 13
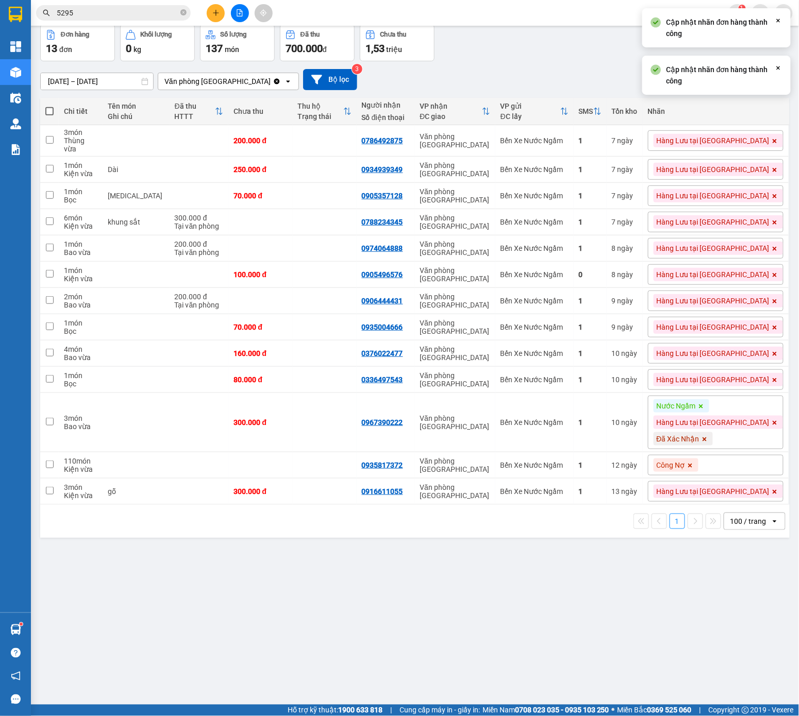
click at [703, 406] on icon at bounding box center [701, 406] width 4 height 4
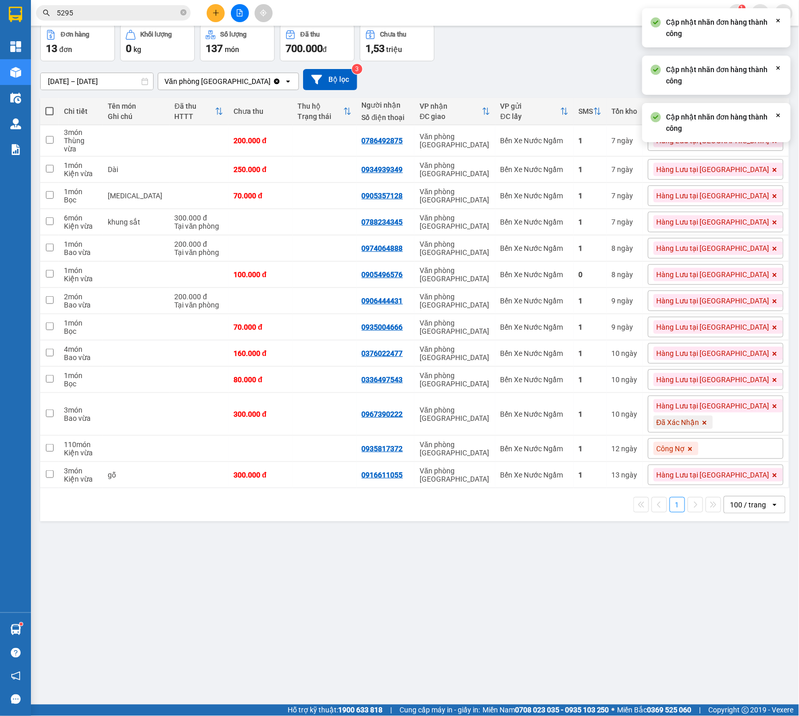
click at [707, 426] on icon at bounding box center [704, 423] width 6 height 6
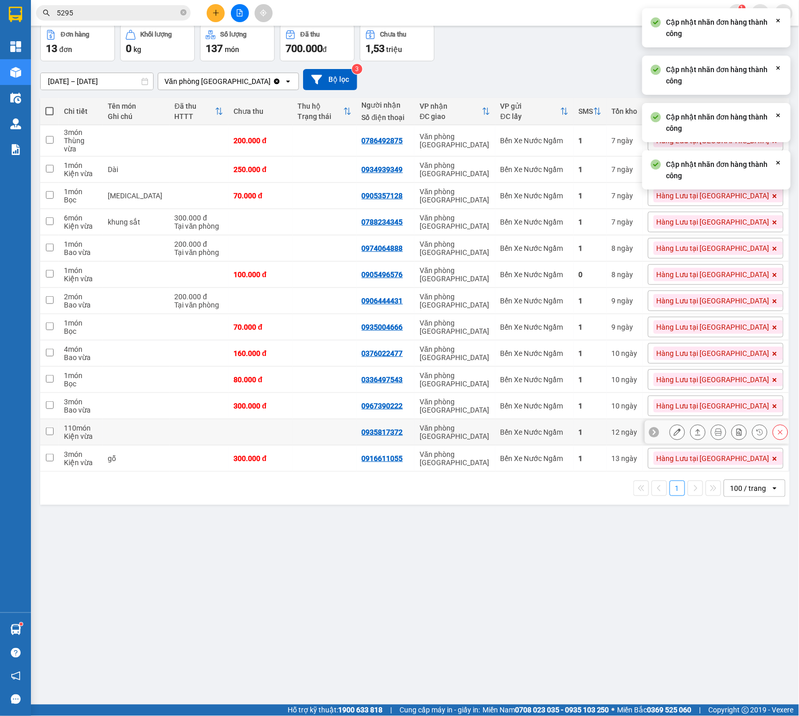
click at [601, 436] on div "1" at bounding box center [590, 432] width 23 height 8
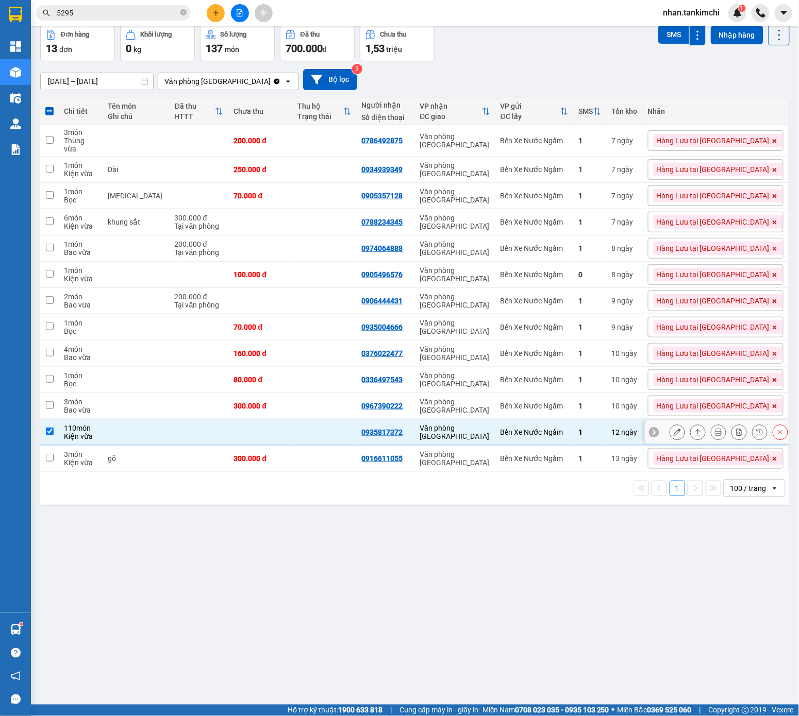
click at [736, 435] on button at bounding box center [780, 432] width 14 height 18
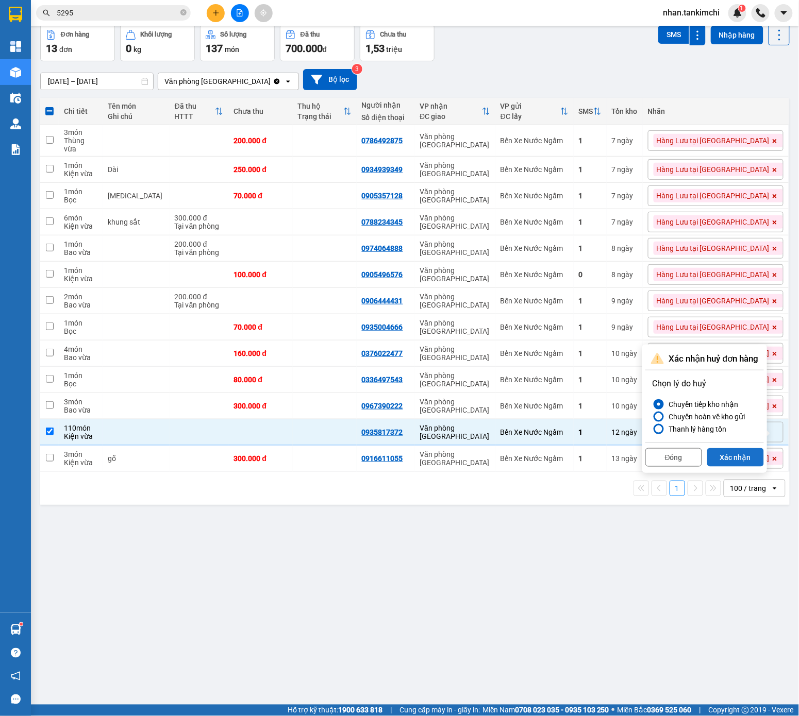
click at [736, 451] on button "Xác nhận" at bounding box center [735, 457] width 57 height 19
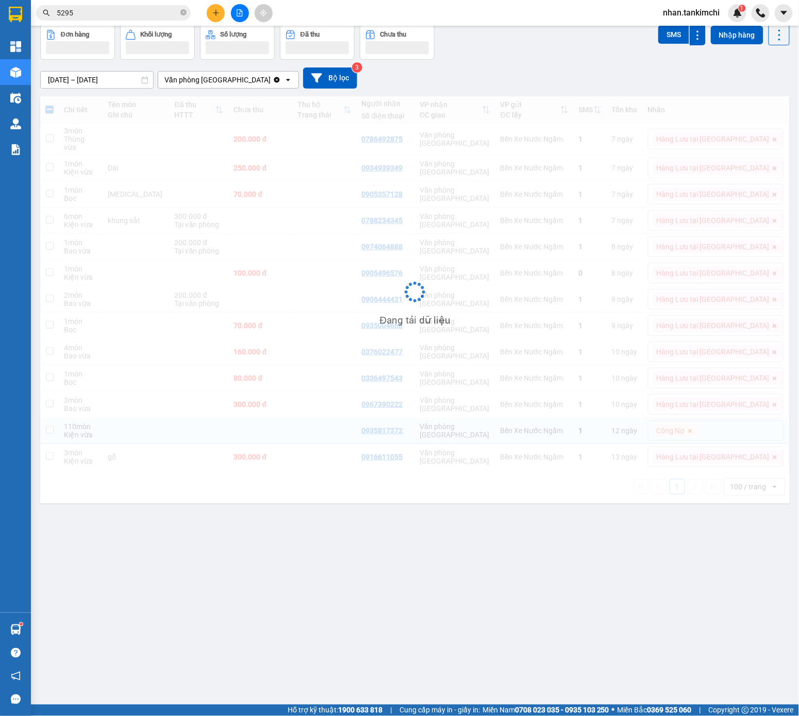
checkbox input "false"
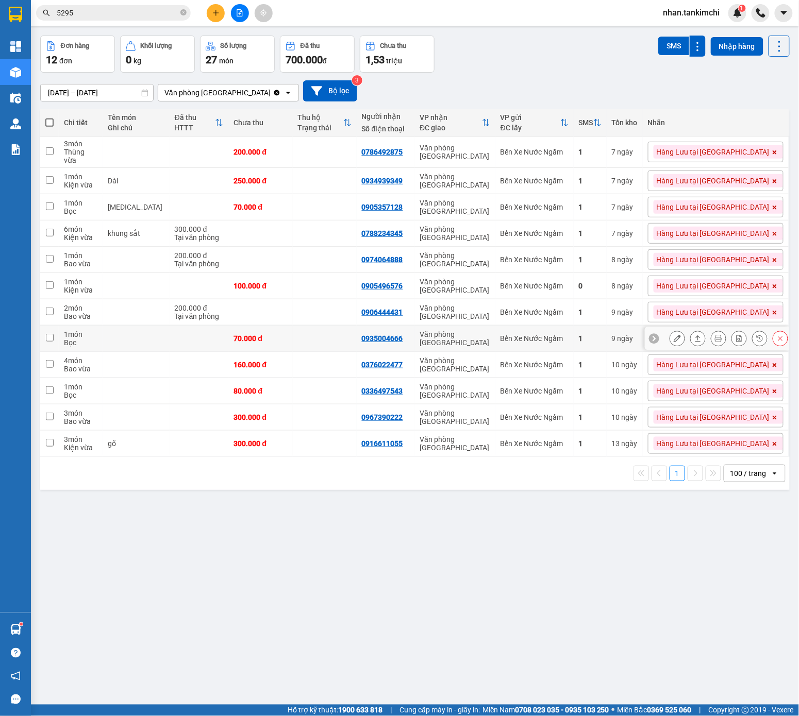
scroll to position [36, 0]
click at [468, 550] on div "ver 1.8.143 Đơn online Kho gửi Trên xe Kho nhận Kho thanh lý Kho công nợ Hàng đ…" at bounding box center [414, 353] width 757 height 716
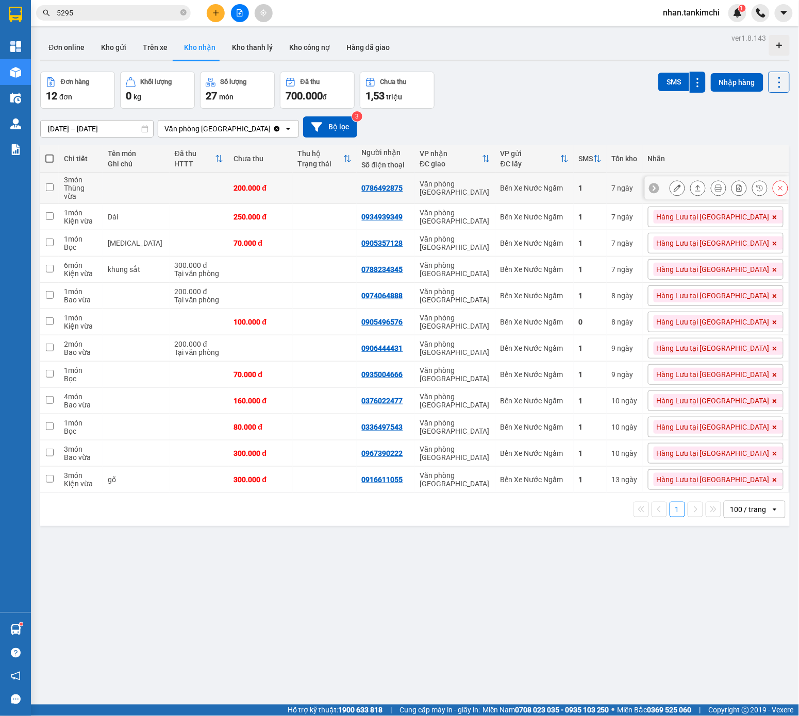
scroll to position [0, 0]
click at [132, 131] on input "01/09/2025 – 07/09/2025" at bounding box center [97, 129] width 112 height 16
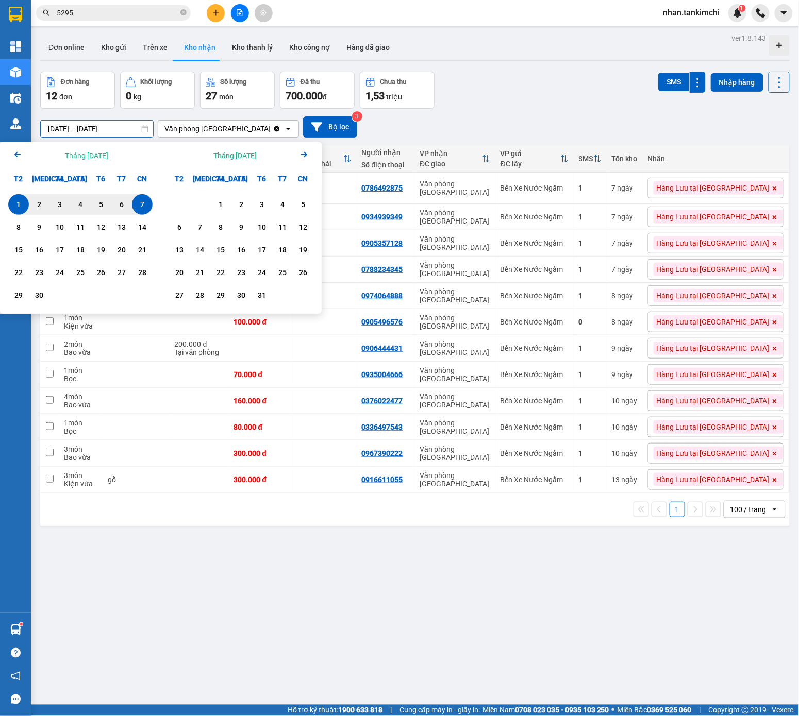
click at [20, 151] on icon "Arrow Left" at bounding box center [17, 154] width 12 height 12
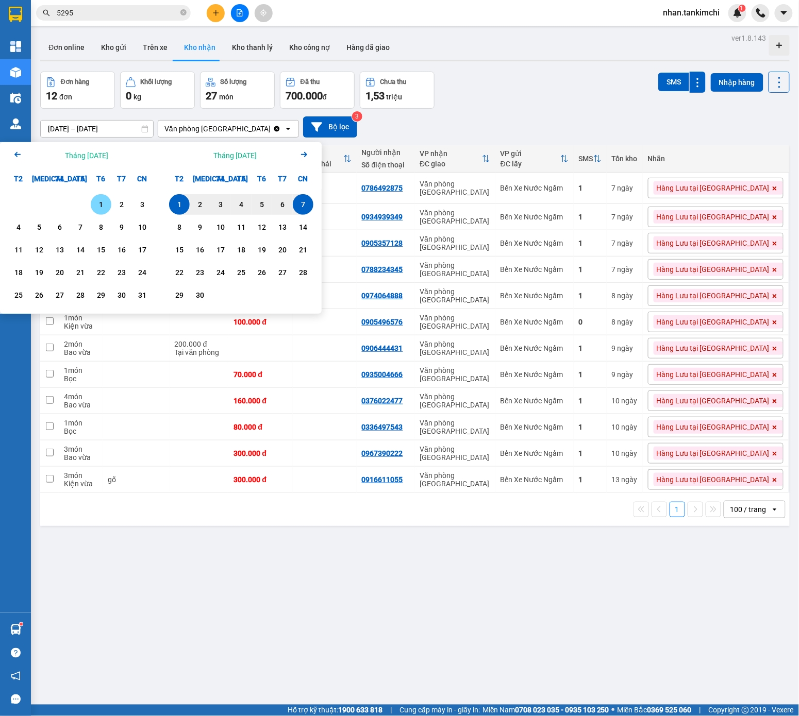
click at [86, 201] on div "Calendar." at bounding box center [80, 204] width 21 height 21
click at [103, 205] on div "1" at bounding box center [101, 204] width 14 height 12
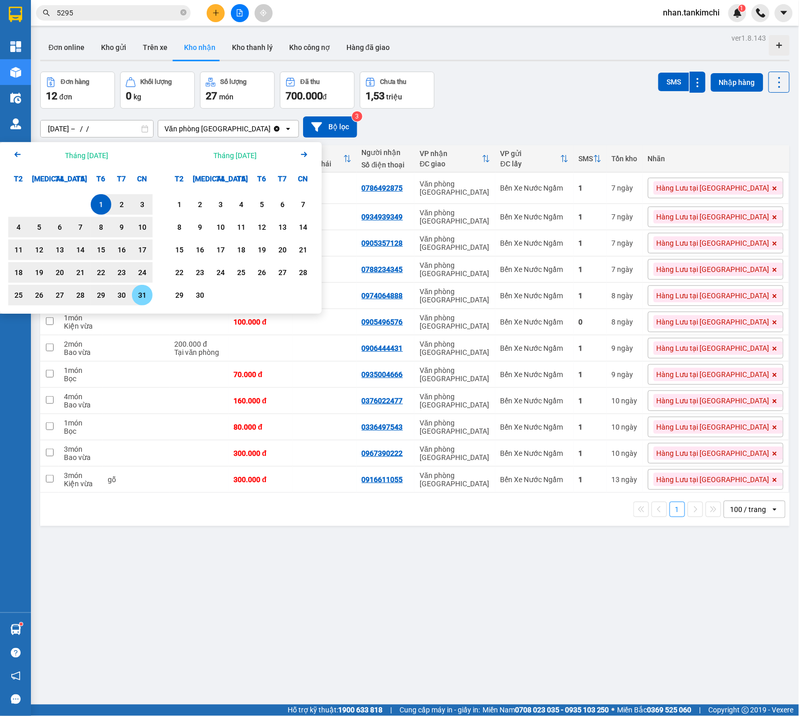
click at [139, 296] on div "31" at bounding box center [142, 295] width 14 height 12
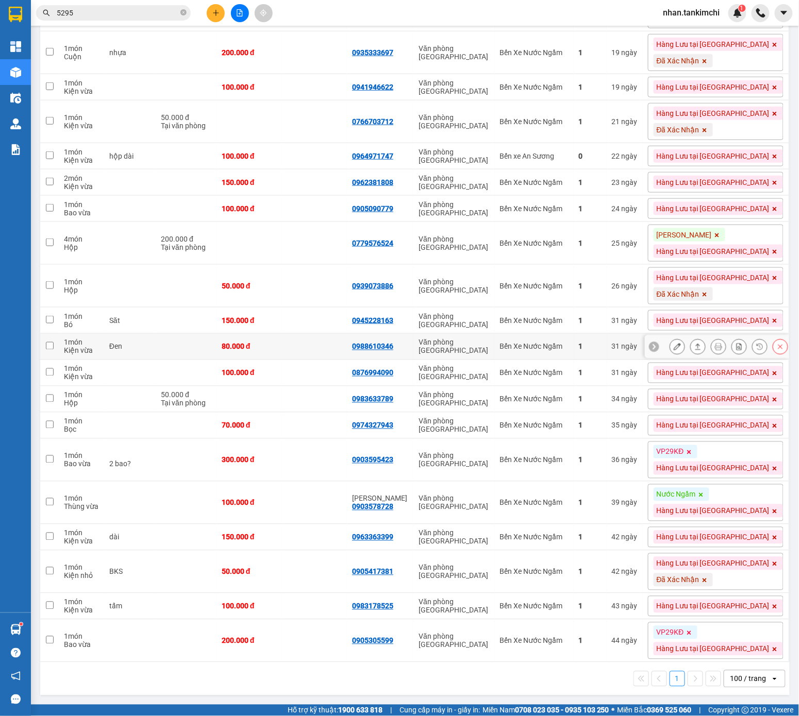
scroll to position [275, 0]
click at [704, 492] on icon at bounding box center [701, 495] width 6 height 6
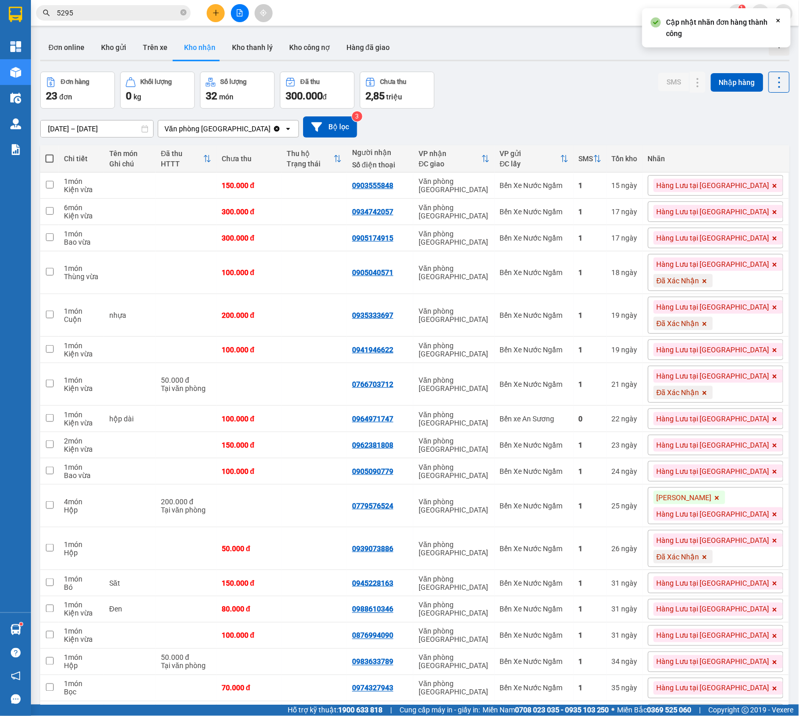
scroll to position [0, 0]
click at [115, 137] on input "01/08/2025 – 31/08/2025" at bounding box center [97, 129] width 112 height 16
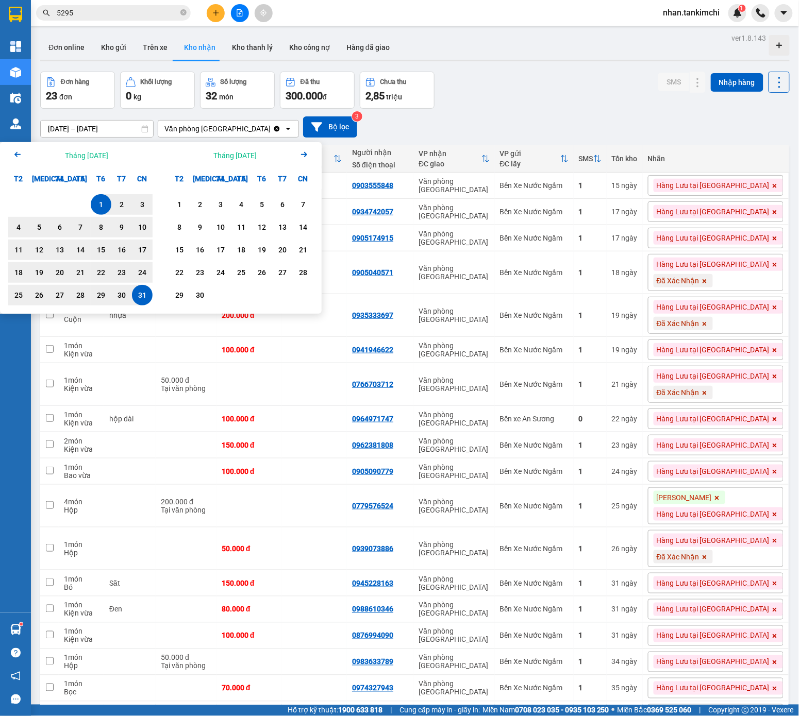
click at [19, 151] on icon "Arrow Left" at bounding box center [17, 154] width 12 height 12
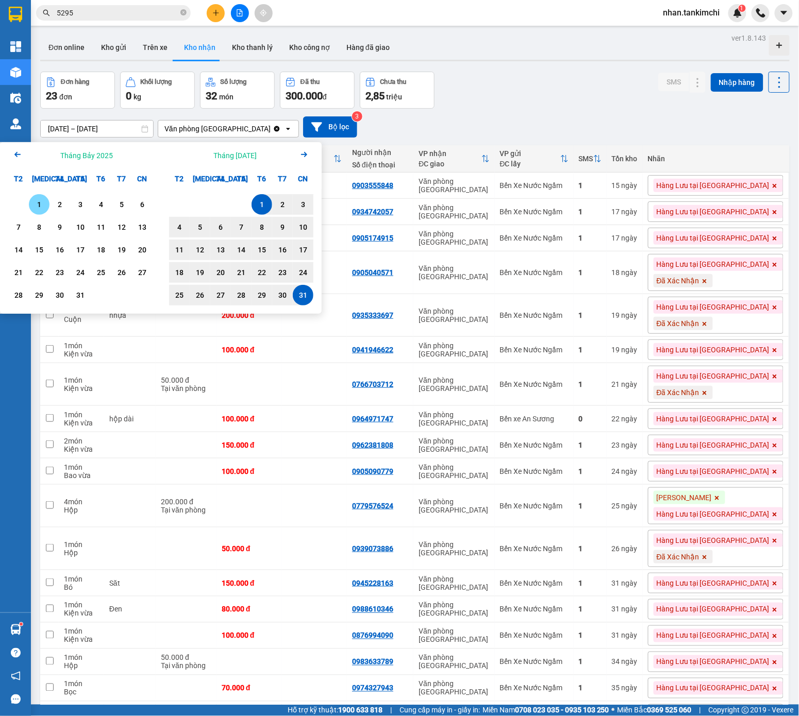
click at [35, 201] on div "1" at bounding box center [39, 204] width 14 height 12
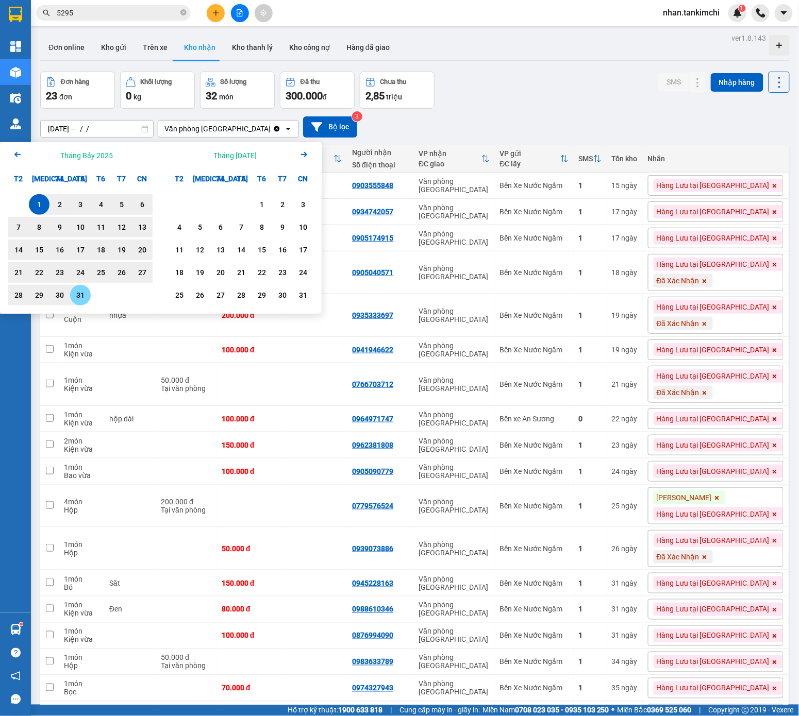
click at [78, 291] on div "31" at bounding box center [80, 295] width 14 height 12
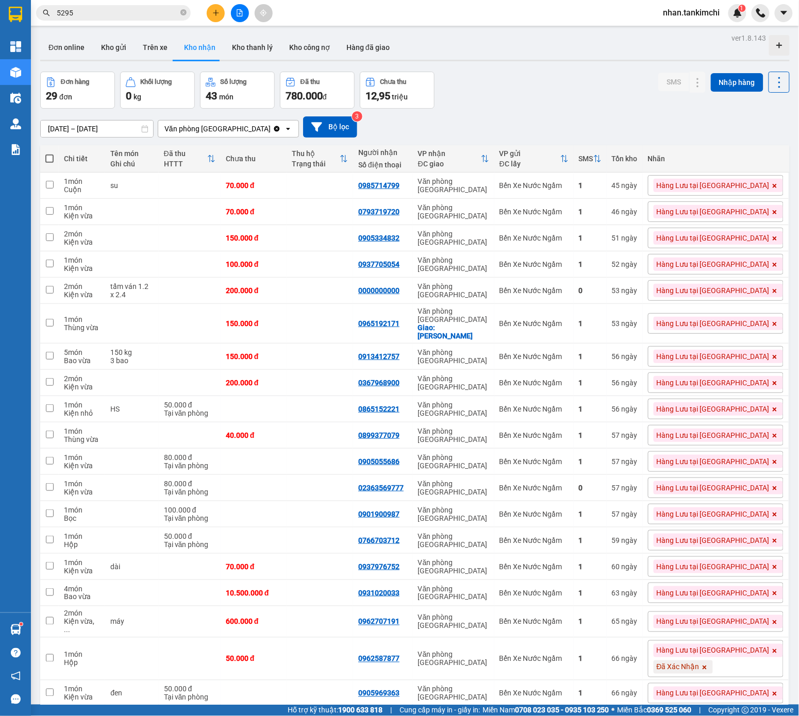
click at [120, 133] on input "01/07/2025 – 31/07/2025" at bounding box center [97, 129] width 112 height 16
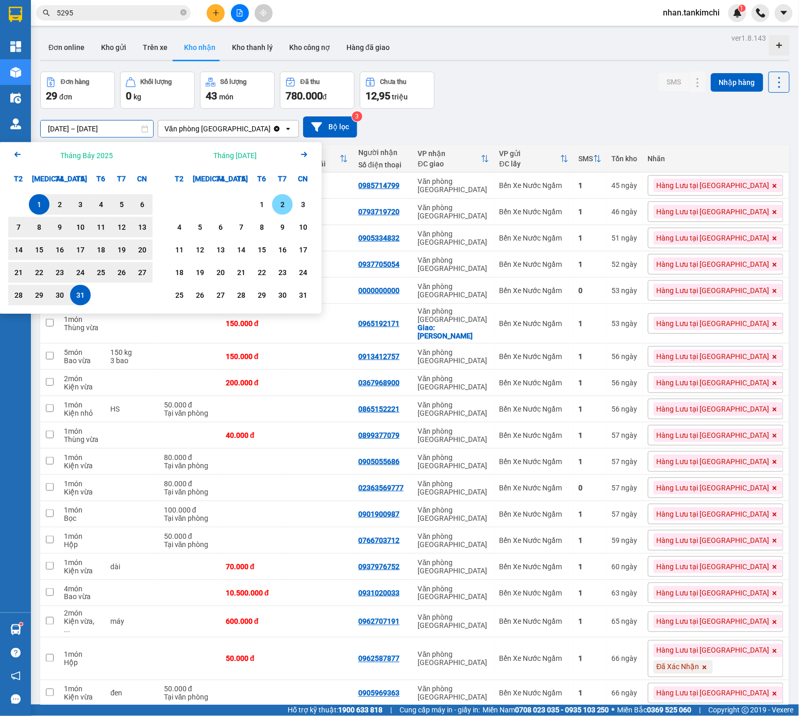
click at [259, 202] on div "1" at bounding box center [261, 204] width 14 height 12
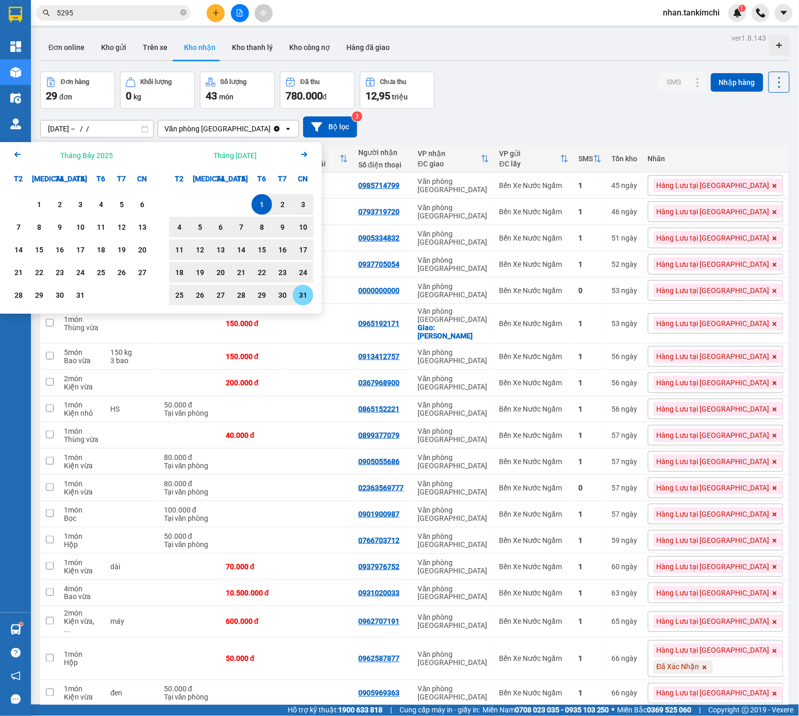
click at [305, 304] on div "31" at bounding box center [303, 295] width 21 height 21
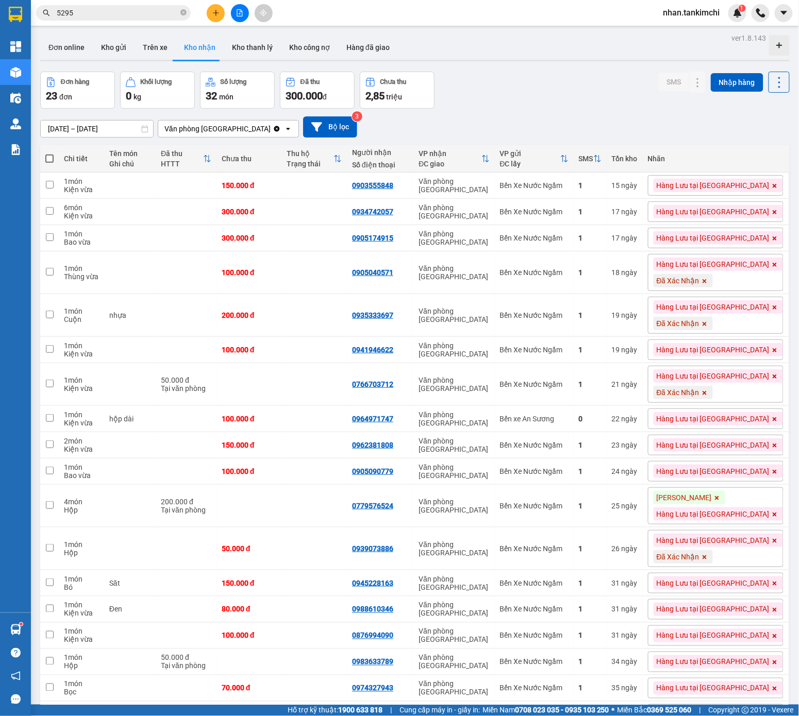
click at [122, 132] on input "01/08/2025 – 31/08/2025" at bounding box center [97, 129] width 112 height 16
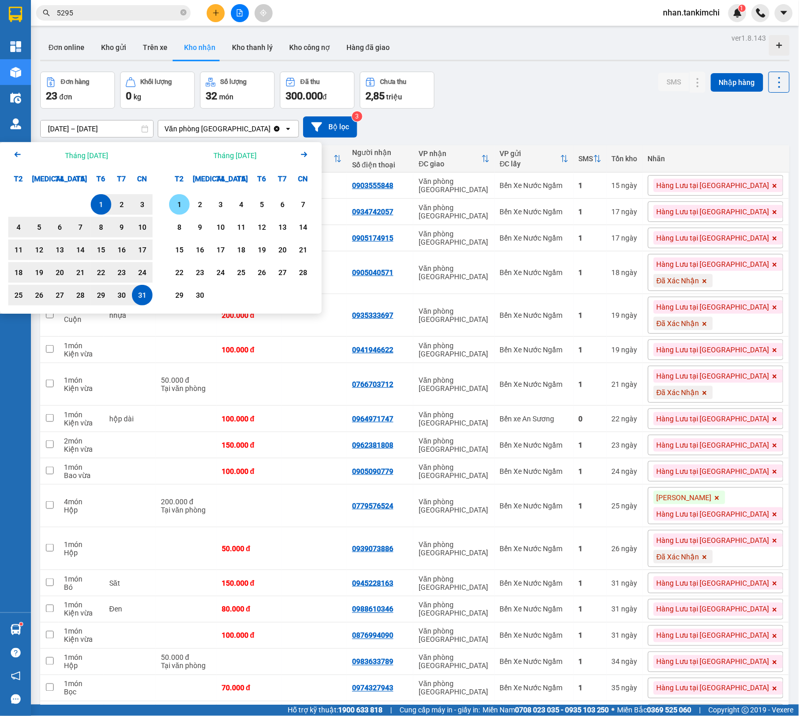
click at [183, 206] on div "1" at bounding box center [179, 204] width 14 height 12
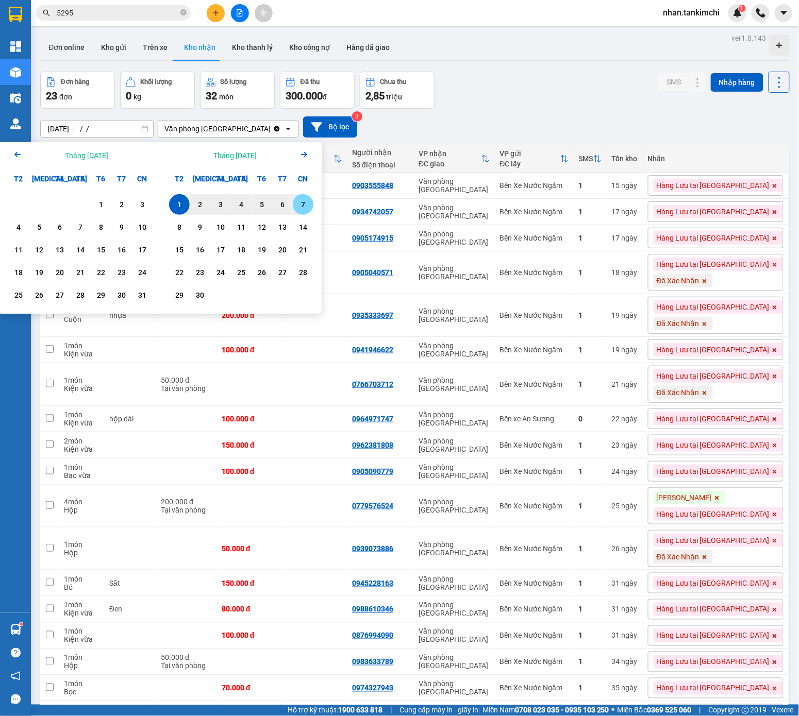
click at [308, 209] on div "7" at bounding box center [303, 204] width 14 height 12
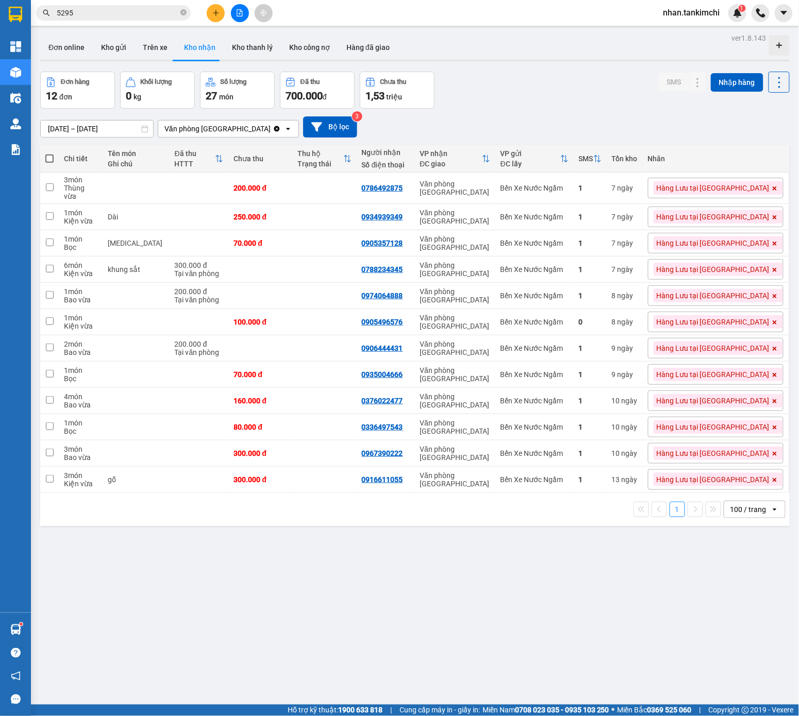
click at [128, 116] on div "01/09/2025 – 07/09/2025 Press the down arrow key to interact with the calendar …" at bounding box center [414, 126] width 749 height 21
click at [122, 132] on input "01/09/2025 – 07/09/2025" at bounding box center [97, 129] width 112 height 16
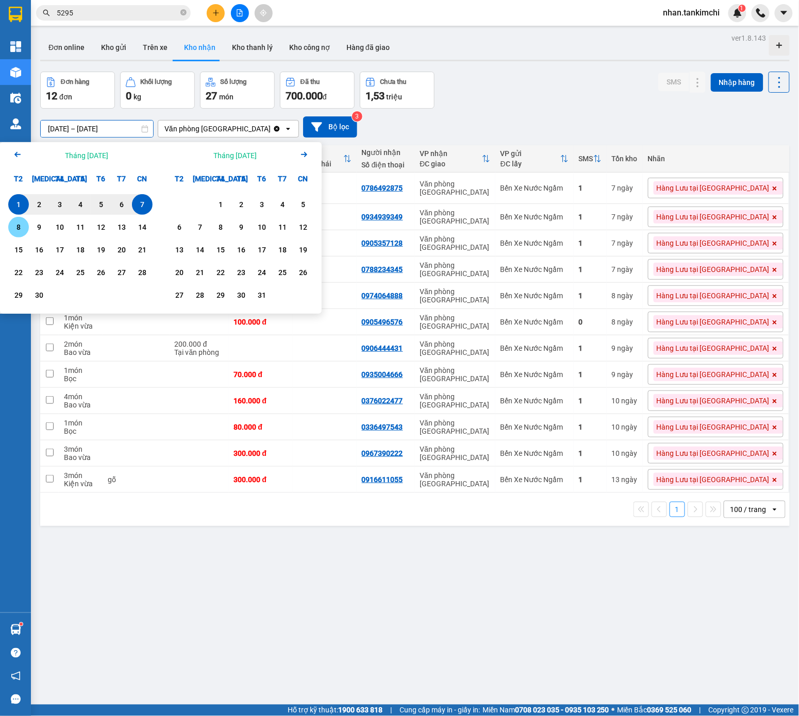
click at [20, 231] on div "8" at bounding box center [18, 227] width 14 height 12
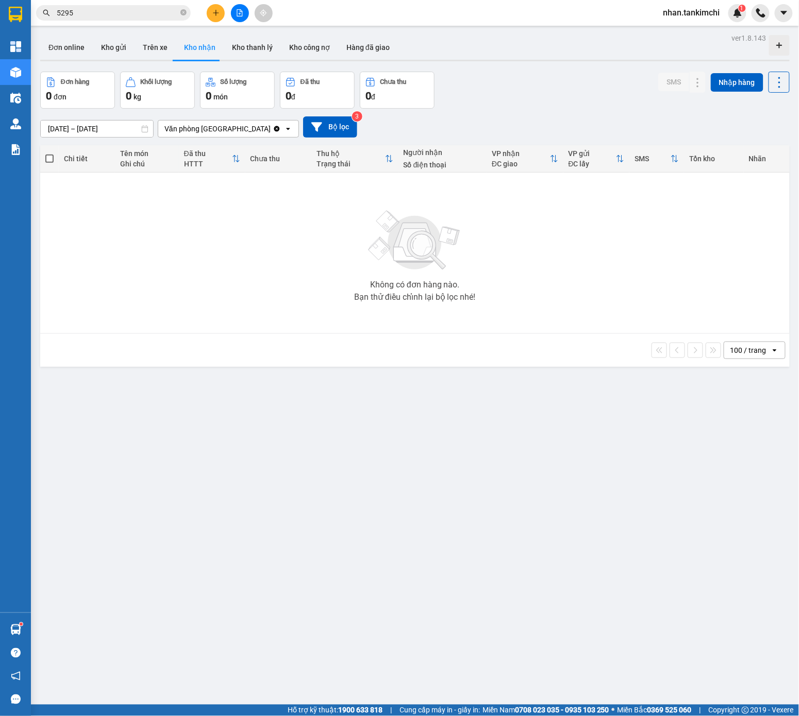
click at [110, 135] on input "08/09/2025 – 08/09/2025" at bounding box center [97, 129] width 112 height 16
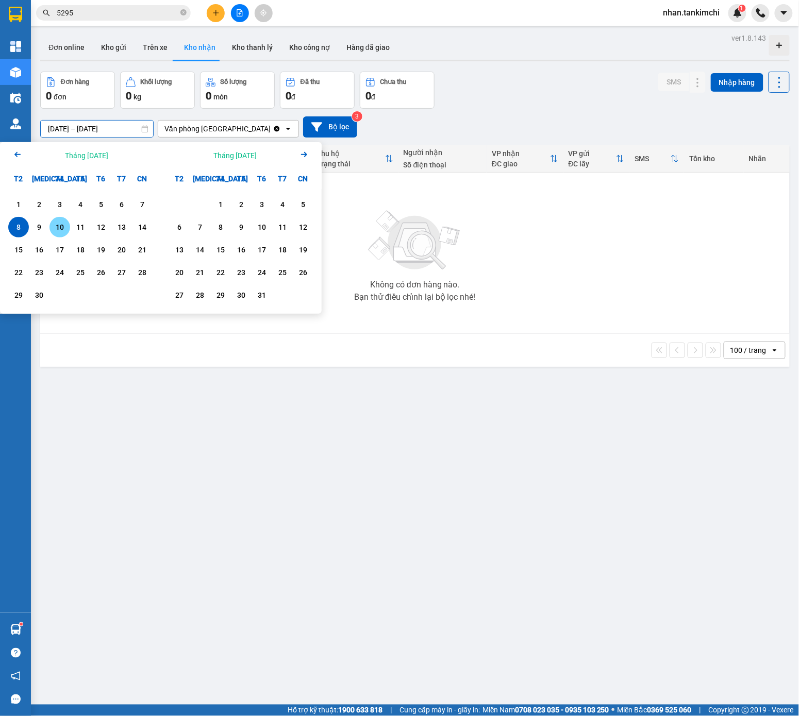
click at [44, 228] on div "9" at bounding box center [39, 227] width 14 height 12
type input "09/09/2025 – 09/09/2025"
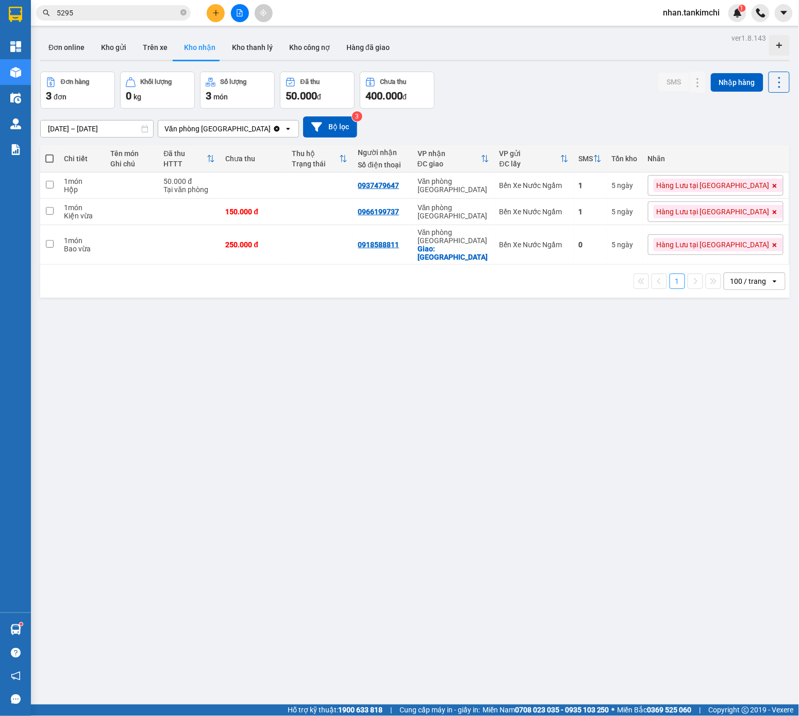
click at [355, 0] on html "Kết quả tìm kiếm ( 34 ) Bộ lọc Mã ĐH Trạng thái Món hàng Thu hộ Tổng cước Chưa …" at bounding box center [399, 358] width 799 height 716
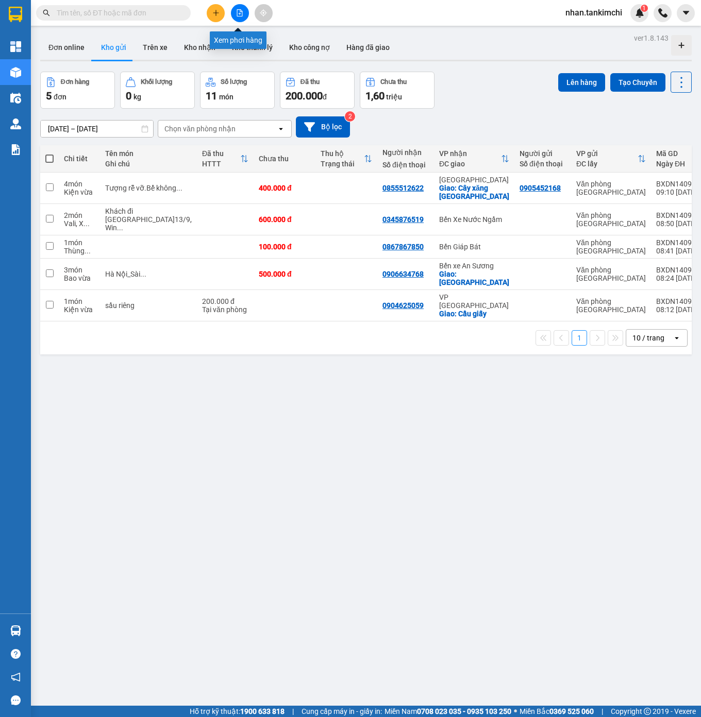
click at [242, 11] on icon "file-add" at bounding box center [240, 12] width 6 height 7
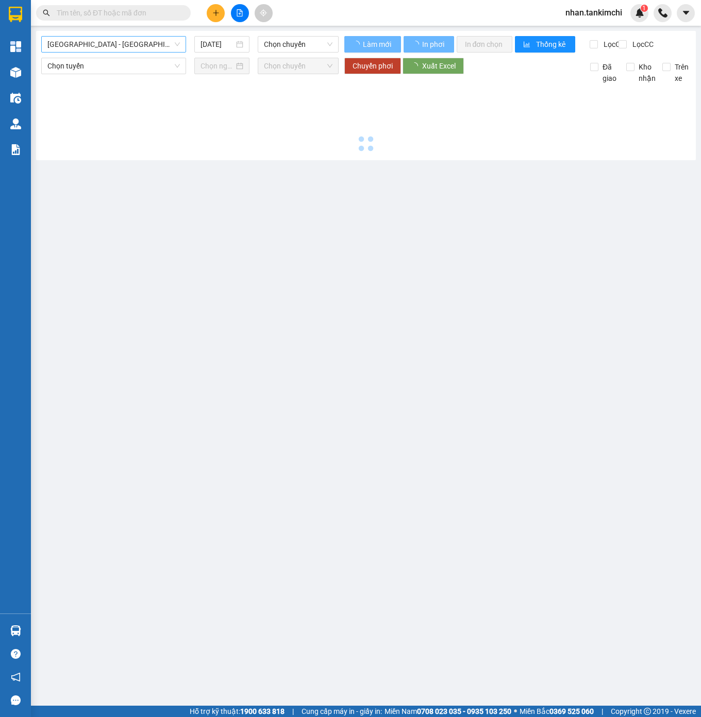
click at [134, 40] on span "[GEOGRAPHIC_DATA] - [GEOGRAPHIC_DATA] ([GEOGRAPHIC_DATA])" at bounding box center [113, 44] width 132 height 15
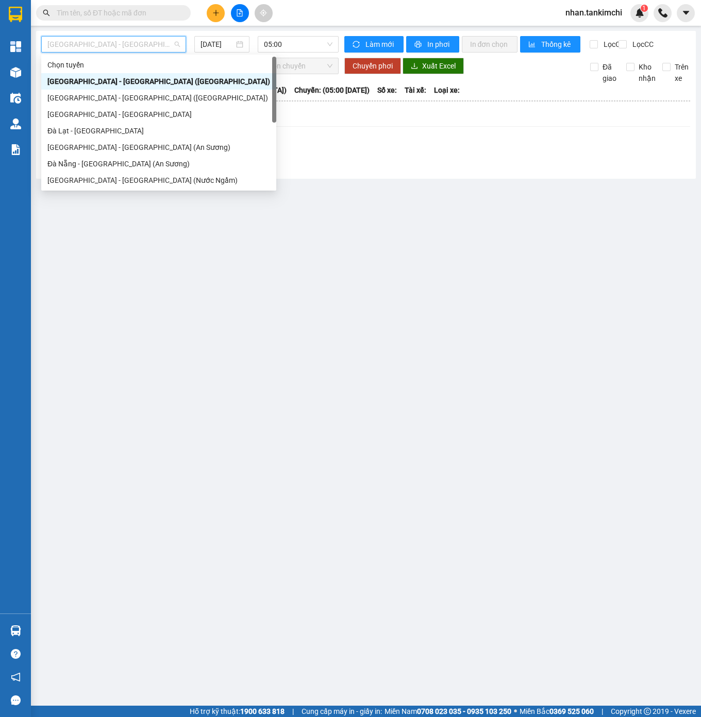
click at [123, 87] on div "[GEOGRAPHIC_DATA] - [GEOGRAPHIC_DATA] ([GEOGRAPHIC_DATA])" at bounding box center [158, 81] width 223 height 11
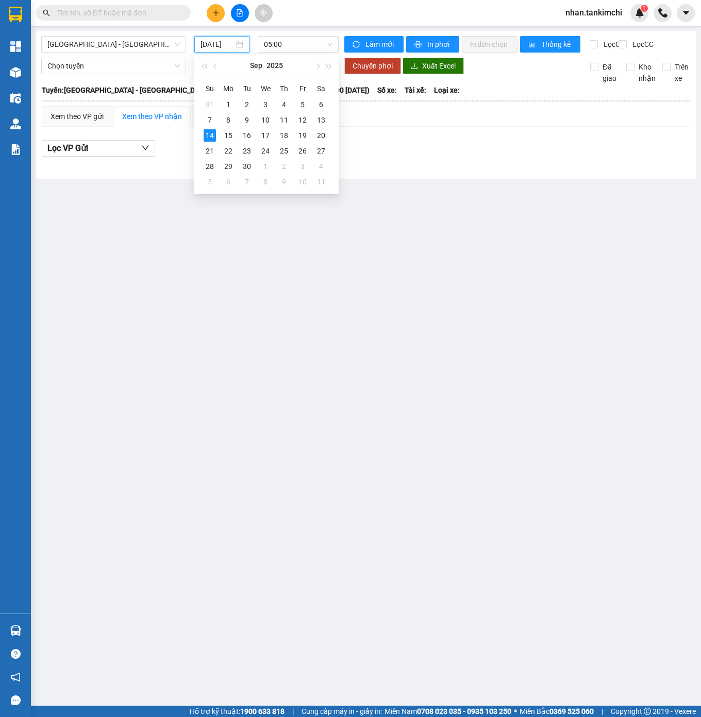
click at [227, 44] on input "[DATE]" at bounding box center [217, 44] width 34 height 11
click at [213, 120] on div "7" at bounding box center [209, 120] width 12 height 12
type input "[DATE]"
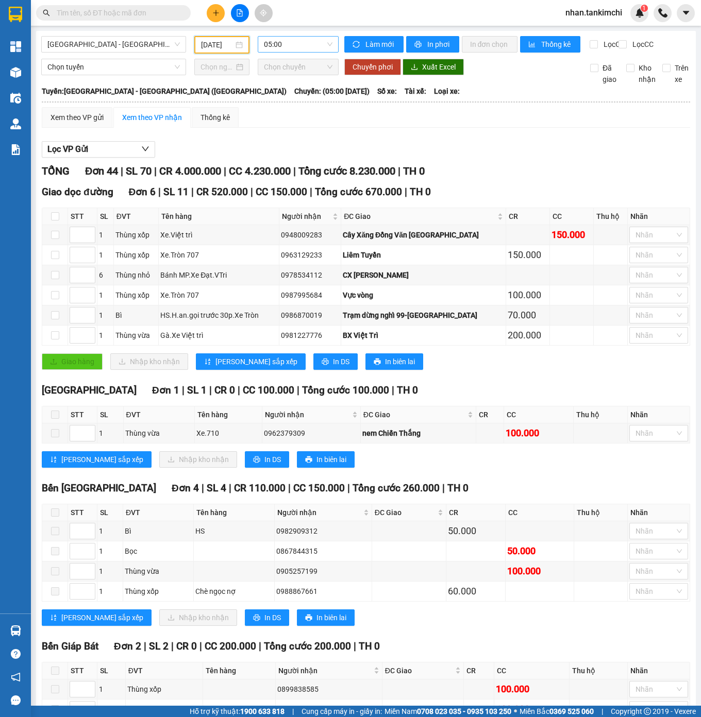
click at [318, 42] on span "05:00" at bounding box center [298, 44] width 69 height 15
